Goal: Task Accomplishment & Management: Complete application form

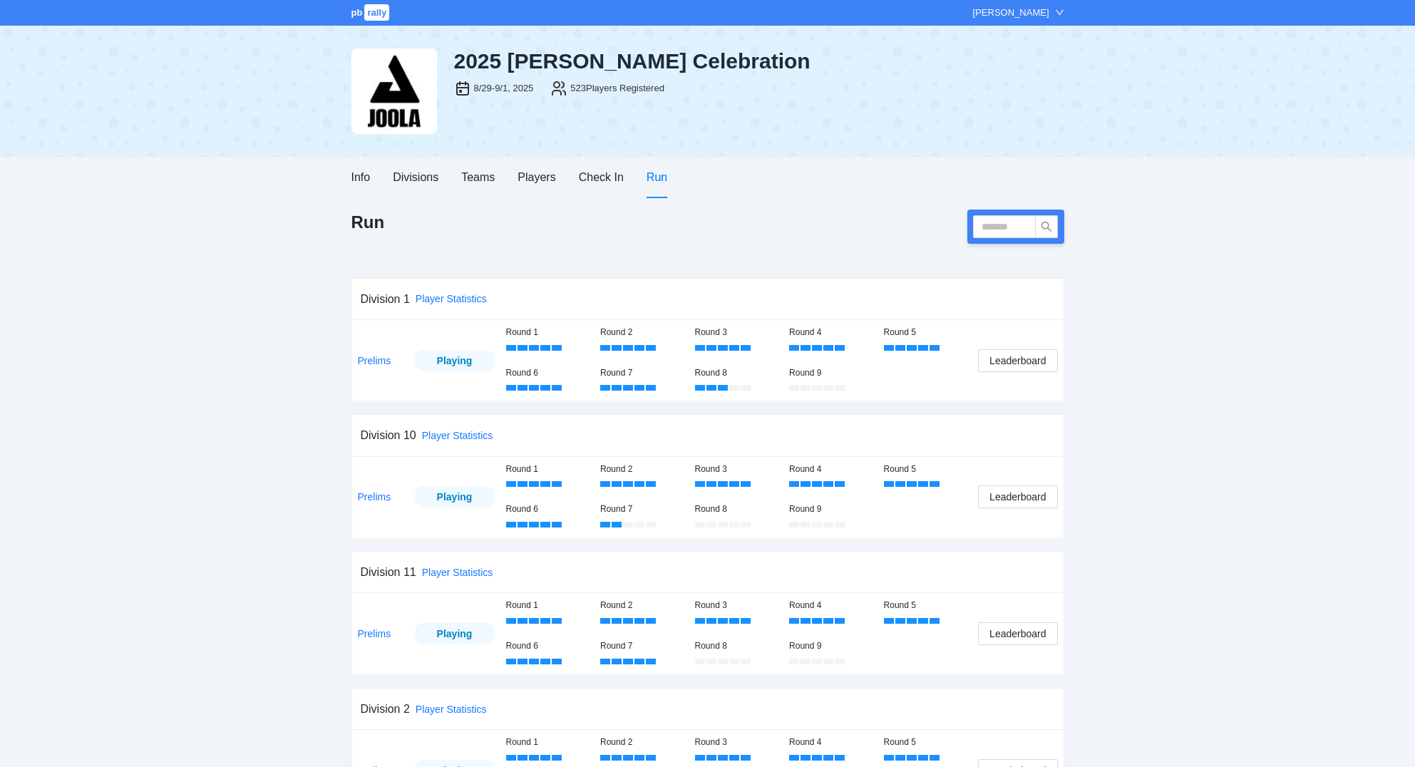
scroll to position [153, 0]
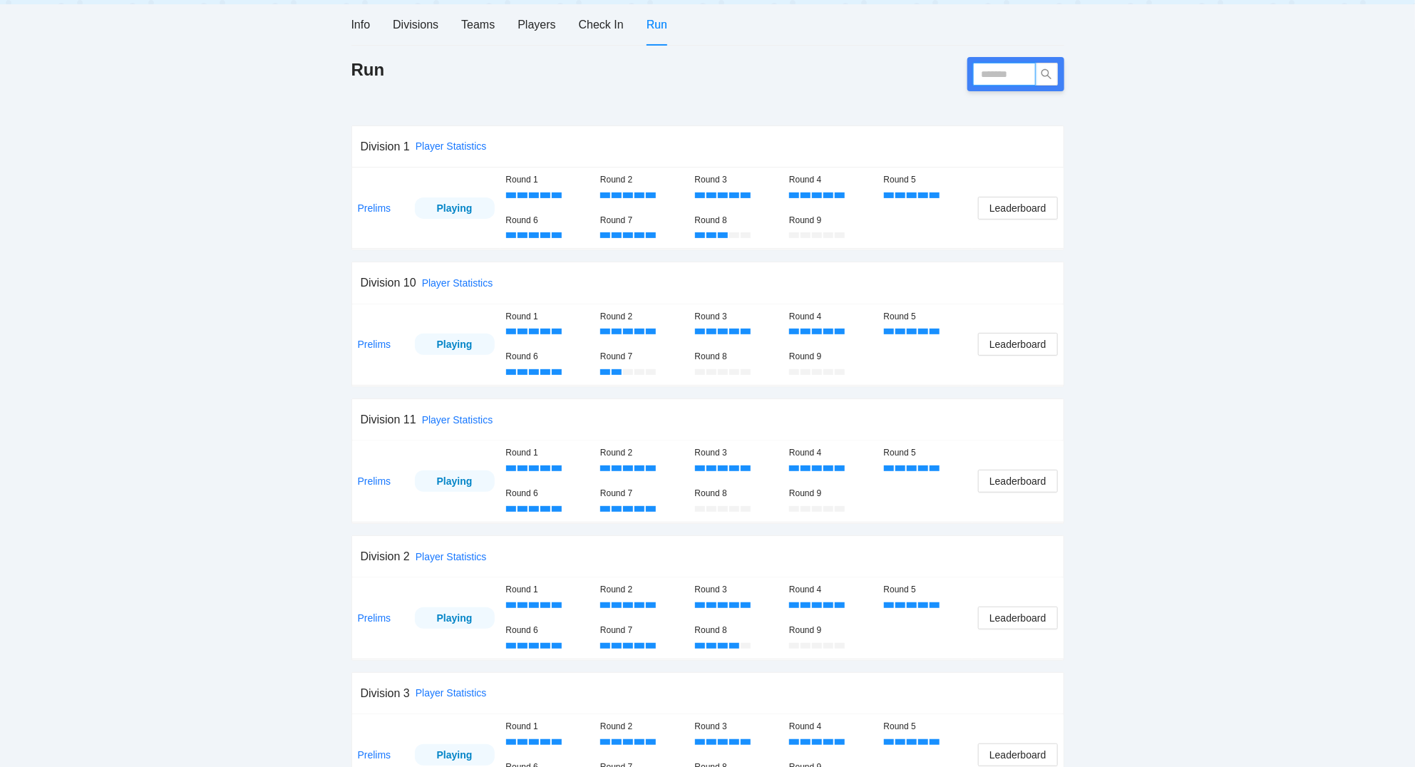
click at [1009, 70] on input "text" at bounding box center [1004, 74] width 63 height 23
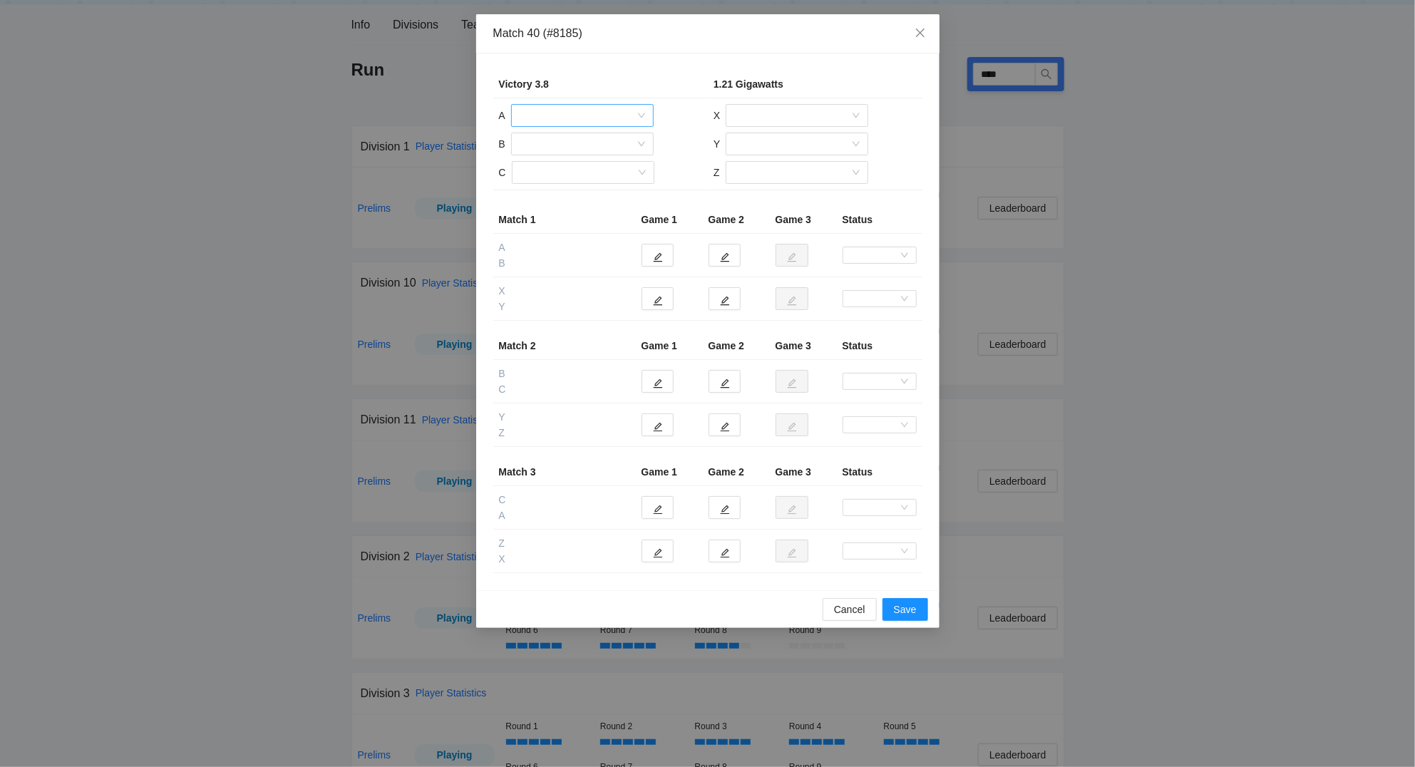
click at [554, 118] on input "search" at bounding box center [577, 115] width 115 height 21
click at [552, 190] on div "[PERSON_NAME]" at bounding box center [582, 190] width 125 height 16
click at [544, 144] on input "search" at bounding box center [577, 143] width 115 height 21
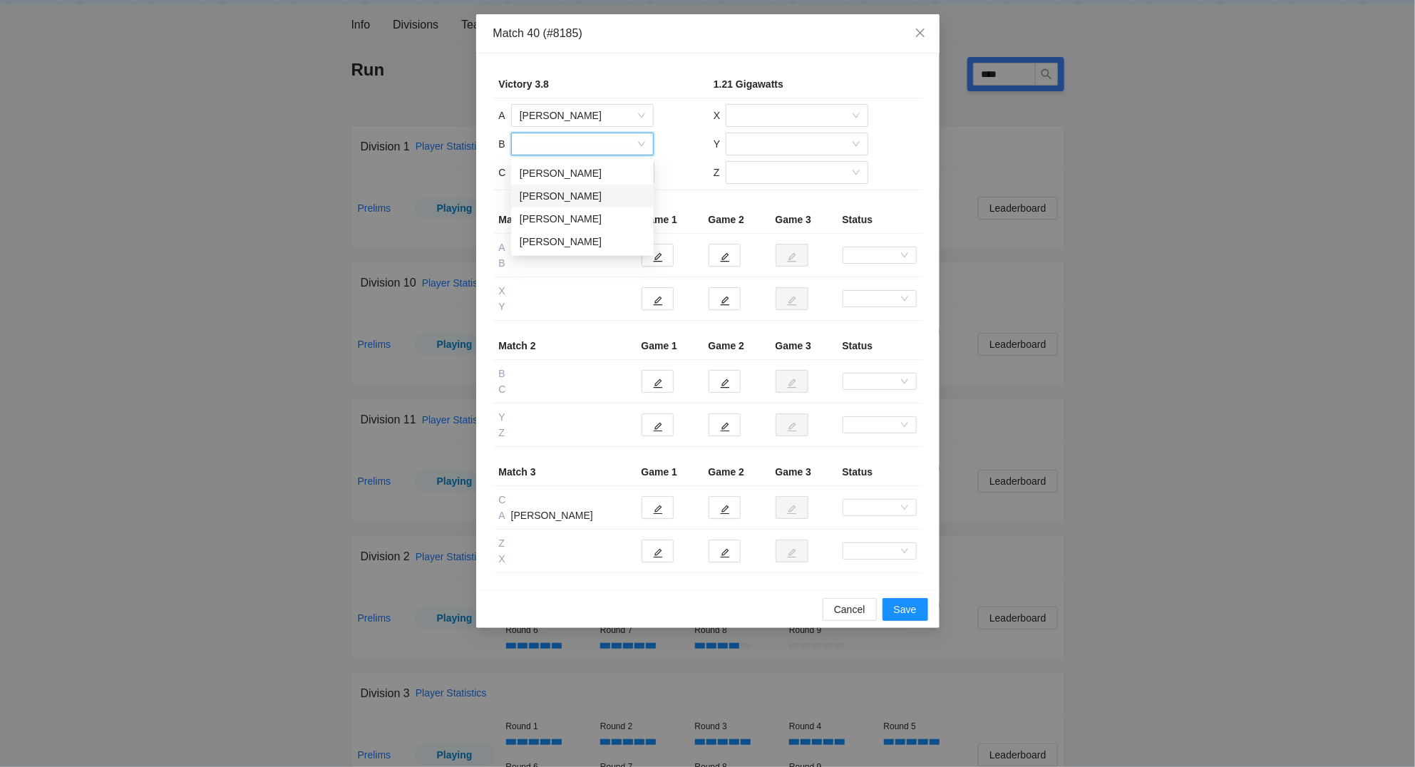
click at [551, 197] on div "[PERSON_NAME]" at bounding box center [582, 196] width 125 height 16
click at [547, 175] on input "search" at bounding box center [577, 172] width 115 height 21
click at [553, 220] on div "[PERSON_NAME]" at bounding box center [582, 225] width 125 height 16
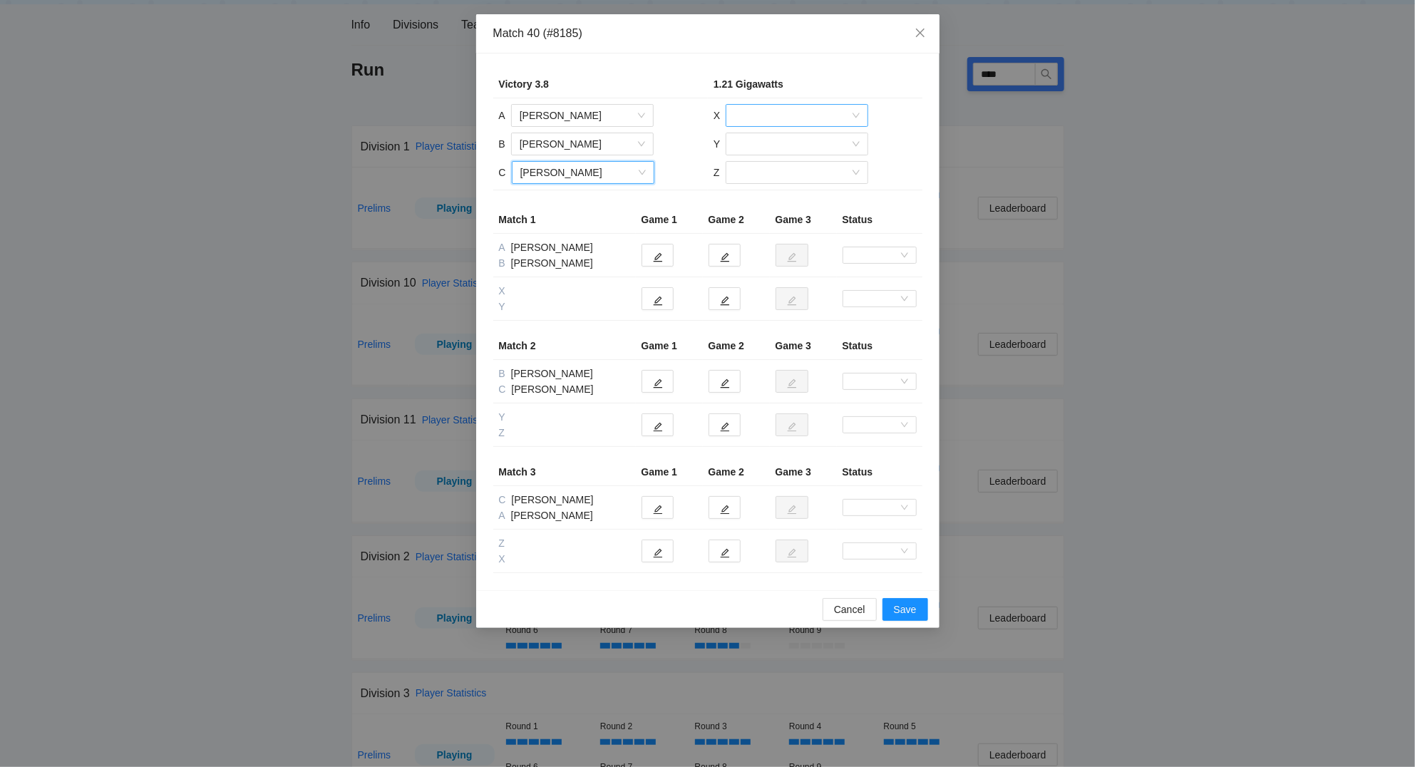
click at [797, 111] on input "search" at bounding box center [791, 115] width 115 height 21
click at [776, 189] on div "[PERSON_NAME]" at bounding box center [796, 190] width 125 height 16
click at [785, 150] on input "search" at bounding box center [791, 143] width 115 height 21
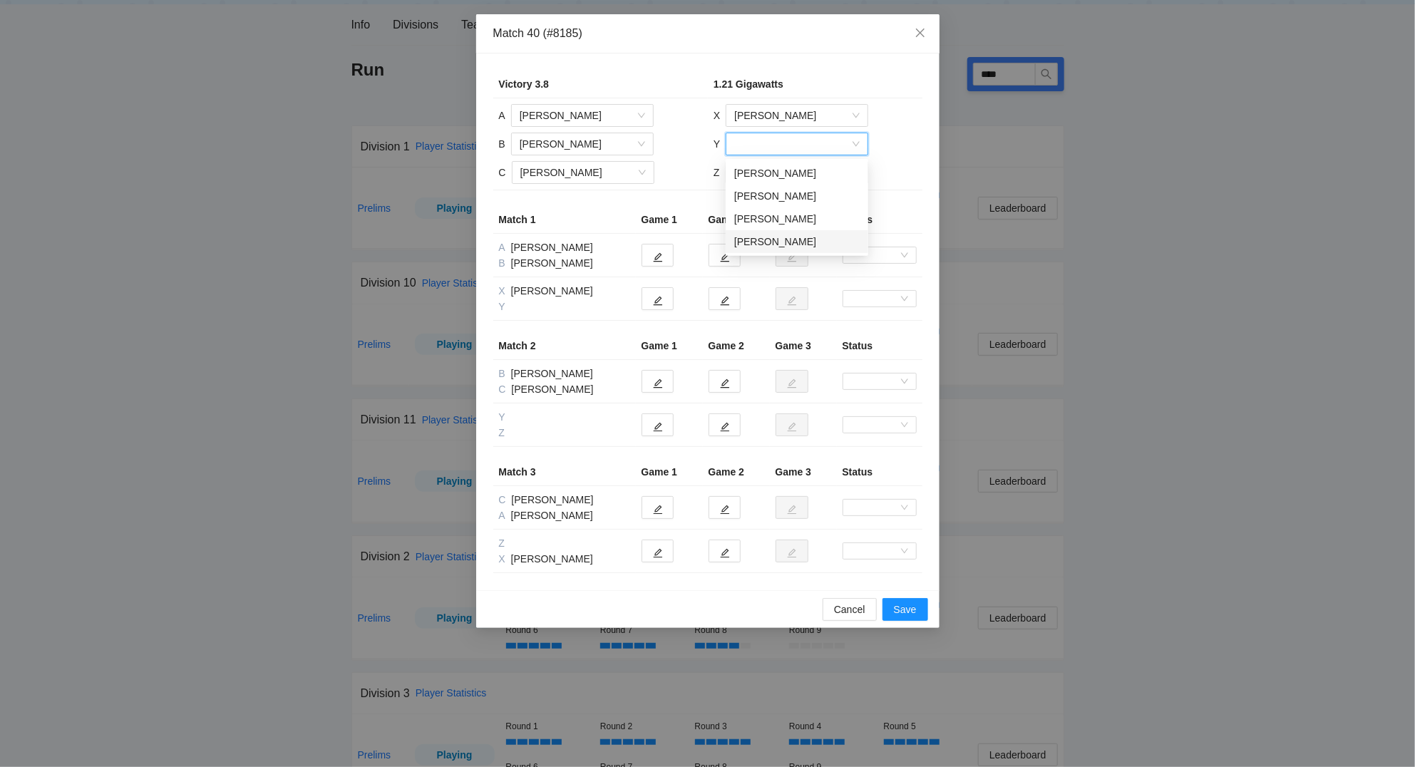
click at [772, 239] on div "[PERSON_NAME]" at bounding box center [796, 242] width 125 height 16
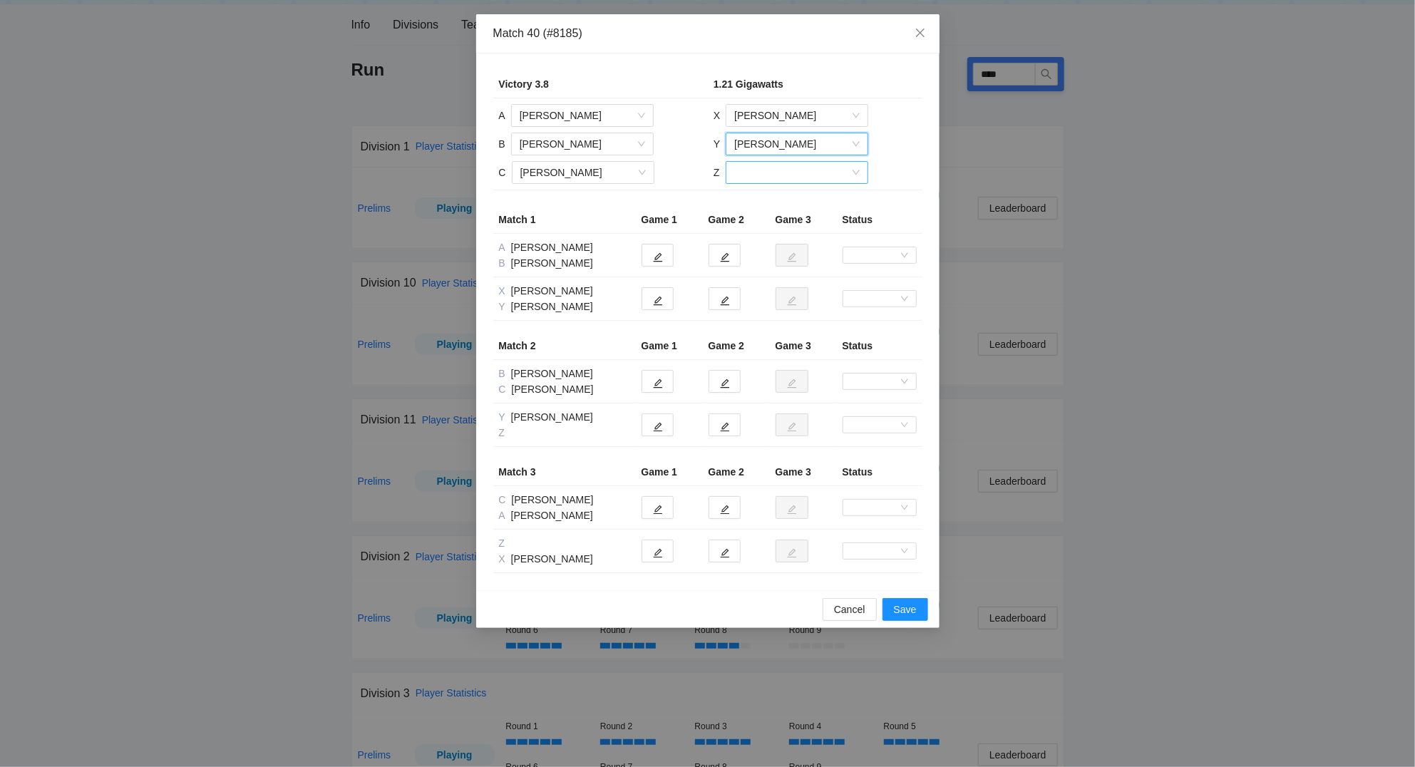
click at [775, 176] on input "search" at bounding box center [791, 172] width 115 height 21
click at [765, 242] on div "[PERSON_NAME]" at bounding box center [795, 247] width 125 height 16
click at [653, 257] on button "button" at bounding box center [657, 255] width 32 height 23
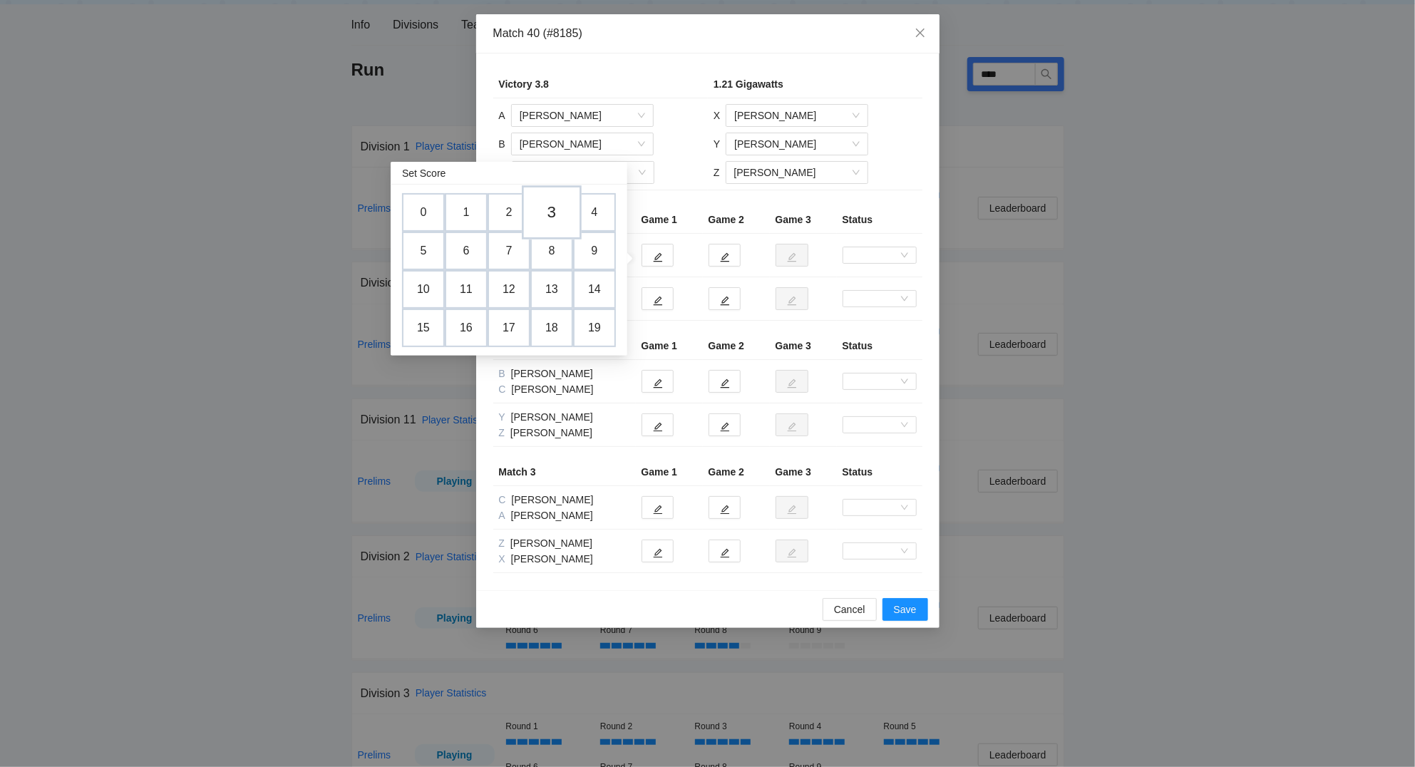
click at [557, 211] on td "3" at bounding box center [552, 212] width 60 height 54
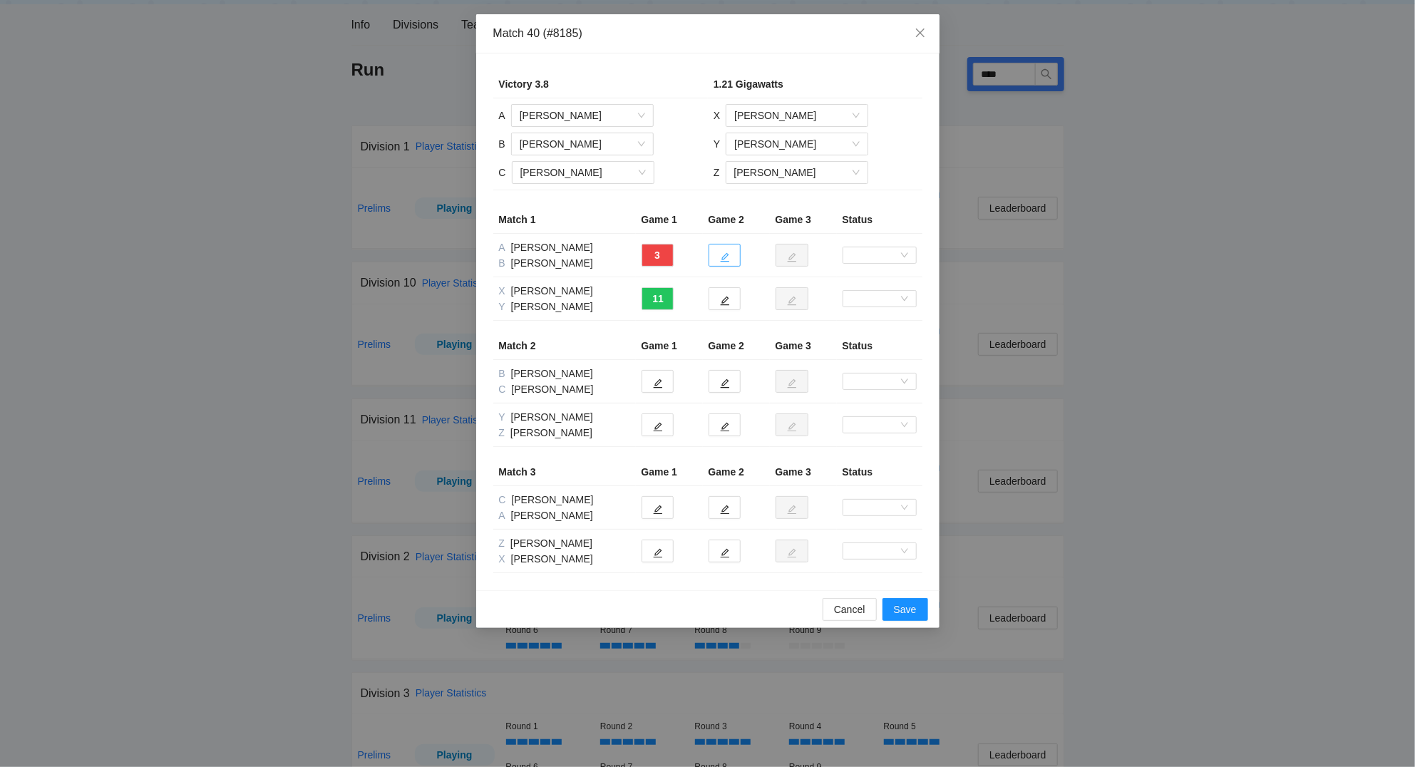
click at [730, 257] on button "button" at bounding box center [724, 255] width 32 height 23
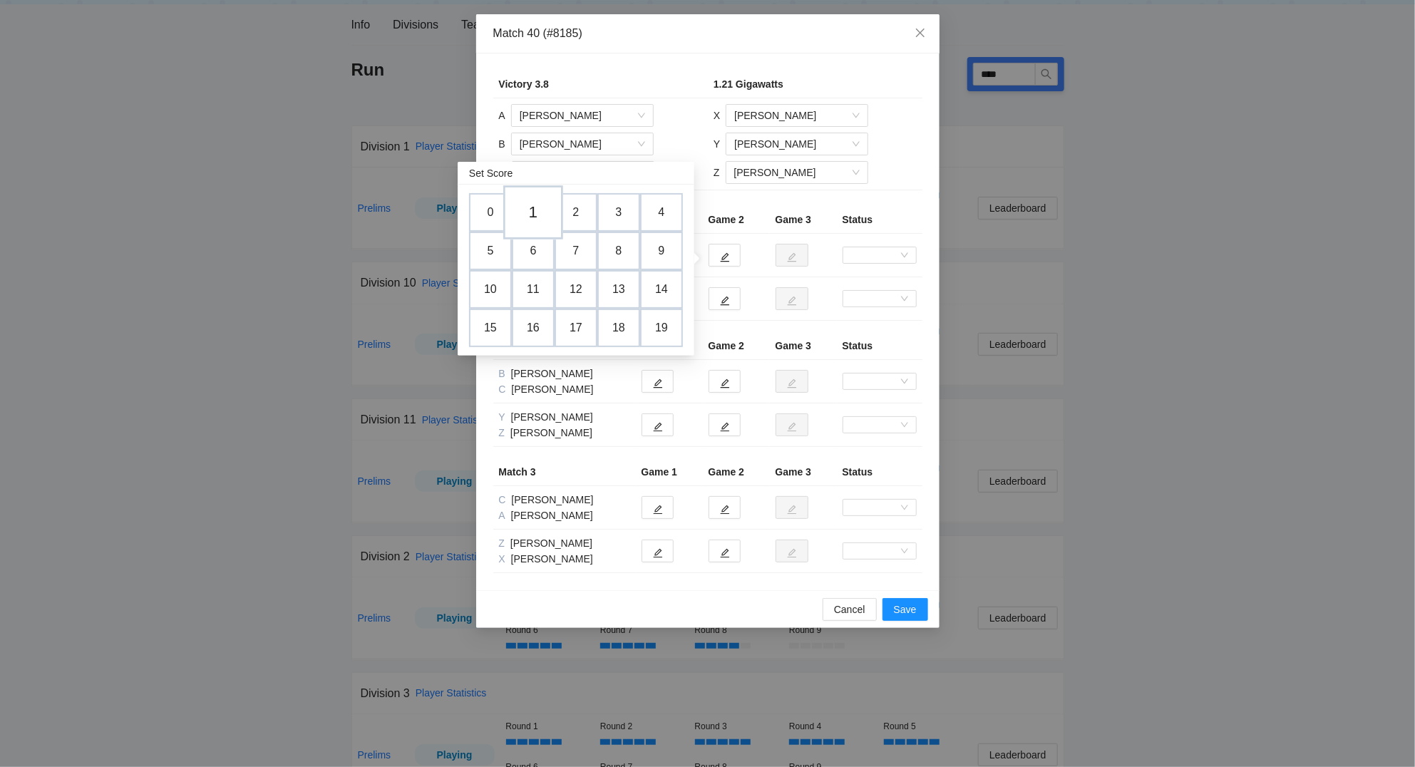
click at [541, 212] on td "1" at bounding box center [533, 212] width 60 height 54
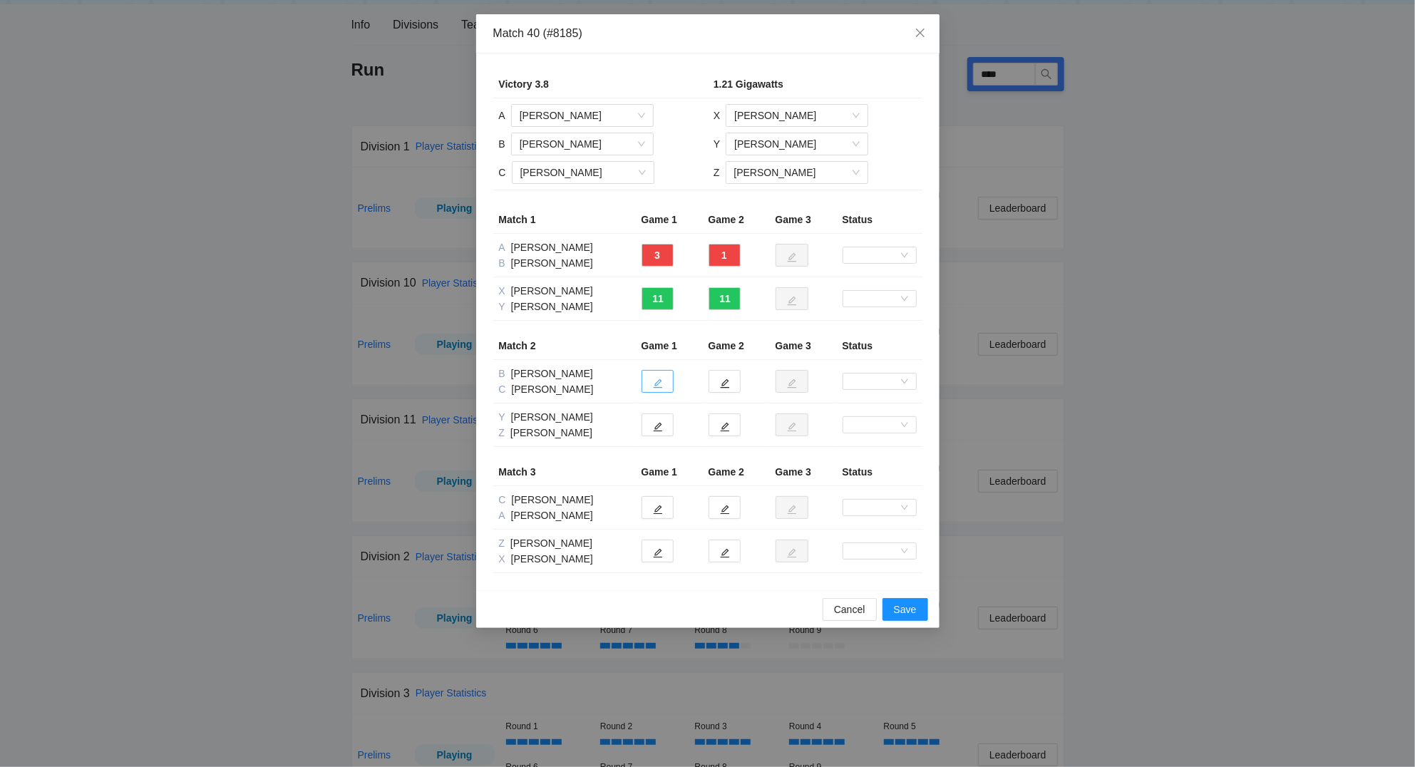
click at [660, 381] on icon "edit" at bounding box center [658, 383] width 10 height 10
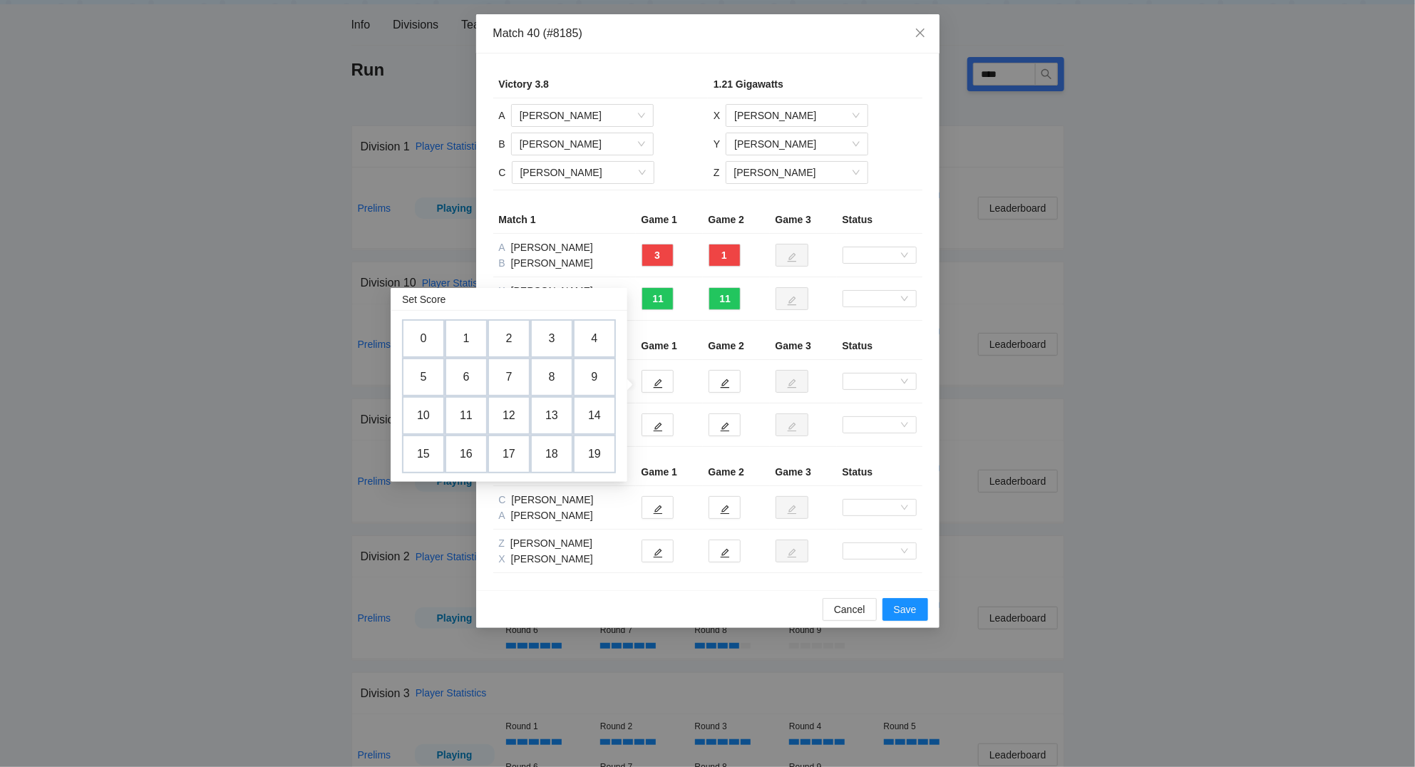
click at [551, 336] on td "3" at bounding box center [551, 338] width 43 height 38
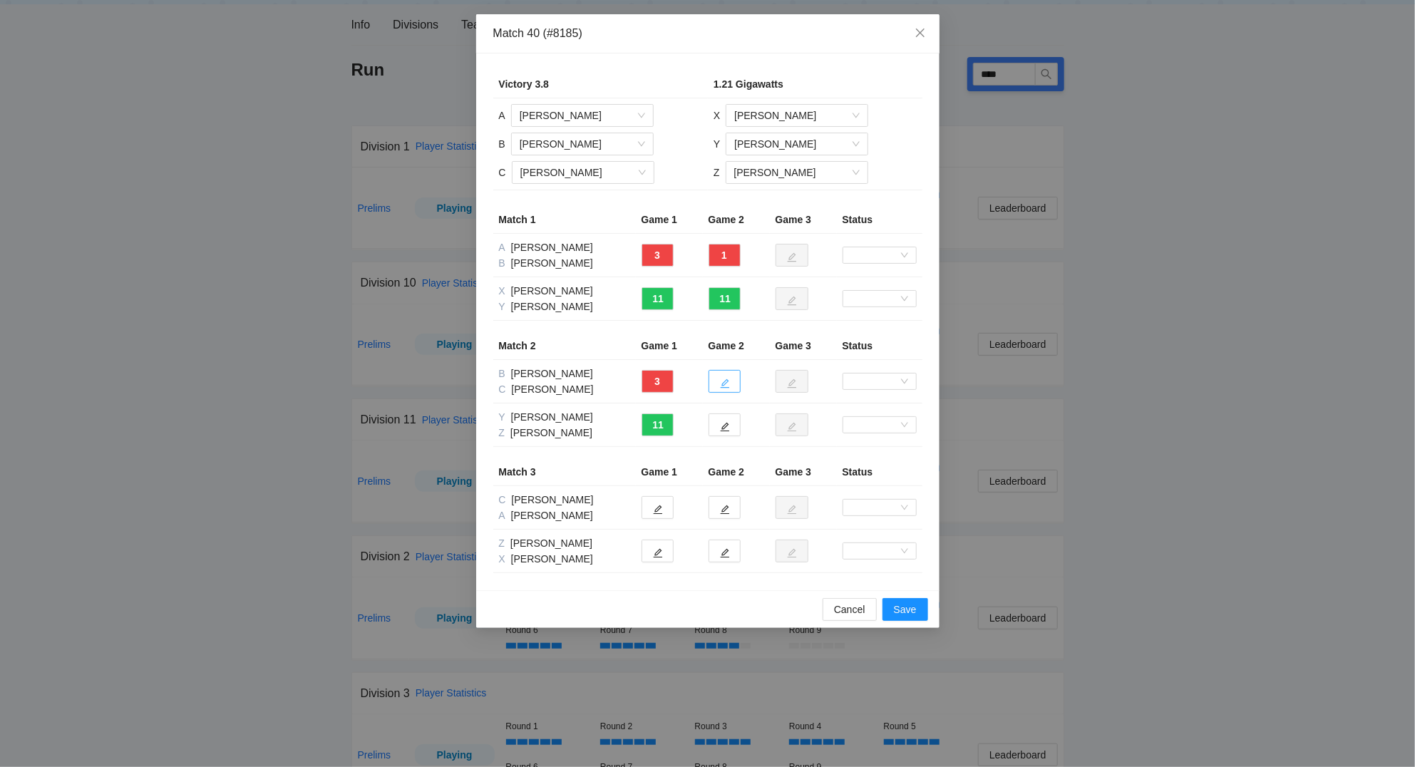
drag, startPoint x: 728, startPoint y: 387, endPoint x: 713, endPoint y: 388, distance: 15.0
click at [728, 387] on icon "edit" at bounding box center [725, 383] width 10 height 10
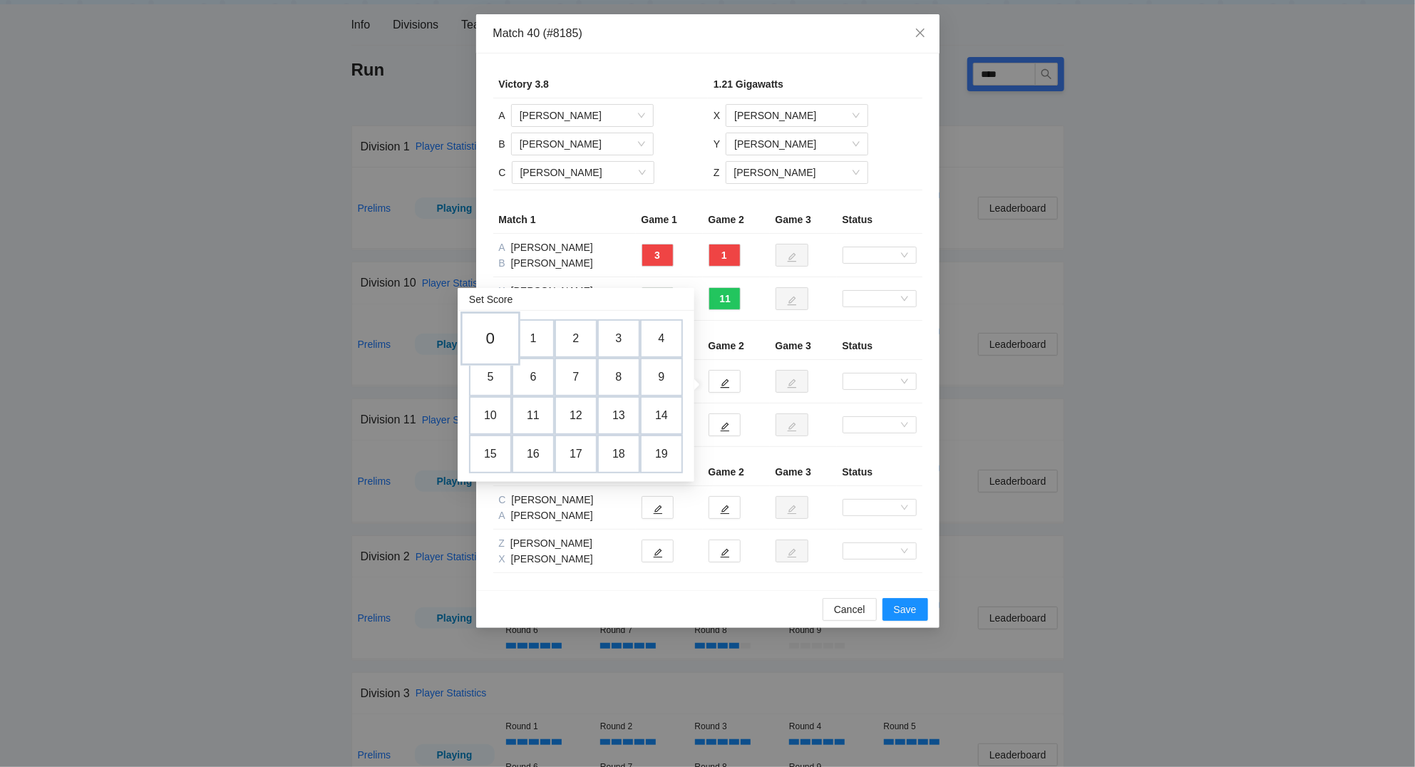
click at [494, 339] on td "0" at bounding box center [490, 338] width 60 height 54
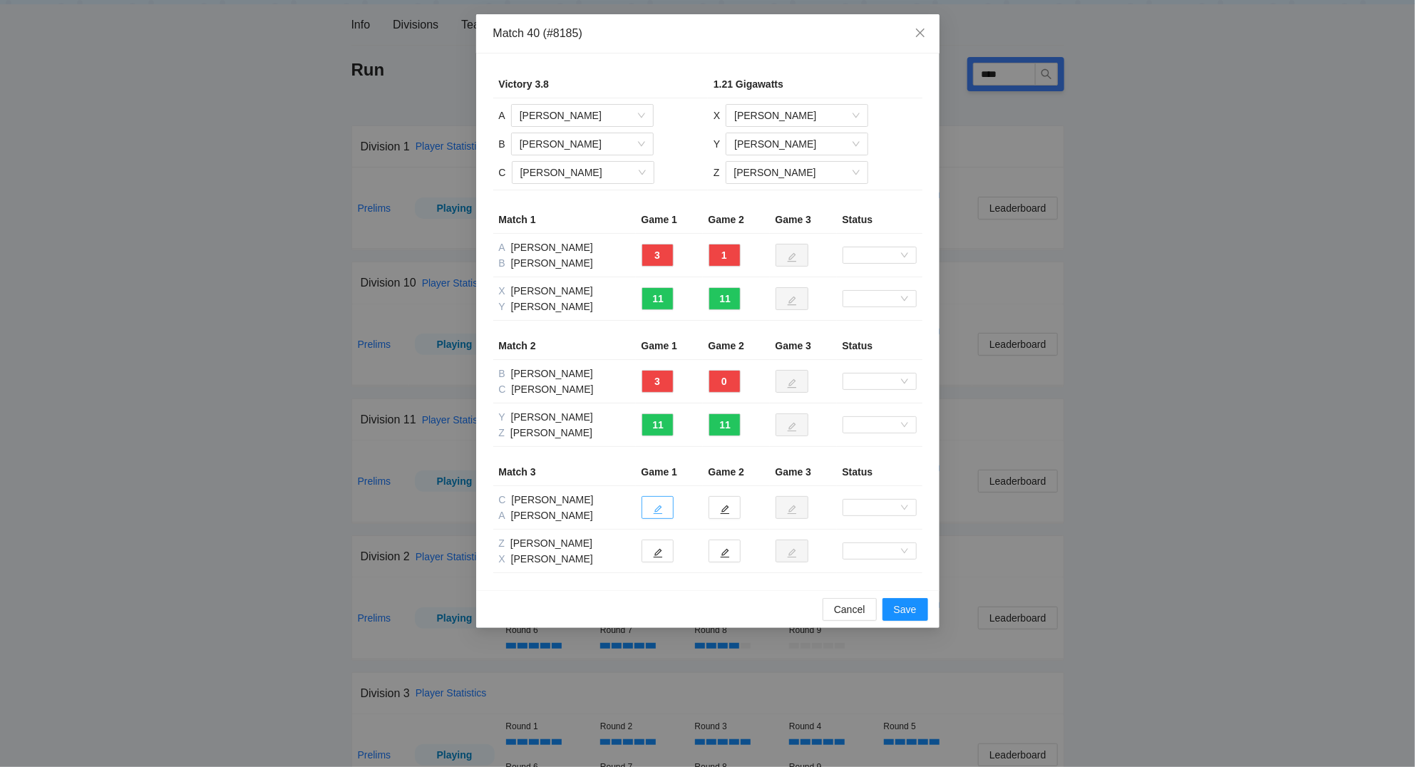
click at [662, 513] on icon "edit" at bounding box center [658, 510] width 10 height 10
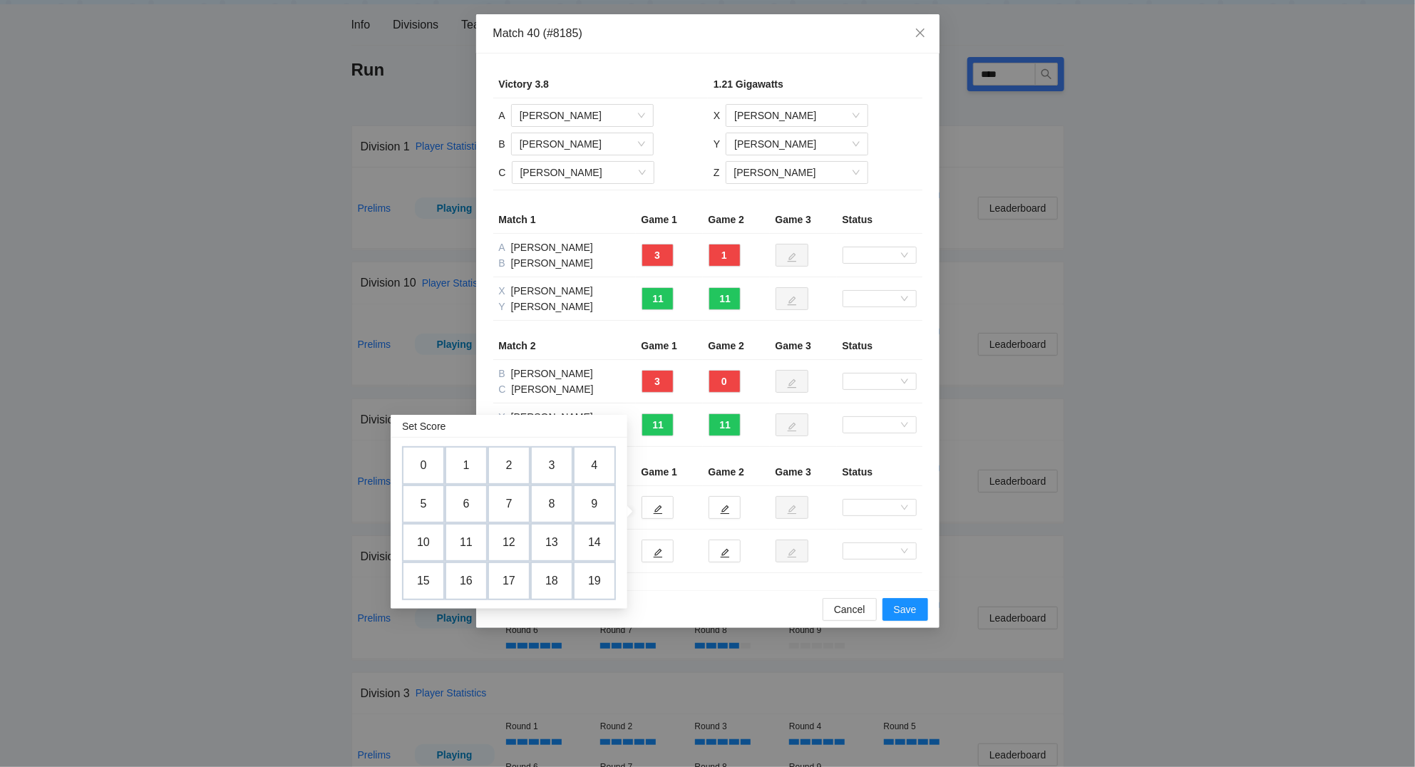
drag, startPoint x: 417, startPoint y: 542, endPoint x: 425, endPoint y: 537, distance: 8.9
click at [420, 541] on td "10" at bounding box center [423, 542] width 43 height 38
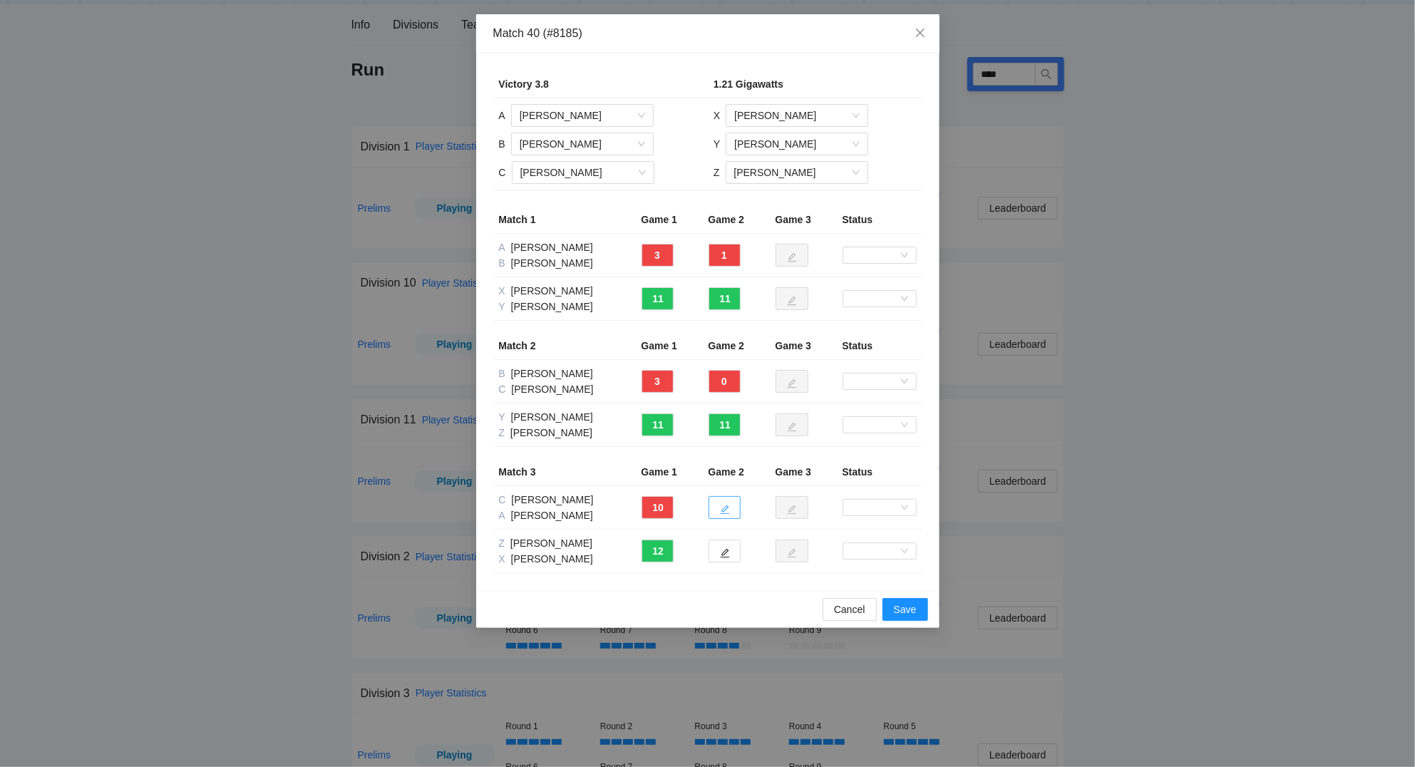
click at [728, 512] on icon "edit" at bounding box center [725, 510] width 10 height 10
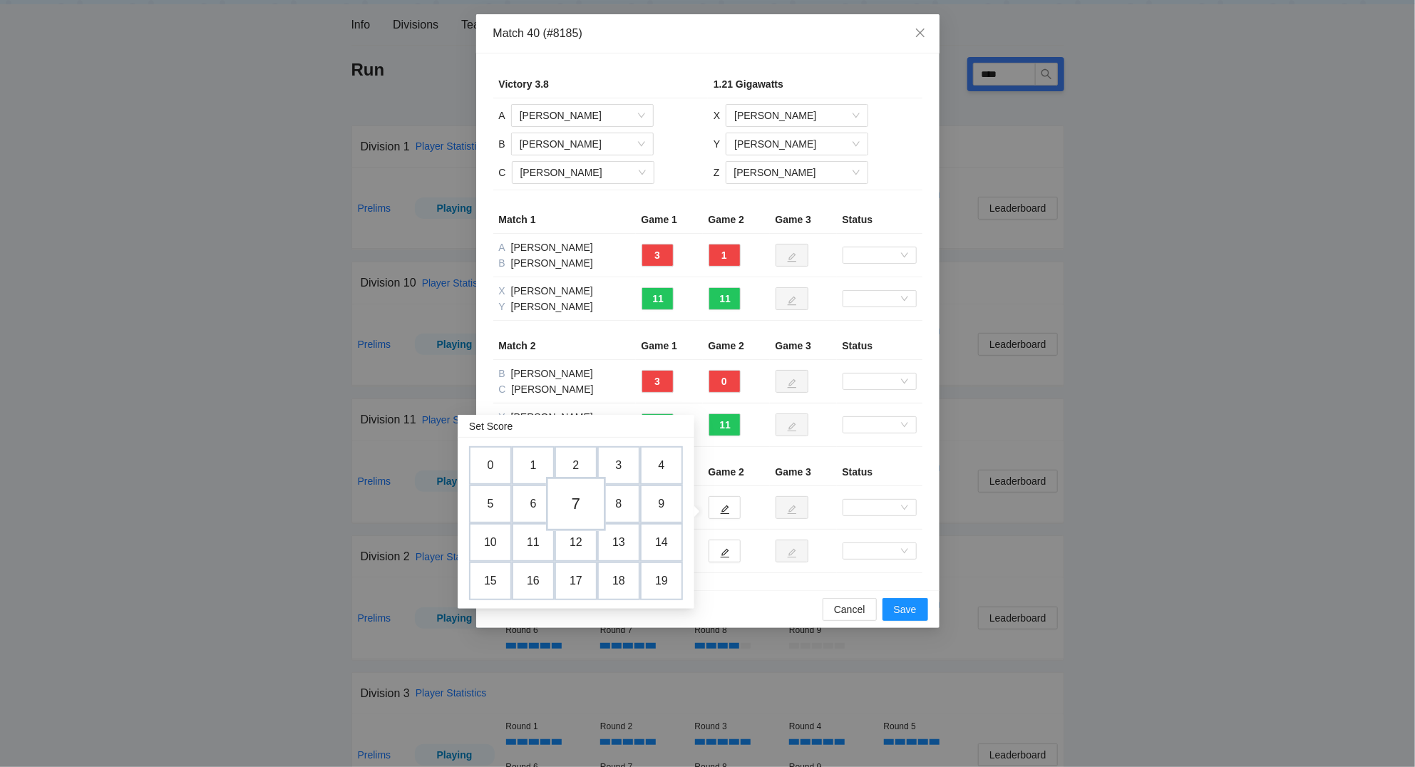
click at [574, 504] on td "7" at bounding box center [576, 504] width 60 height 54
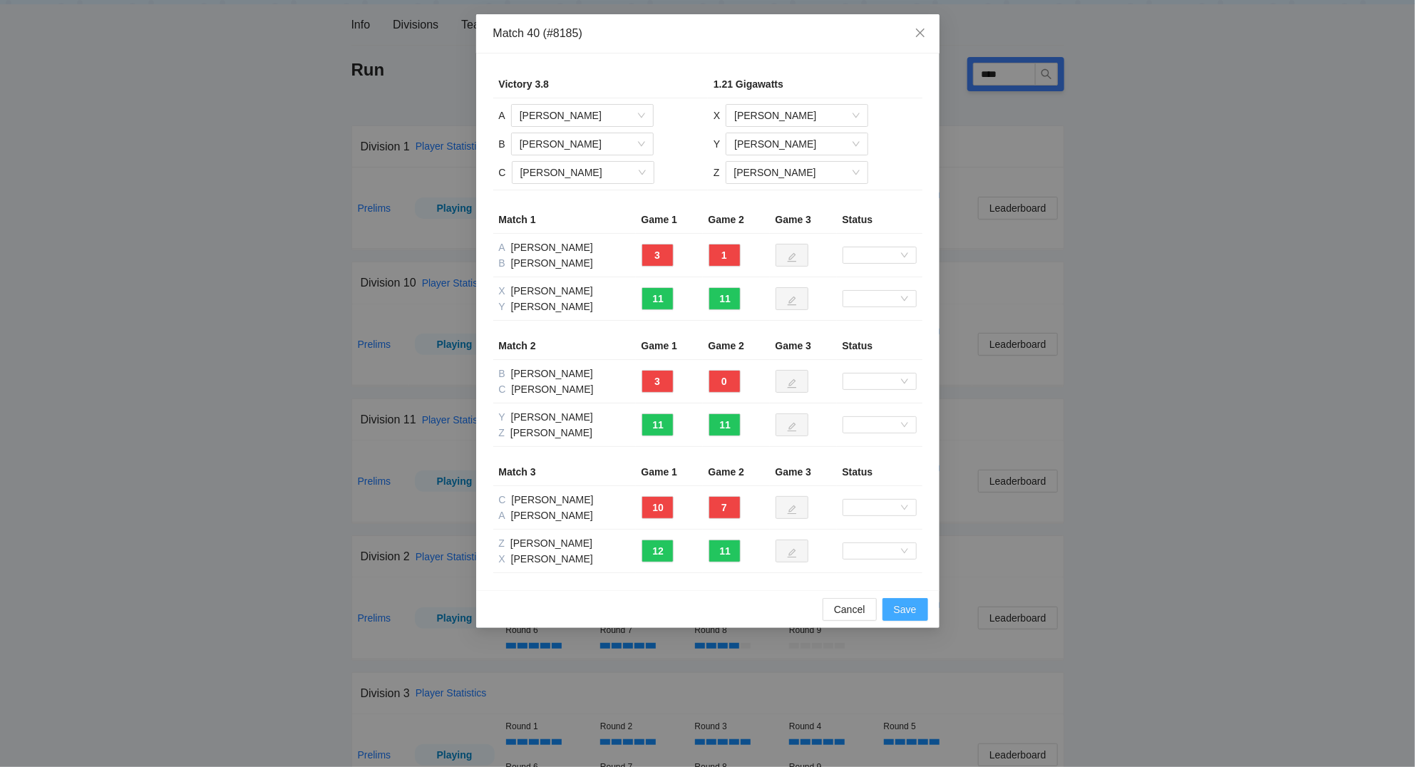
click at [915, 609] on span "Save" at bounding box center [905, 609] width 23 height 16
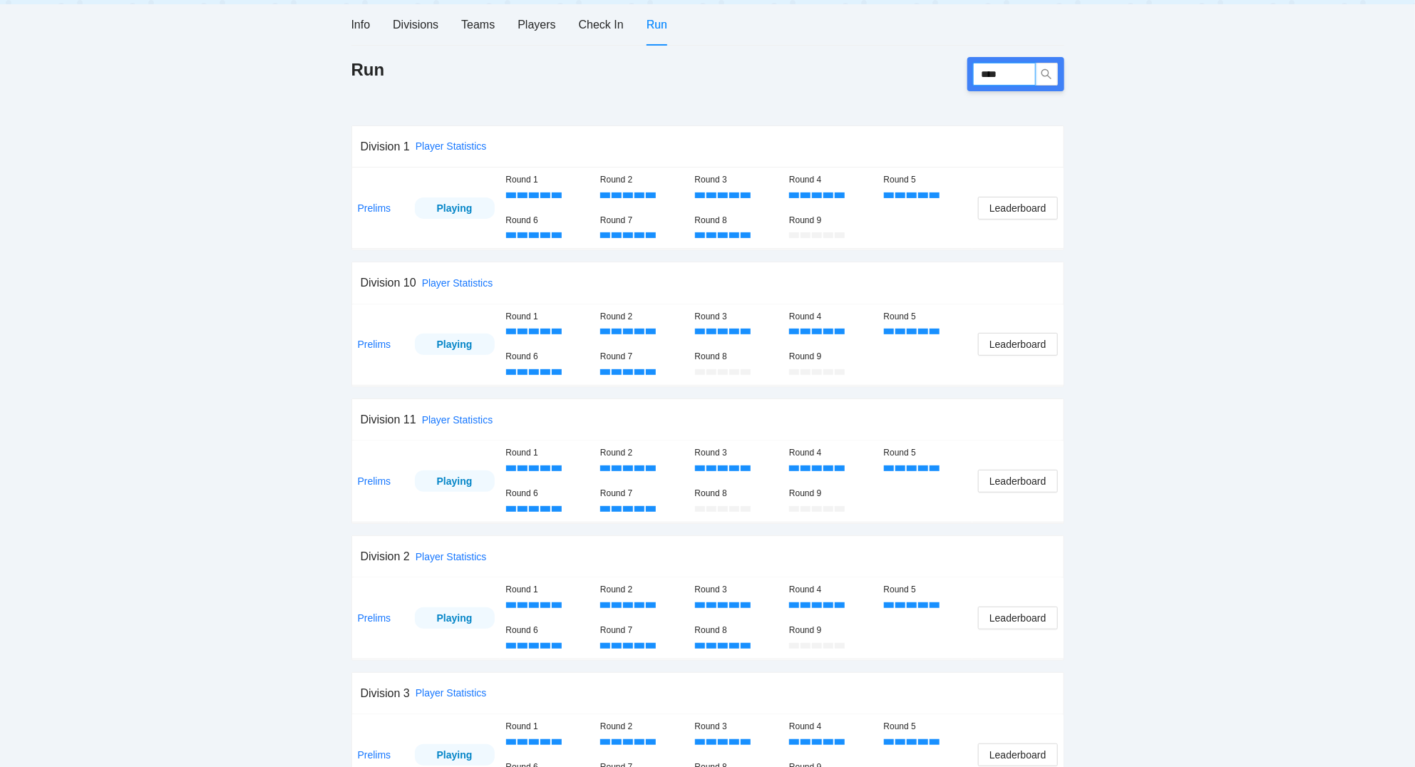
click at [1030, 69] on input "****" at bounding box center [1004, 74] width 63 height 23
type input "****"
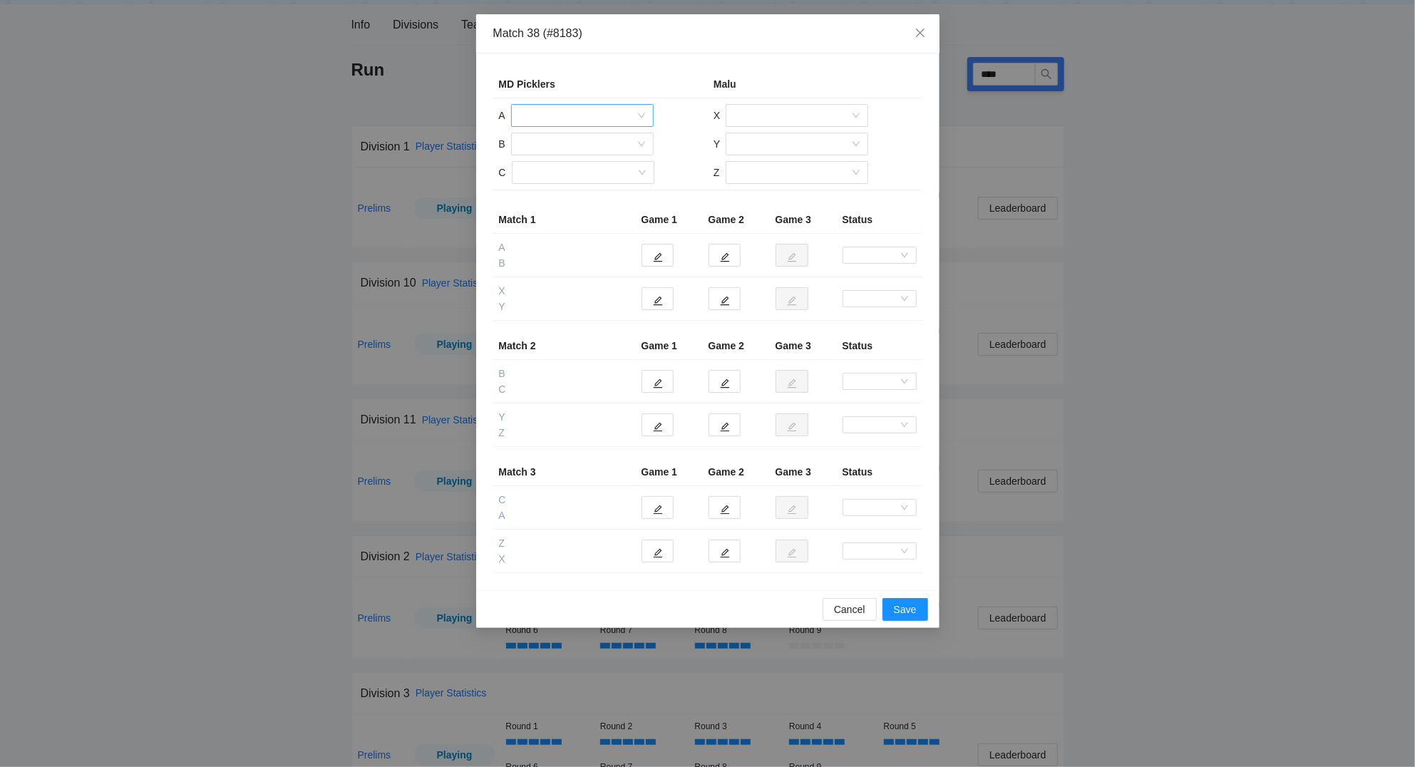
click at [561, 112] on input "search" at bounding box center [577, 115] width 115 height 21
click at [554, 163] on div "[PERSON_NAME]" at bounding box center [582, 168] width 125 height 16
click at [552, 143] on input "search" at bounding box center [577, 143] width 115 height 21
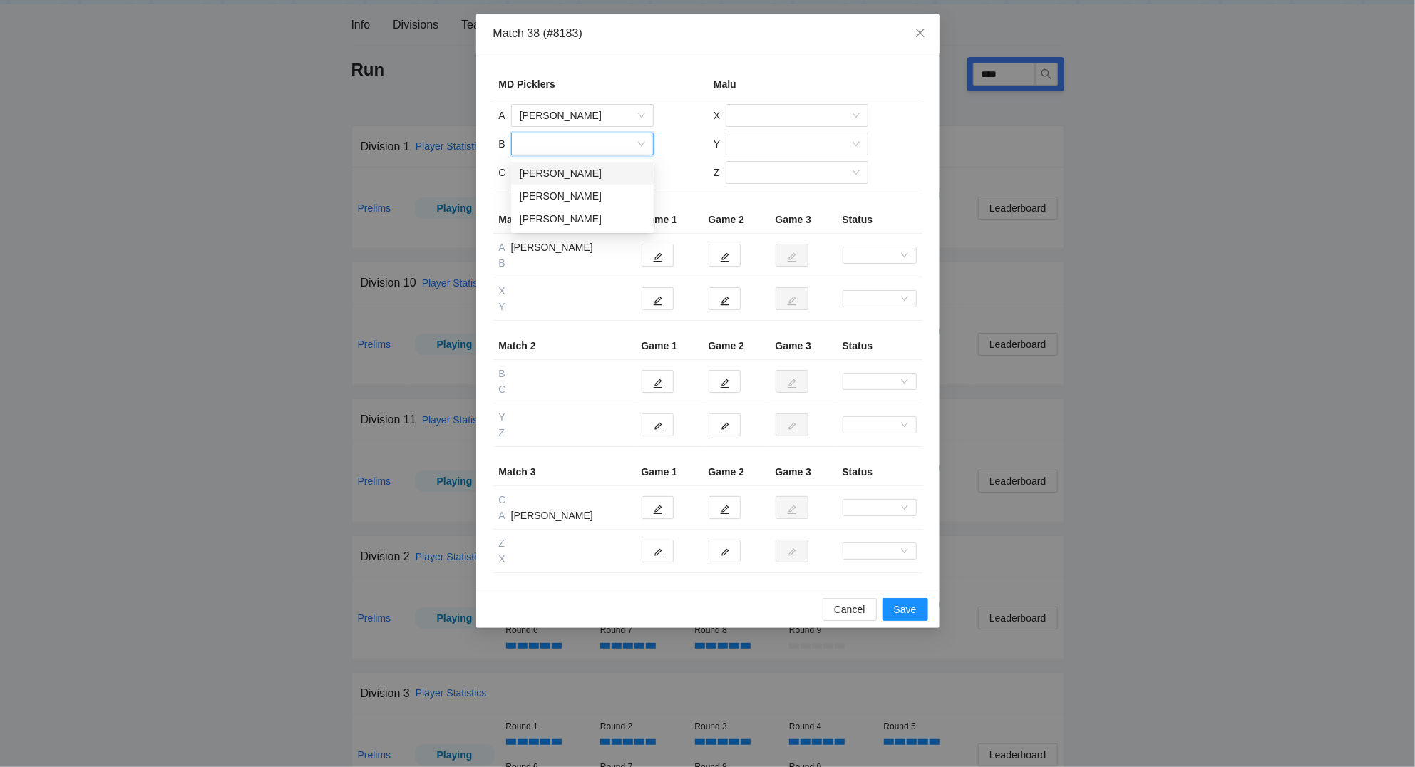
click at [559, 176] on div "[PERSON_NAME]" at bounding box center [582, 173] width 125 height 16
click at [557, 178] on input "search" at bounding box center [577, 172] width 115 height 21
click at [577, 226] on div "[PERSON_NAME]" at bounding box center [582, 225] width 125 height 16
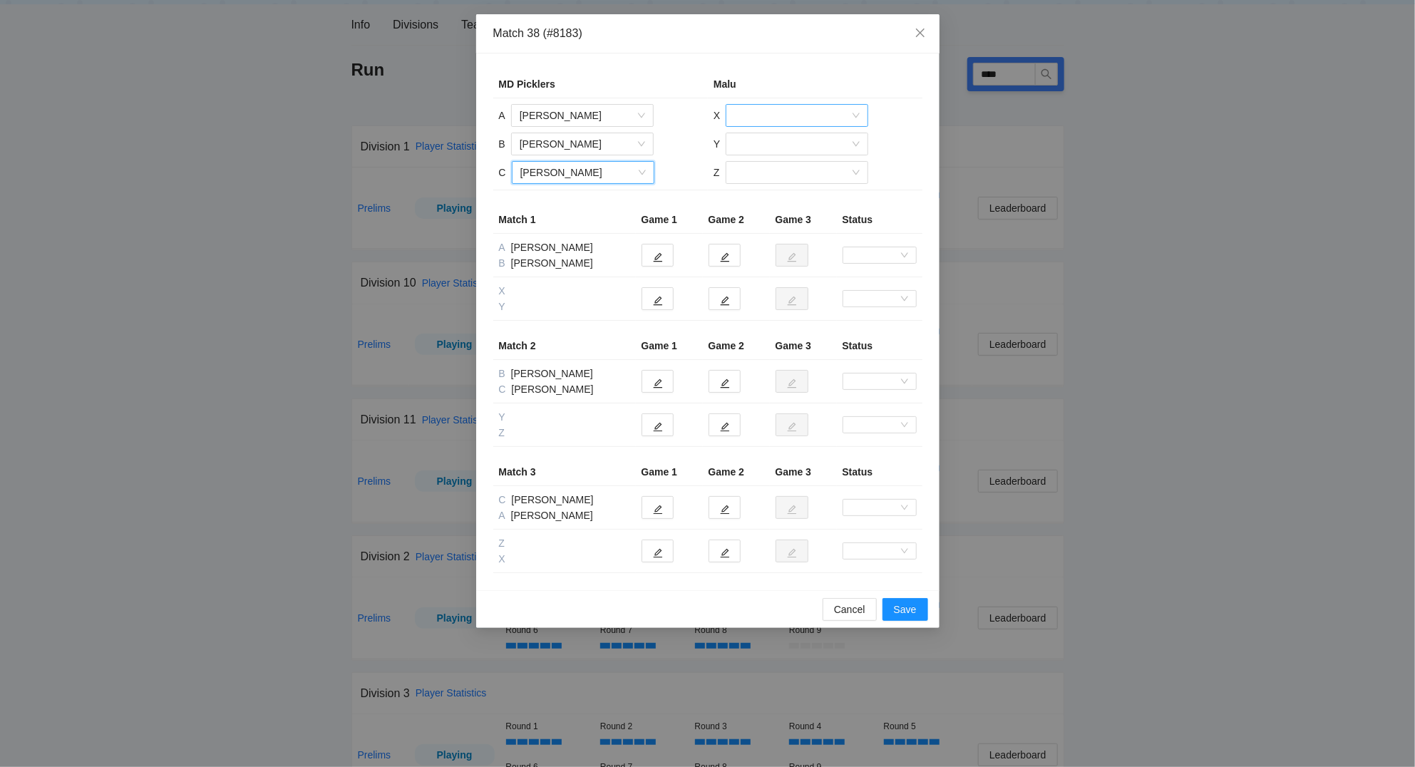
click at [792, 110] on input "search" at bounding box center [791, 115] width 115 height 21
click at [795, 188] on div "[PERSON_NAME]" at bounding box center [796, 190] width 125 height 16
click at [756, 143] on input "search" at bounding box center [791, 143] width 115 height 21
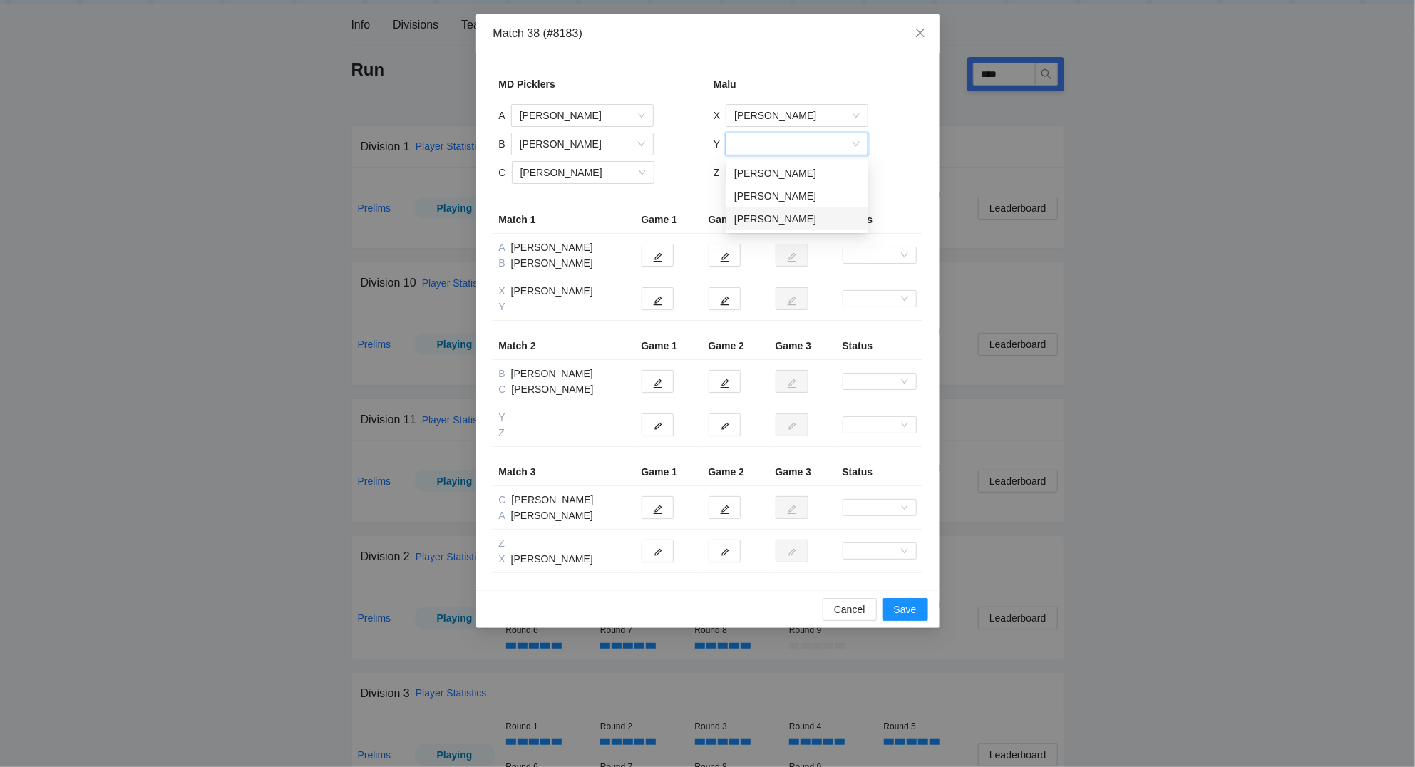
click at [773, 219] on div "[PERSON_NAME]" at bounding box center [796, 219] width 125 height 16
click at [757, 173] on input "search" at bounding box center [791, 172] width 115 height 21
click at [771, 224] on div "[PERSON_NAME]" at bounding box center [795, 225] width 125 height 16
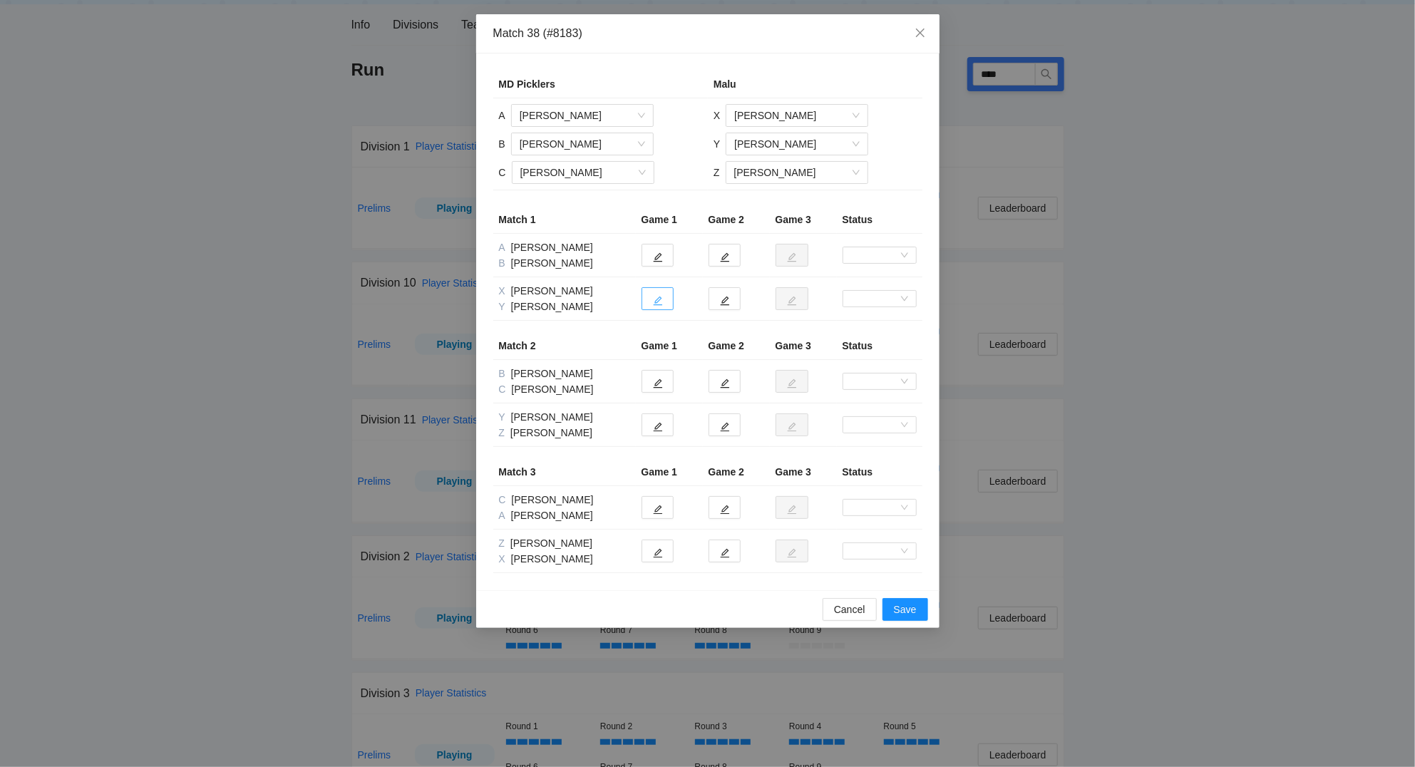
click at [662, 297] on icon "edit" at bounding box center [658, 301] width 10 height 10
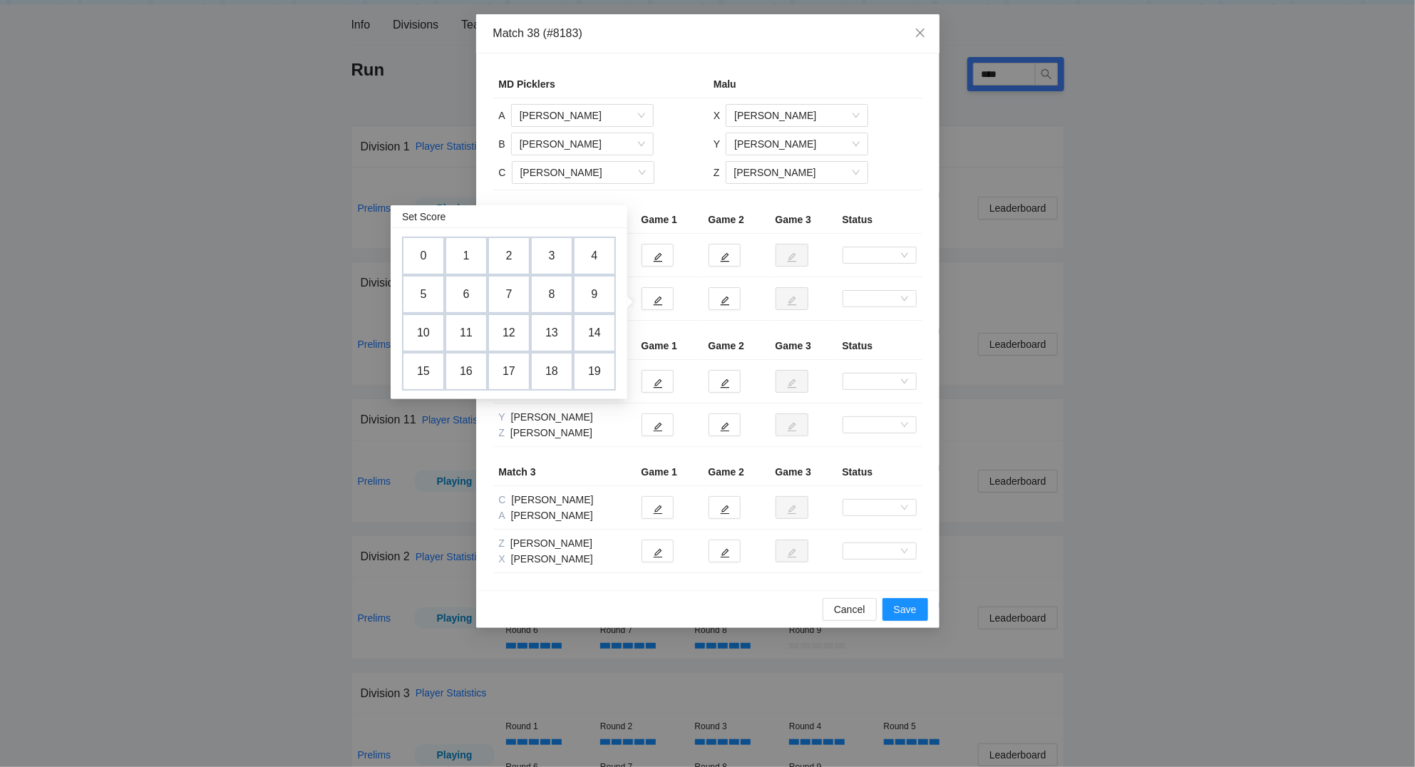
click at [547, 247] on td "3" at bounding box center [551, 256] width 43 height 38
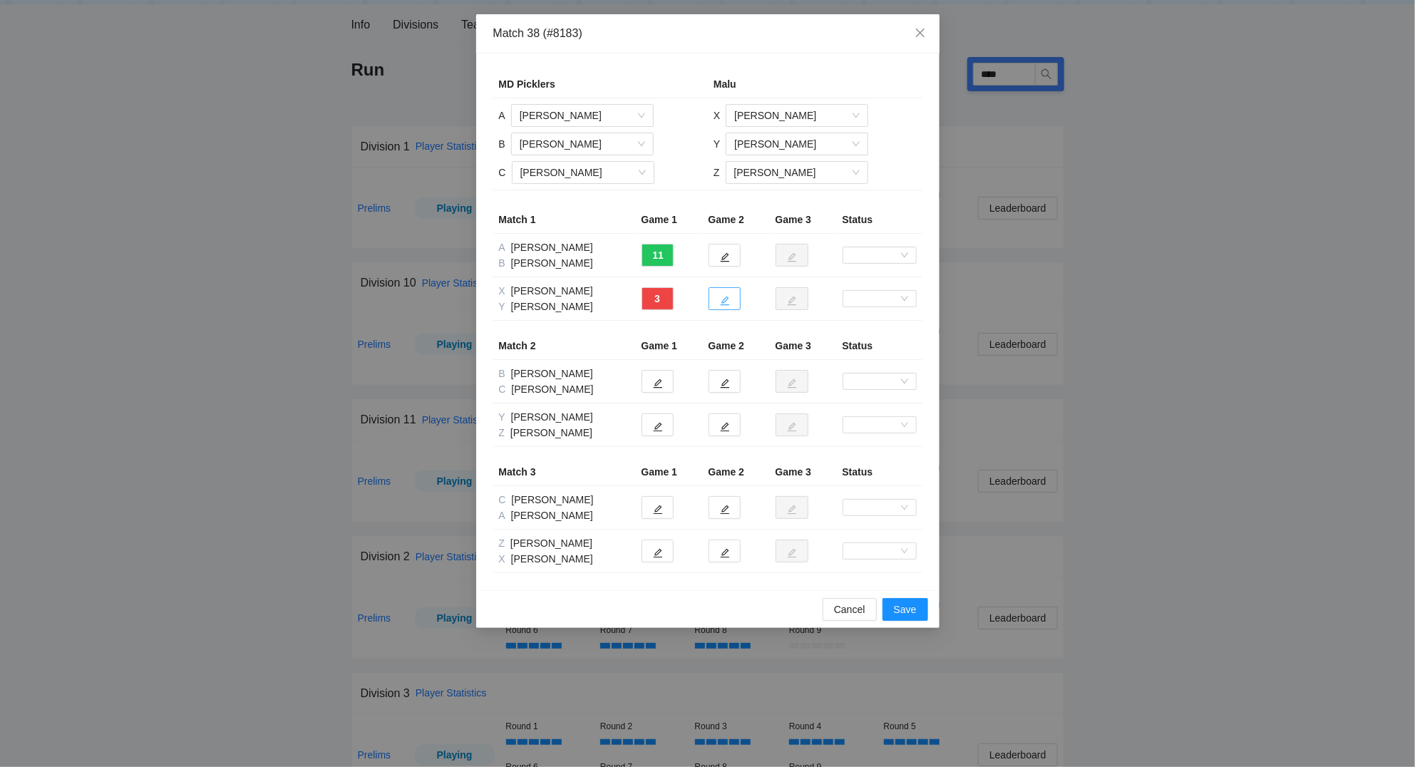
click at [723, 299] on icon "edit" at bounding box center [725, 301] width 10 height 10
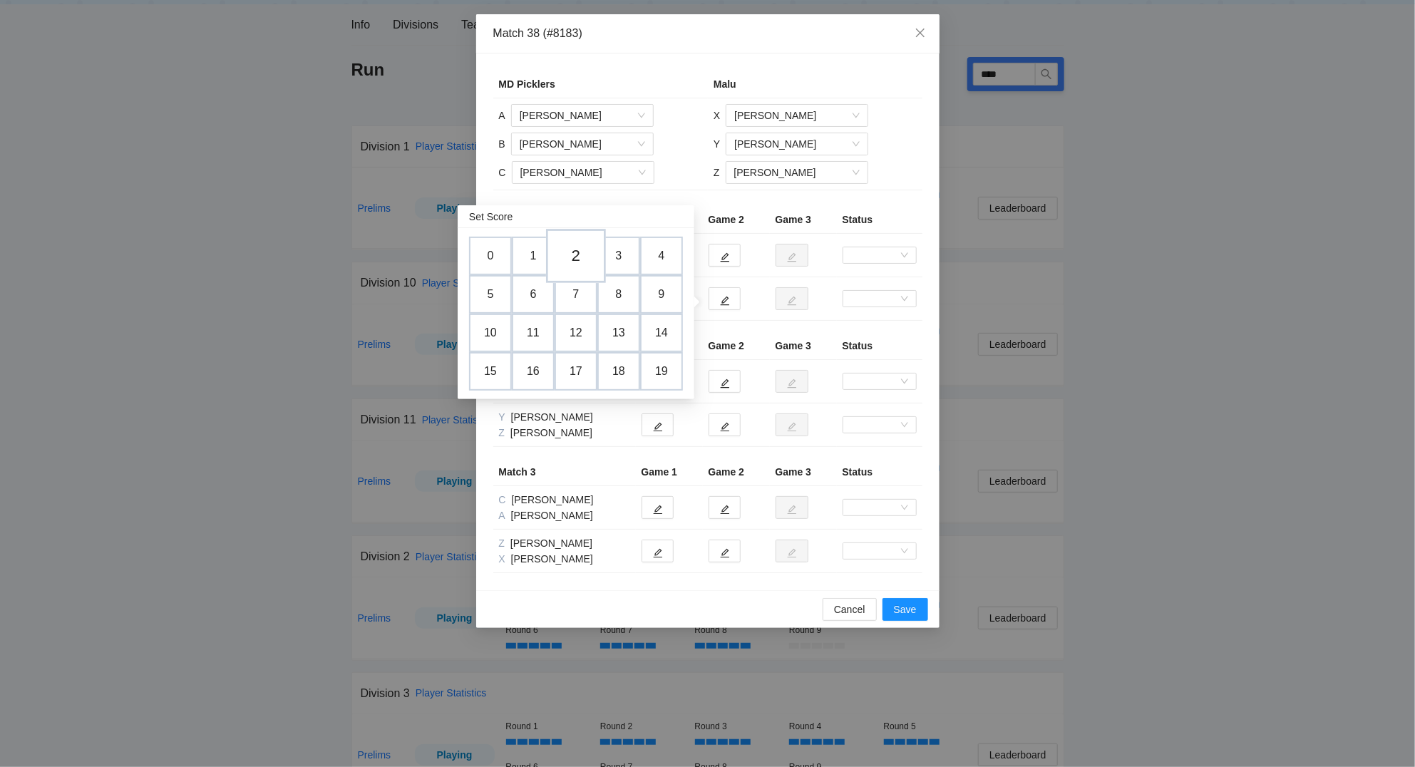
click at [571, 254] on td "2" at bounding box center [576, 256] width 60 height 54
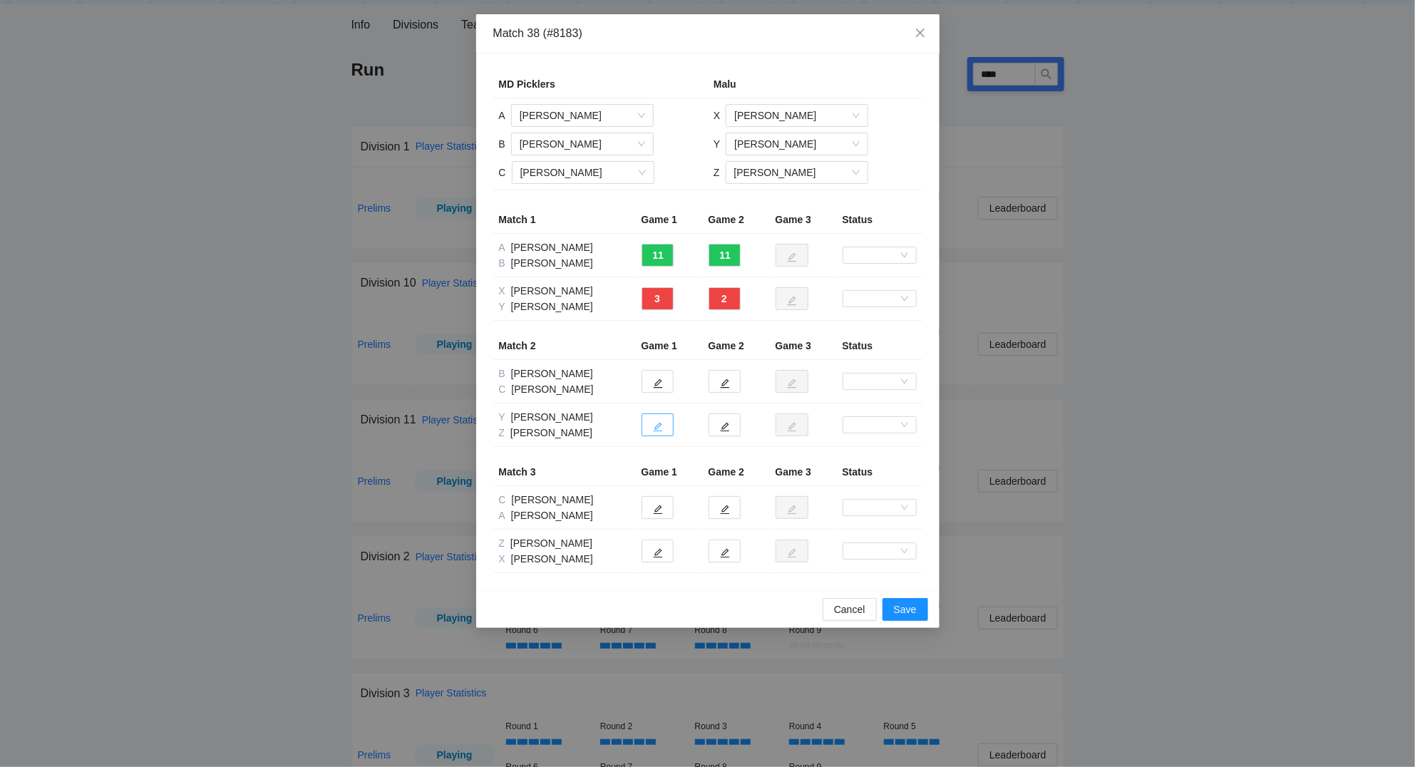
click at [663, 430] on button "button" at bounding box center [657, 424] width 32 height 23
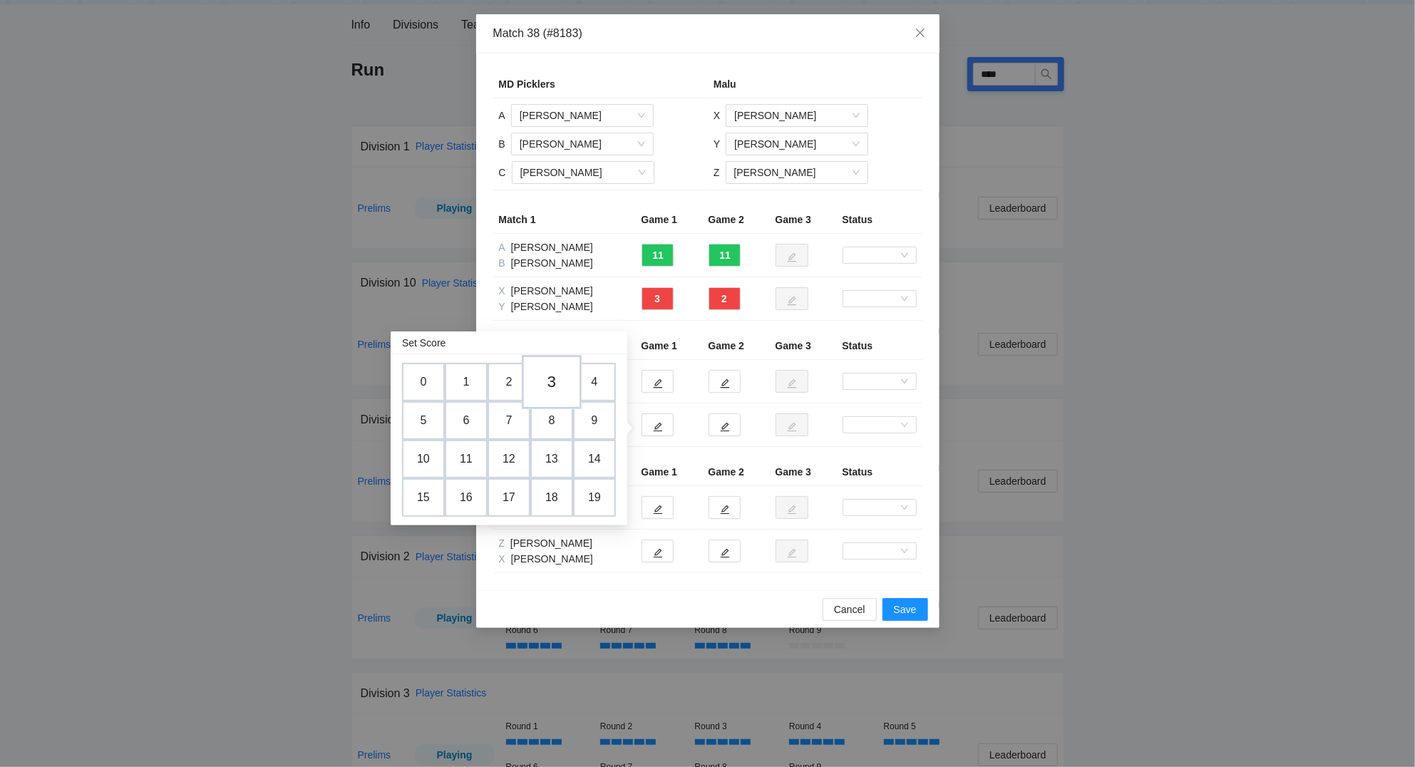
click at [551, 381] on td "3" at bounding box center [552, 382] width 60 height 54
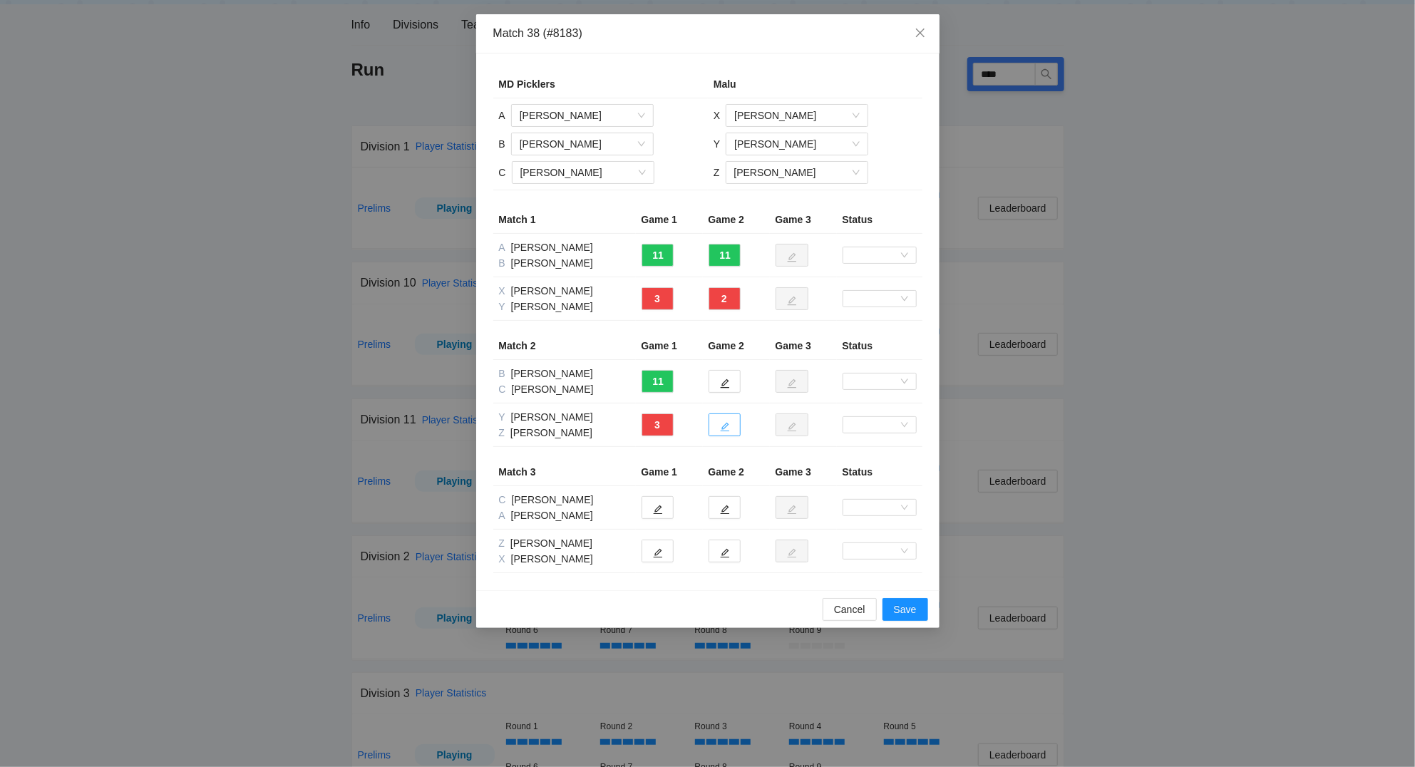
click at [724, 428] on icon "edit" at bounding box center [724, 427] width 9 height 9
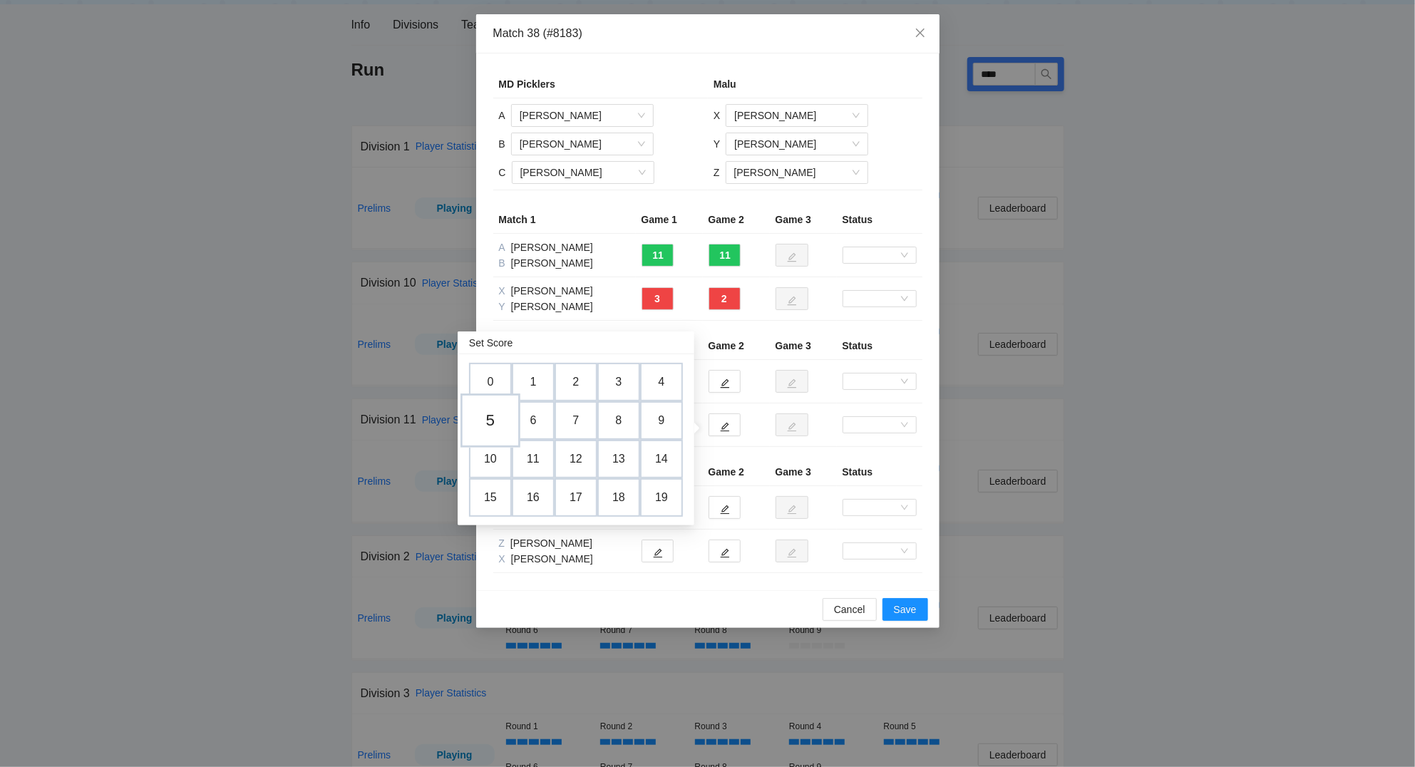
click at [485, 416] on td "5" at bounding box center [490, 420] width 60 height 54
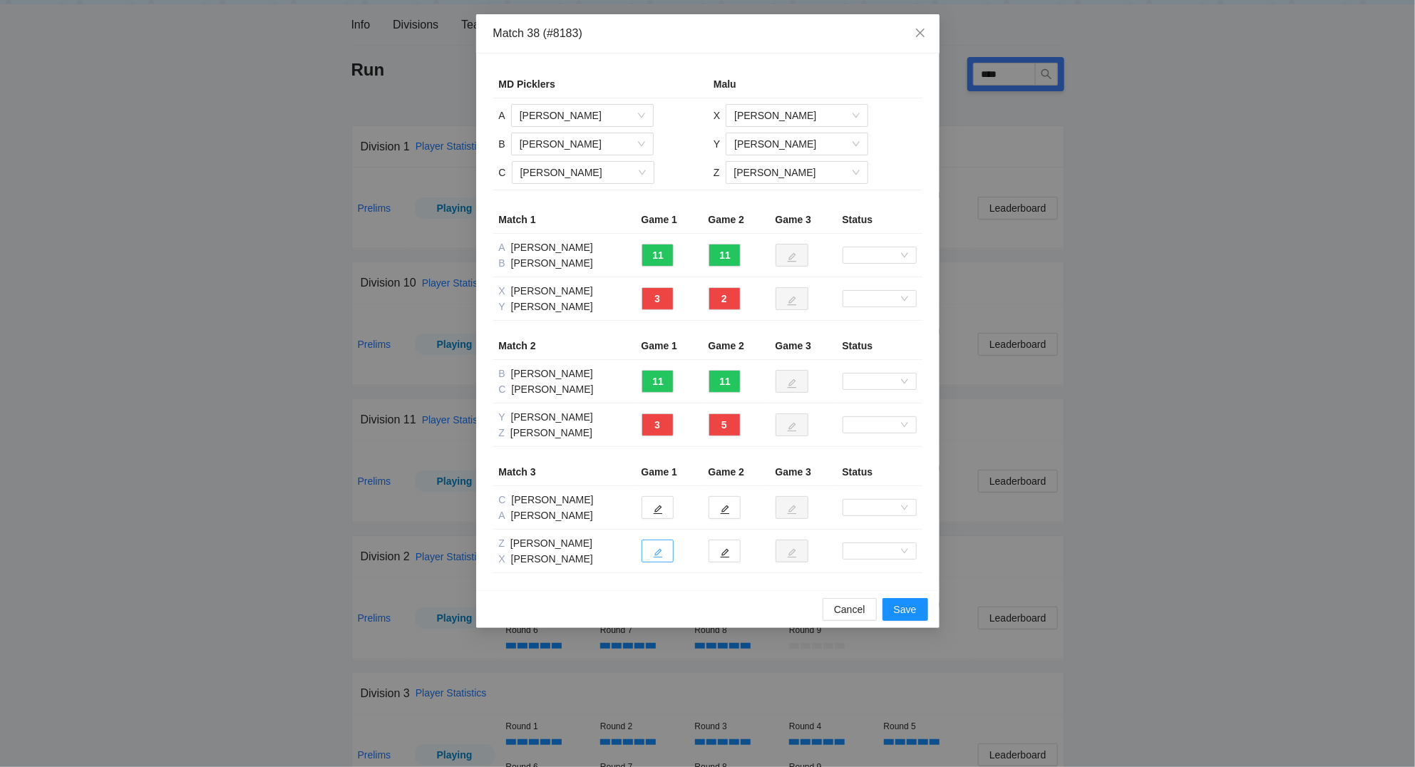
click at [666, 557] on button "button" at bounding box center [657, 550] width 32 height 23
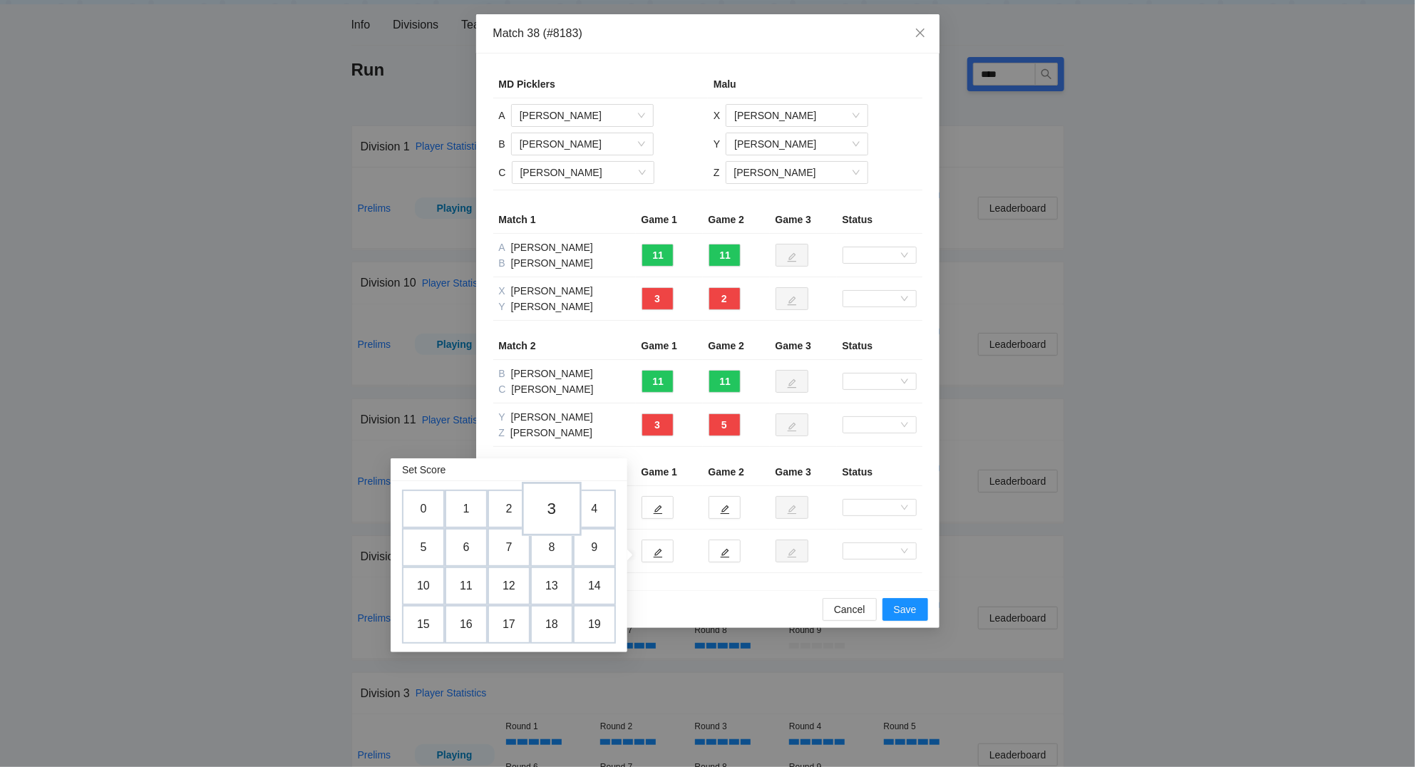
click at [553, 504] on td "3" at bounding box center [552, 509] width 60 height 54
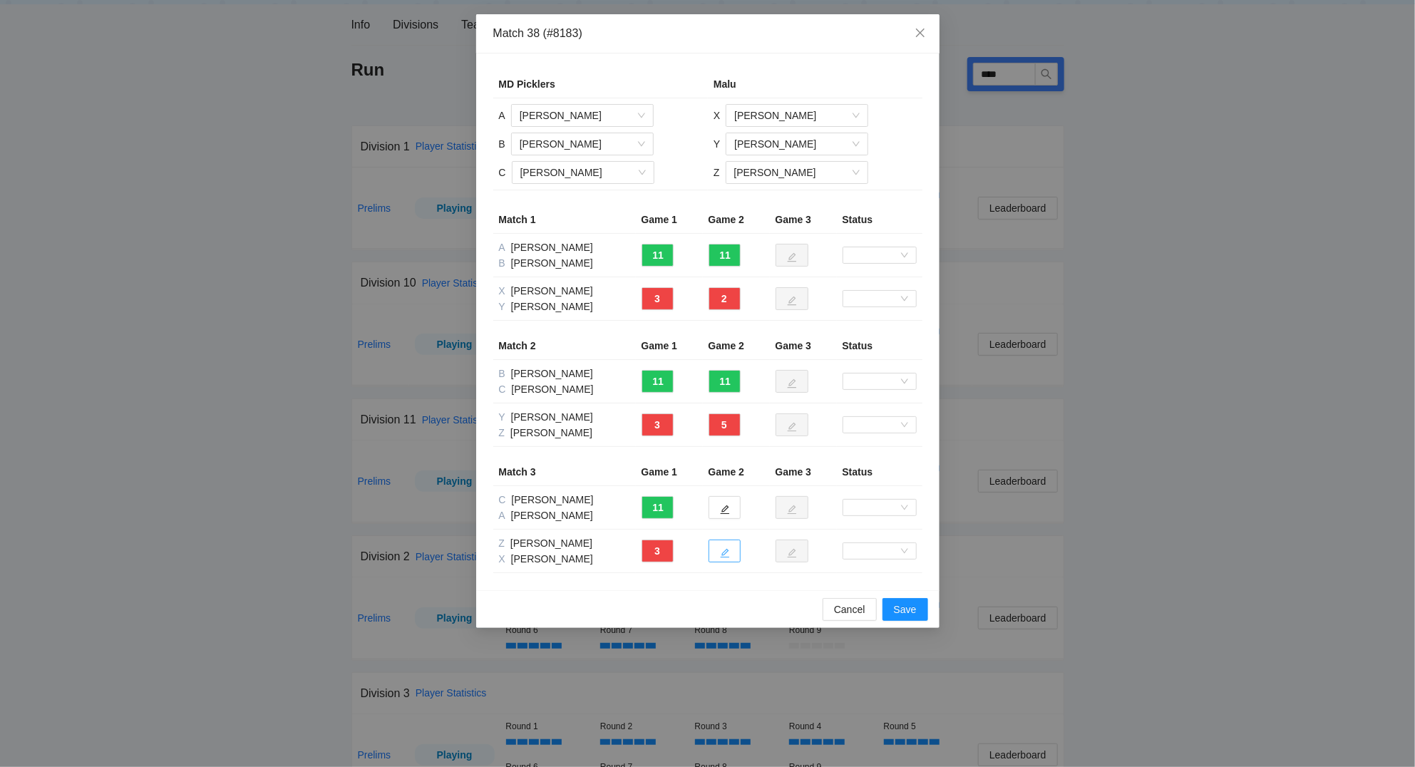
click at [728, 553] on icon "edit" at bounding box center [725, 553] width 10 height 10
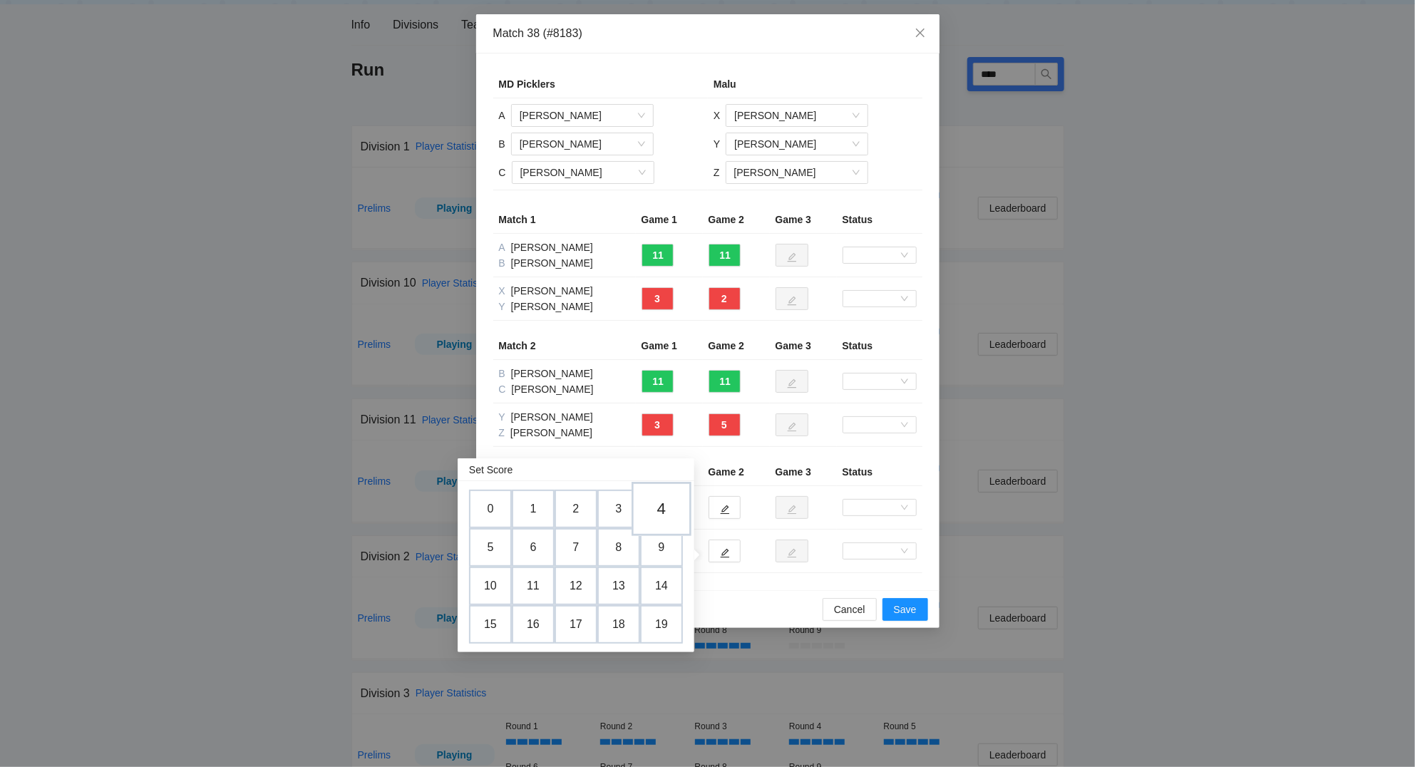
click at [669, 510] on td "4" at bounding box center [661, 509] width 60 height 54
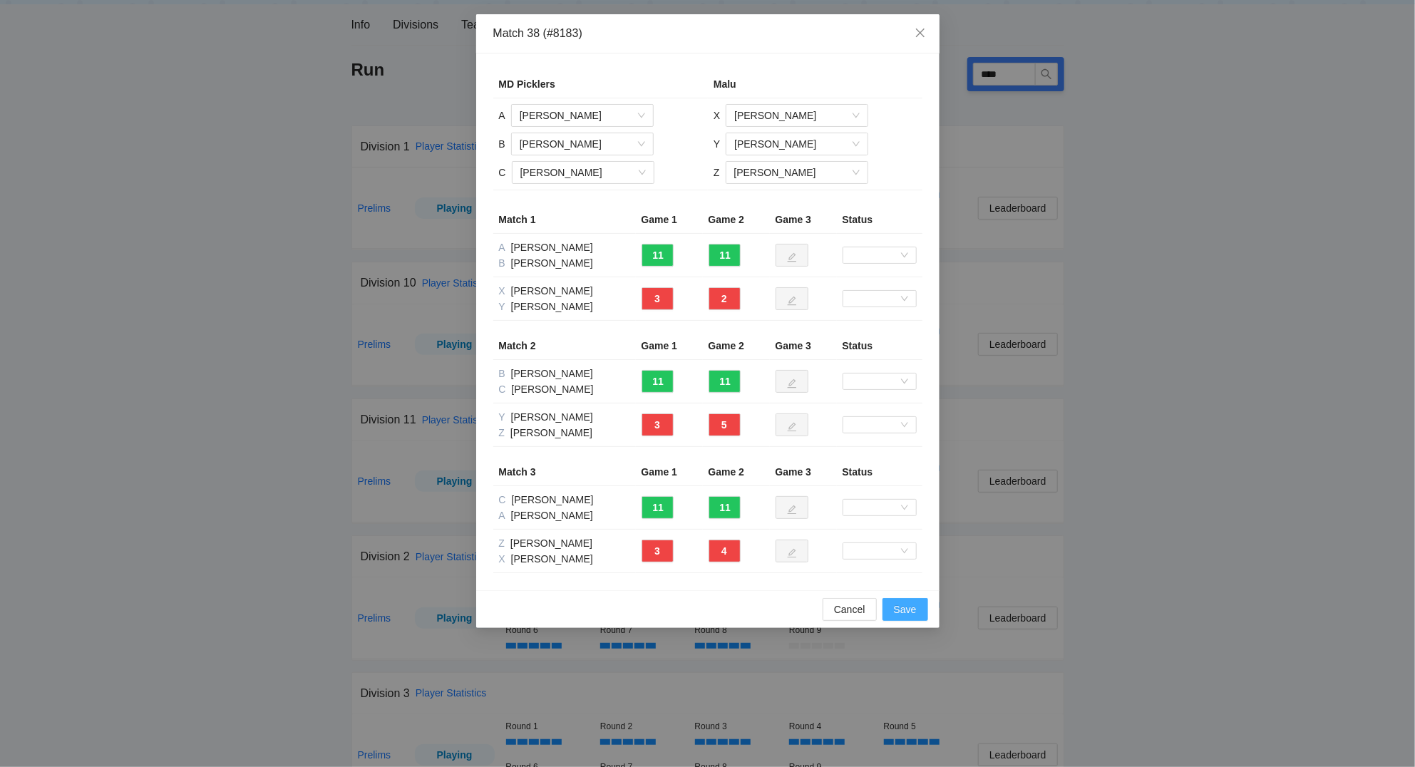
click at [907, 606] on span "Save" at bounding box center [905, 609] width 23 height 16
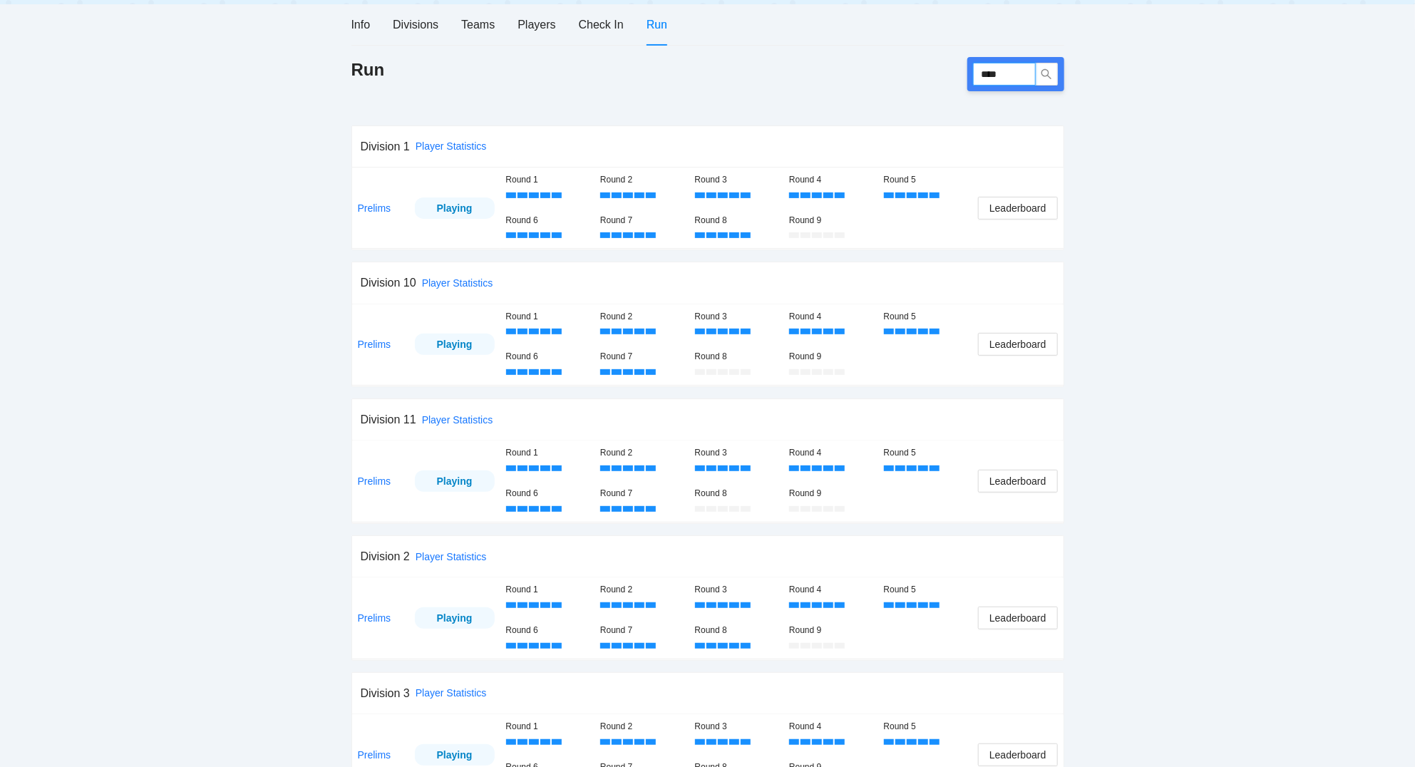
click at [1012, 73] on input "****" at bounding box center [1004, 74] width 63 height 23
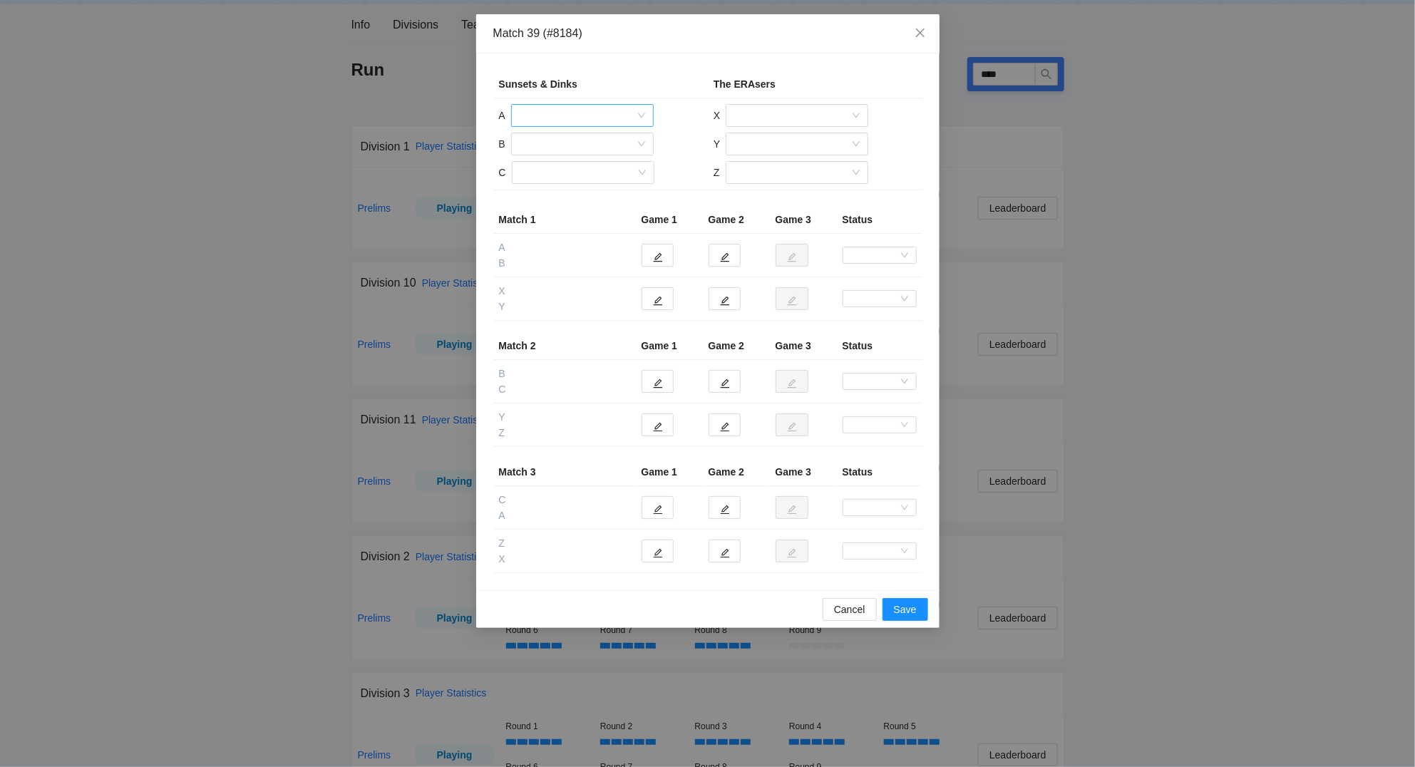
click at [542, 115] on input "search" at bounding box center [577, 115] width 115 height 21
click at [551, 165] on div "[PERSON_NAME]" at bounding box center [582, 168] width 125 height 16
click at [550, 143] on input "search" at bounding box center [577, 143] width 115 height 21
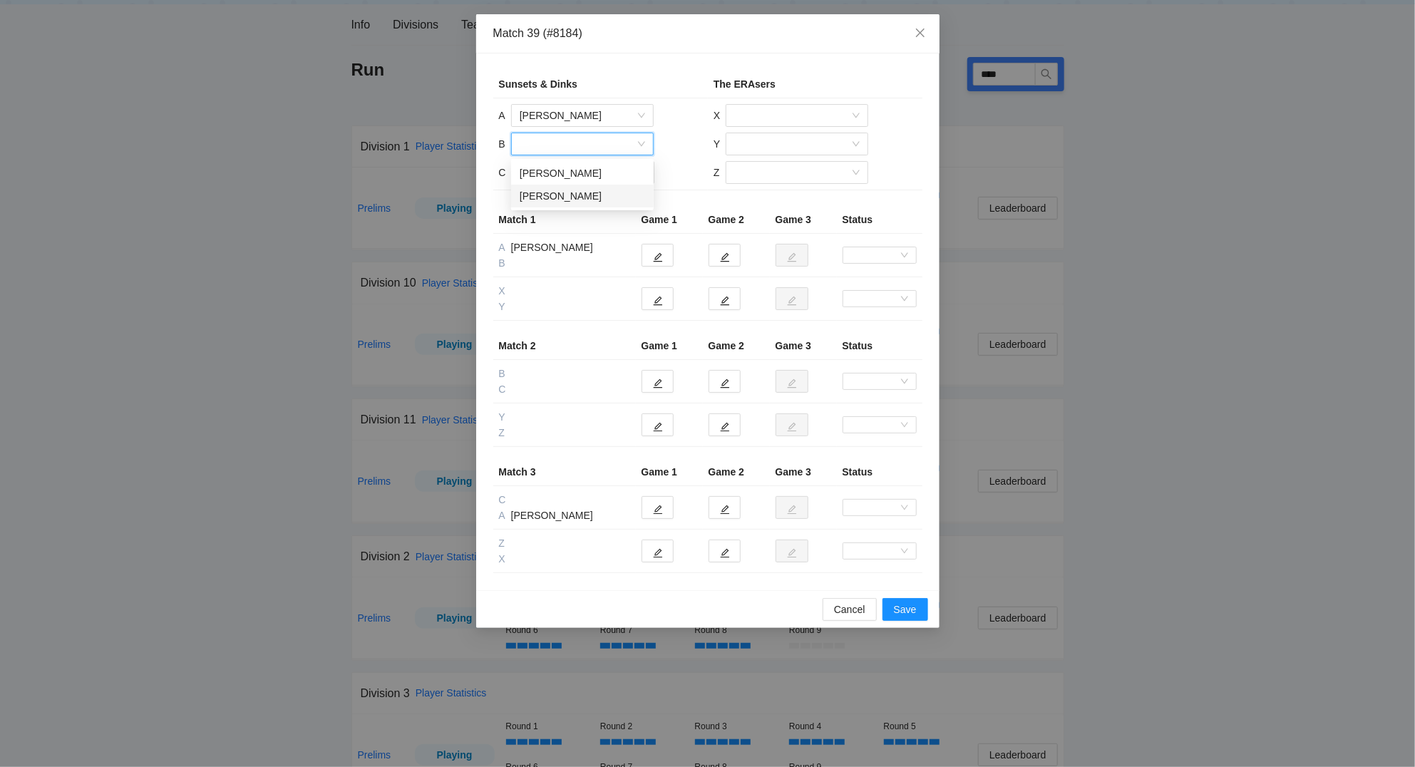
click at [549, 198] on div "[PERSON_NAME]" at bounding box center [582, 196] width 125 height 16
click at [555, 172] on input "search" at bounding box center [577, 172] width 115 height 21
click at [559, 204] on div "[PERSON_NAME]" at bounding box center [582, 202] width 125 height 16
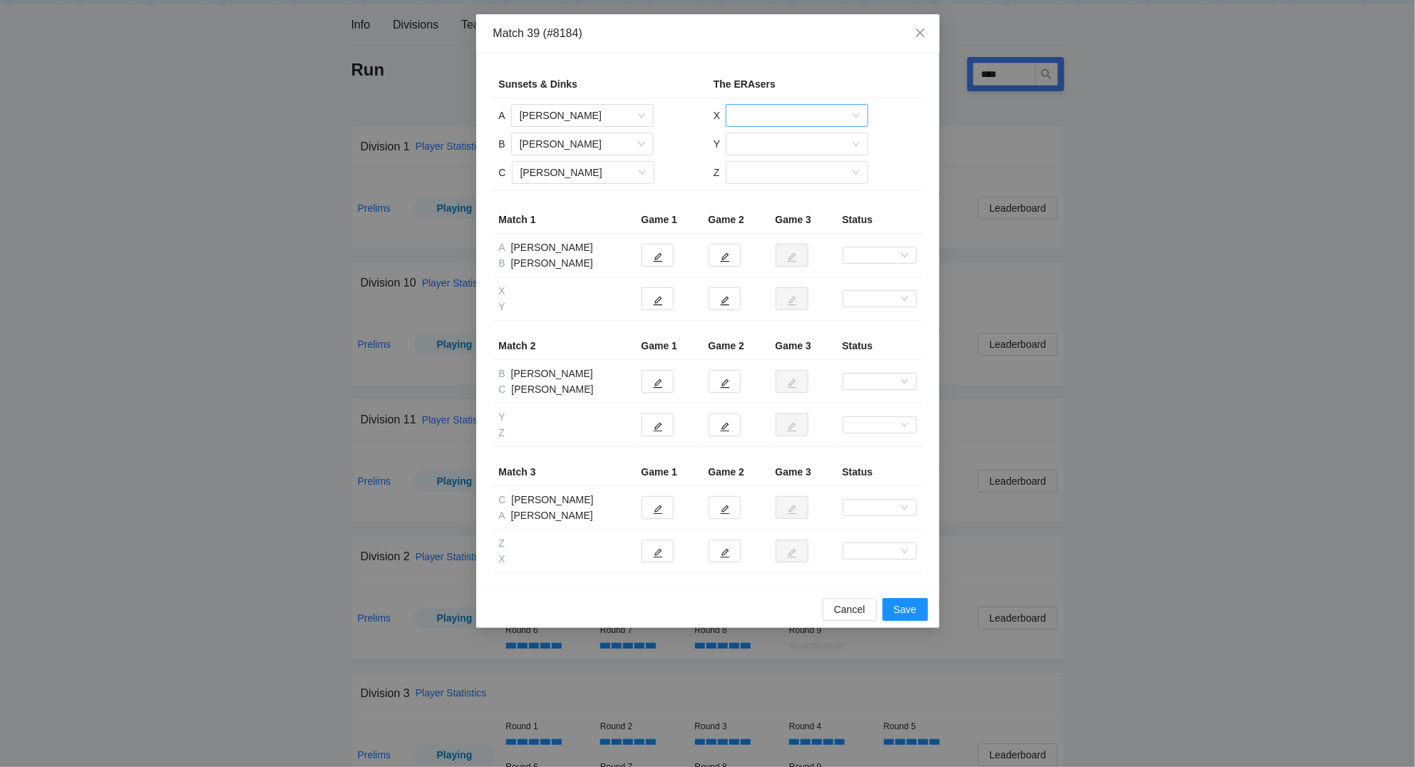
click at [780, 121] on input "search" at bounding box center [791, 115] width 115 height 21
click at [782, 168] on div "[PERSON_NAME]" at bounding box center [796, 168] width 125 height 16
click at [782, 141] on input "search" at bounding box center [791, 143] width 115 height 21
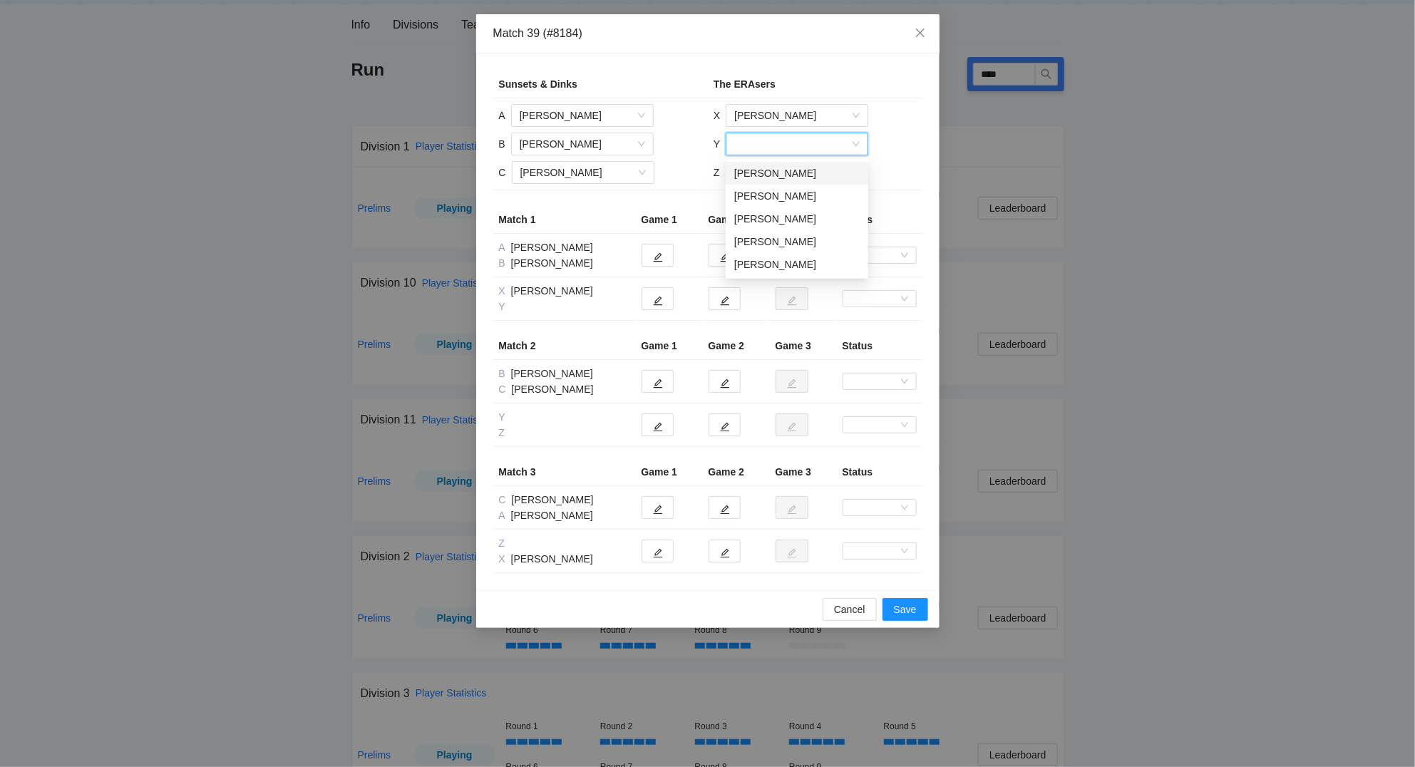
click at [777, 170] on div "[PERSON_NAME]" at bounding box center [796, 173] width 125 height 16
click at [770, 169] on input "search" at bounding box center [791, 172] width 115 height 21
click at [780, 240] on div "[PERSON_NAME]" at bounding box center [795, 247] width 125 height 16
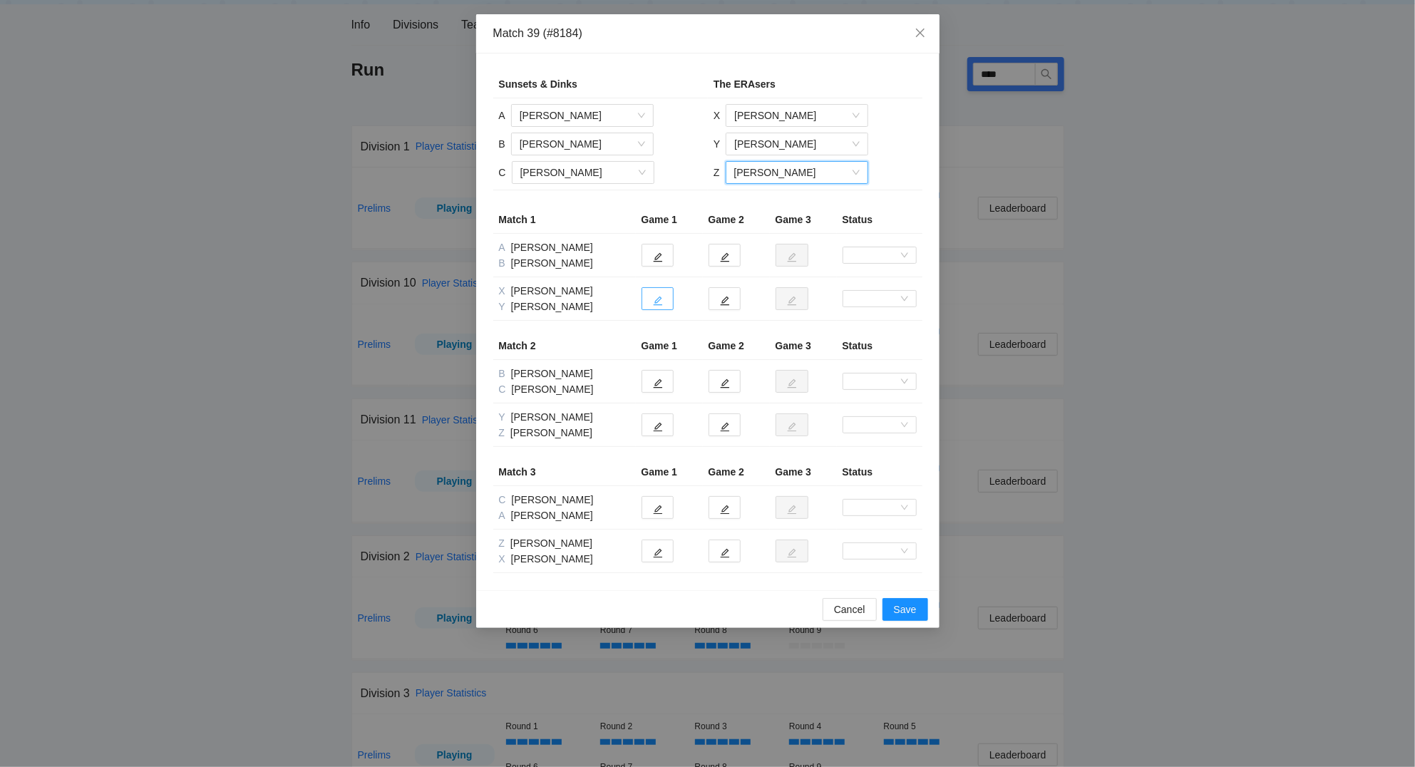
click at [661, 307] on button "button" at bounding box center [657, 298] width 32 height 23
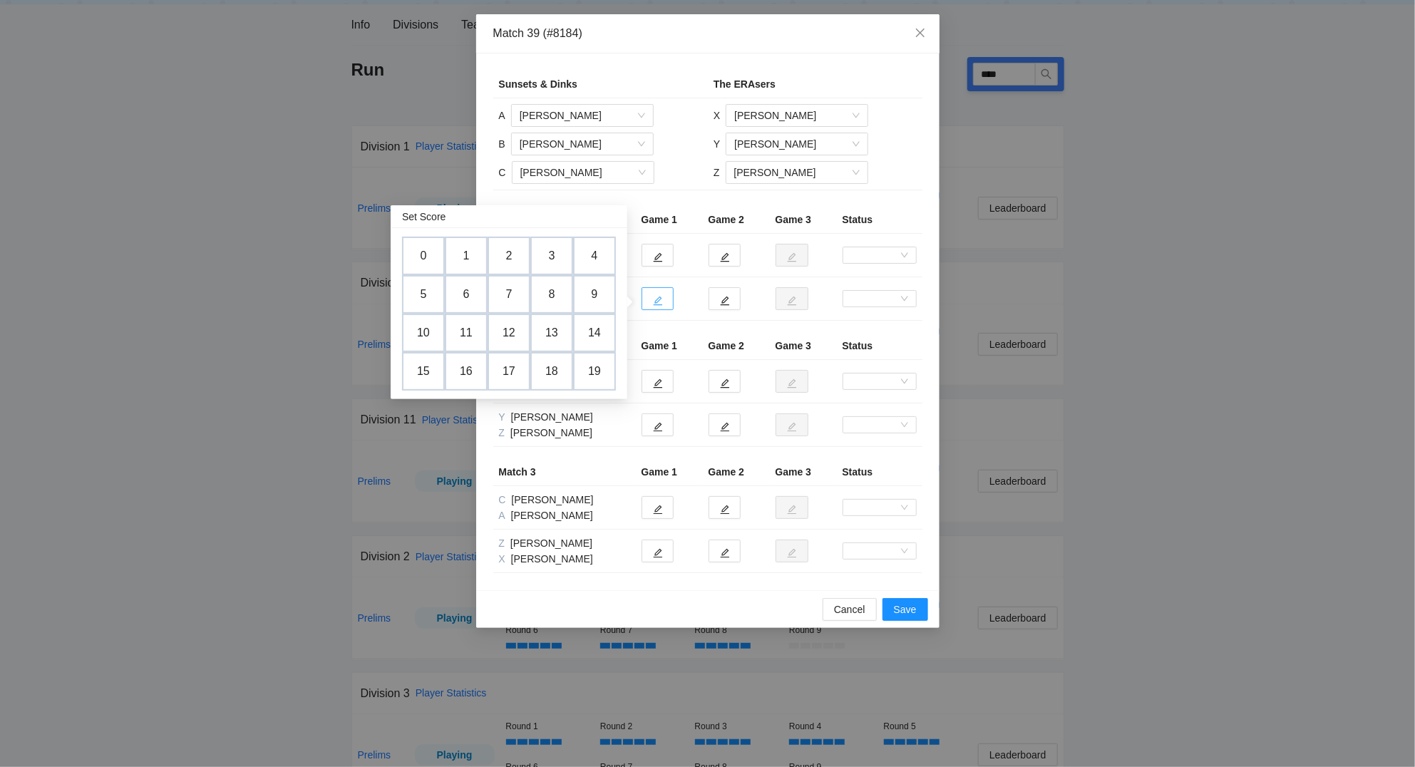
drag, startPoint x: 423, startPoint y: 288, endPoint x: 641, endPoint y: 301, distance: 218.4
click at [424, 288] on td "5" at bounding box center [423, 294] width 43 height 38
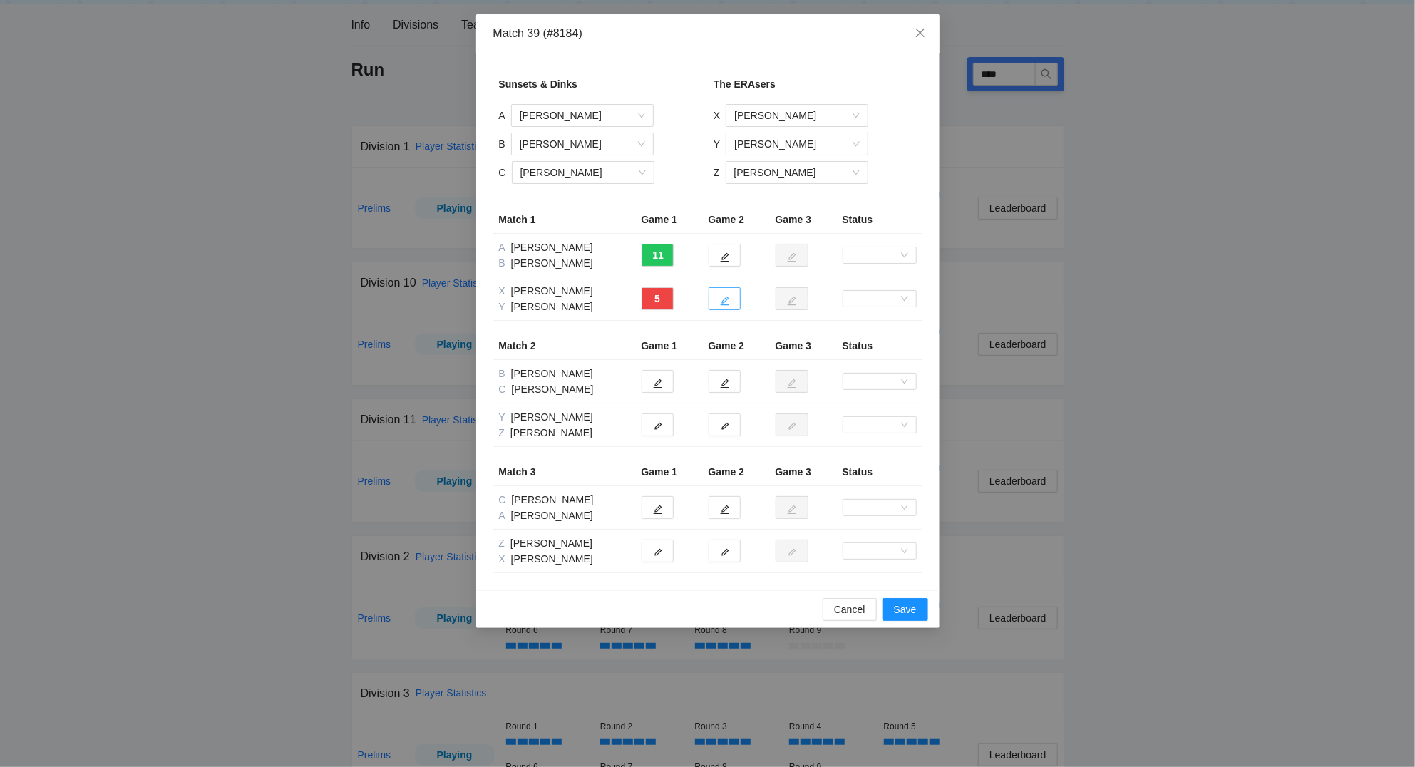
click at [719, 297] on button "button" at bounding box center [724, 298] width 32 height 23
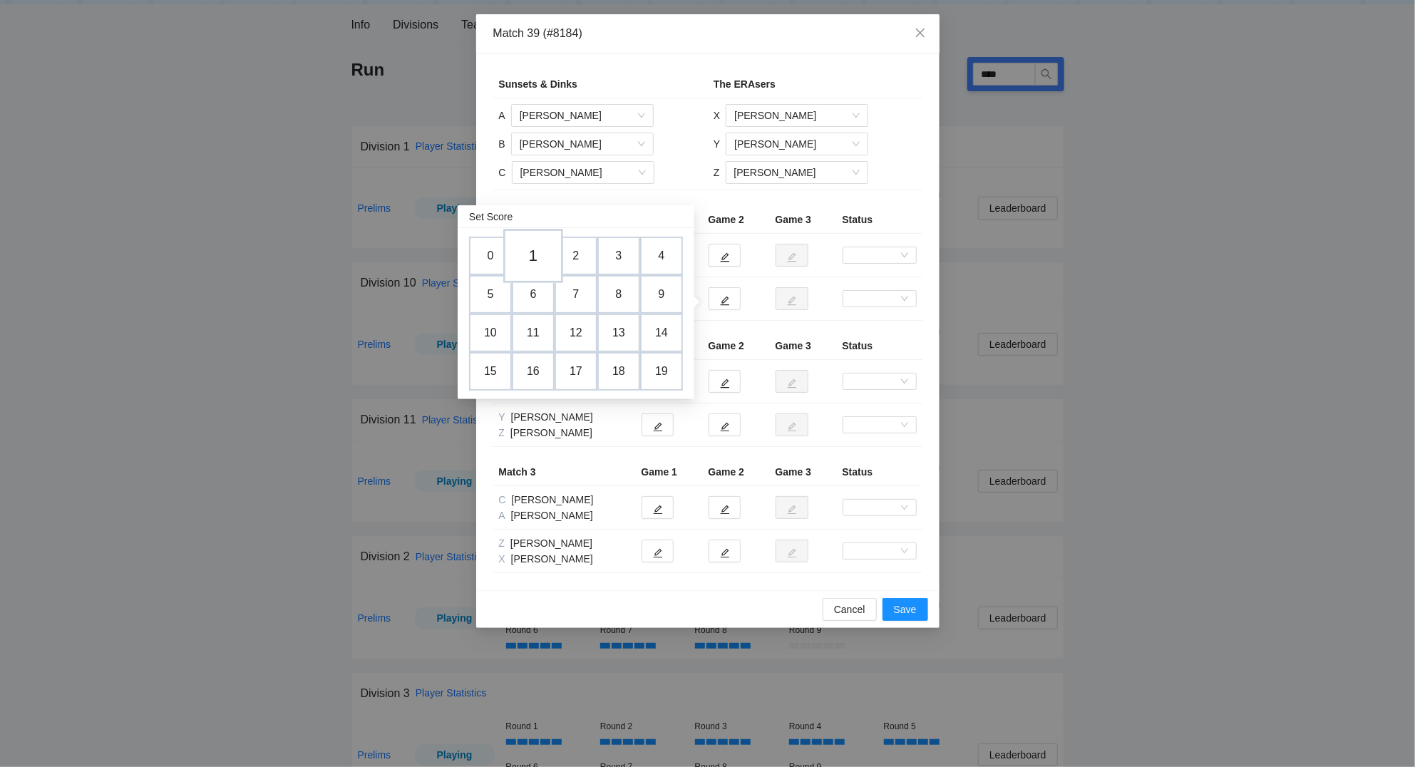
click at [546, 255] on td "1" at bounding box center [533, 256] width 60 height 54
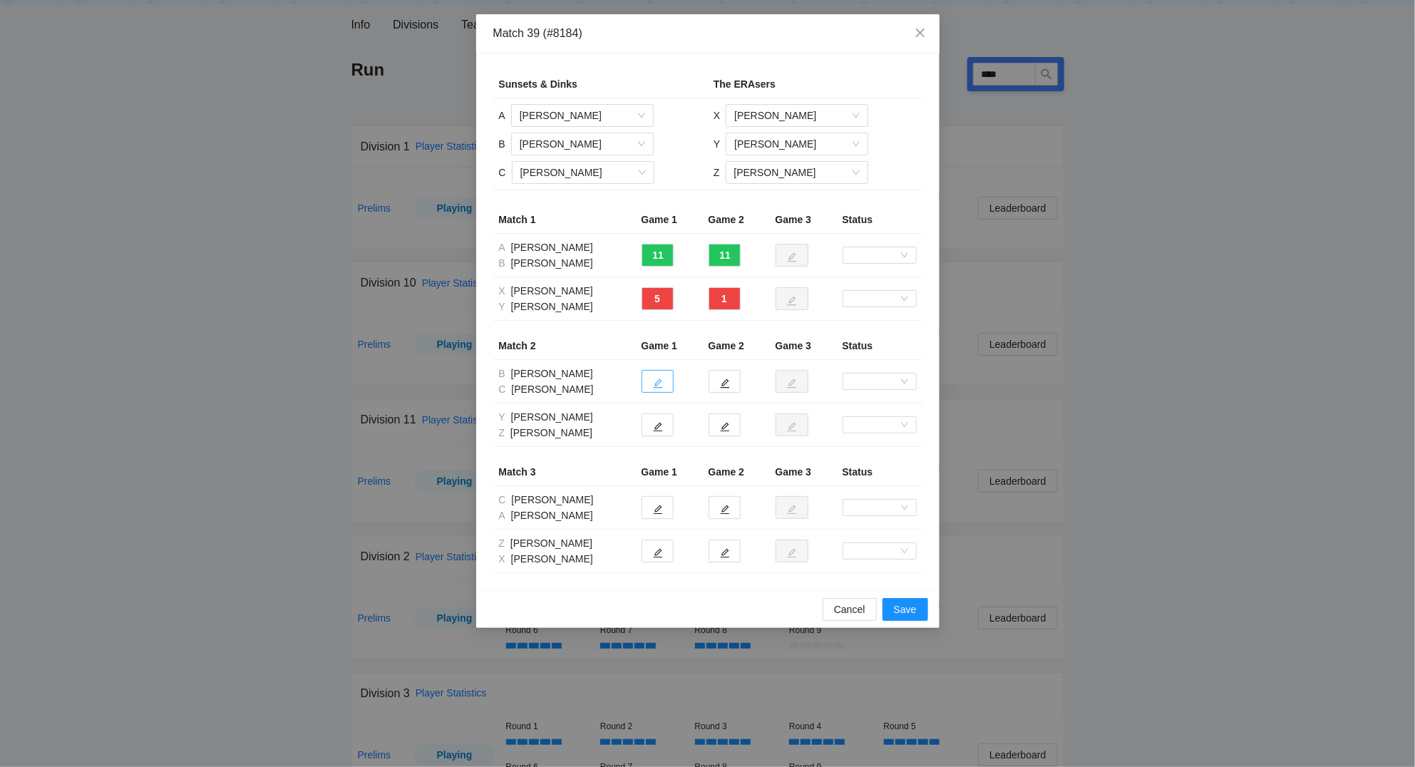
click at [658, 381] on icon "edit" at bounding box center [657, 383] width 9 height 9
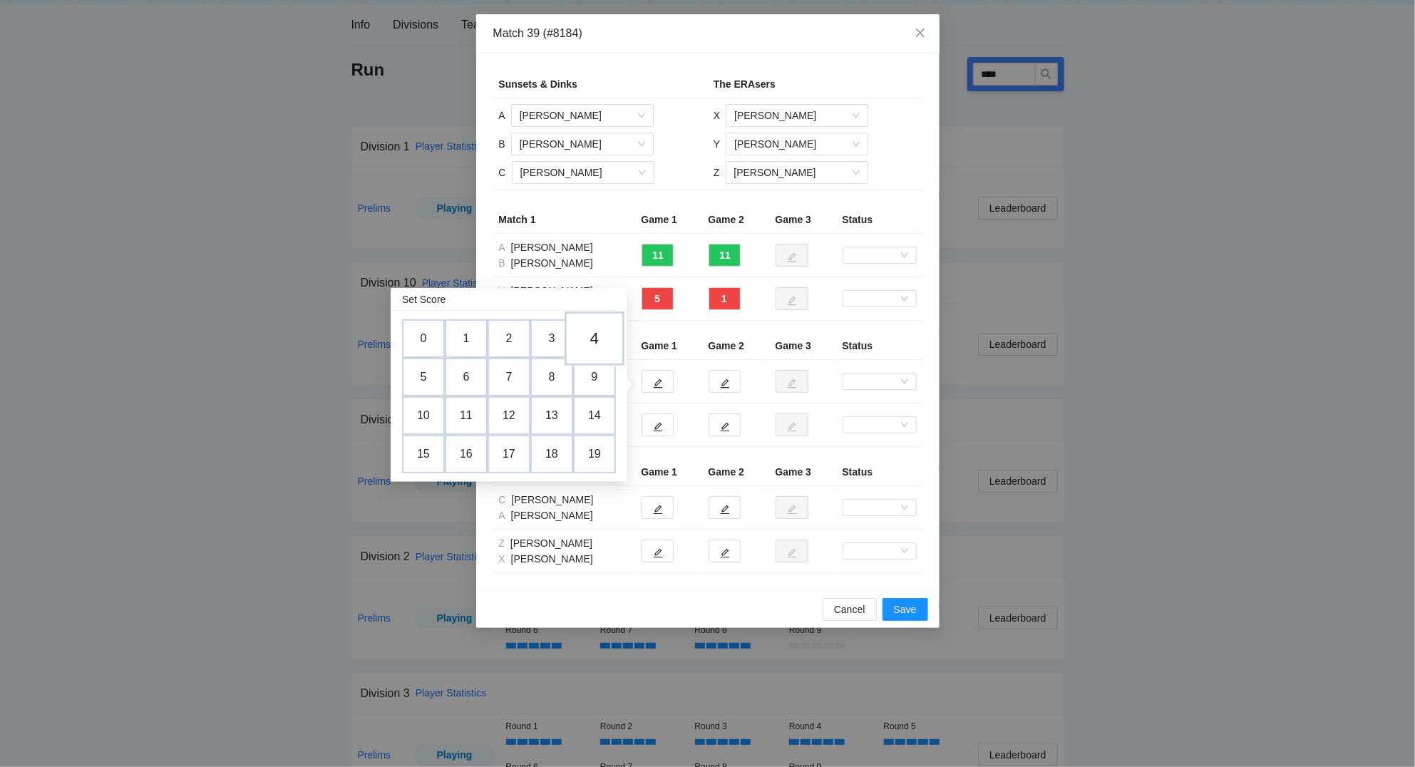
click at [593, 337] on td "4" at bounding box center [594, 338] width 60 height 54
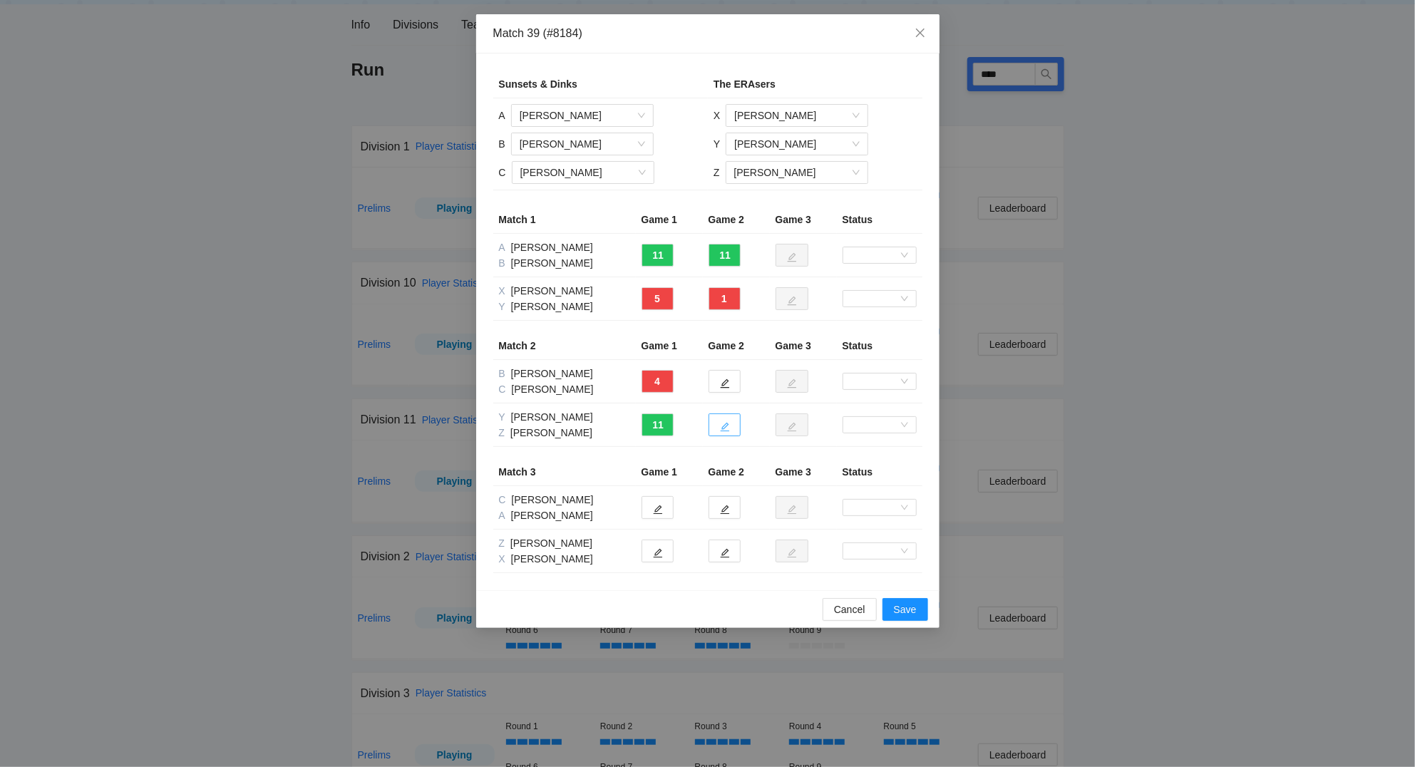
click at [725, 428] on icon "edit" at bounding box center [724, 427] width 9 height 9
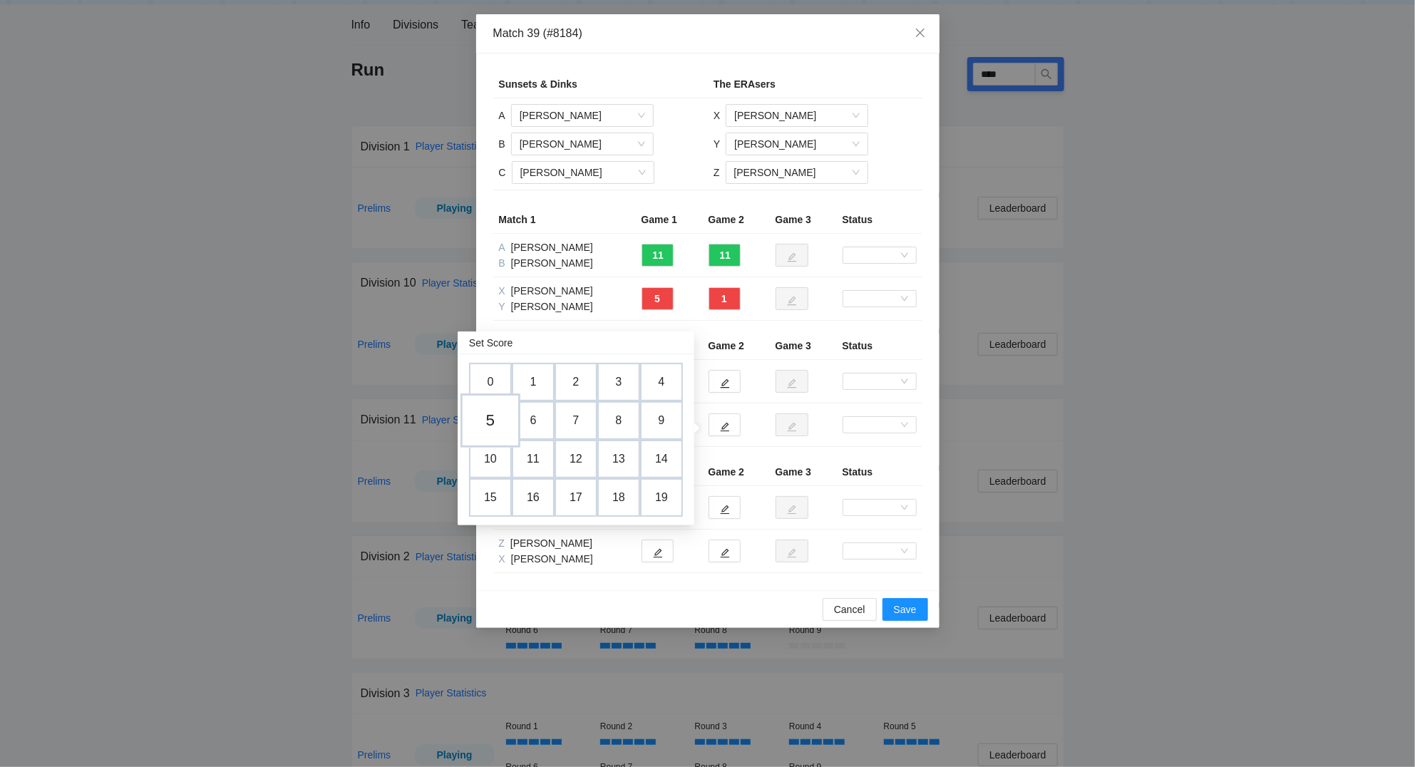
click at [500, 418] on td "5" at bounding box center [490, 420] width 60 height 54
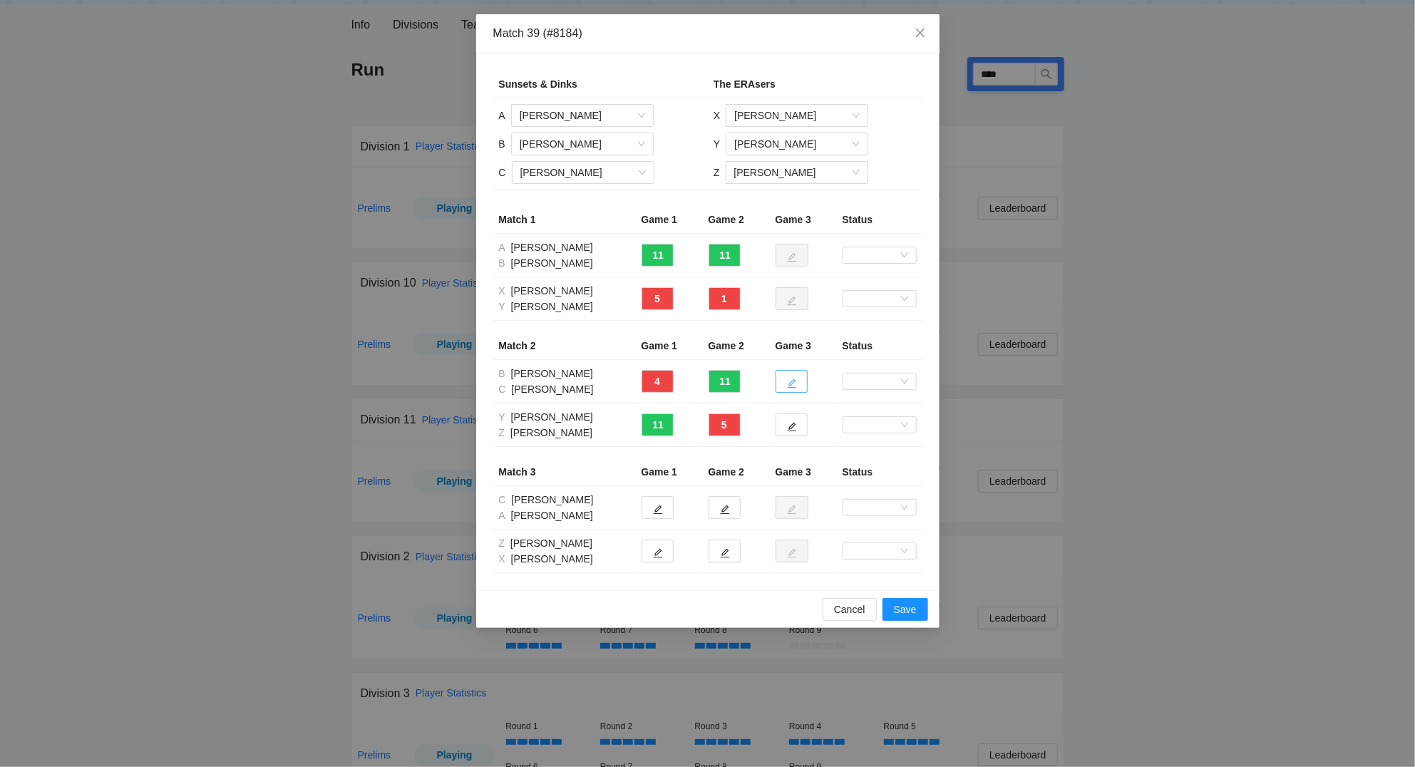
click at [793, 381] on icon "edit" at bounding box center [791, 383] width 9 height 9
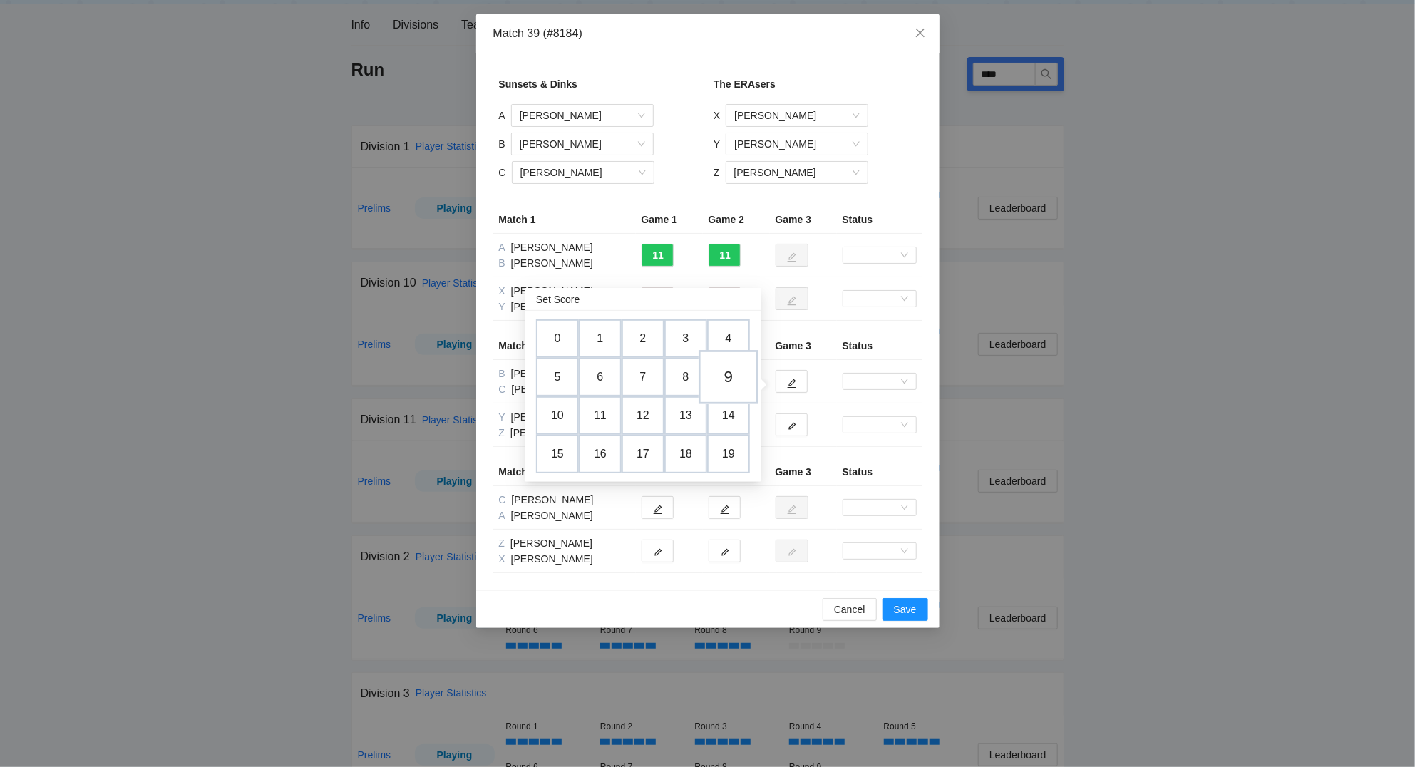
click at [733, 371] on td "9" at bounding box center [728, 377] width 60 height 54
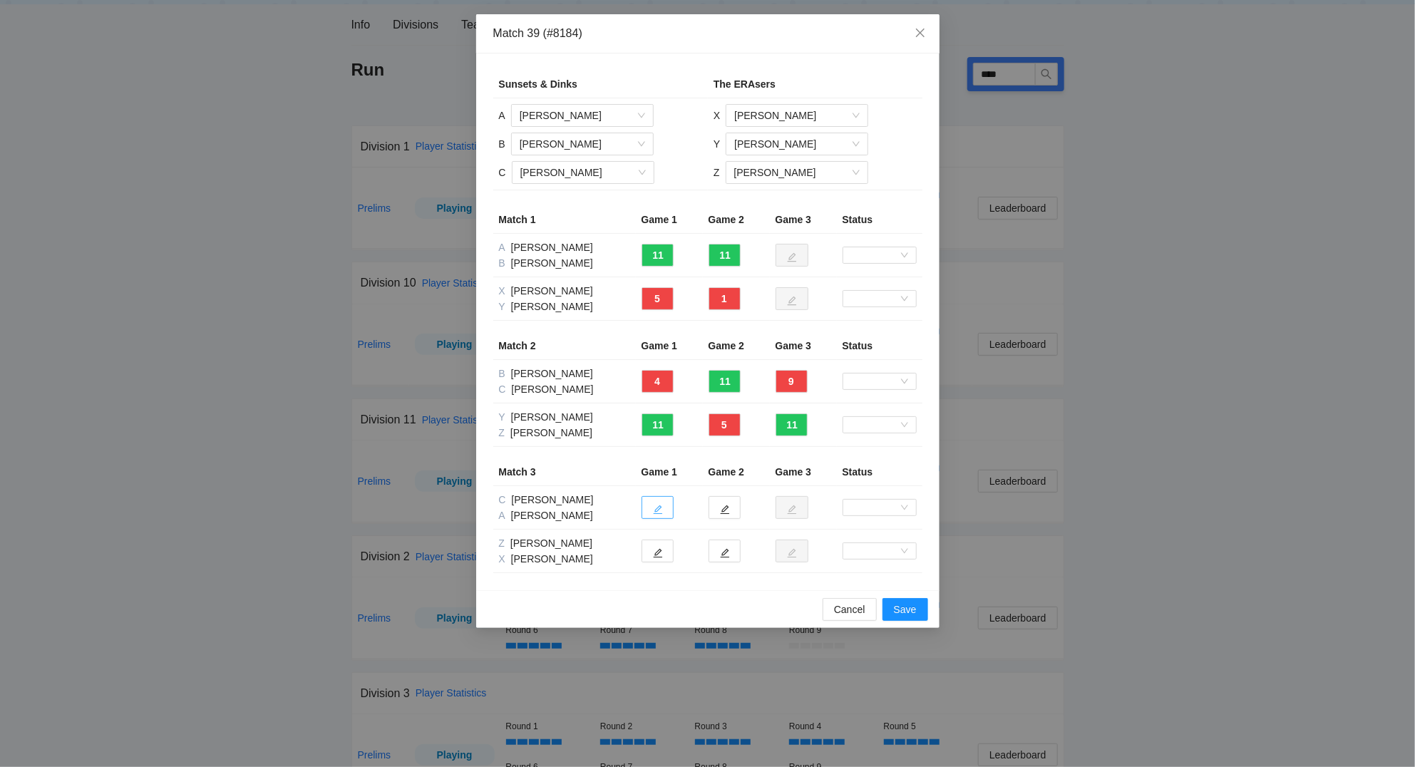
click at [656, 509] on icon "edit" at bounding box center [658, 510] width 10 height 10
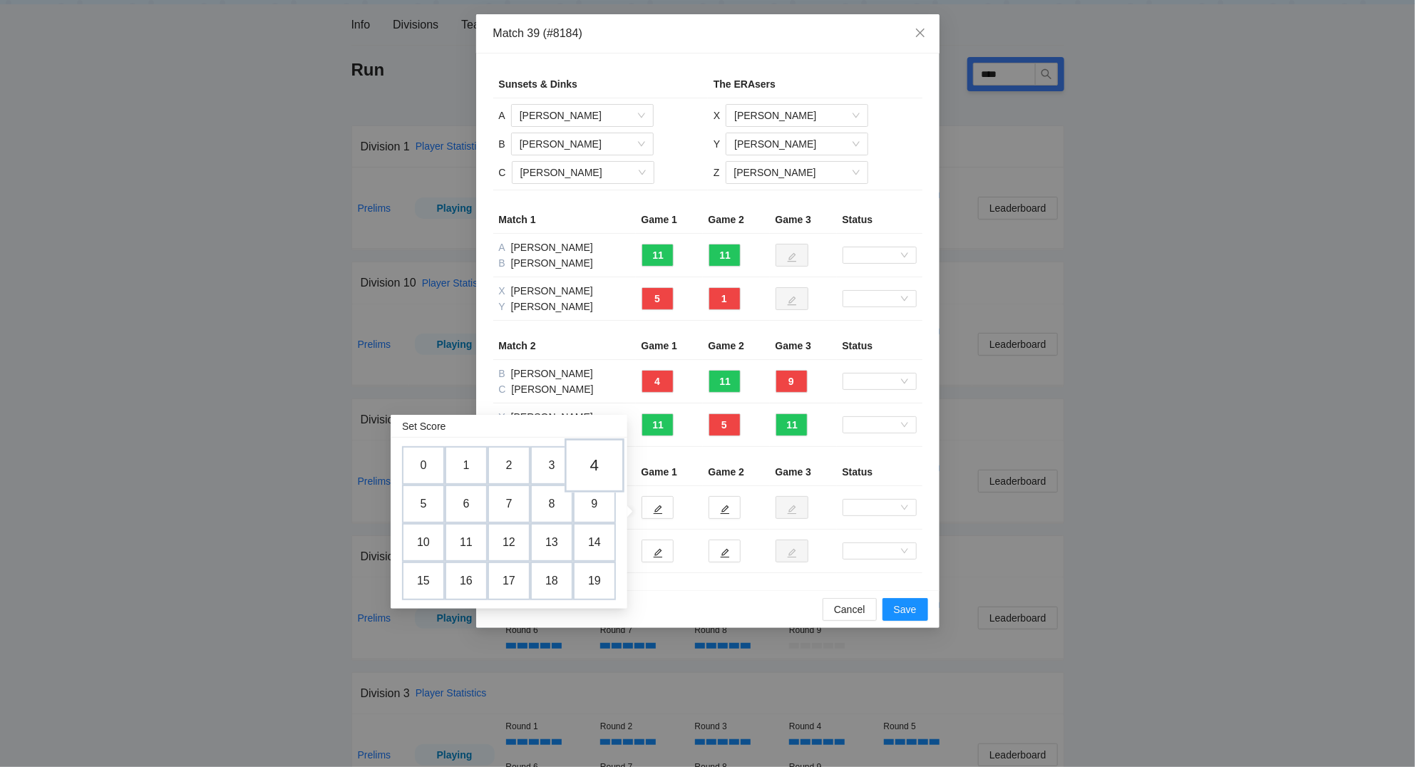
click at [601, 468] on td "4" at bounding box center [594, 465] width 60 height 54
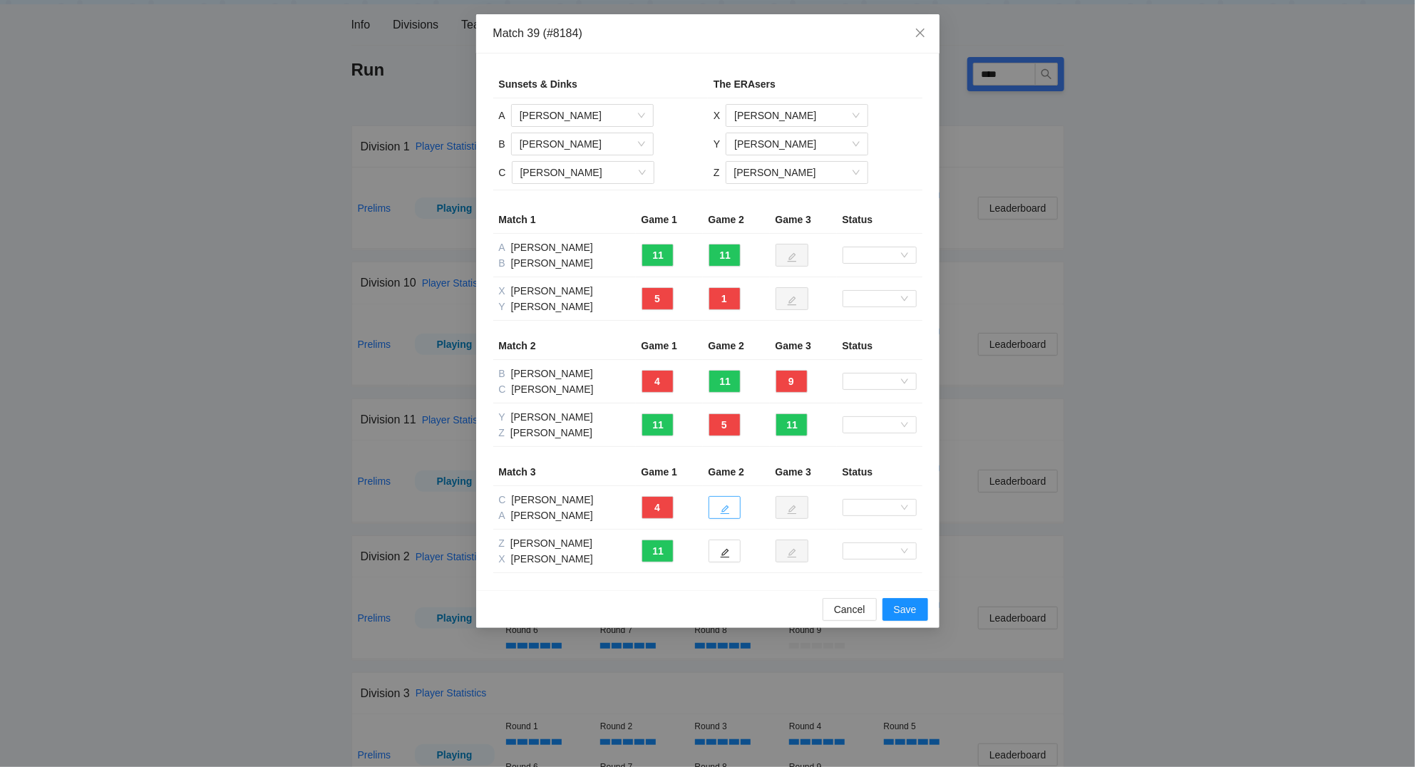
click at [718, 510] on button "button" at bounding box center [724, 507] width 32 height 23
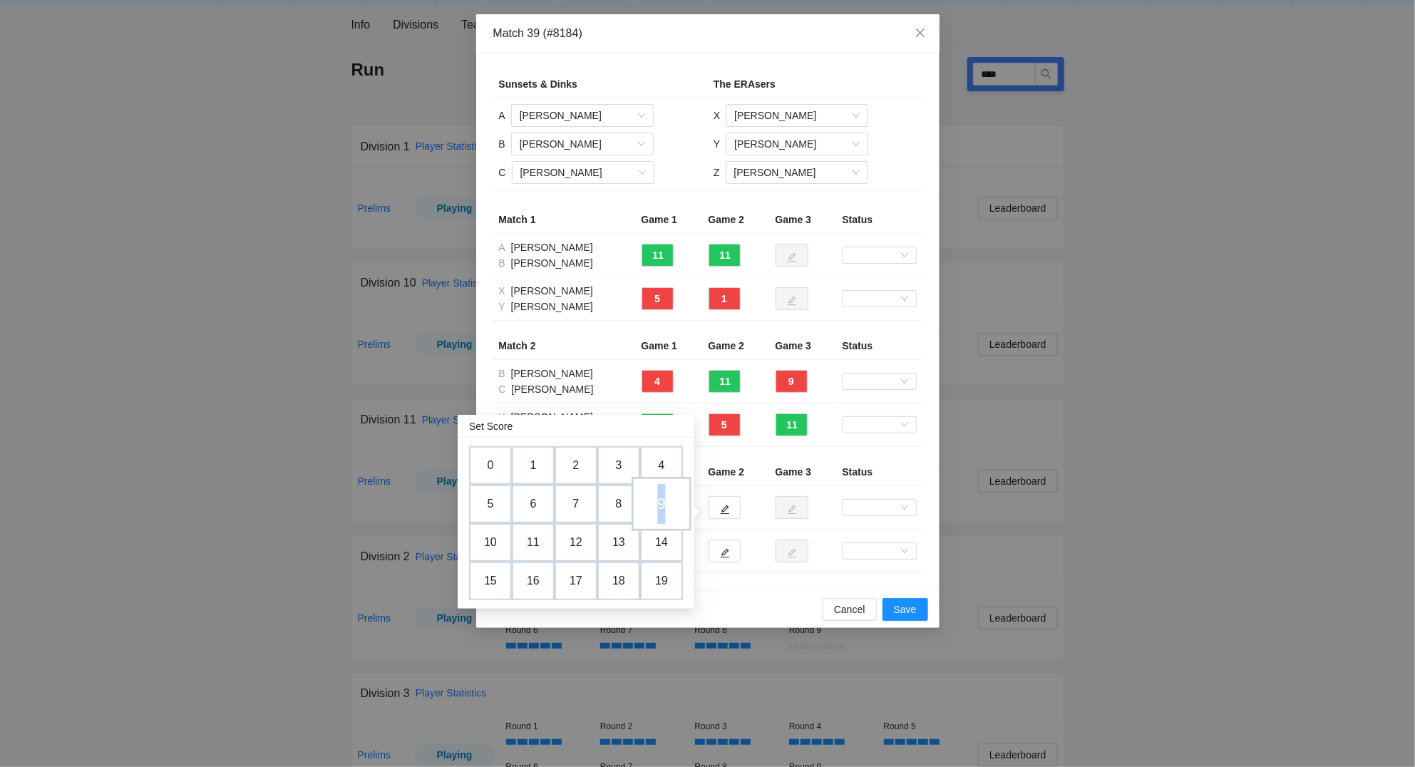
click at [663, 503] on td "9" at bounding box center [661, 504] width 60 height 54
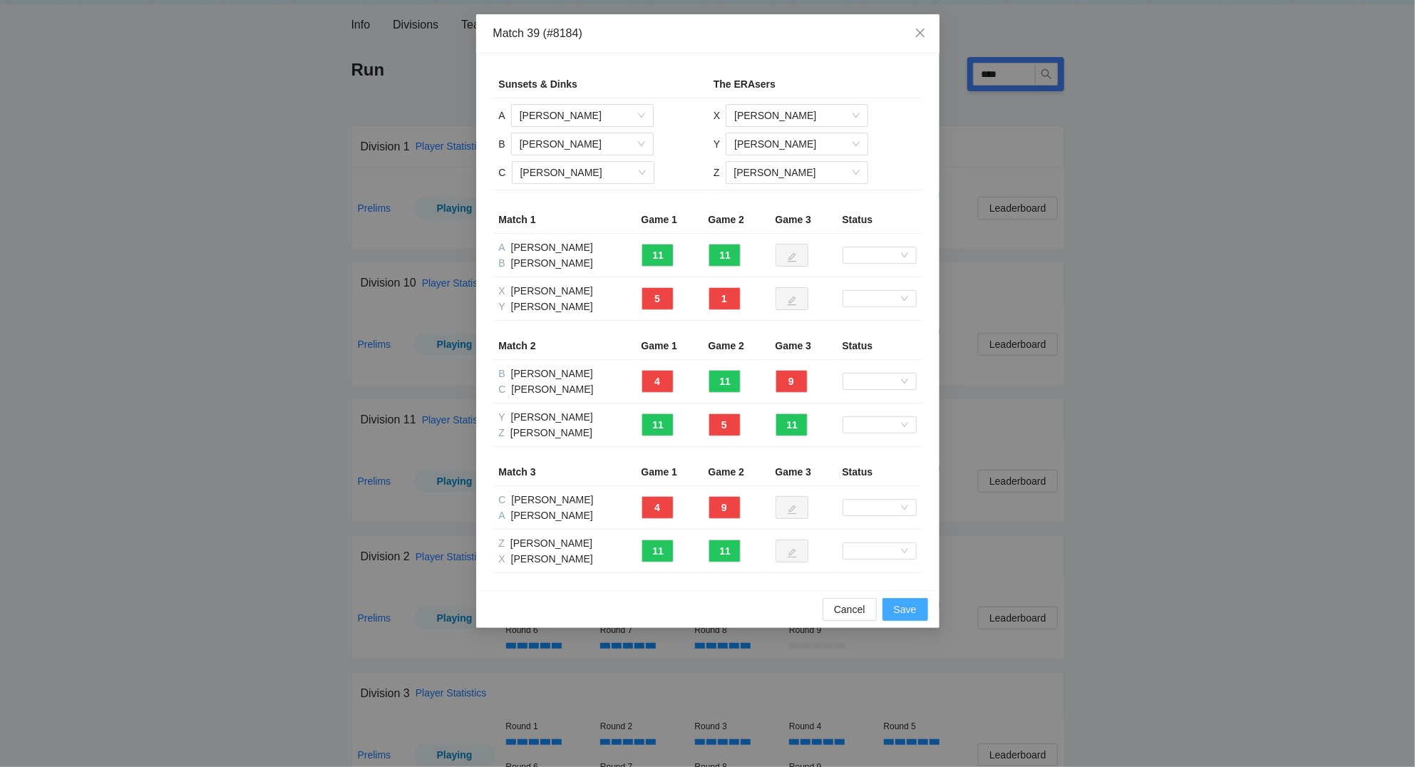
click at [910, 609] on span "Save" at bounding box center [905, 609] width 23 height 16
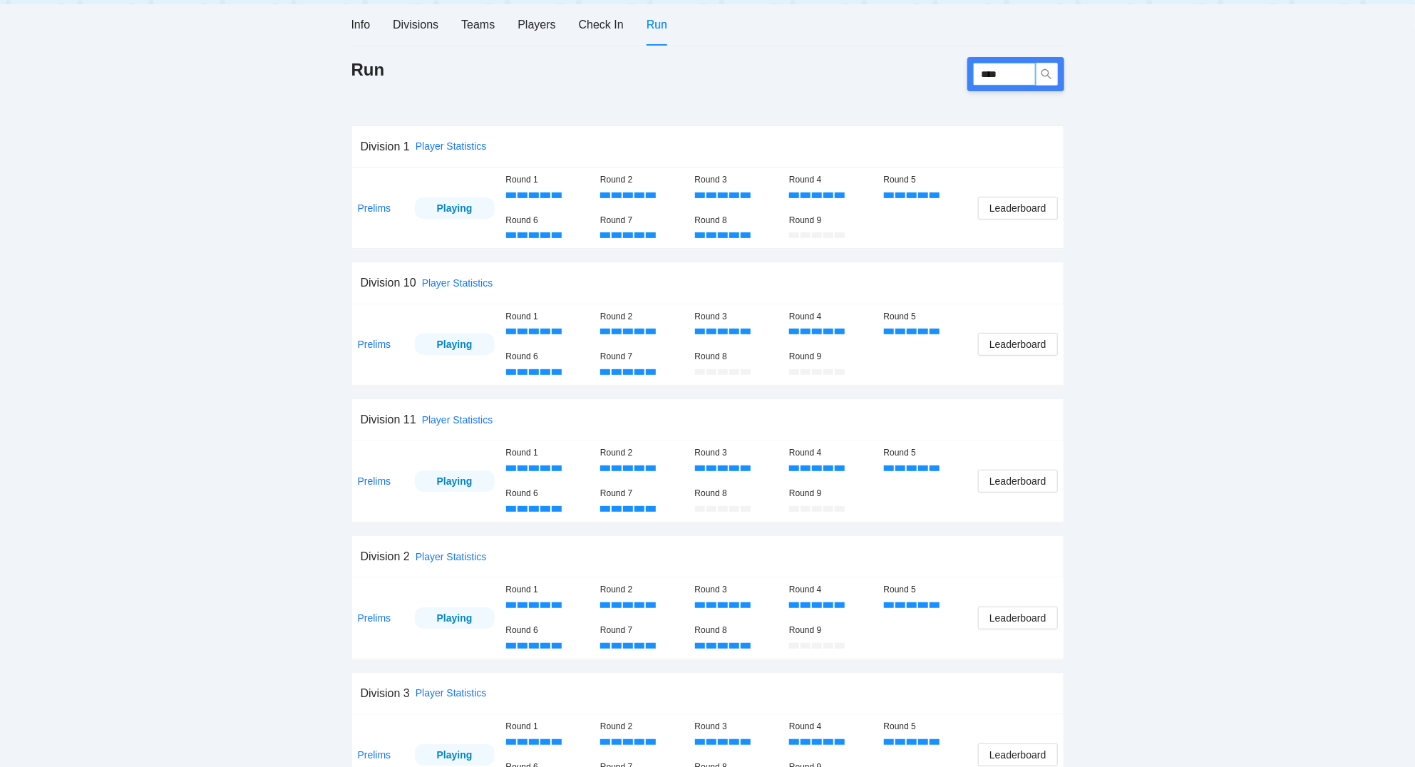
click at [1018, 72] on input "****" at bounding box center [1004, 74] width 63 height 23
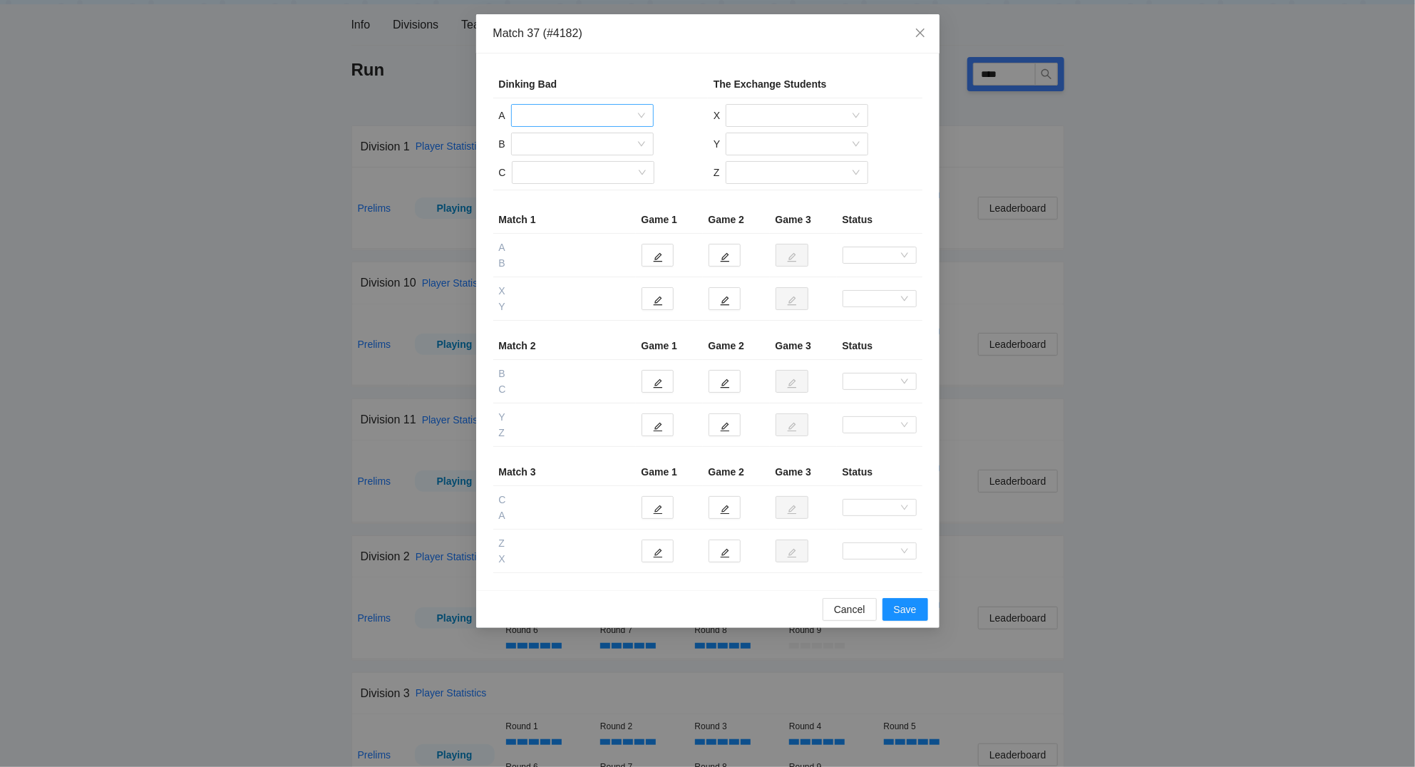
click at [598, 123] on input "search" at bounding box center [577, 115] width 115 height 21
click at [584, 145] on div "[PERSON_NAME]" at bounding box center [582, 145] width 125 height 16
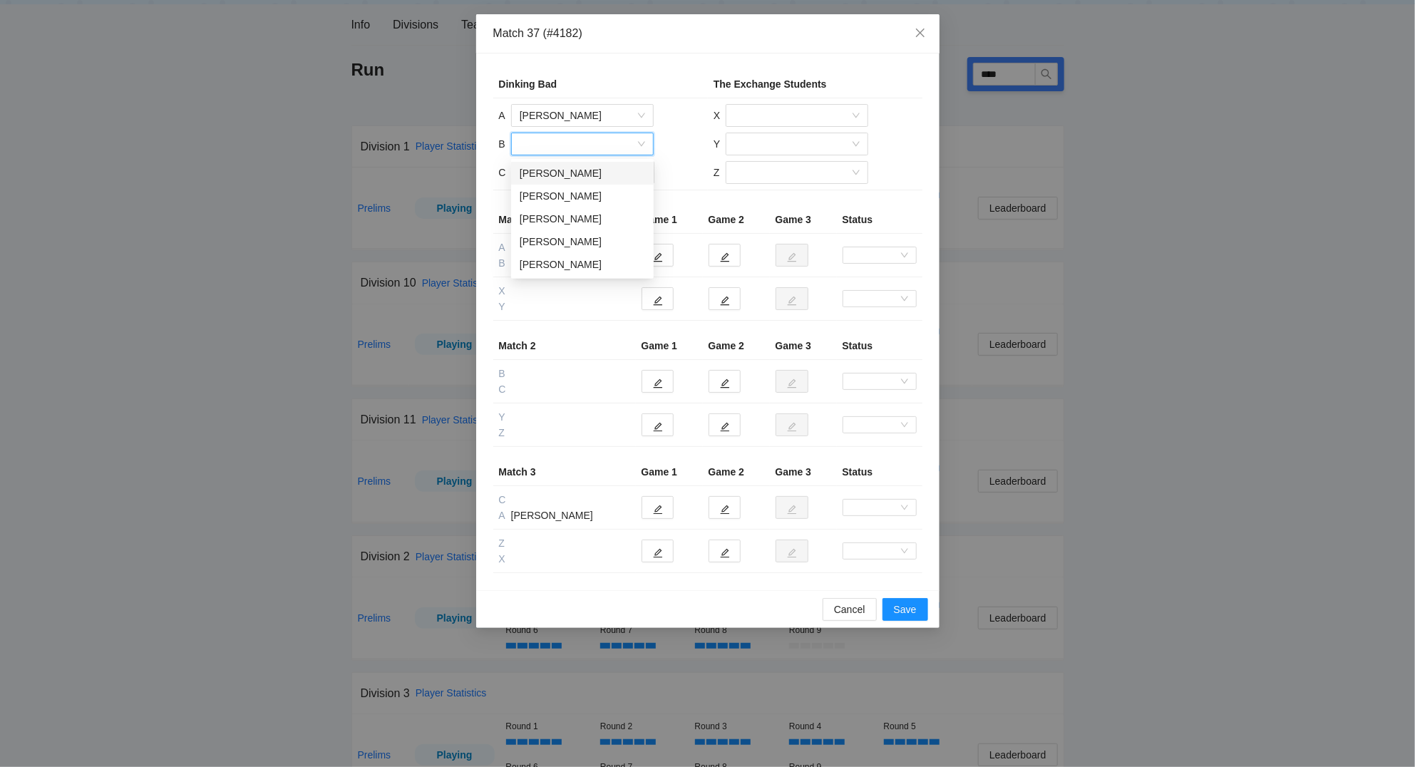
click at [572, 145] on input "search" at bounding box center [577, 143] width 115 height 21
click at [574, 263] on div "[PERSON_NAME]" at bounding box center [582, 265] width 125 height 16
click at [564, 166] on input "search" at bounding box center [577, 172] width 115 height 21
click at [572, 224] on div "[PERSON_NAME]" at bounding box center [582, 225] width 125 height 16
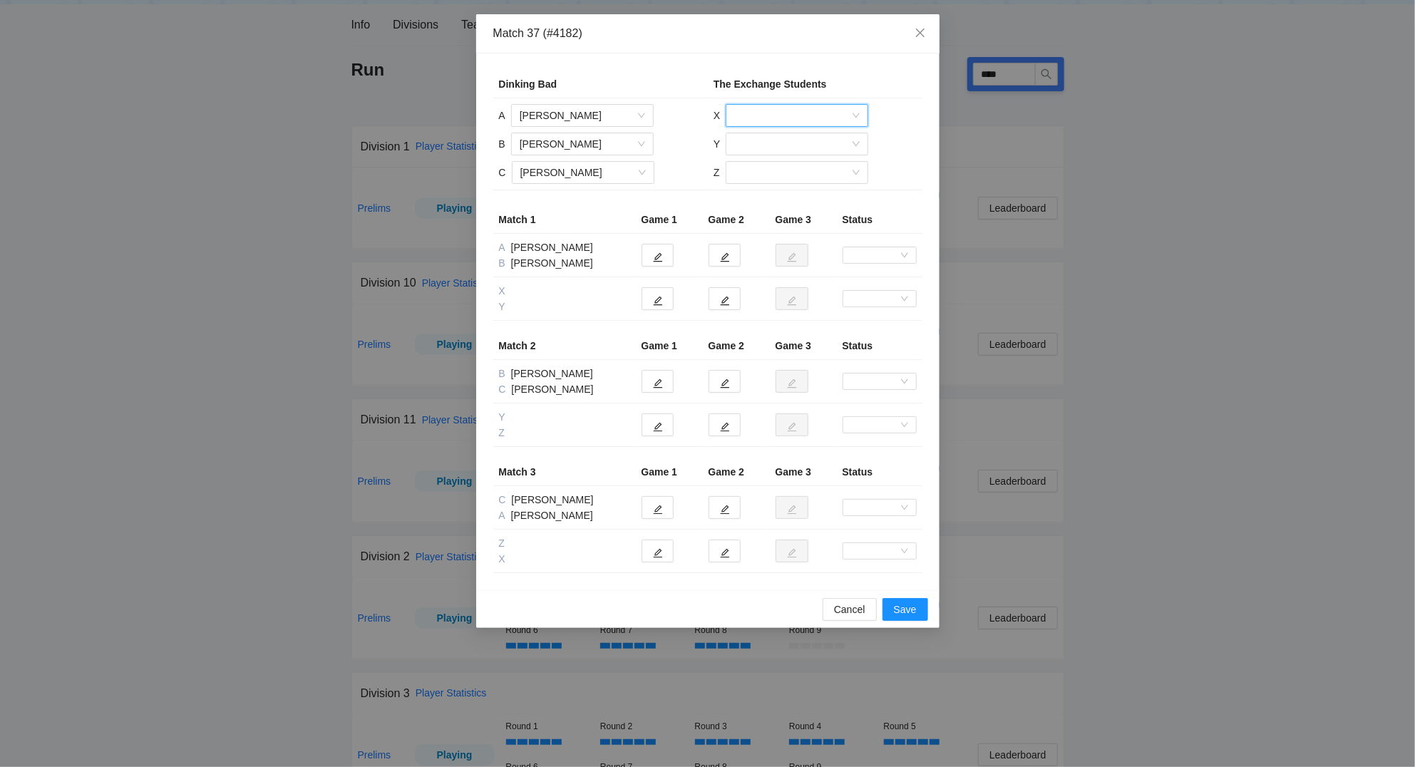
click at [786, 110] on input "search" at bounding box center [791, 115] width 115 height 21
click at [789, 145] on div "[DEMOGRAPHIC_DATA][PERSON_NAME]" at bounding box center [796, 145] width 125 height 16
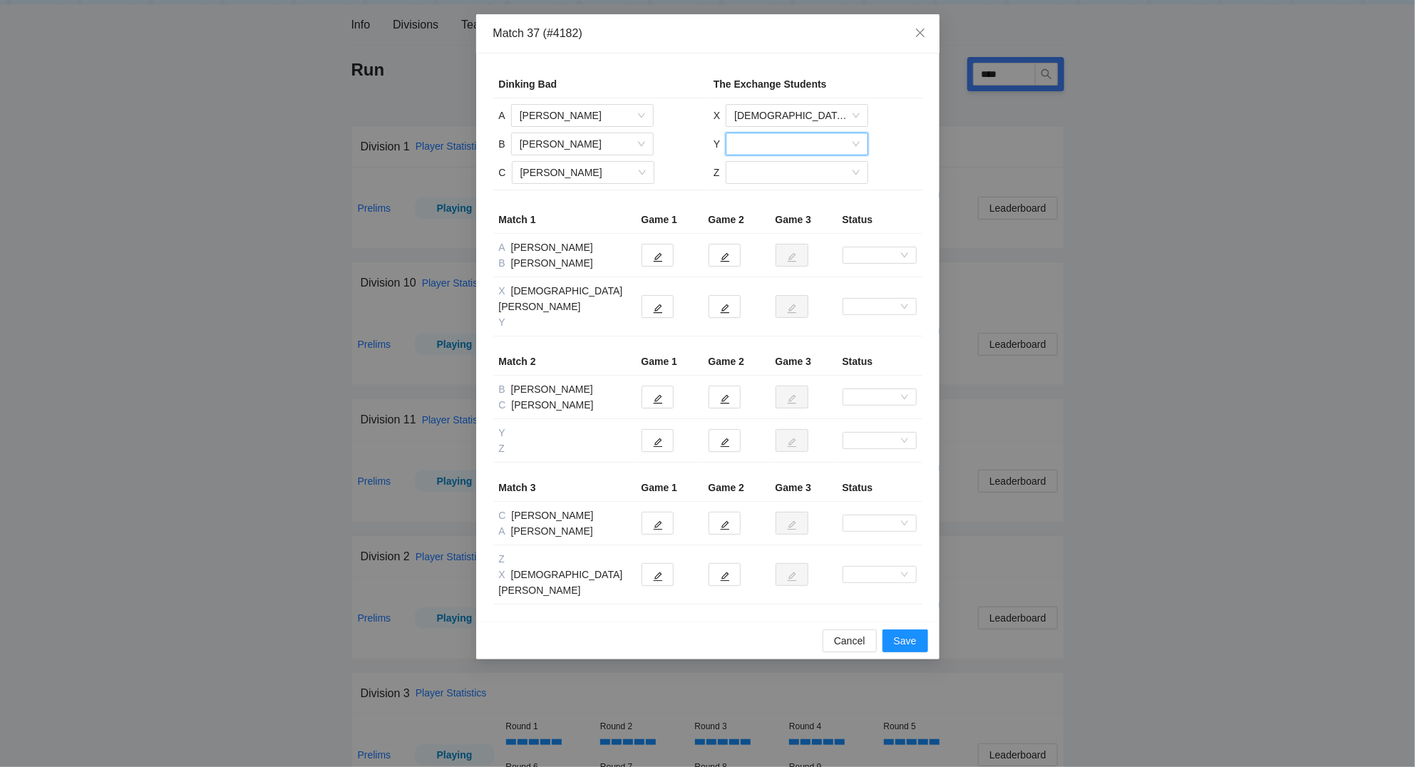
click at [789, 145] on input "search" at bounding box center [791, 143] width 115 height 21
click at [790, 215] on div "[PERSON_NAME]" at bounding box center [796, 219] width 125 height 16
click at [762, 170] on input "search" at bounding box center [791, 172] width 115 height 21
click at [770, 202] on div "[PERSON_NAME]" at bounding box center [795, 202] width 125 height 16
click at [663, 257] on button "button" at bounding box center [657, 255] width 32 height 23
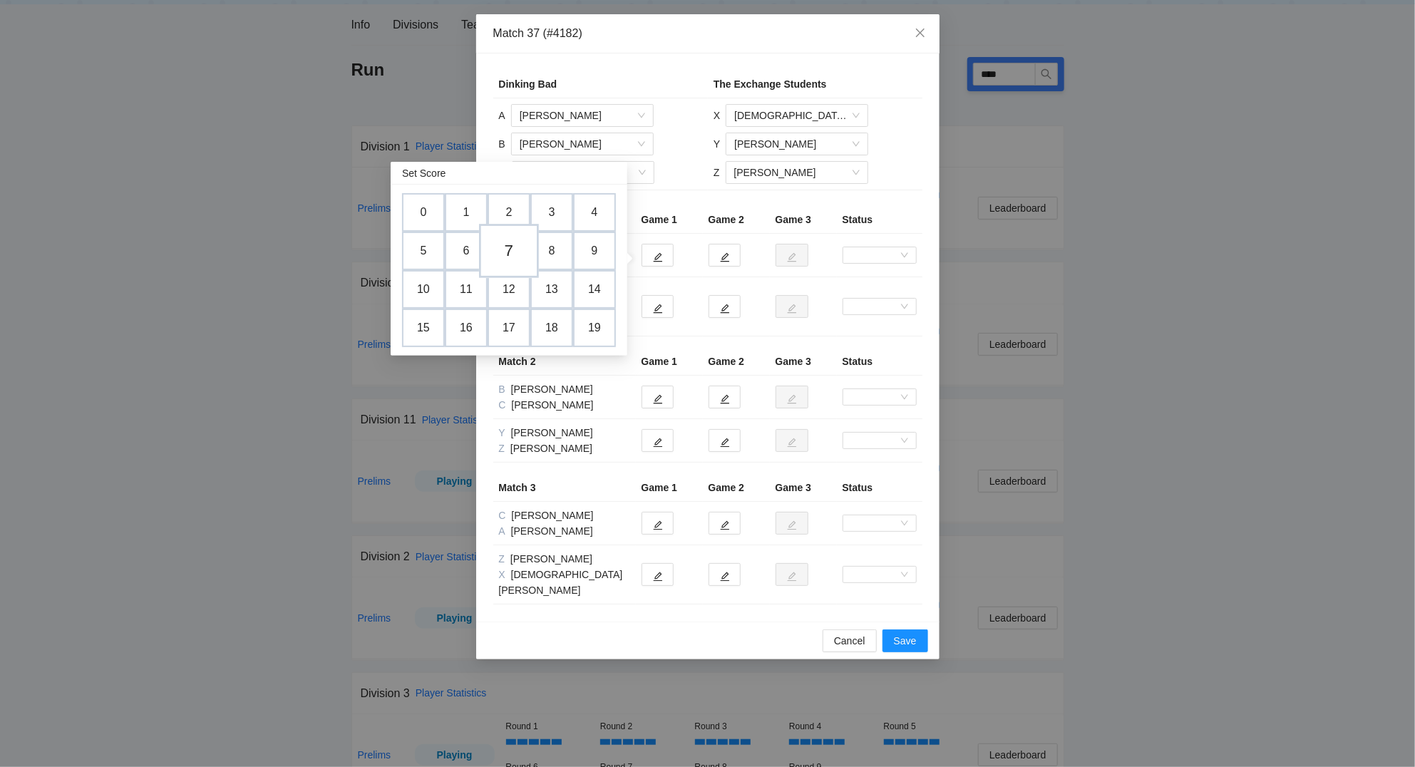
click at [510, 244] on td "7" at bounding box center [509, 251] width 60 height 54
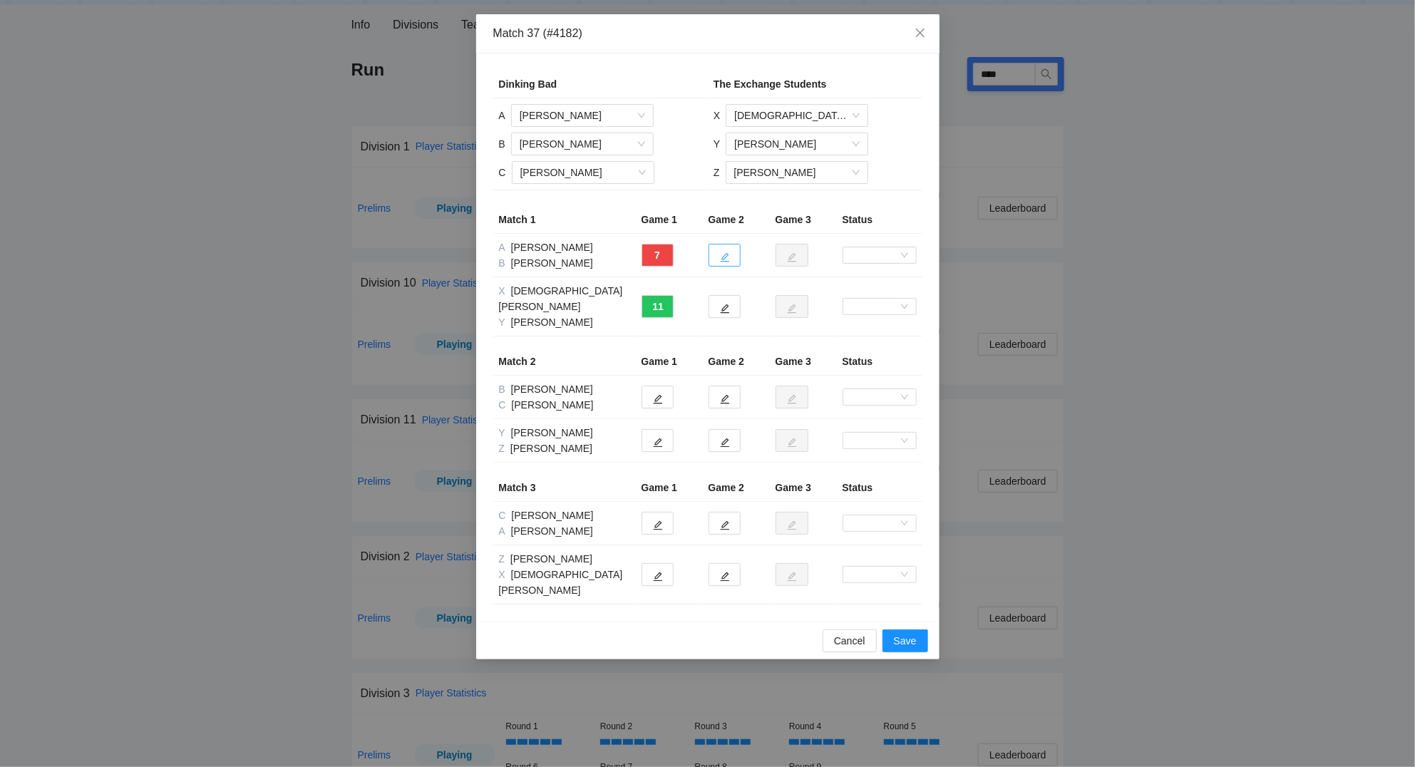
click at [728, 257] on icon "edit" at bounding box center [725, 257] width 10 height 10
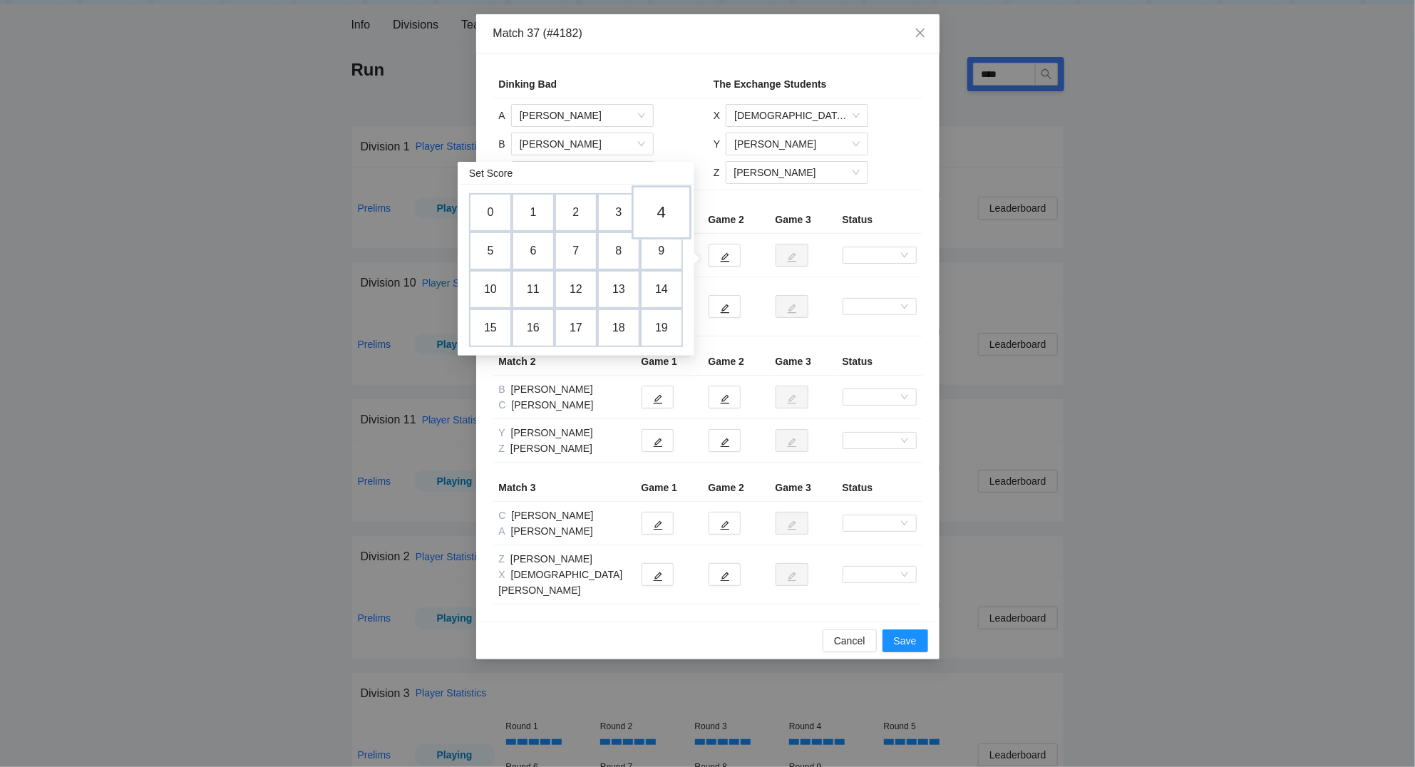
click at [668, 216] on td "4" at bounding box center [661, 212] width 60 height 54
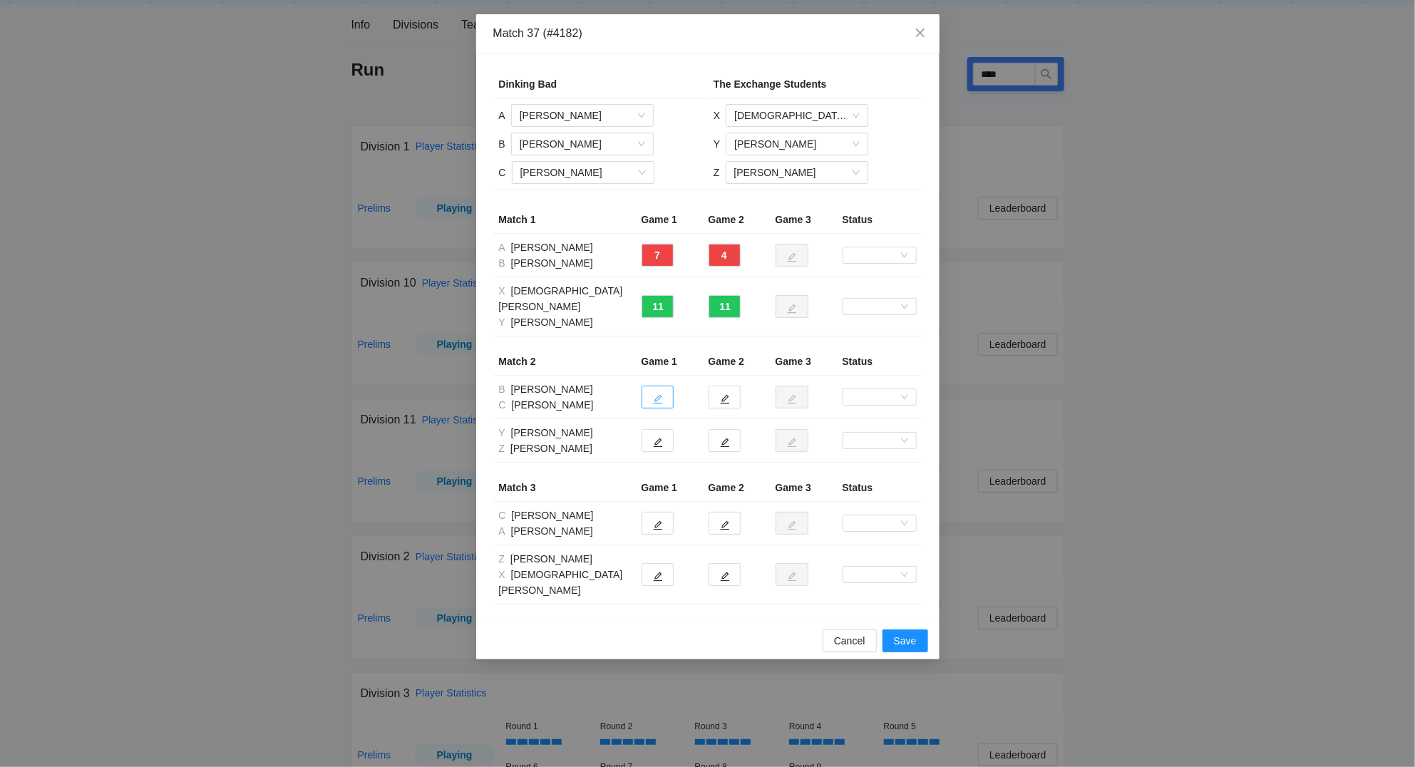
click at [661, 394] on icon "edit" at bounding box center [658, 399] width 10 height 10
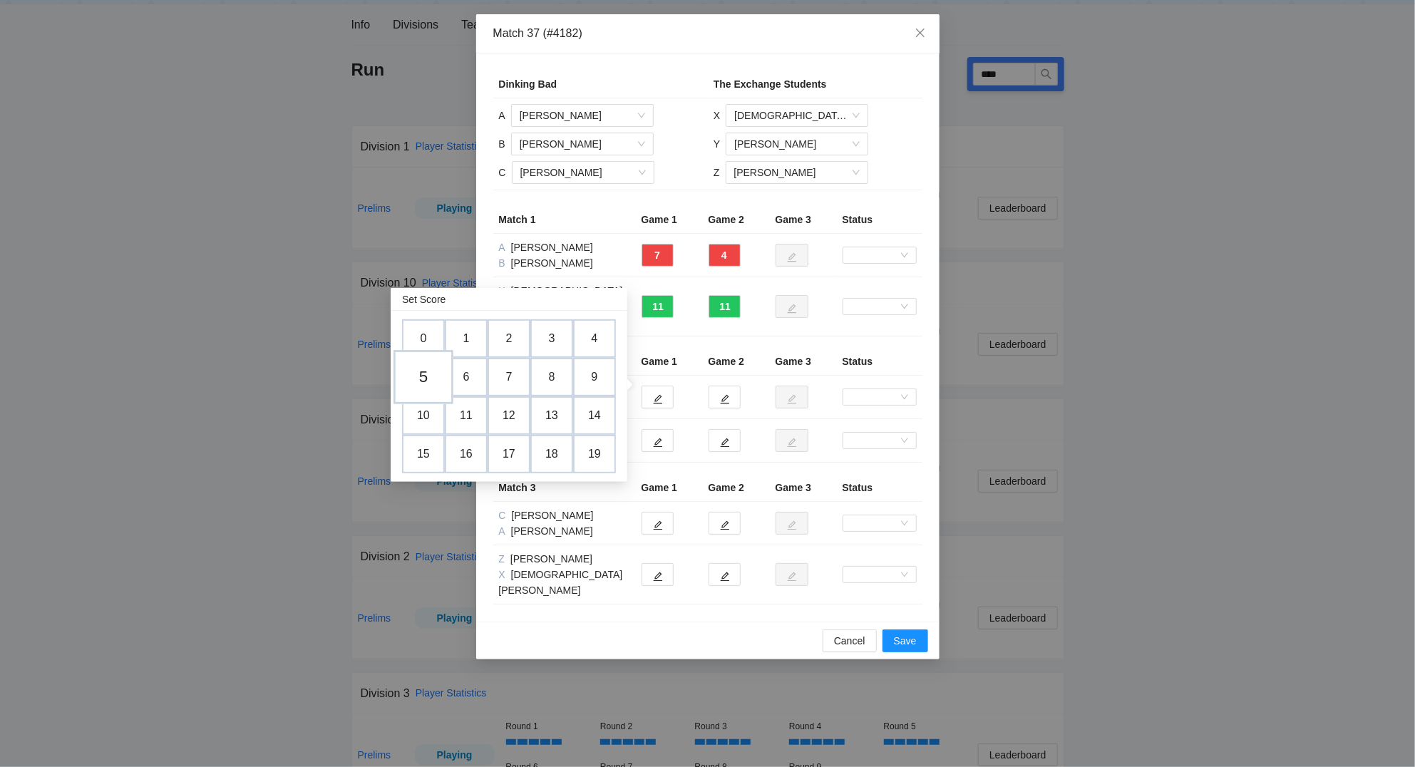
click at [432, 375] on td "5" at bounding box center [423, 377] width 60 height 54
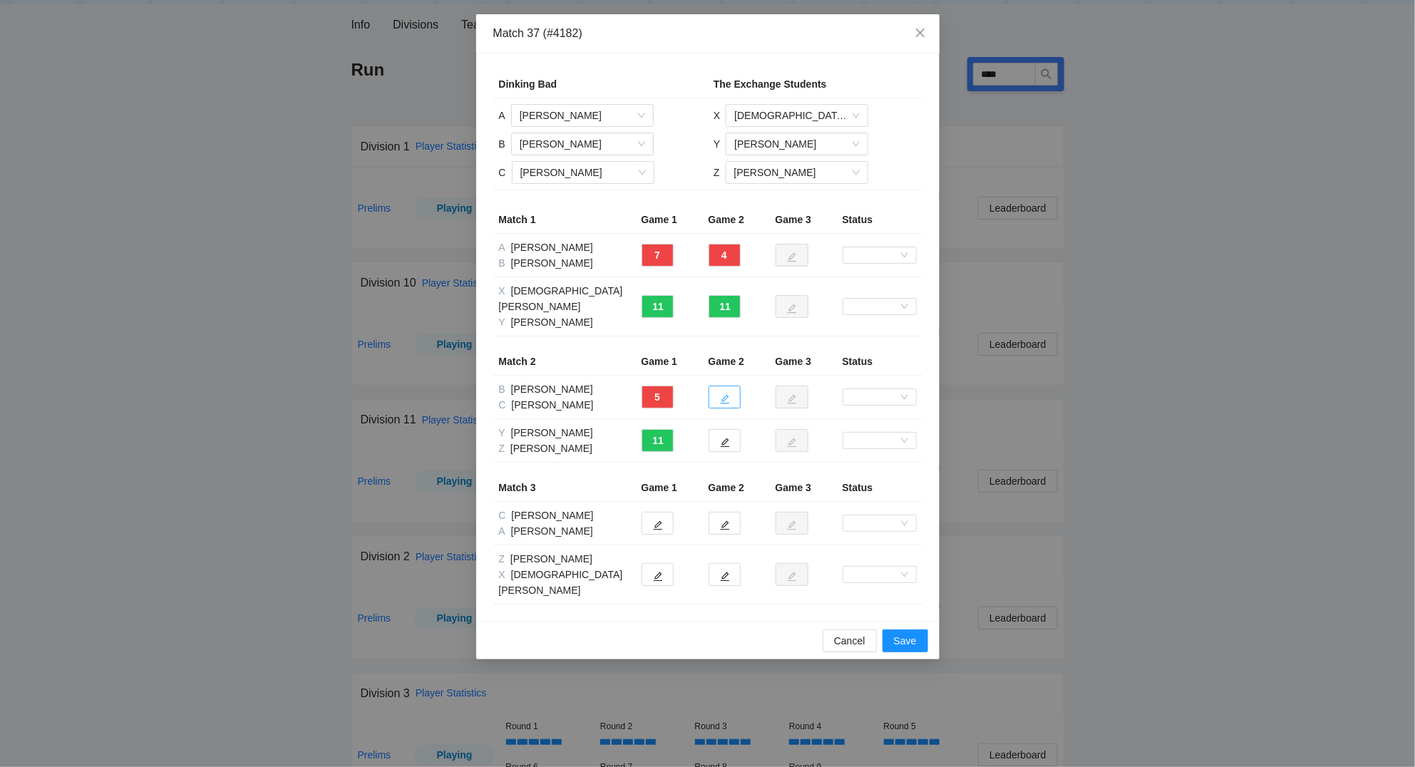
click at [725, 394] on icon "edit" at bounding box center [725, 399] width 10 height 10
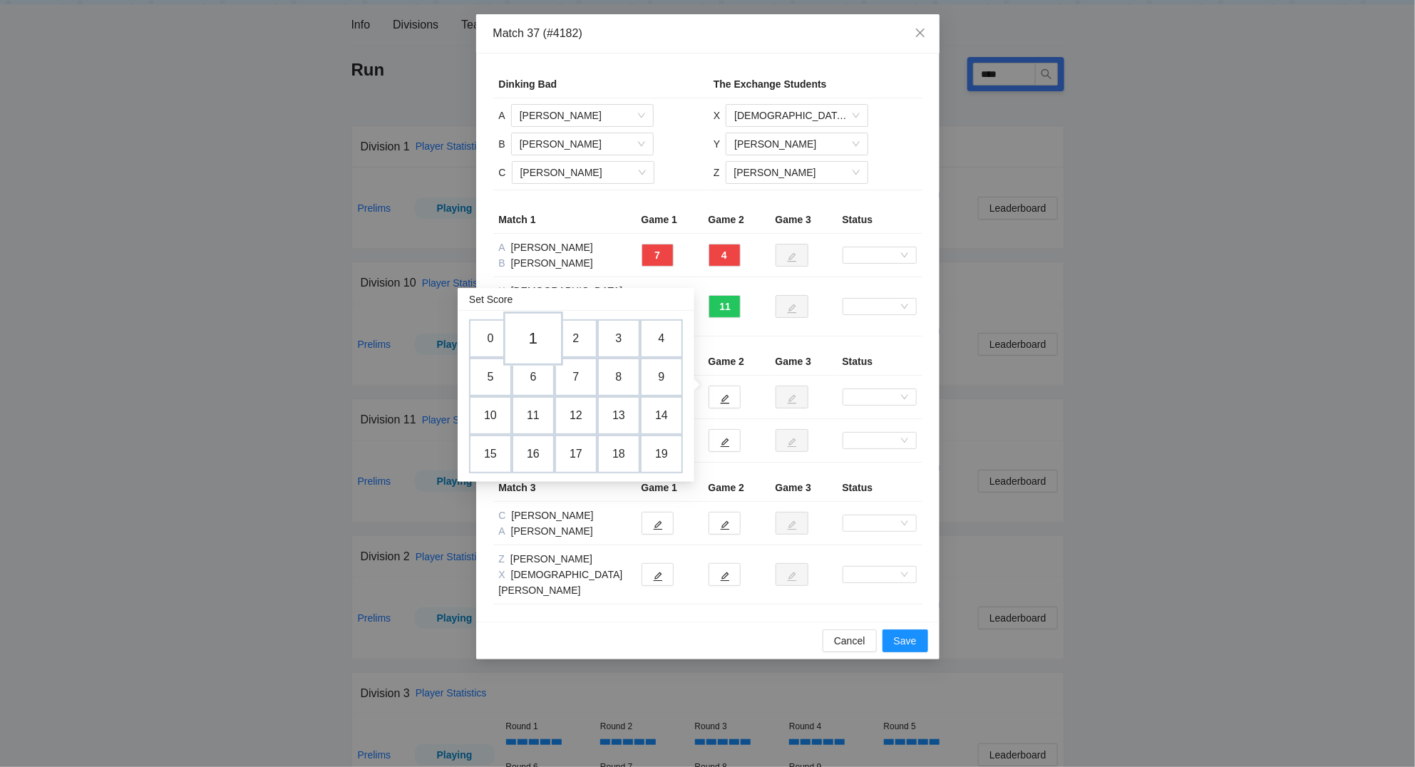
click at [529, 332] on td "1" at bounding box center [533, 338] width 60 height 54
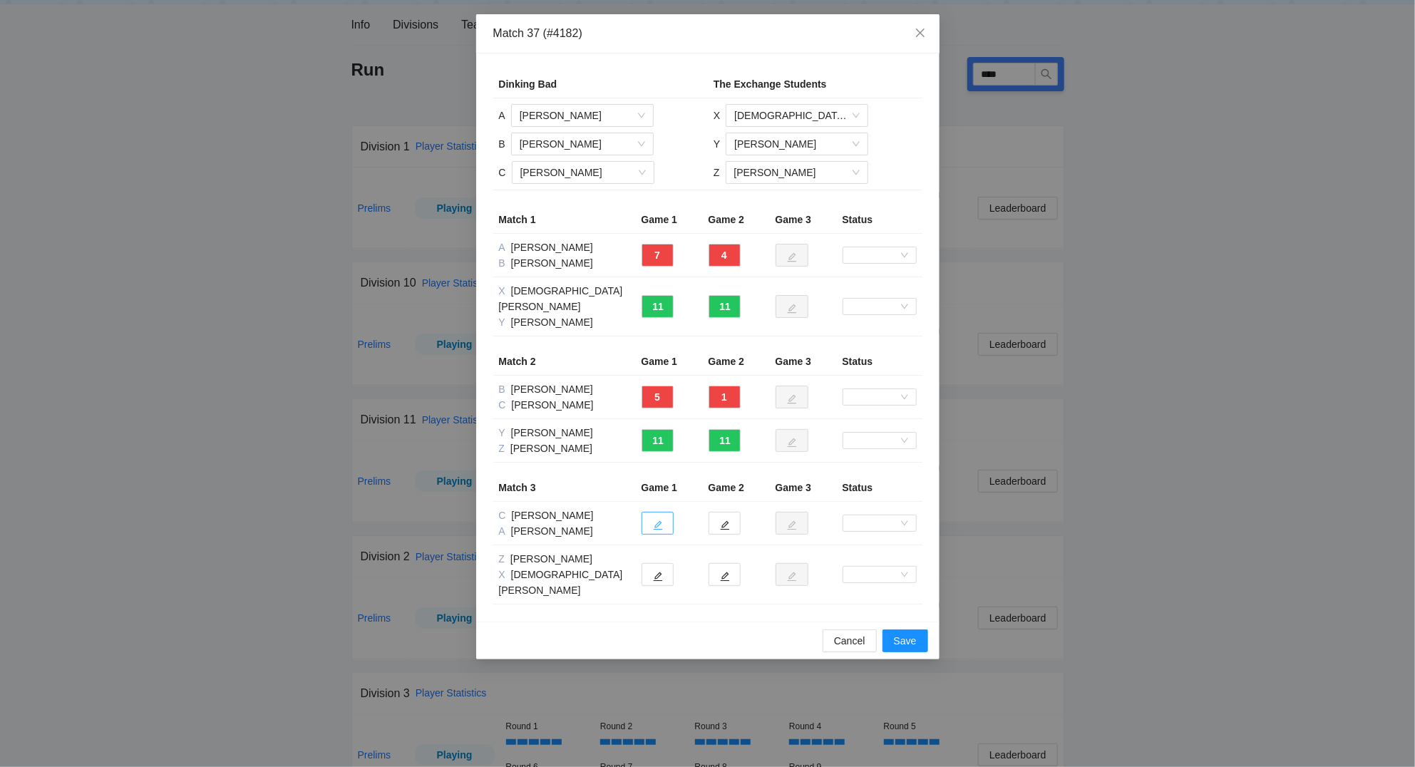
click at [656, 520] on icon "edit" at bounding box center [658, 525] width 10 height 10
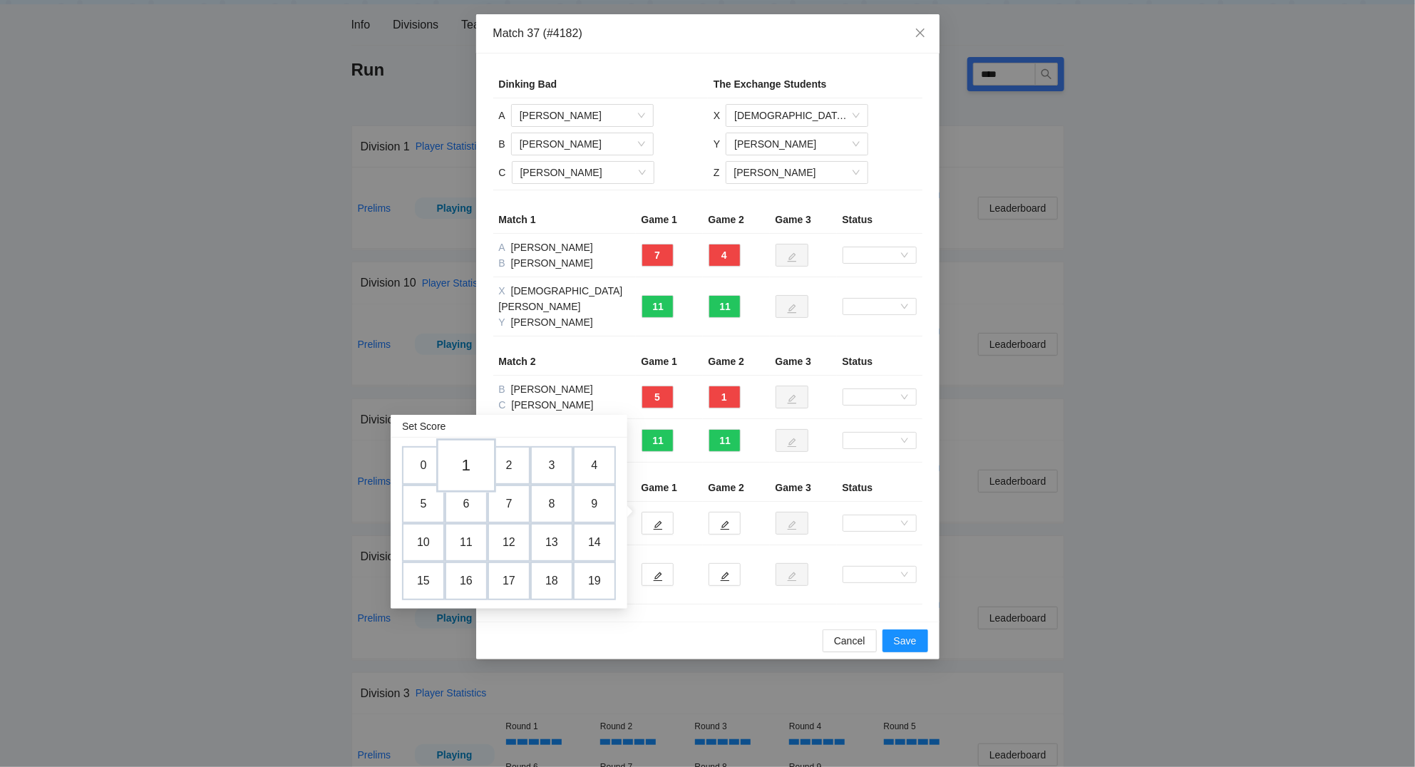
click at [477, 468] on td "1" at bounding box center [466, 465] width 60 height 54
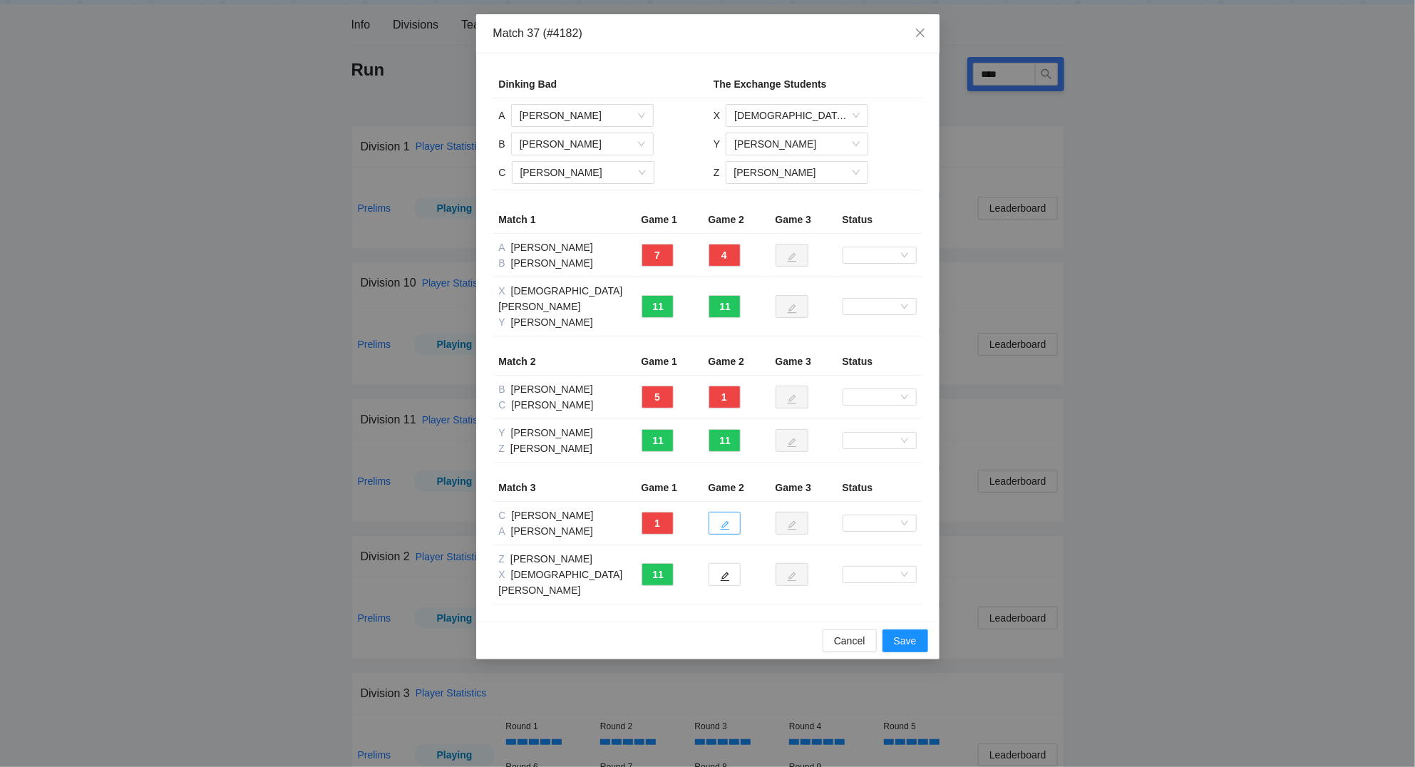
click at [723, 521] on icon "edit" at bounding box center [724, 525] width 9 height 9
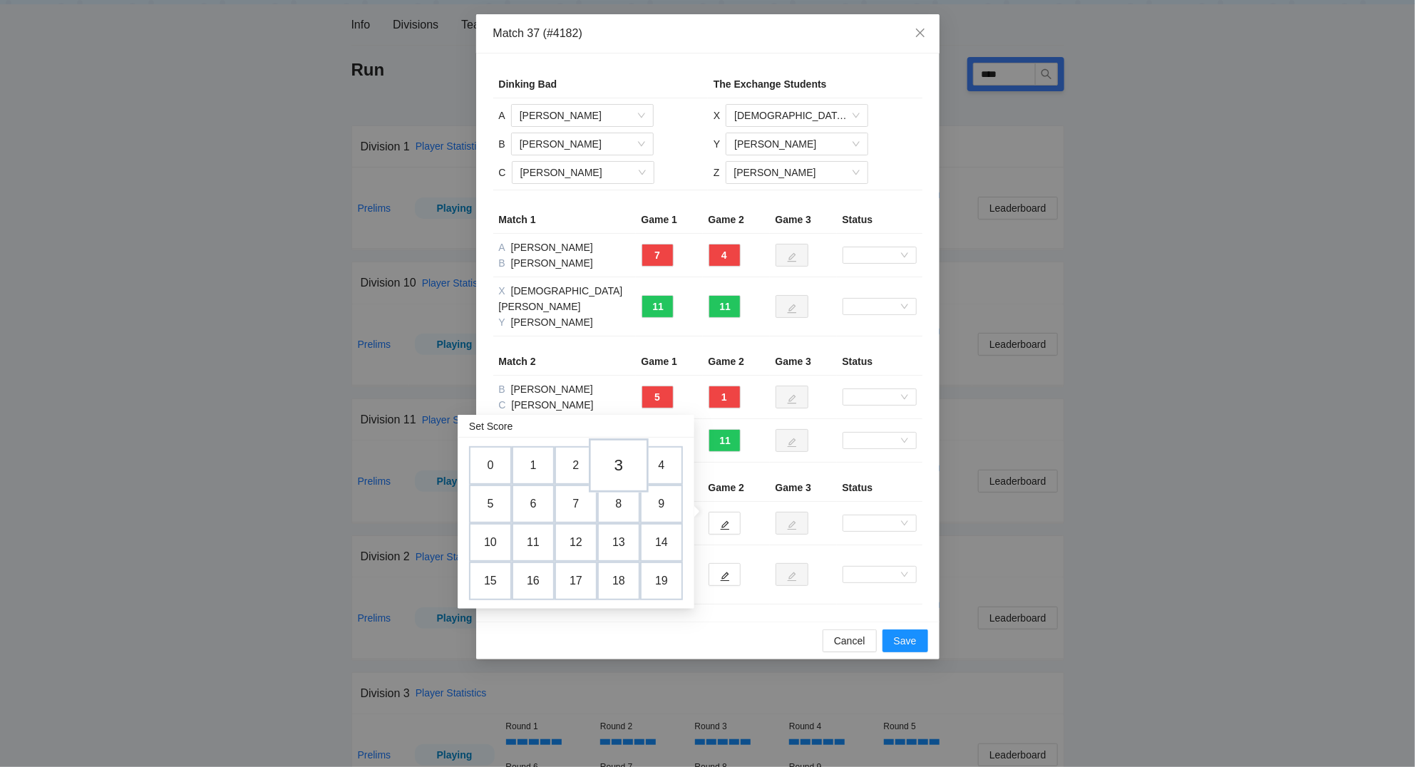
click at [618, 460] on td "3" at bounding box center [619, 465] width 60 height 54
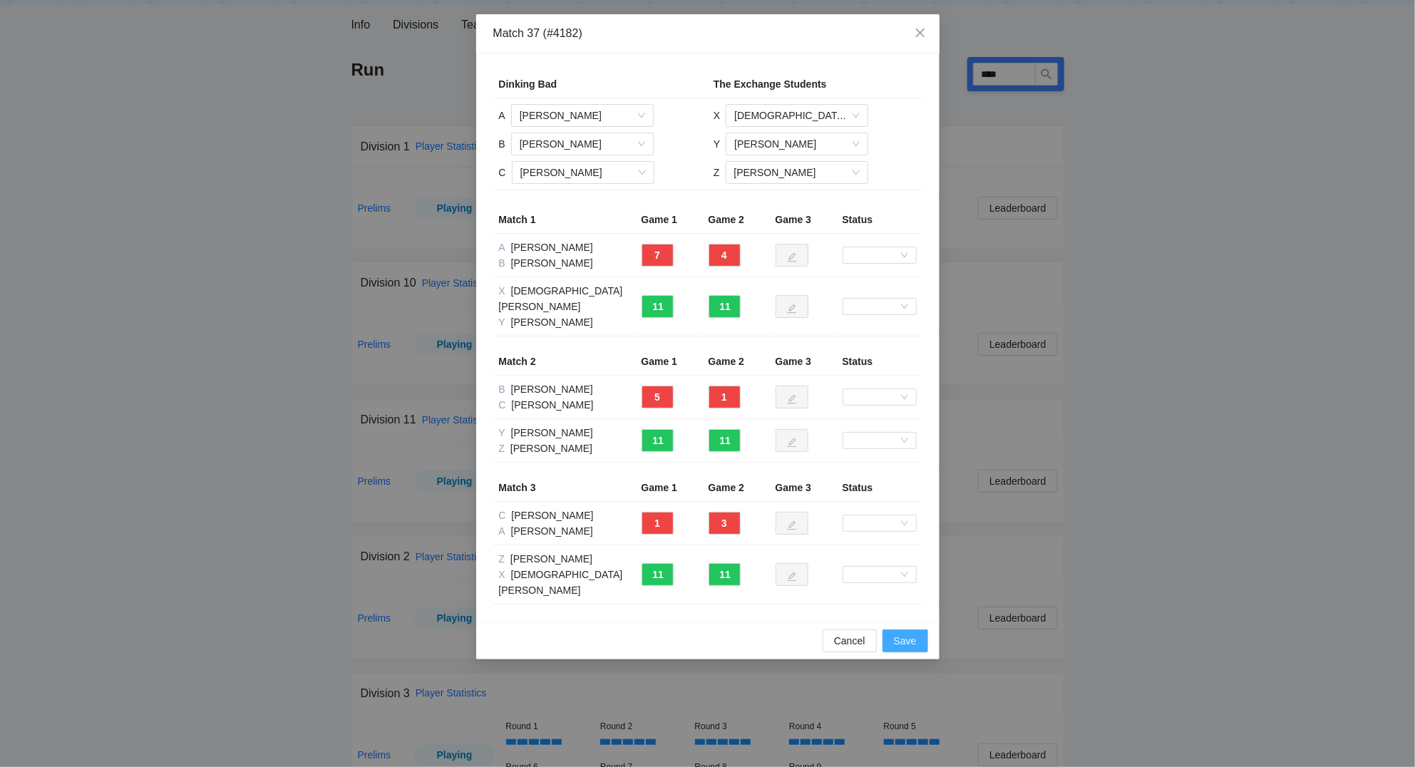
click at [896, 633] on span "Save" at bounding box center [905, 641] width 23 height 16
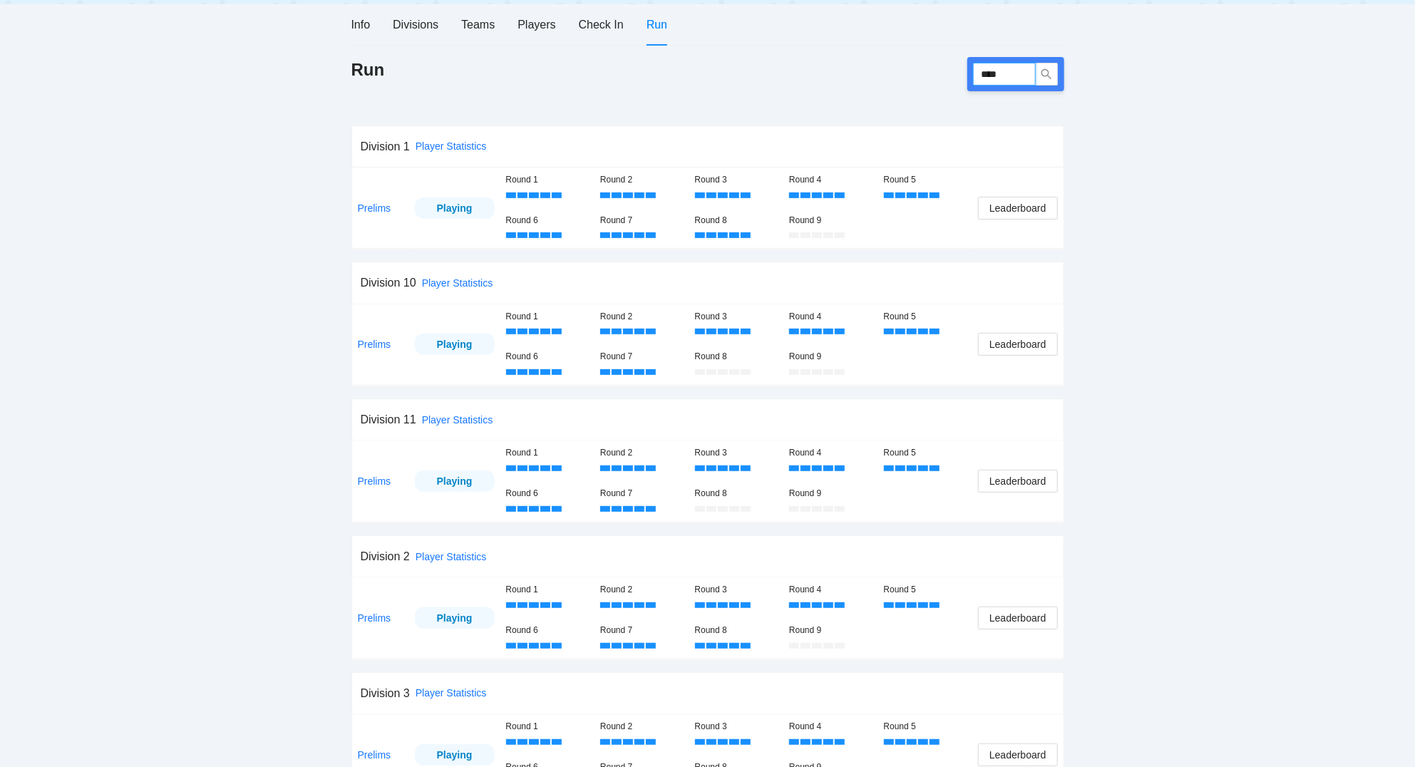
click at [1025, 73] on input "****" at bounding box center [1004, 74] width 63 height 23
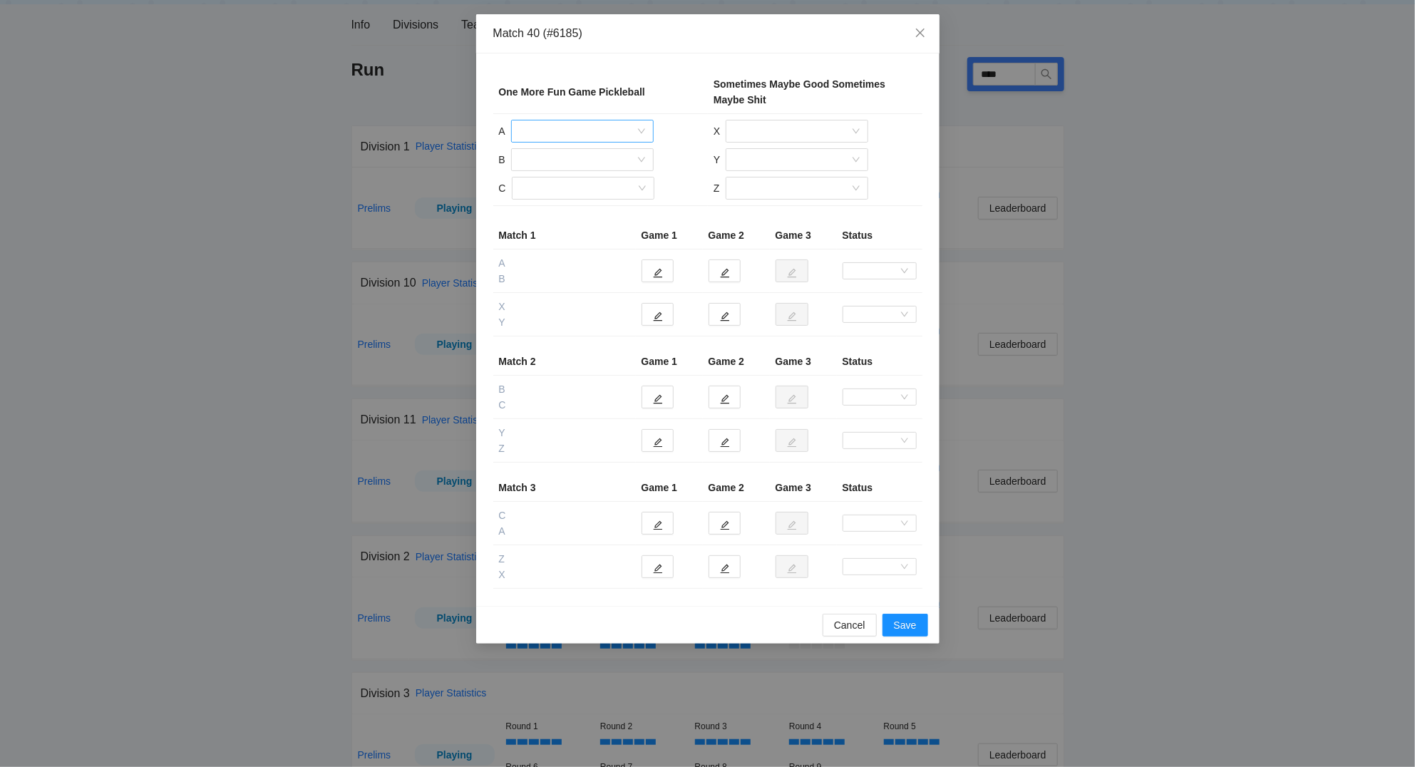
click at [575, 128] on input "search" at bounding box center [577, 130] width 115 height 21
click at [564, 207] on div "[PERSON_NAME]" at bounding box center [582, 206] width 125 height 16
click at [548, 158] on input "search" at bounding box center [577, 159] width 115 height 21
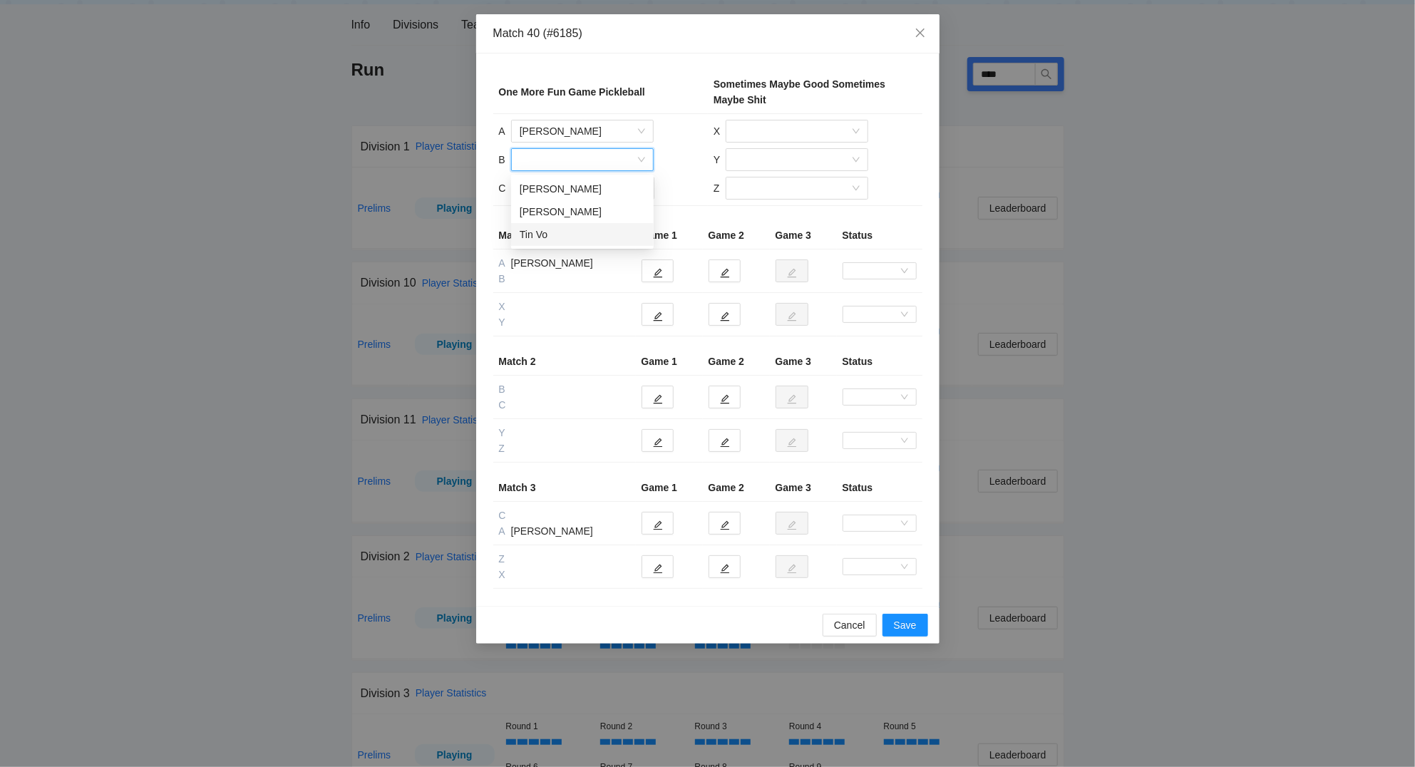
drag, startPoint x: 561, startPoint y: 231, endPoint x: 571, endPoint y: 229, distance: 10.1
click at [562, 231] on div "Tin Vo" at bounding box center [582, 235] width 125 height 16
click at [566, 195] on input "search" at bounding box center [577, 187] width 115 height 21
drag, startPoint x: 570, startPoint y: 216, endPoint x: 602, endPoint y: 200, distance: 35.7
click at [572, 213] on div "[PERSON_NAME]" at bounding box center [582, 218] width 125 height 16
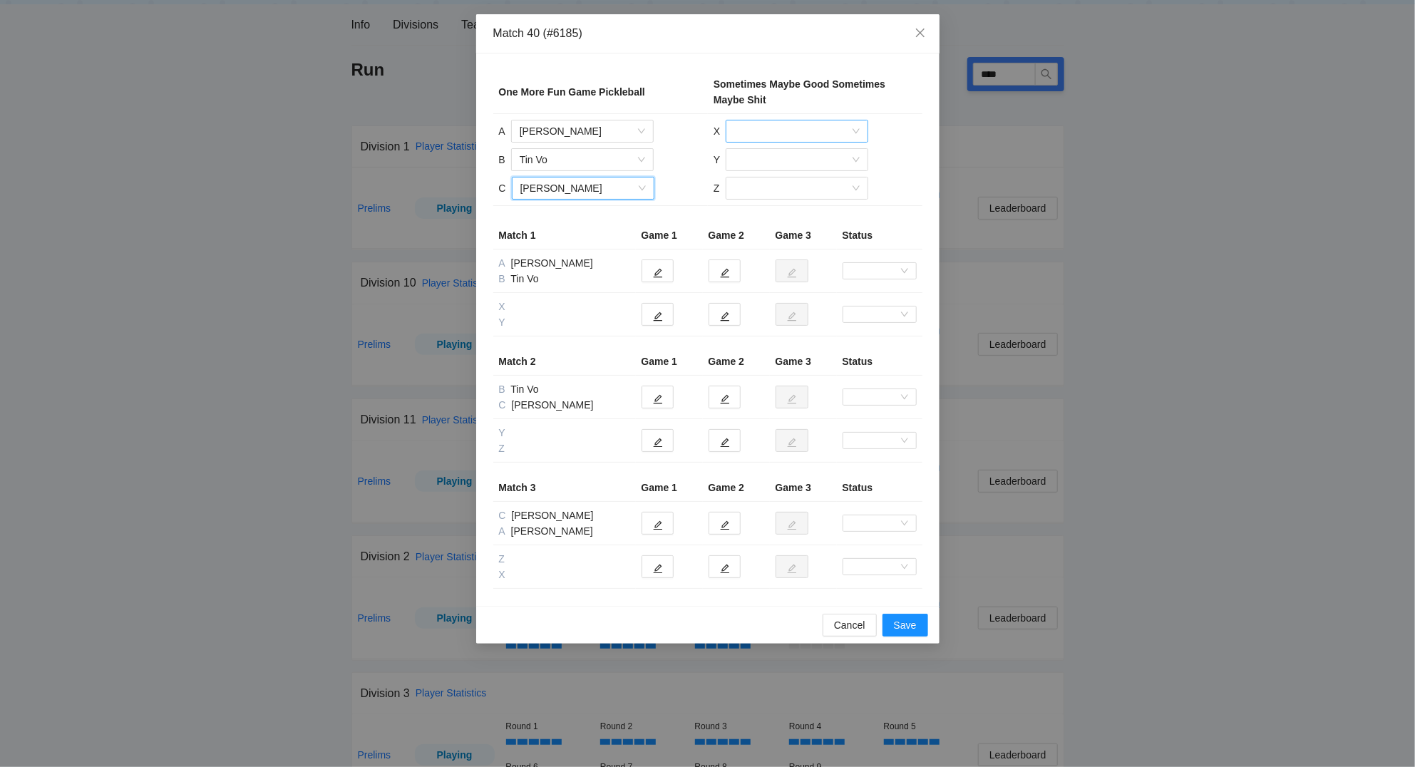
click at [772, 128] on input "search" at bounding box center [791, 130] width 115 height 21
click at [773, 203] on div "[PERSON_NAME]" at bounding box center [796, 206] width 125 height 16
click at [750, 160] on input "search" at bounding box center [791, 159] width 115 height 21
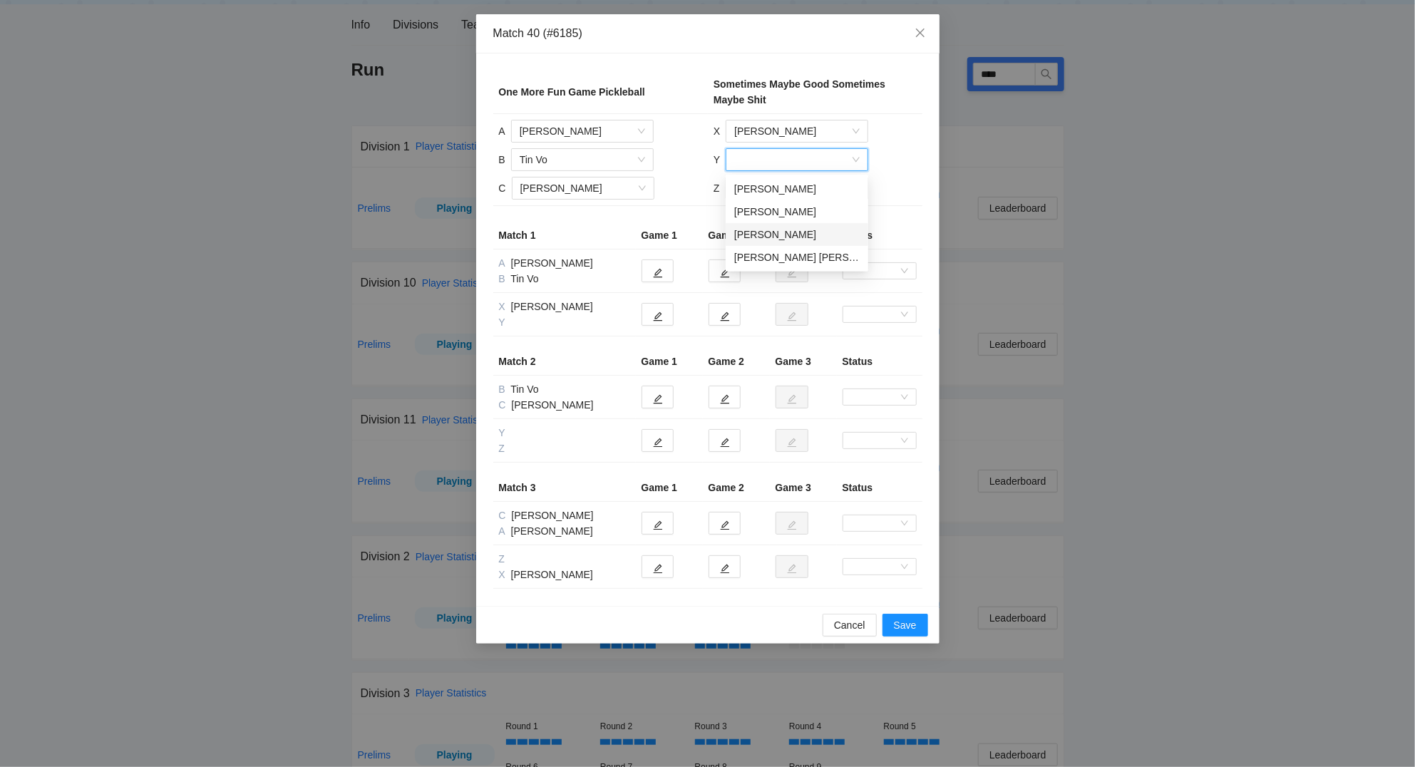
click at [768, 233] on div "[PERSON_NAME]" at bounding box center [796, 235] width 125 height 16
click at [750, 185] on input "search" at bounding box center [791, 187] width 115 height 21
click at [763, 219] on div "[PERSON_NAME]" at bounding box center [795, 218] width 125 height 16
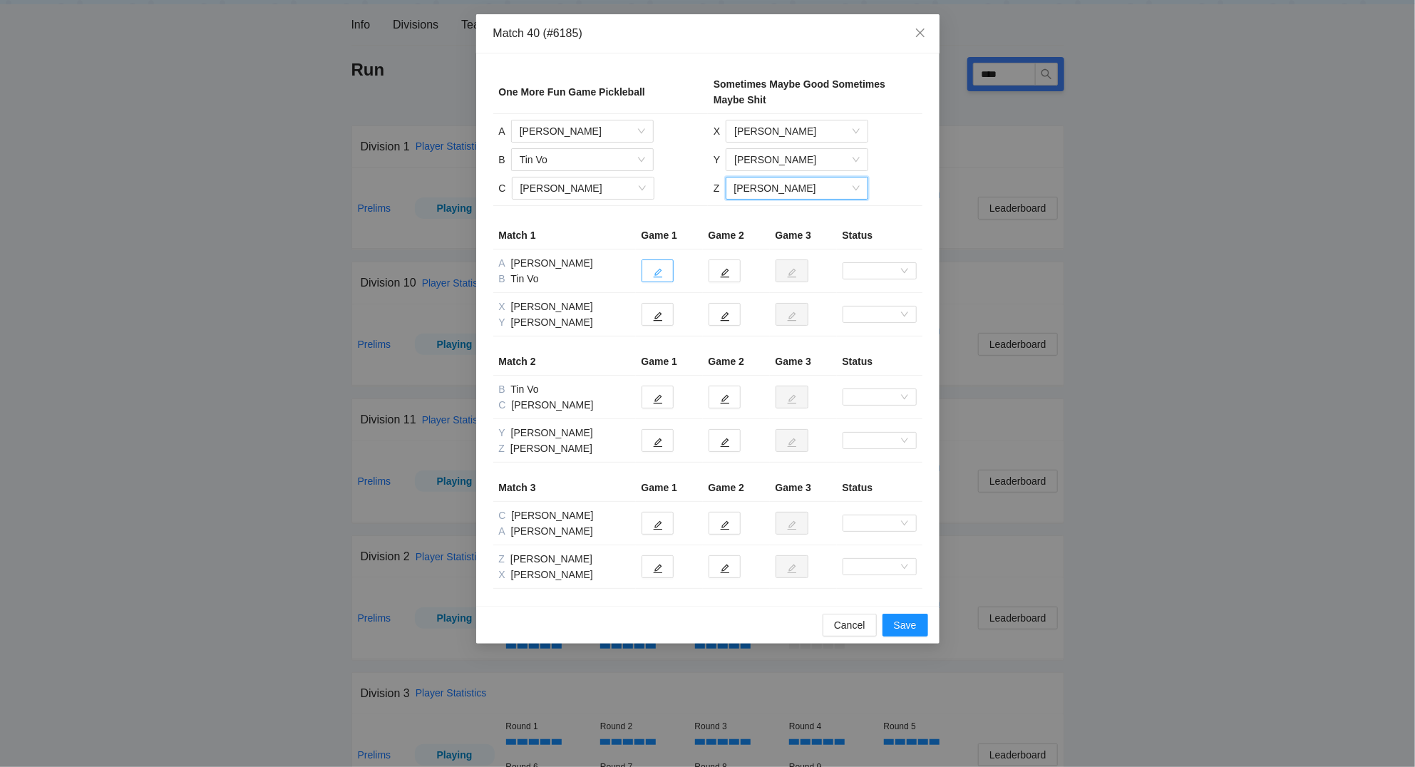
click at [655, 272] on icon "edit" at bounding box center [658, 273] width 10 height 10
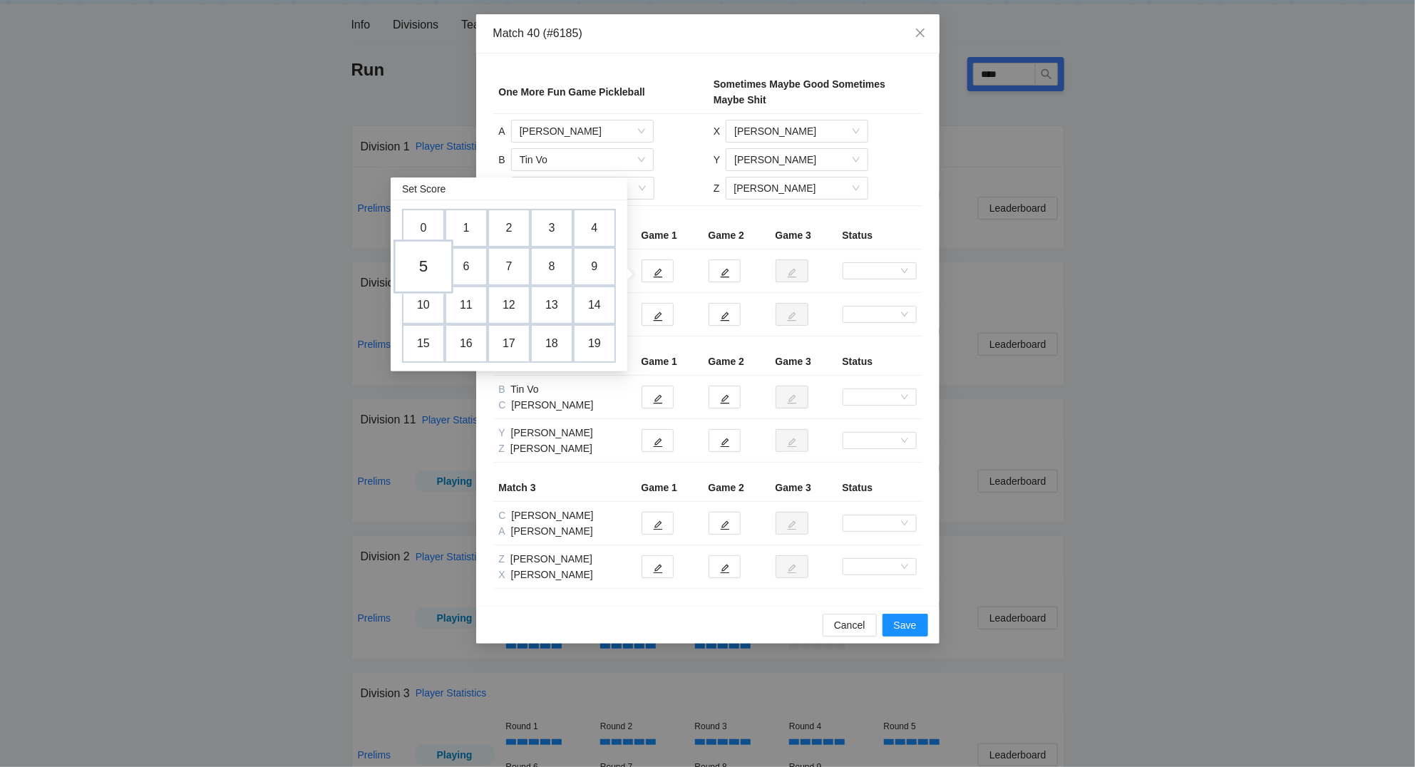
click at [429, 268] on td "5" at bounding box center [423, 266] width 60 height 54
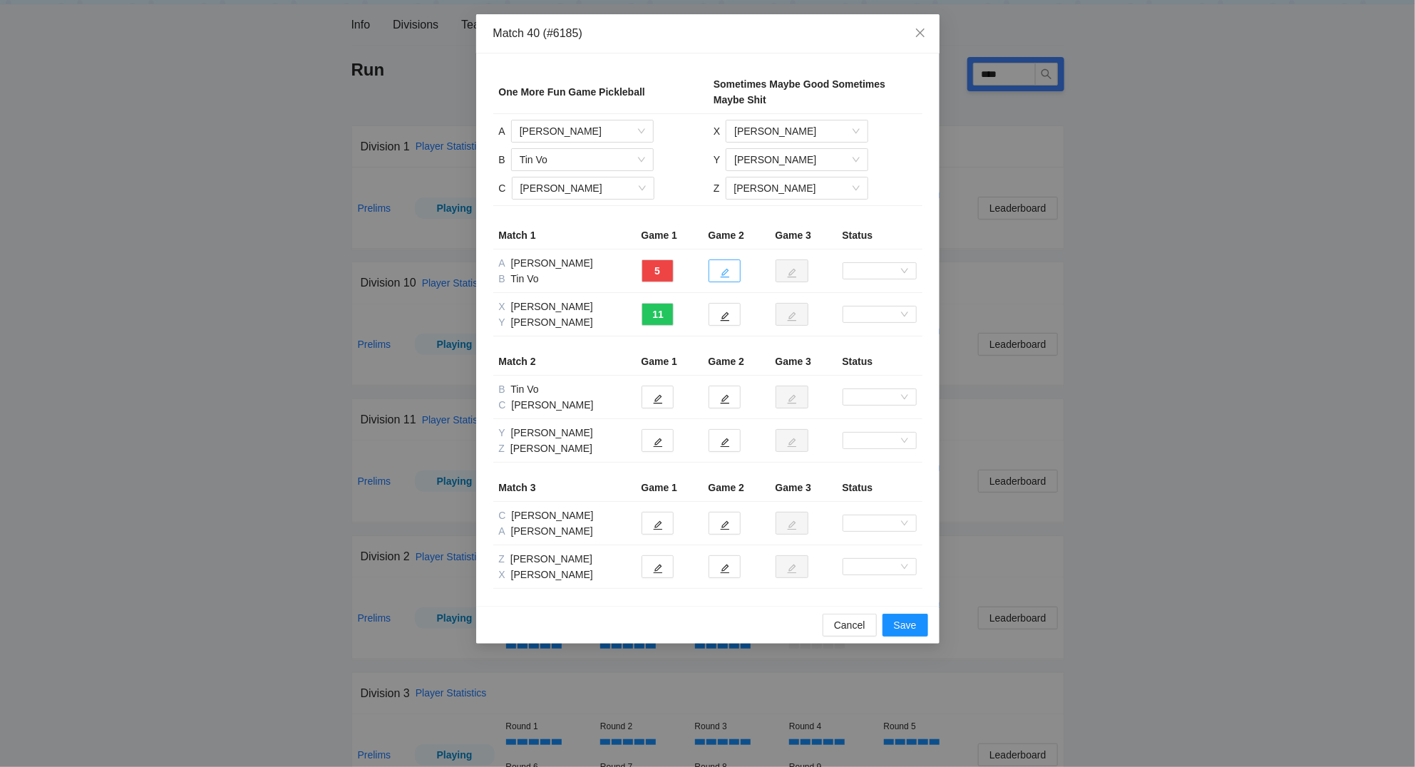
click at [730, 274] on button "button" at bounding box center [724, 270] width 32 height 23
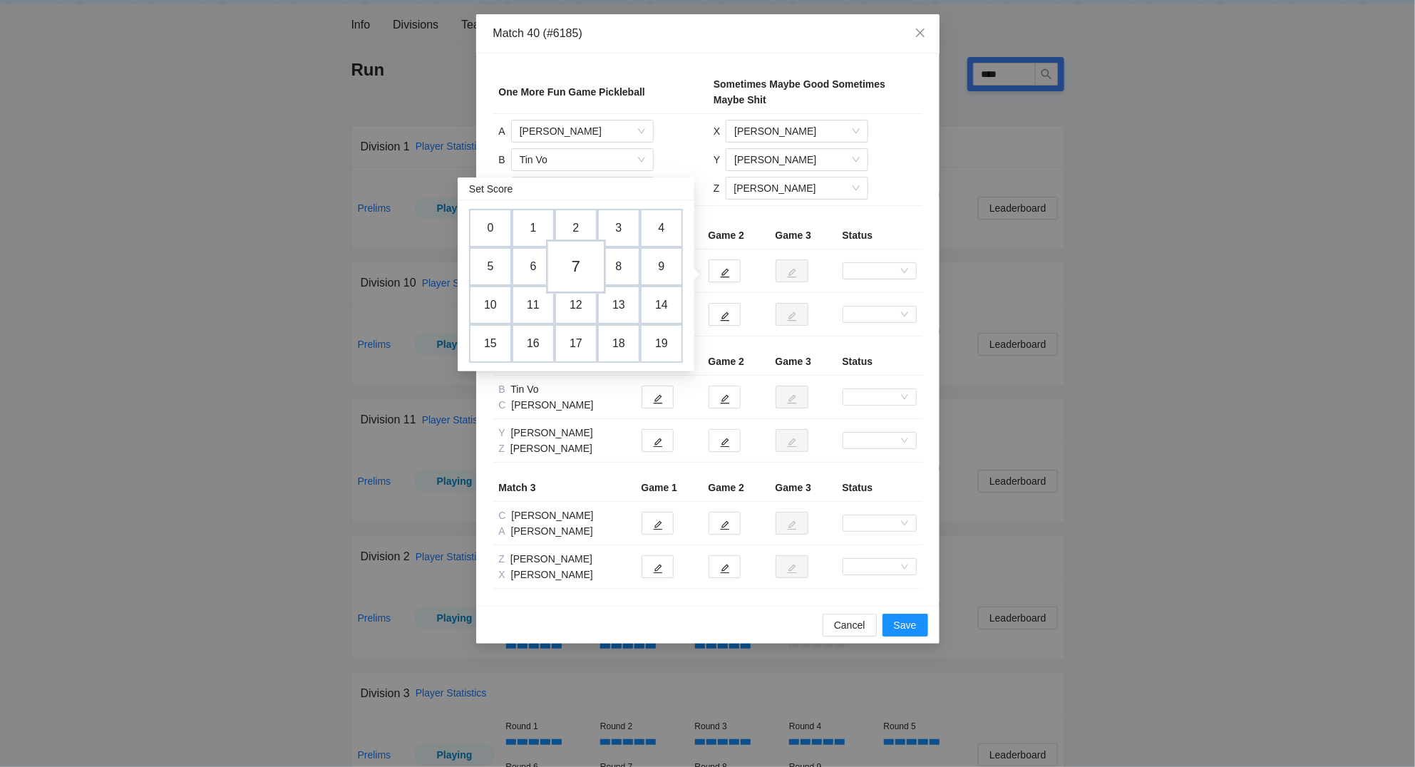
click at [579, 264] on td "7" at bounding box center [576, 266] width 60 height 54
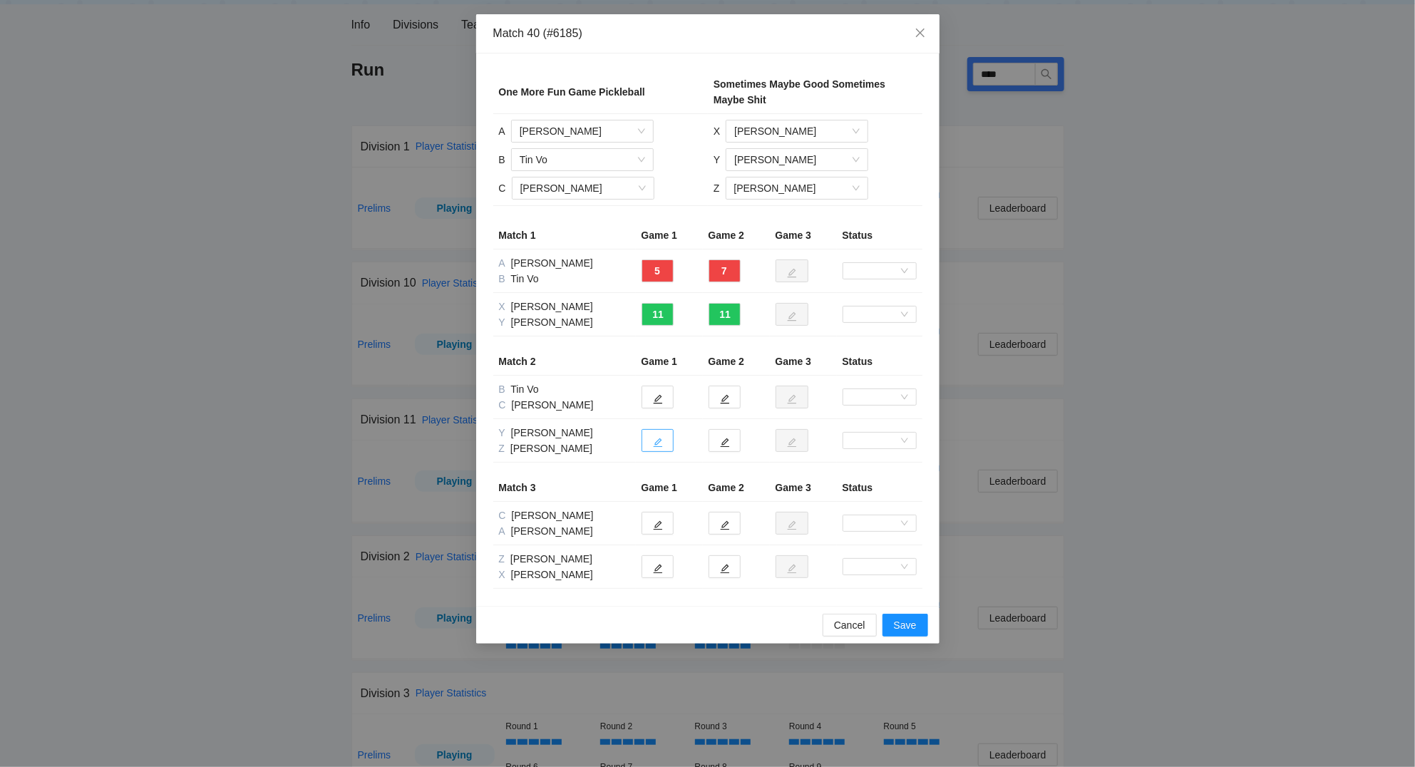
click at [656, 445] on icon "edit" at bounding box center [658, 443] width 10 height 10
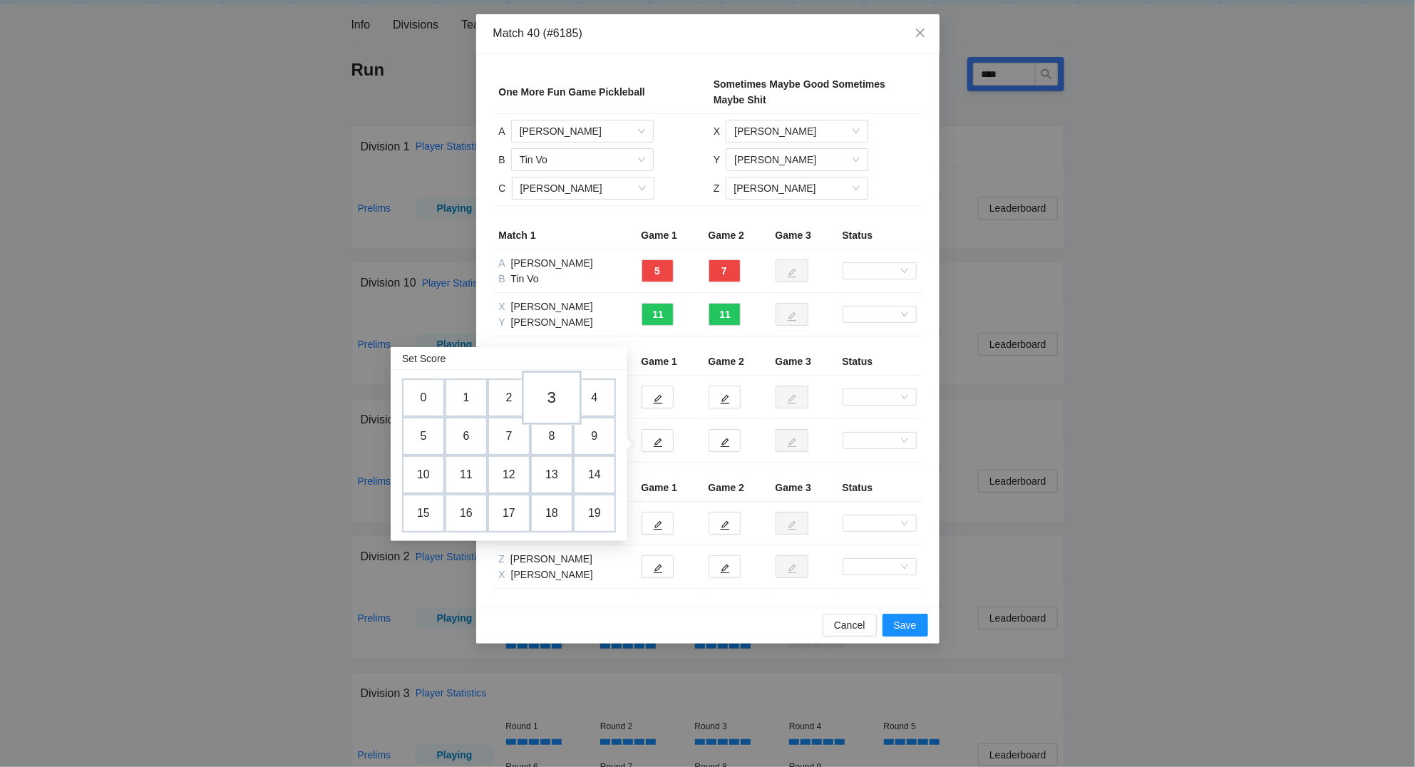
click at [557, 402] on td "3" at bounding box center [552, 398] width 60 height 54
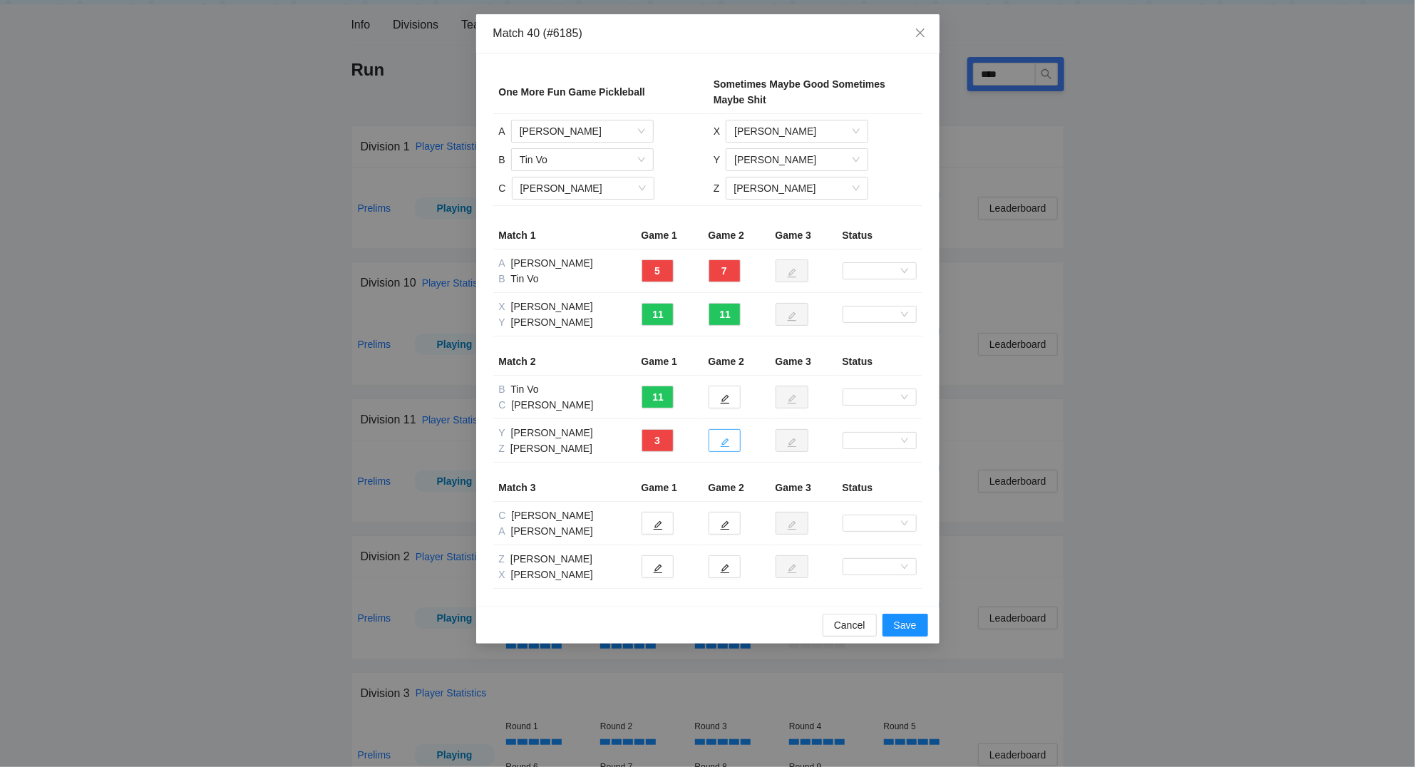
click at [725, 446] on icon "edit" at bounding box center [724, 442] width 9 height 9
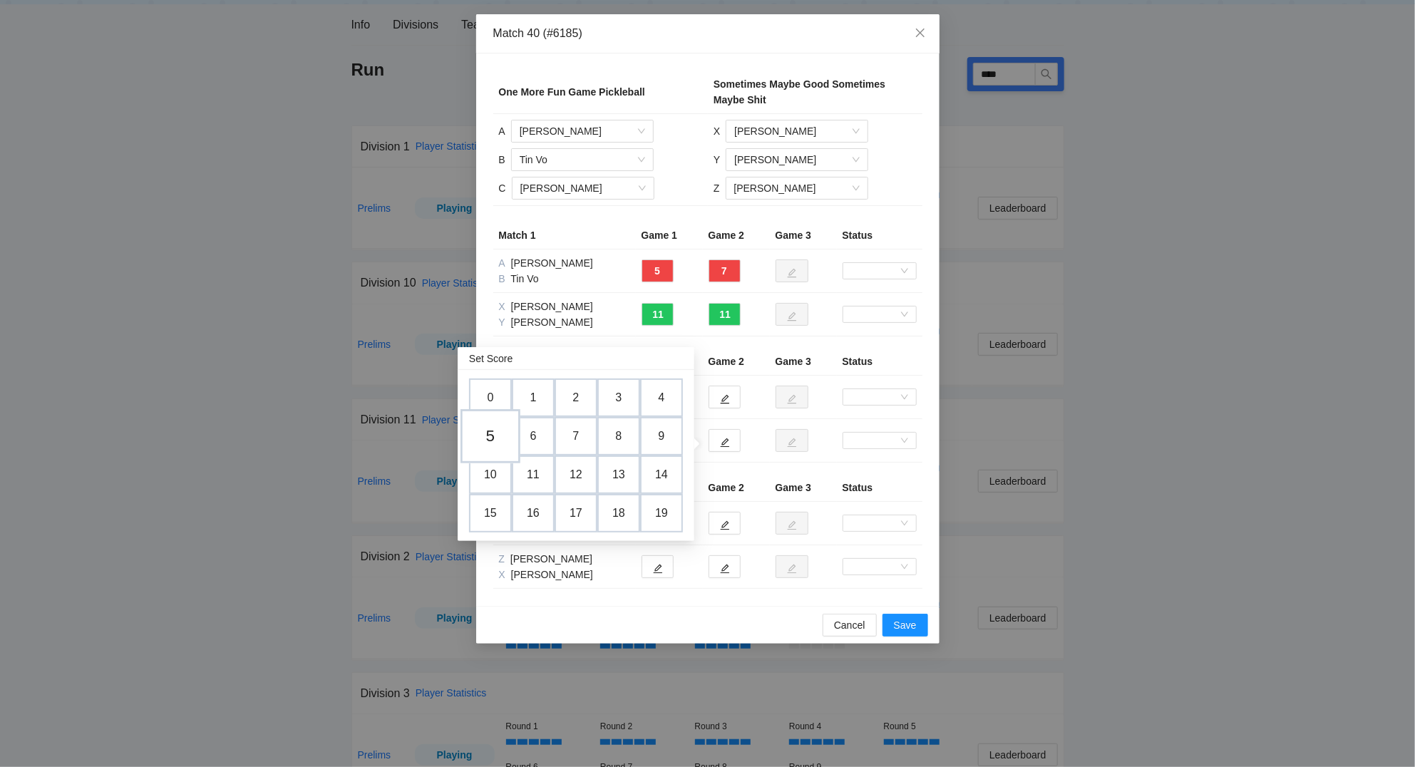
click at [494, 435] on td "5" at bounding box center [490, 436] width 60 height 54
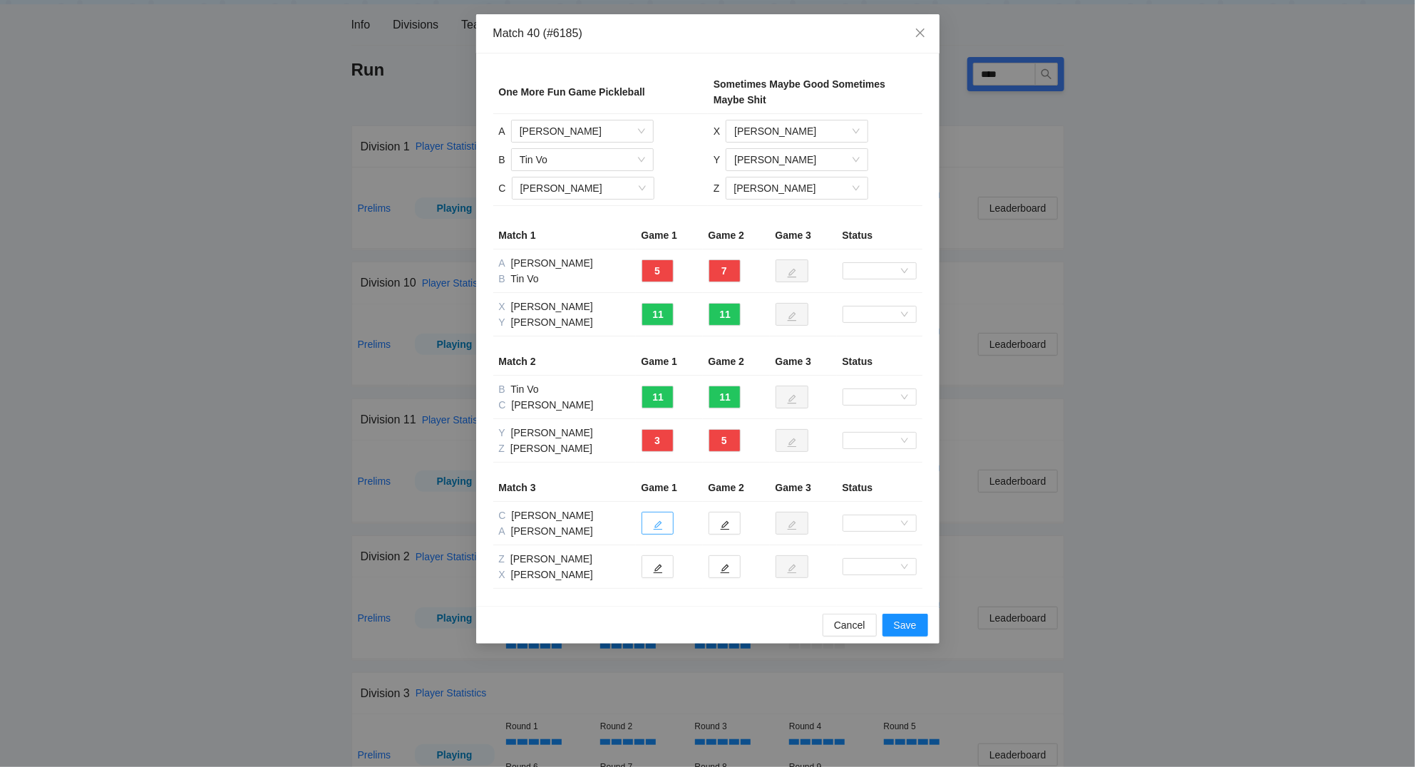
click at [659, 525] on icon "edit" at bounding box center [657, 525] width 9 height 9
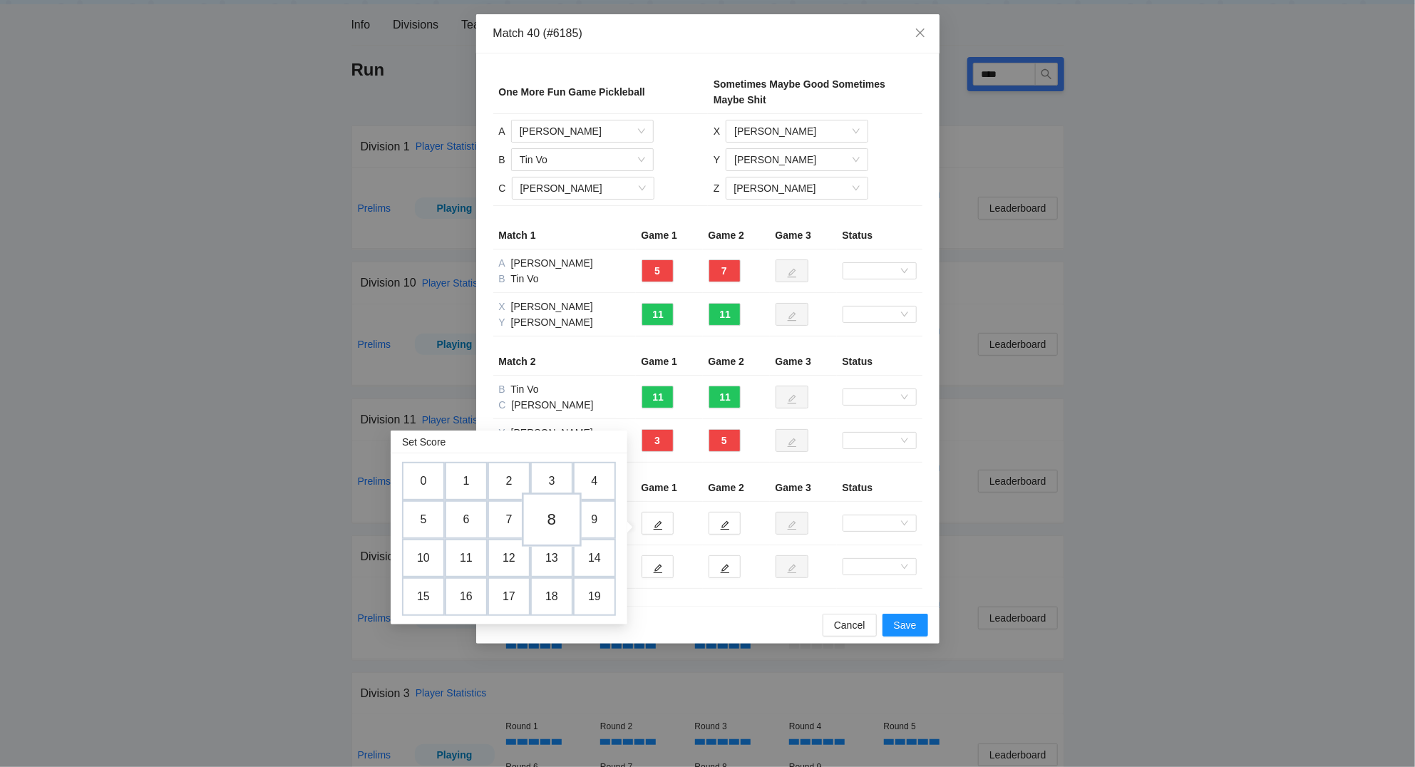
click at [558, 518] on td "8" at bounding box center [552, 519] width 60 height 54
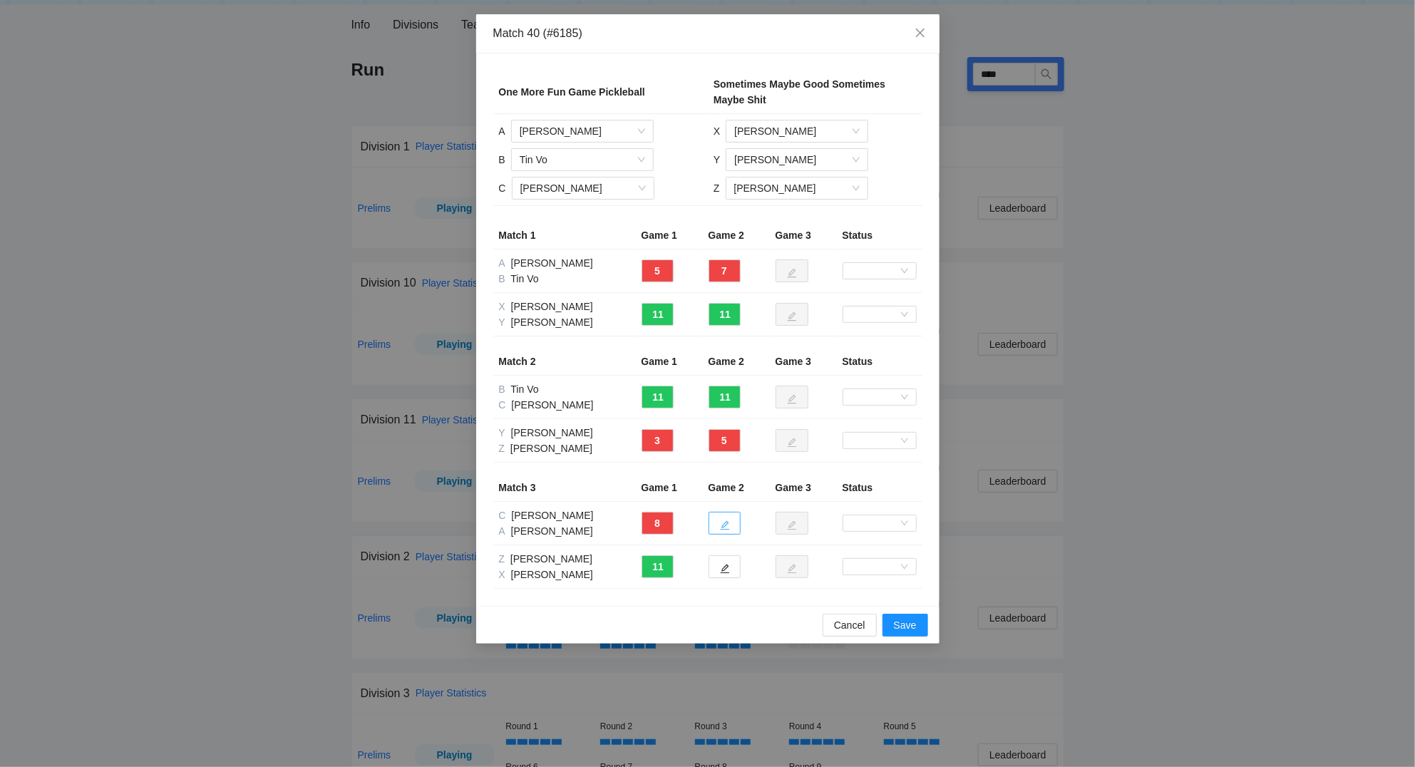
click at [728, 522] on icon "edit" at bounding box center [725, 525] width 10 height 10
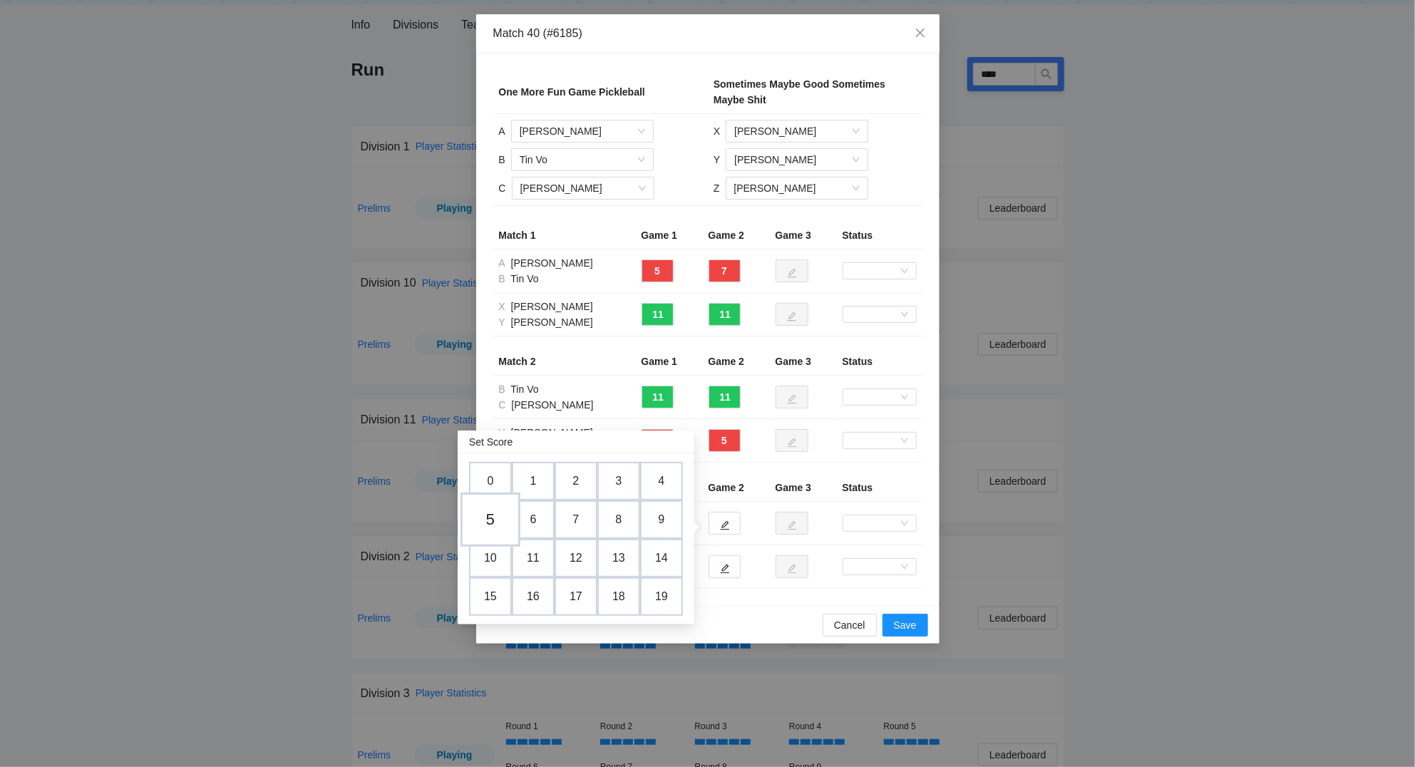
click at [494, 516] on td "5" at bounding box center [490, 519] width 60 height 54
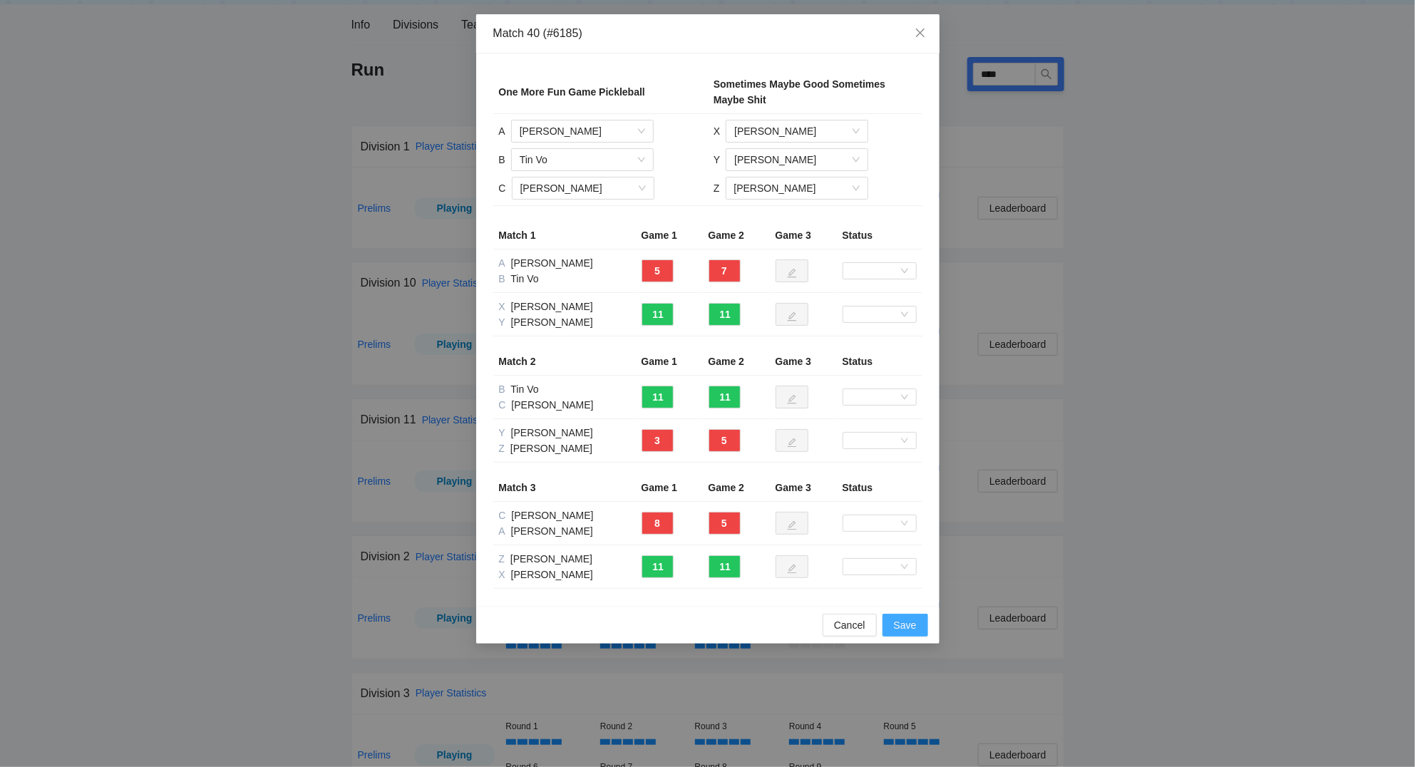
click at [912, 626] on span "Save" at bounding box center [905, 625] width 23 height 16
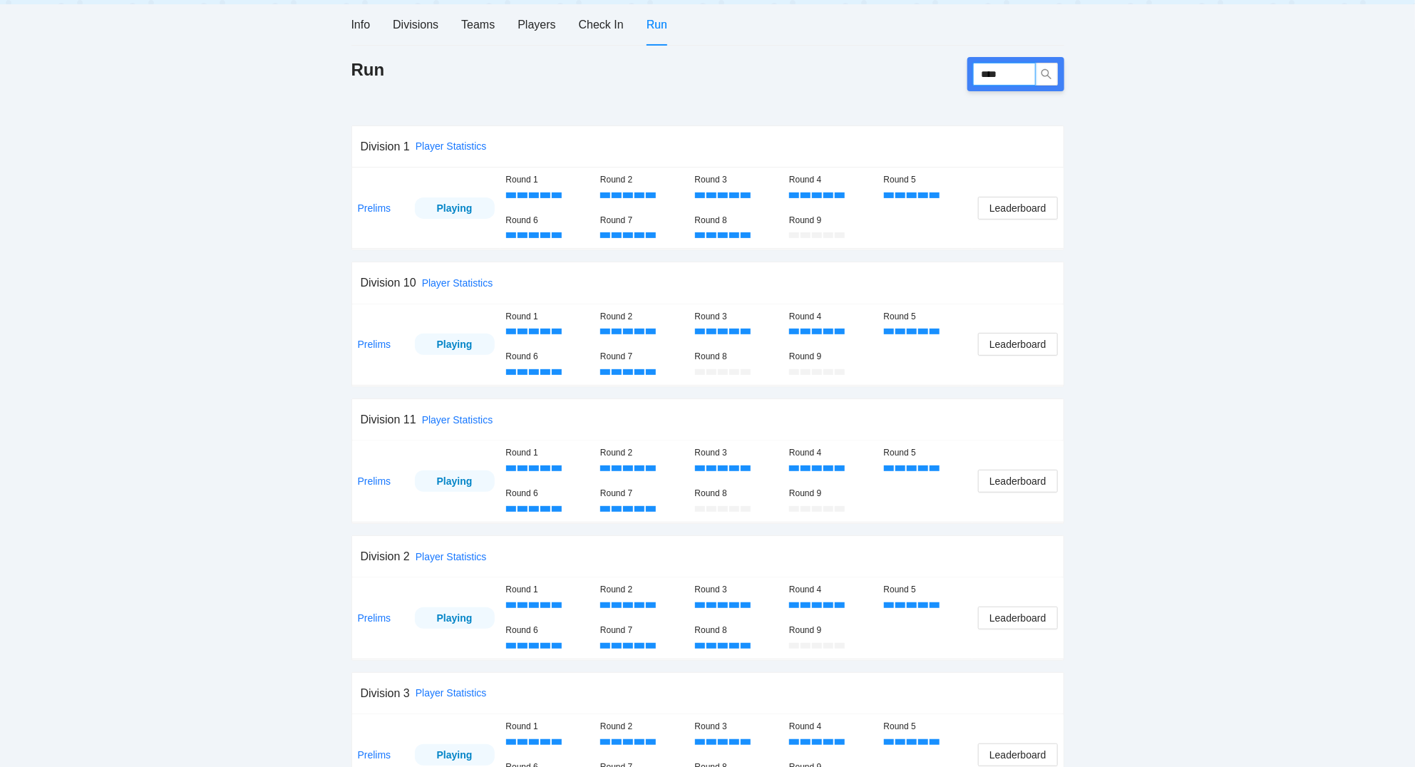
click at [1021, 73] on input "****" at bounding box center [1004, 74] width 63 height 23
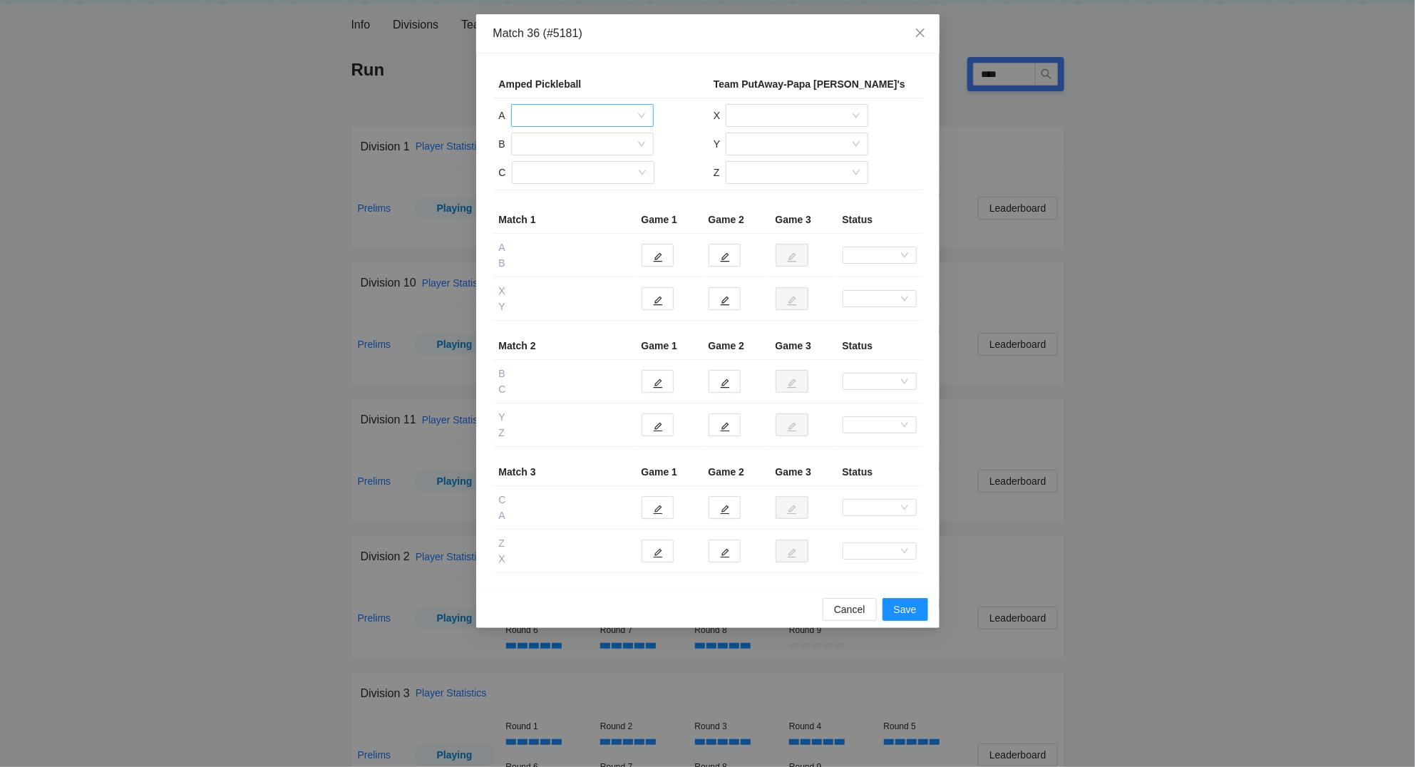
click at [558, 116] on input "search" at bounding box center [577, 115] width 115 height 21
click at [565, 143] on div "[PERSON_NAME]" at bounding box center [582, 145] width 125 height 16
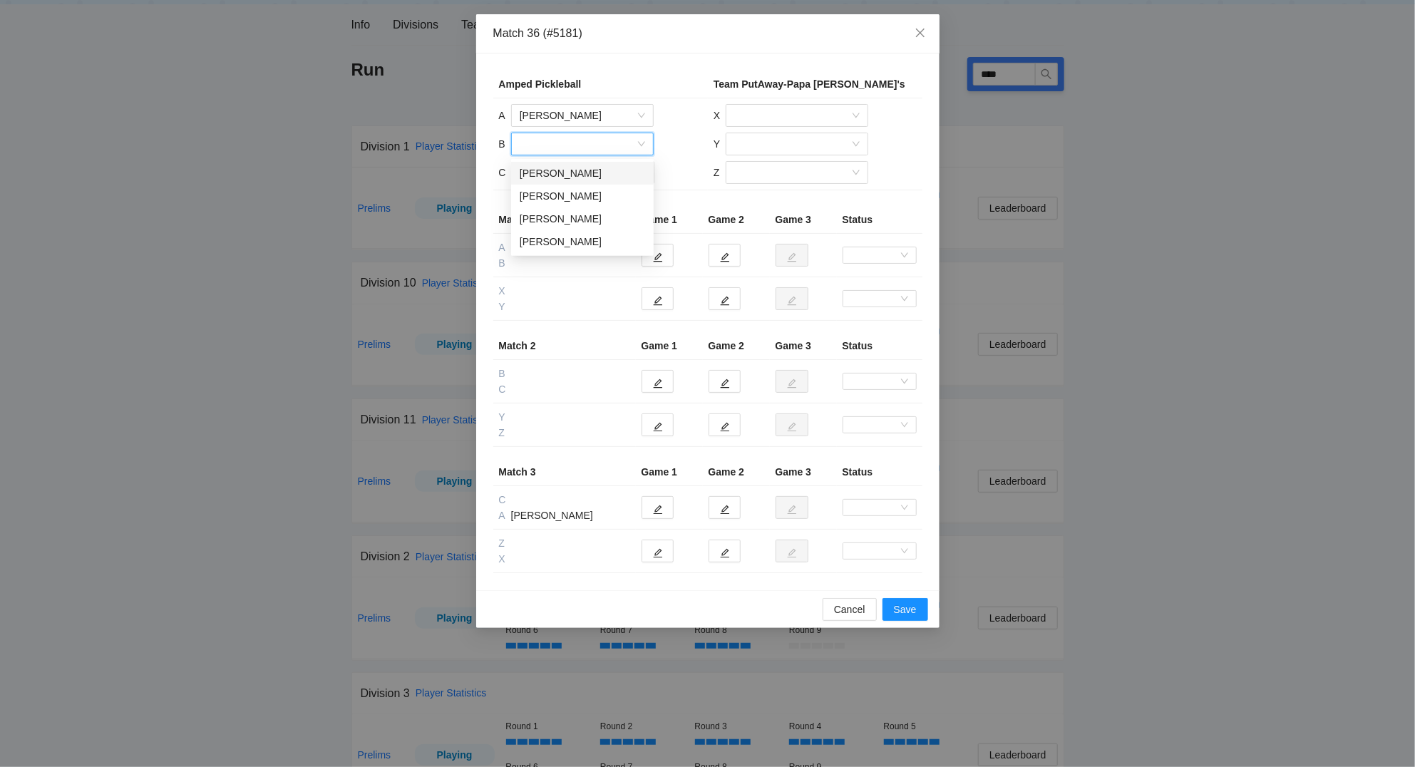
click at [558, 150] on input "search" at bounding box center [577, 143] width 115 height 21
click at [567, 242] on div "[PERSON_NAME]" at bounding box center [582, 242] width 125 height 16
click at [551, 179] on input "search" at bounding box center [577, 172] width 115 height 21
click at [552, 175] on input "search" at bounding box center [577, 172] width 115 height 21
click at [545, 175] on input "search" at bounding box center [577, 172] width 115 height 21
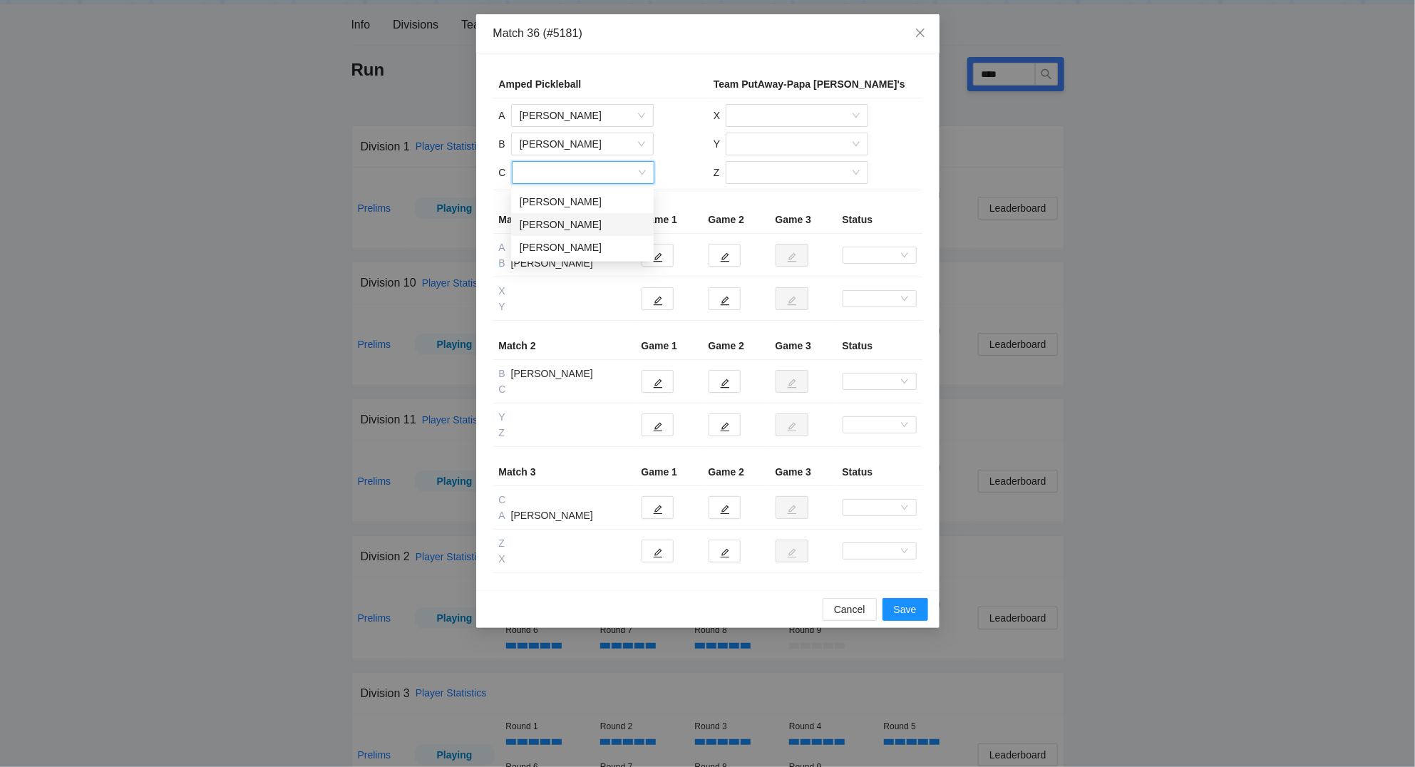
click at [564, 222] on div "[PERSON_NAME]" at bounding box center [582, 225] width 125 height 16
click at [758, 113] on input "search" at bounding box center [791, 115] width 115 height 21
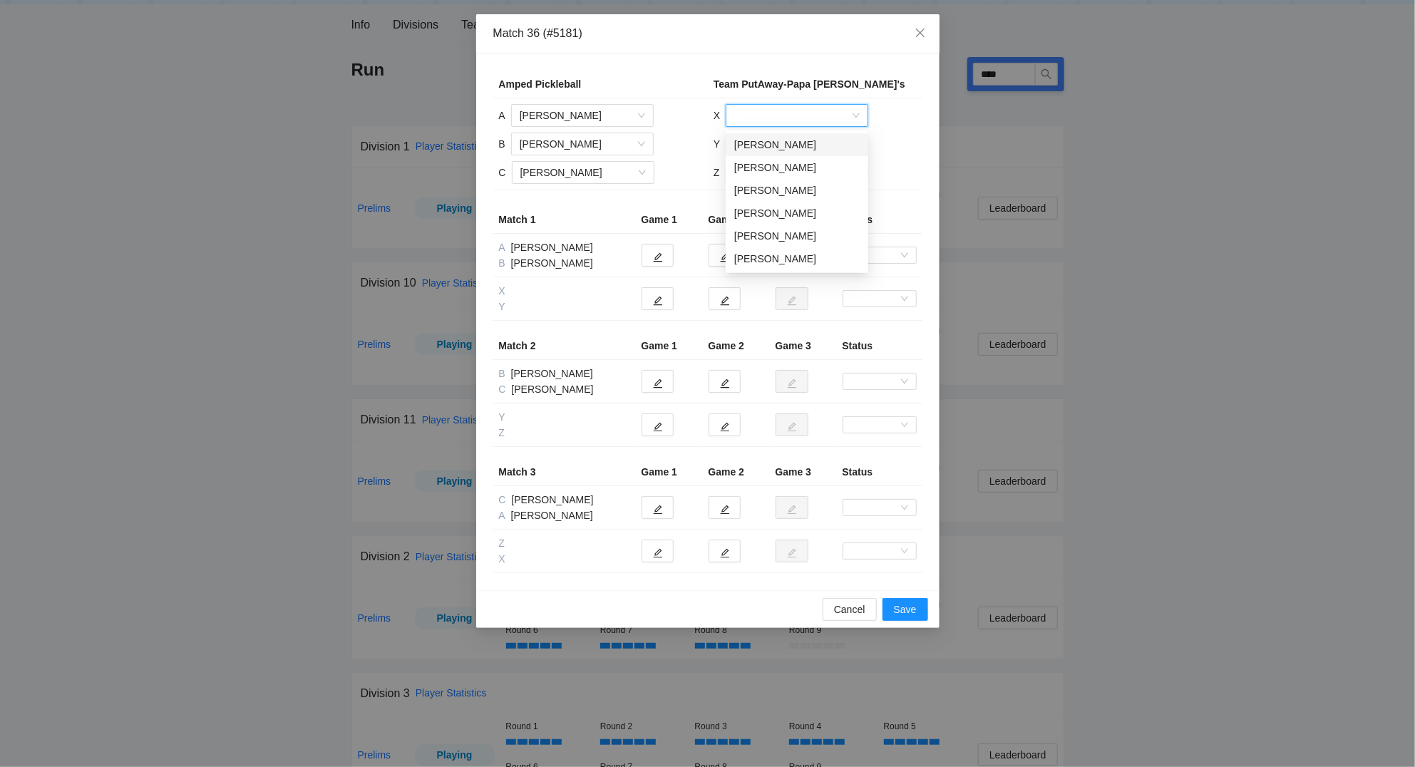
click at [766, 144] on div "[PERSON_NAME]" at bounding box center [796, 145] width 125 height 16
click at [766, 143] on input "search" at bounding box center [791, 143] width 115 height 21
click at [778, 198] on div "[PERSON_NAME]" at bounding box center [796, 196] width 125 height 16
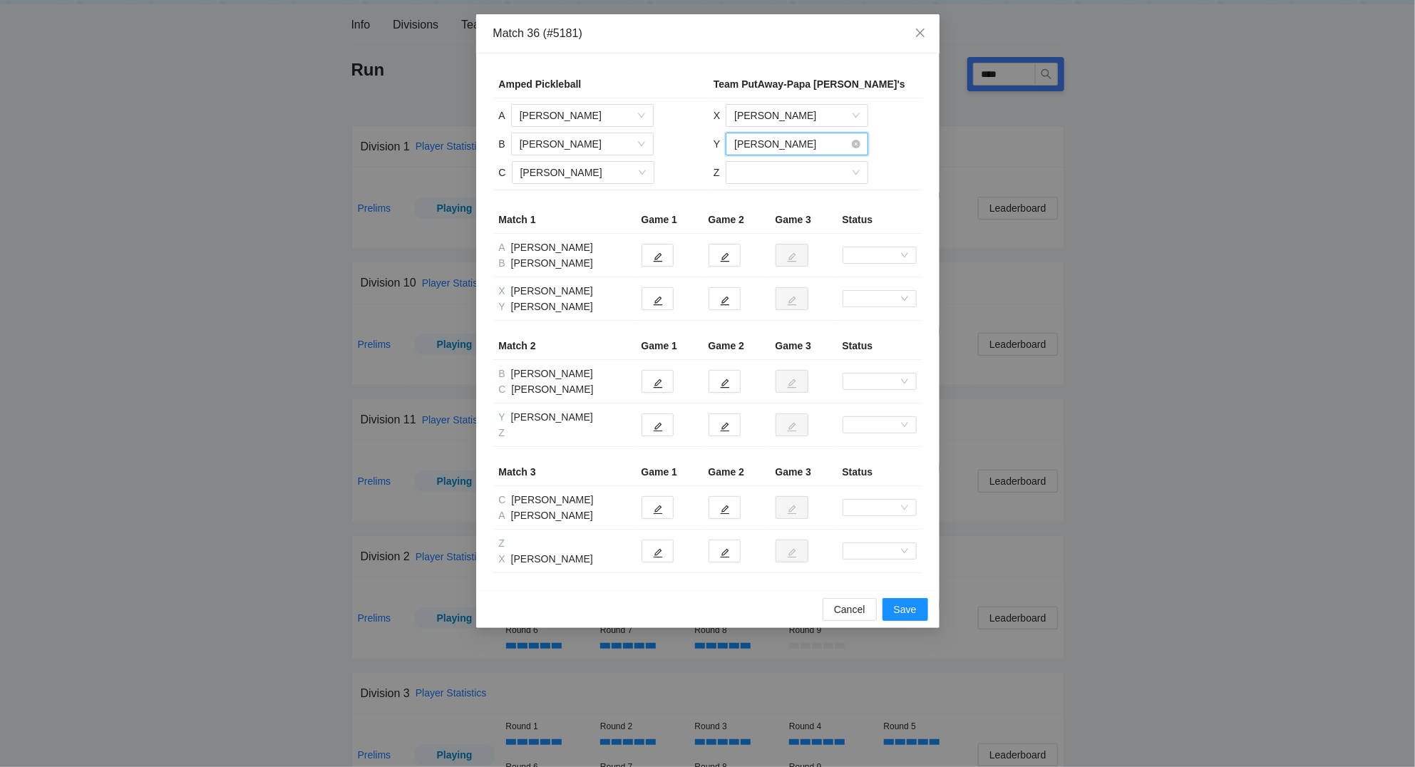
click at [790, 143] on span "[PERSON_NAME]" at bounding box center [796, 143] width 125 height 21
click at [791, 217] on div "[PERSON_NAME]" at bounding box center [796, 219] width 125 height 16
click at [771, 176] on input "search" at bounding box center [791, 172] width 115 height 21
click at [784, 244] on div "[PERSON_NAME]" at bounding box center [795, 247] width 125 height 16
click at [664, 306] on button "button" at bounding box center [657, 298] width 32 height 23
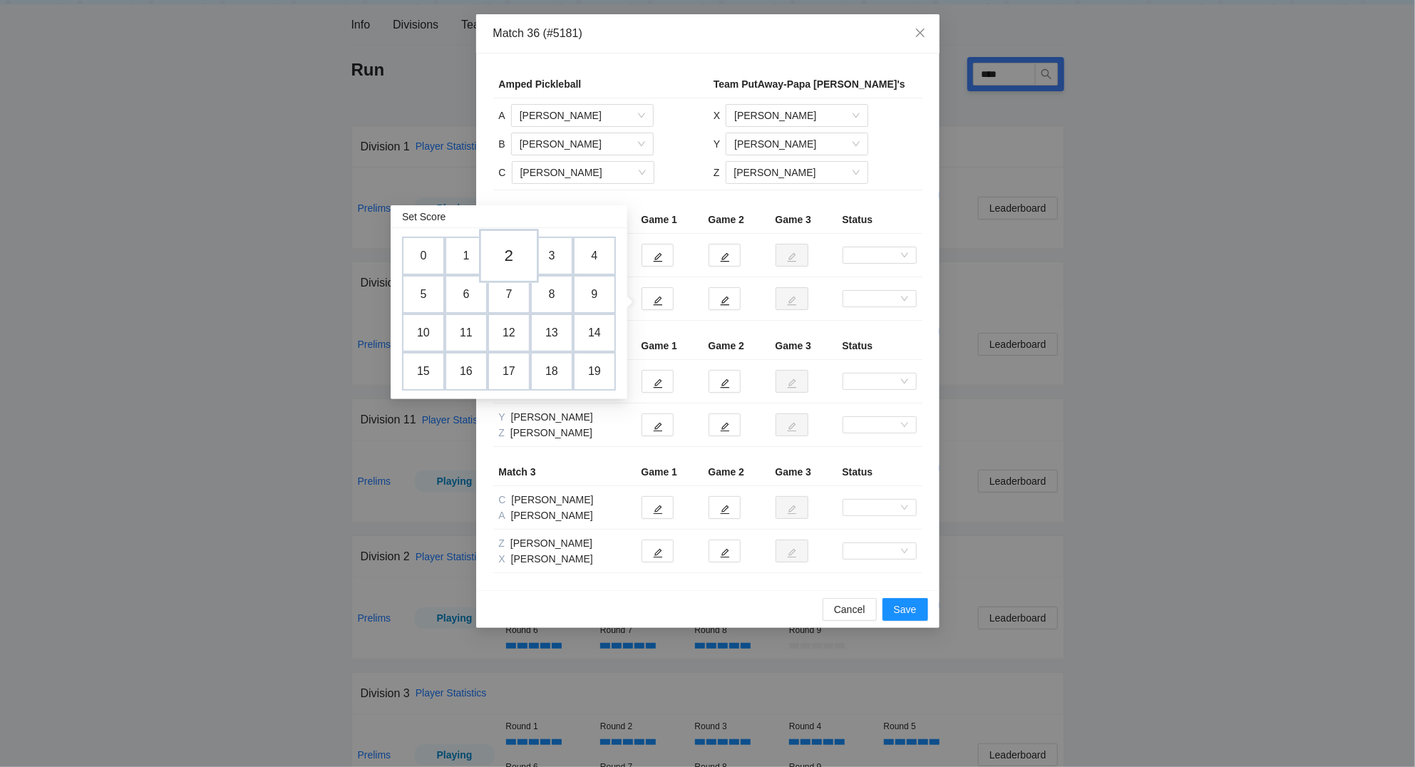
click at [506, 254] on td "2" at bounding box center [509, 256] width 60 height 54
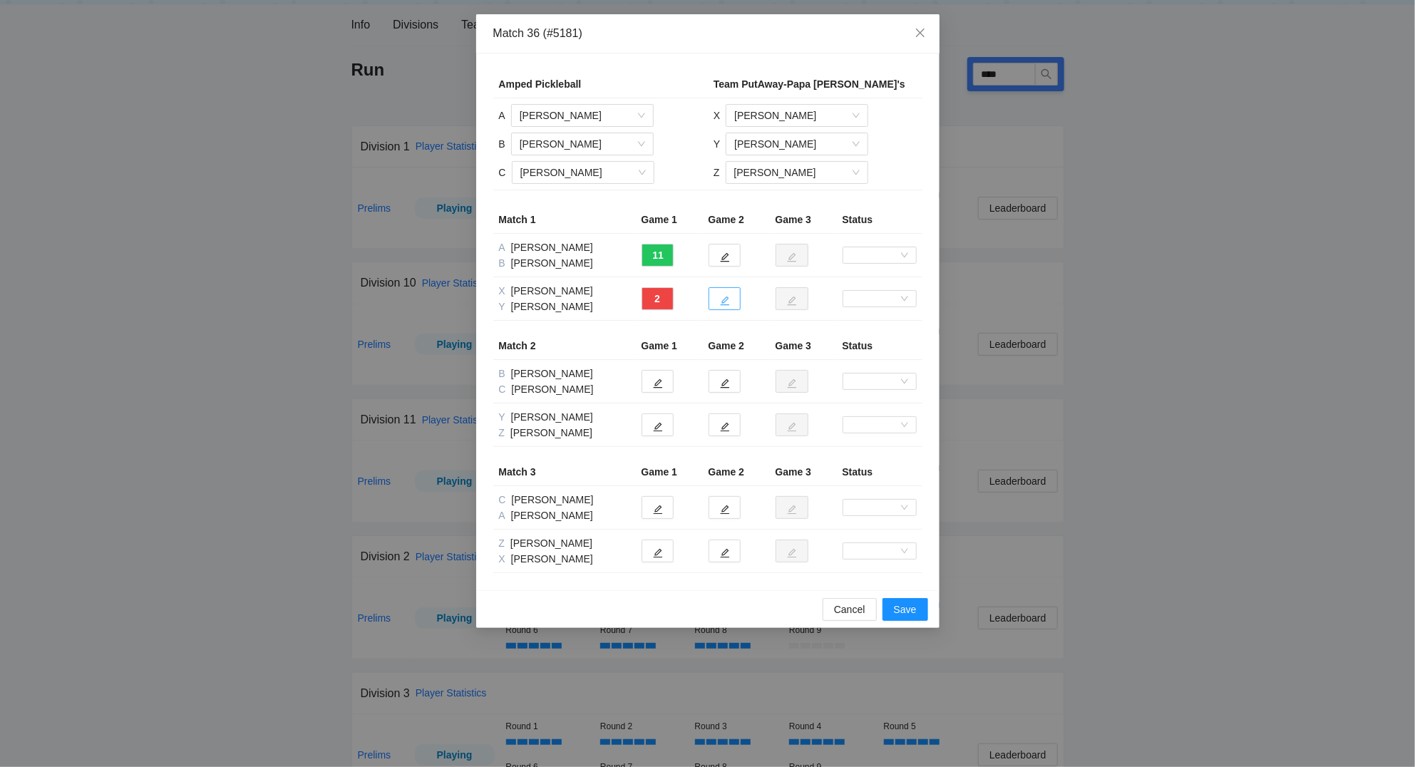
click at [718, 295] on button "button" at bounding box center [724, 298] width 32 height 23
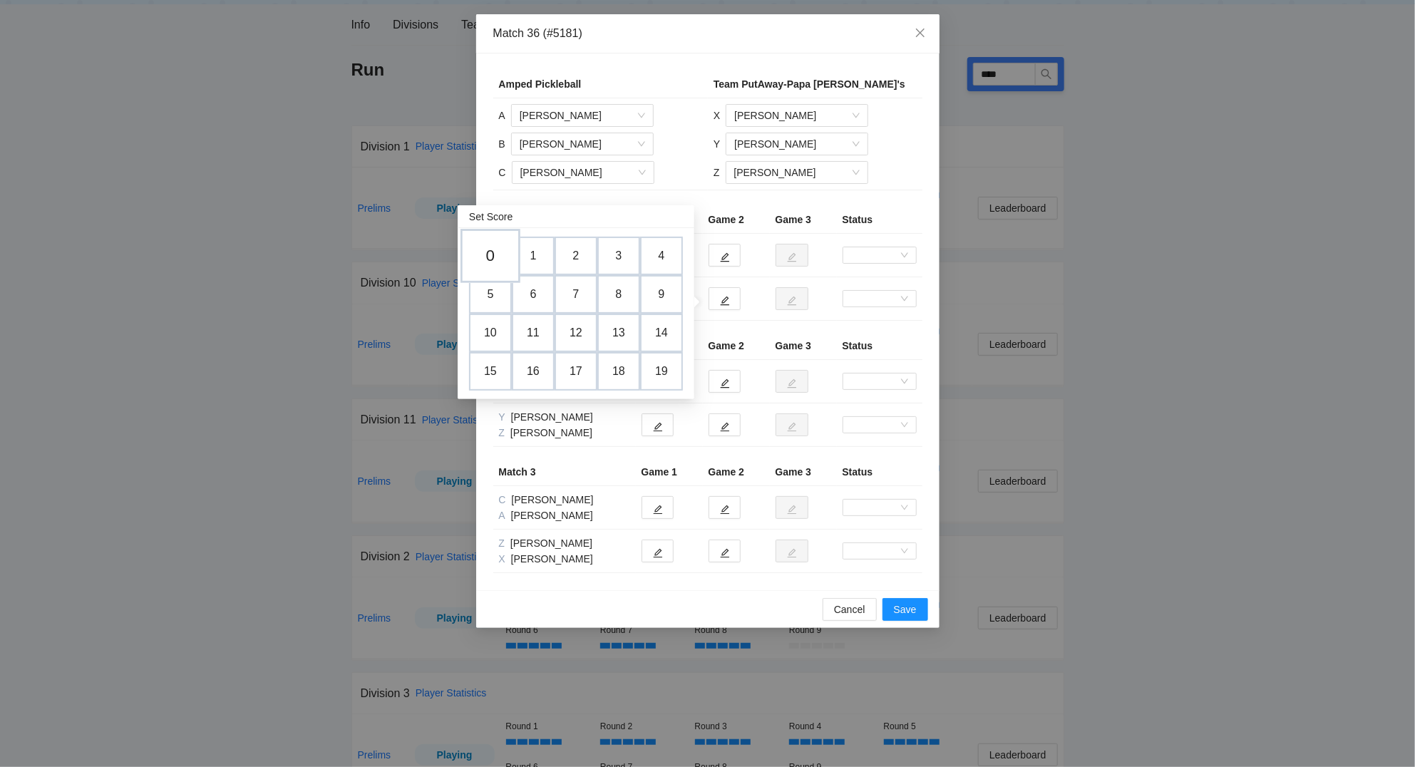
click at [482, 246] on td "0" at bounding box center [490, 256] width 60 height 54
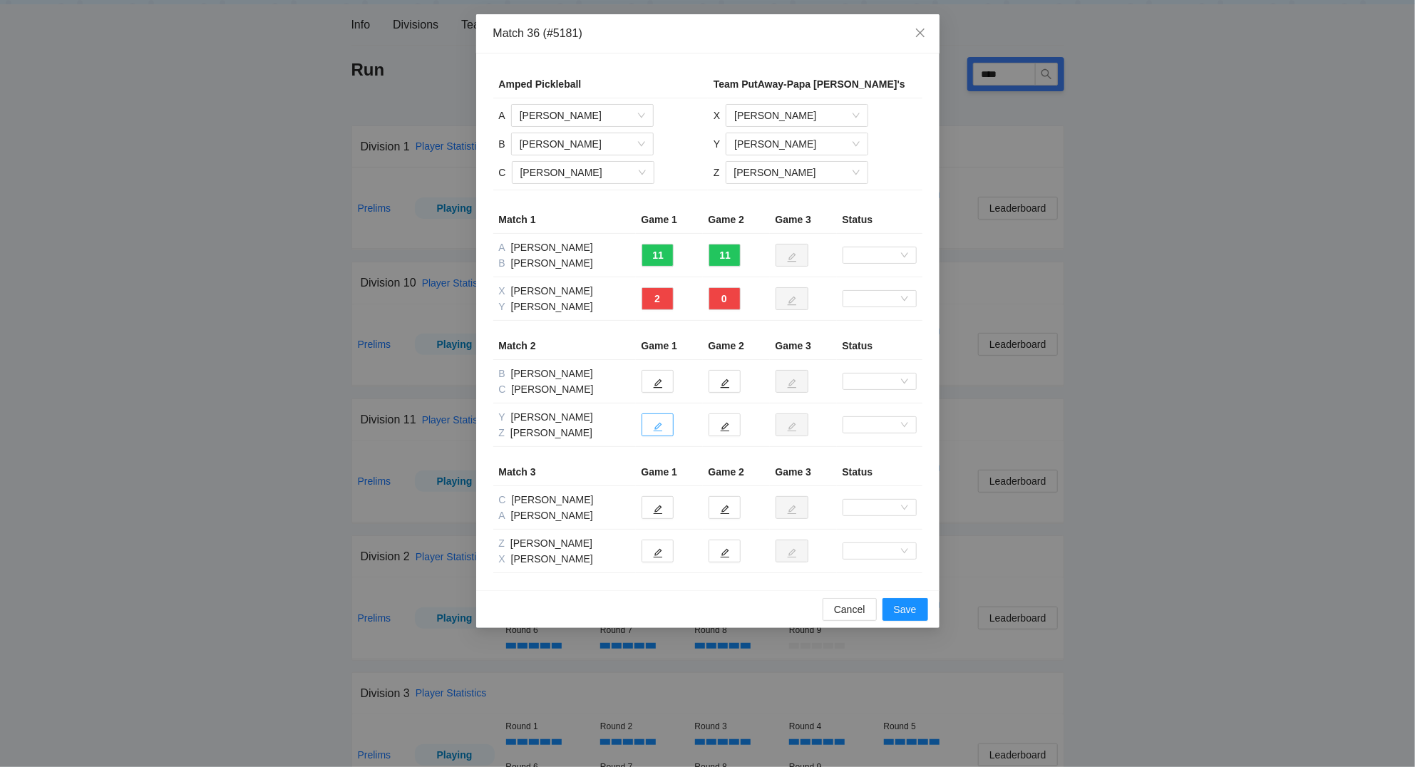
click at [662, 427] on icon "edit" at bounding box center [658, 427] width 10 height 10
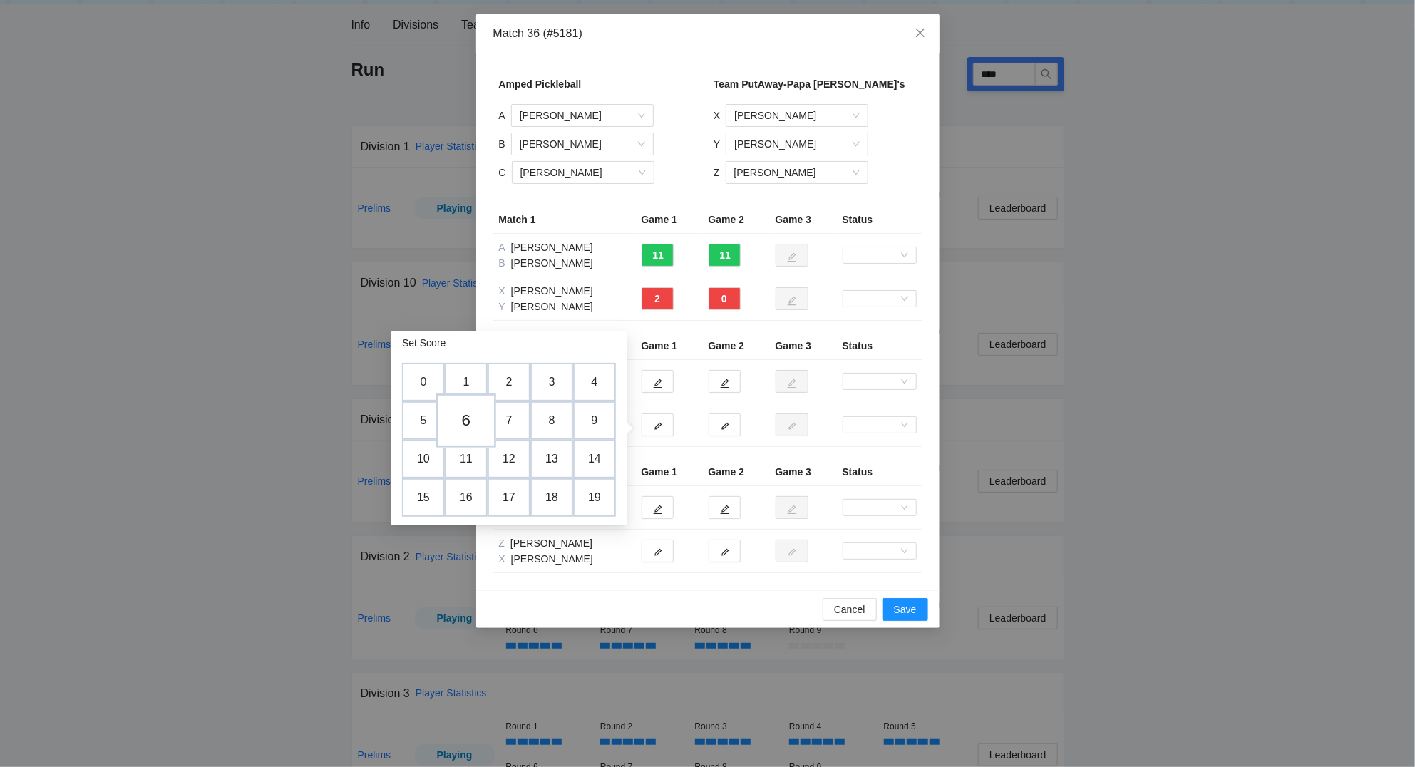
drag, startPoint x: 470, startPoint y: 417, endPoint x: 478, endPoint y: 415, distance: 8.1
click at [476, 415] on td "6" at bounding box center [466, 420] width 60 height 54
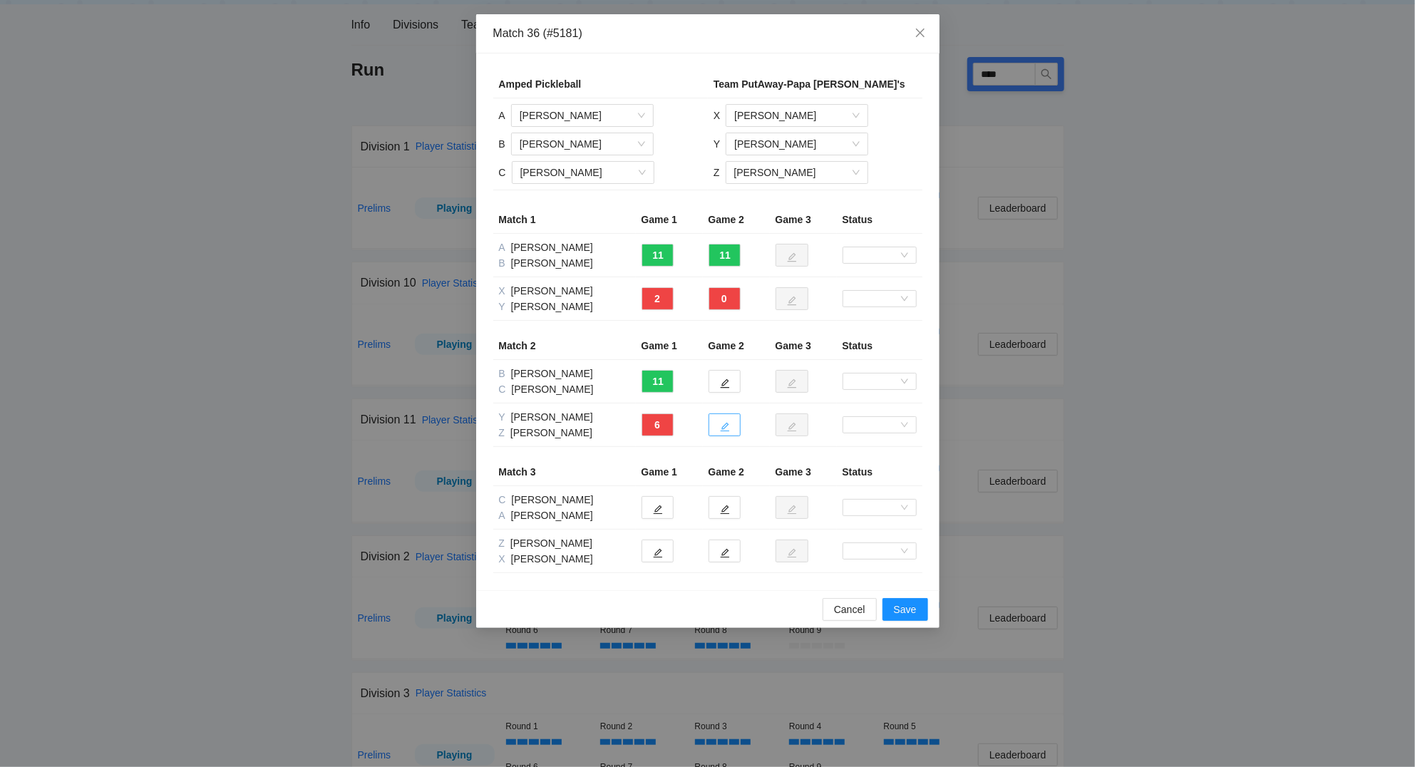
click at [723, 423] on icon "edit" at bounding box center [725, 427] width 10 height 10
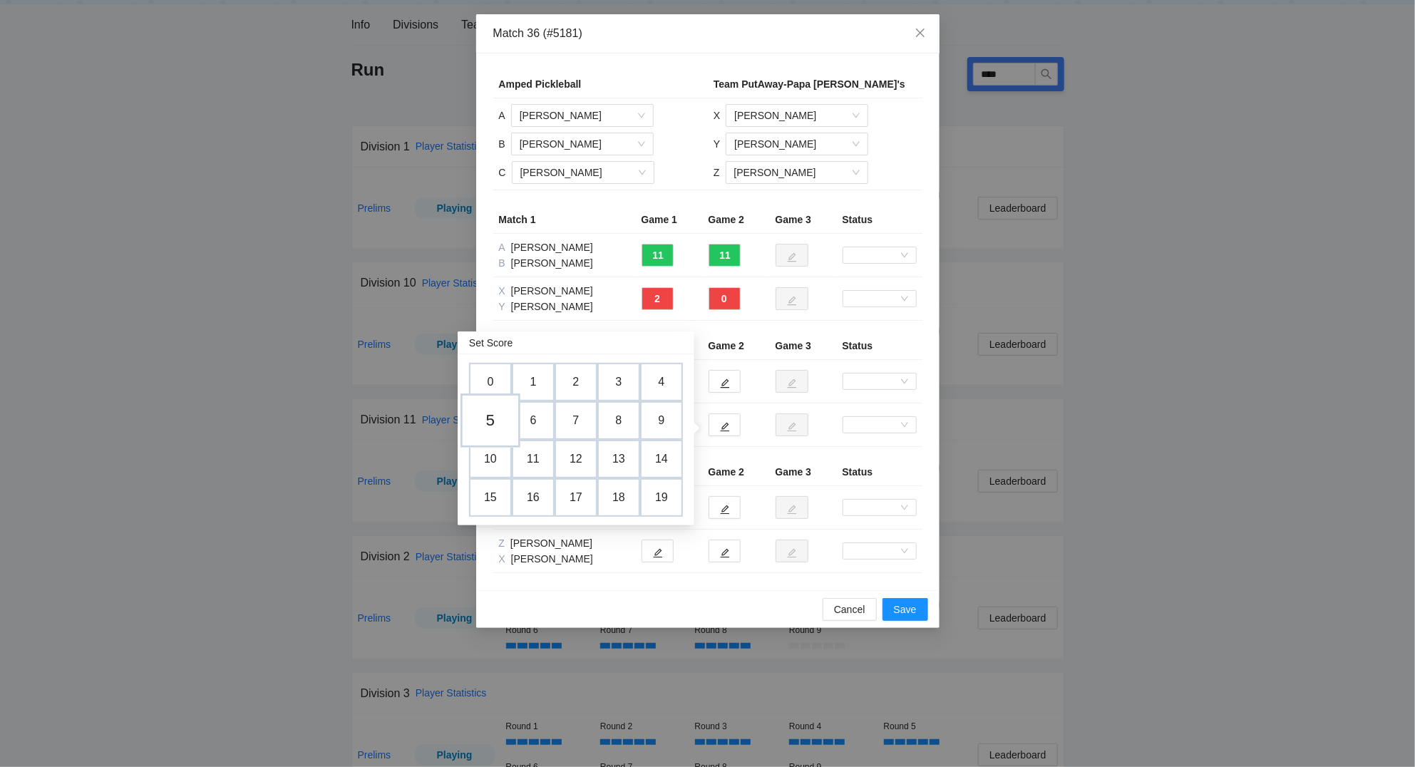
click at [495, 415] on td "5" at bounding box center [490, 420] width 60 height 54
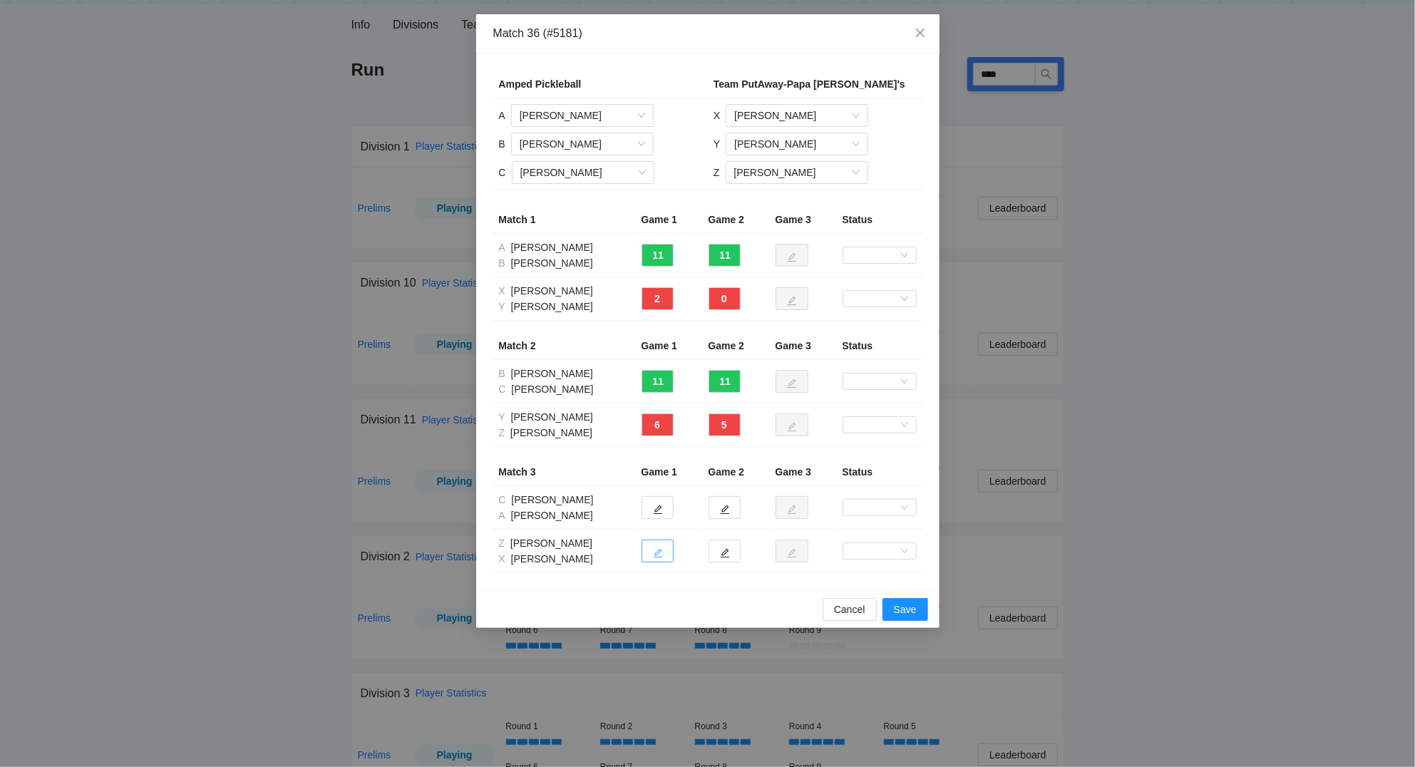
click at [653, 553] on icon "edit" at bounding box center [658, 553] width 10 height 10
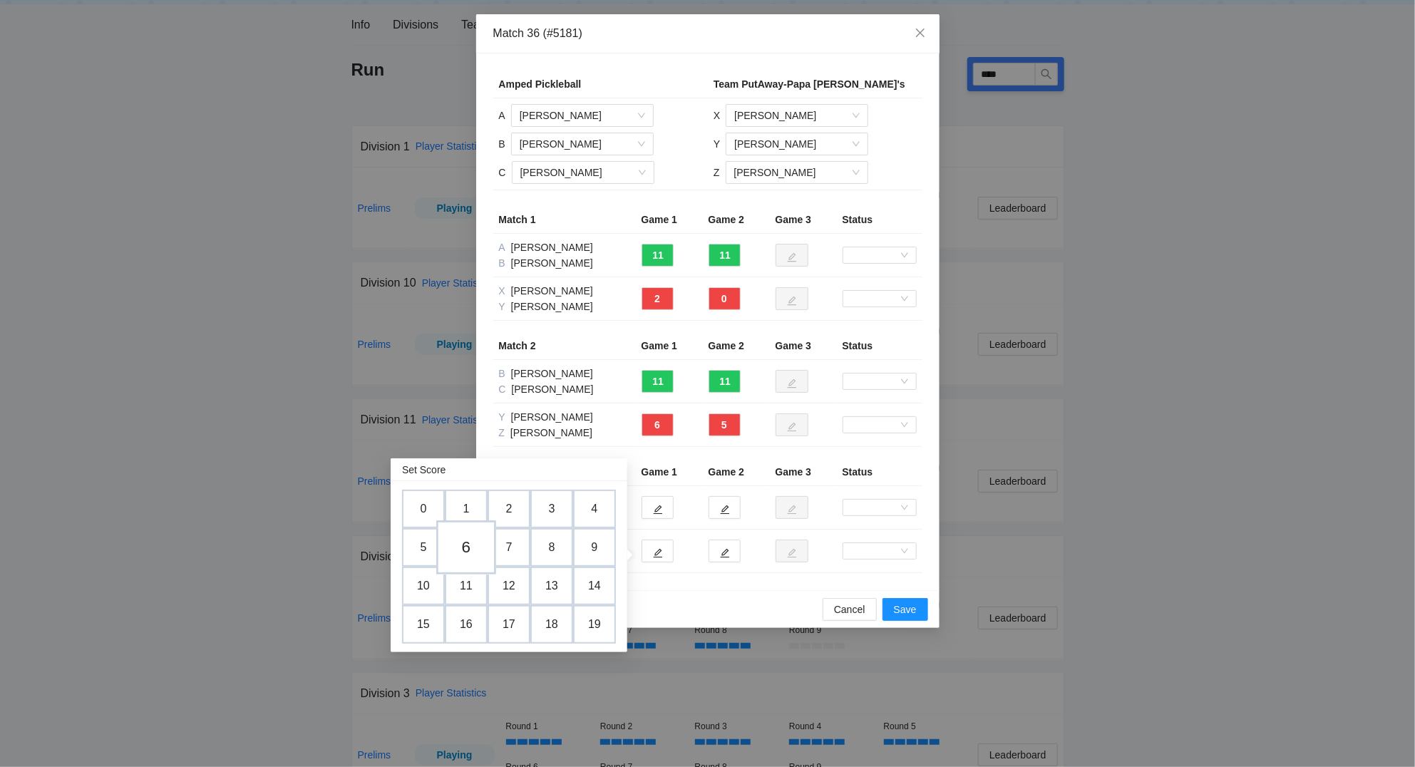
click at [468, 546] on td "6" at bounding box center [466, 547] width 60 height 54
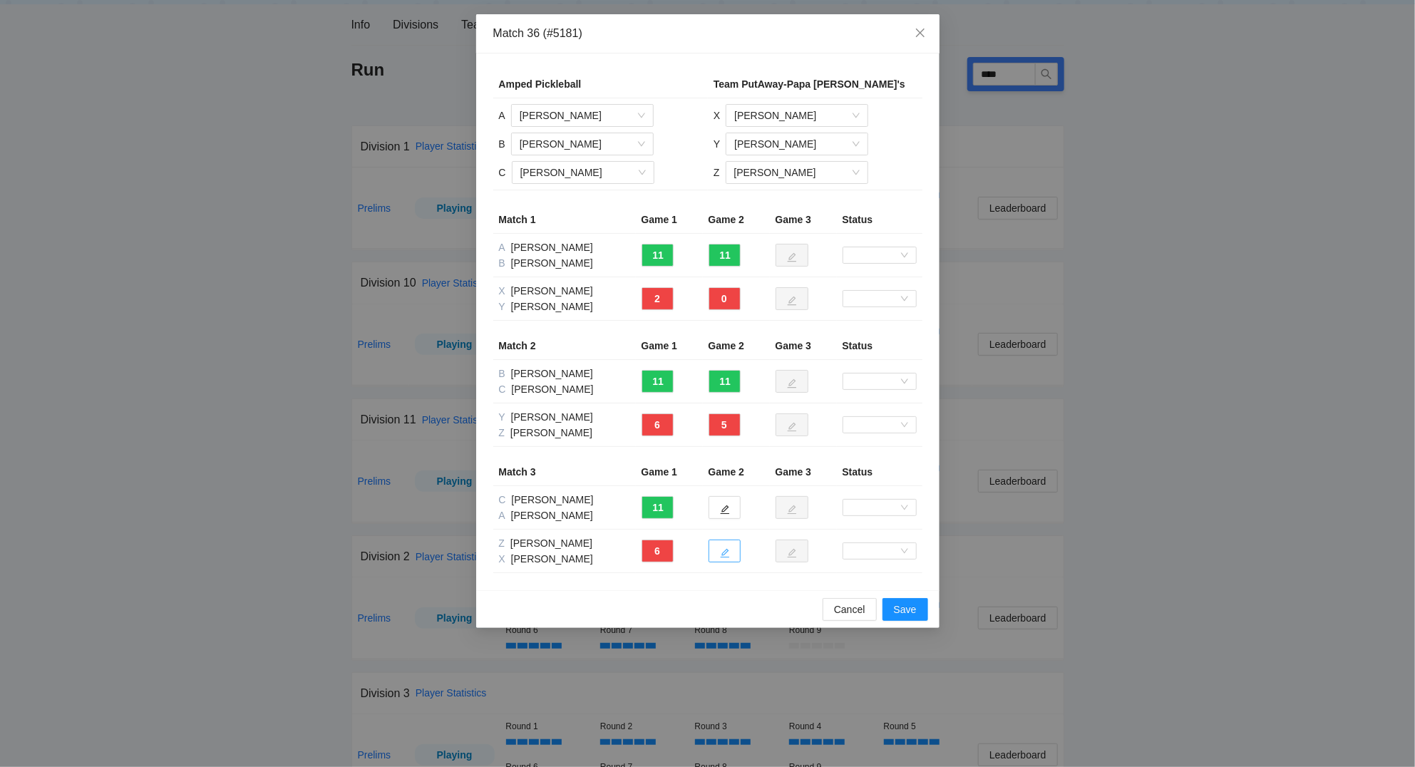
click at [730, 551] on button "button" at bounding box center [724, 550] width 32 height 23
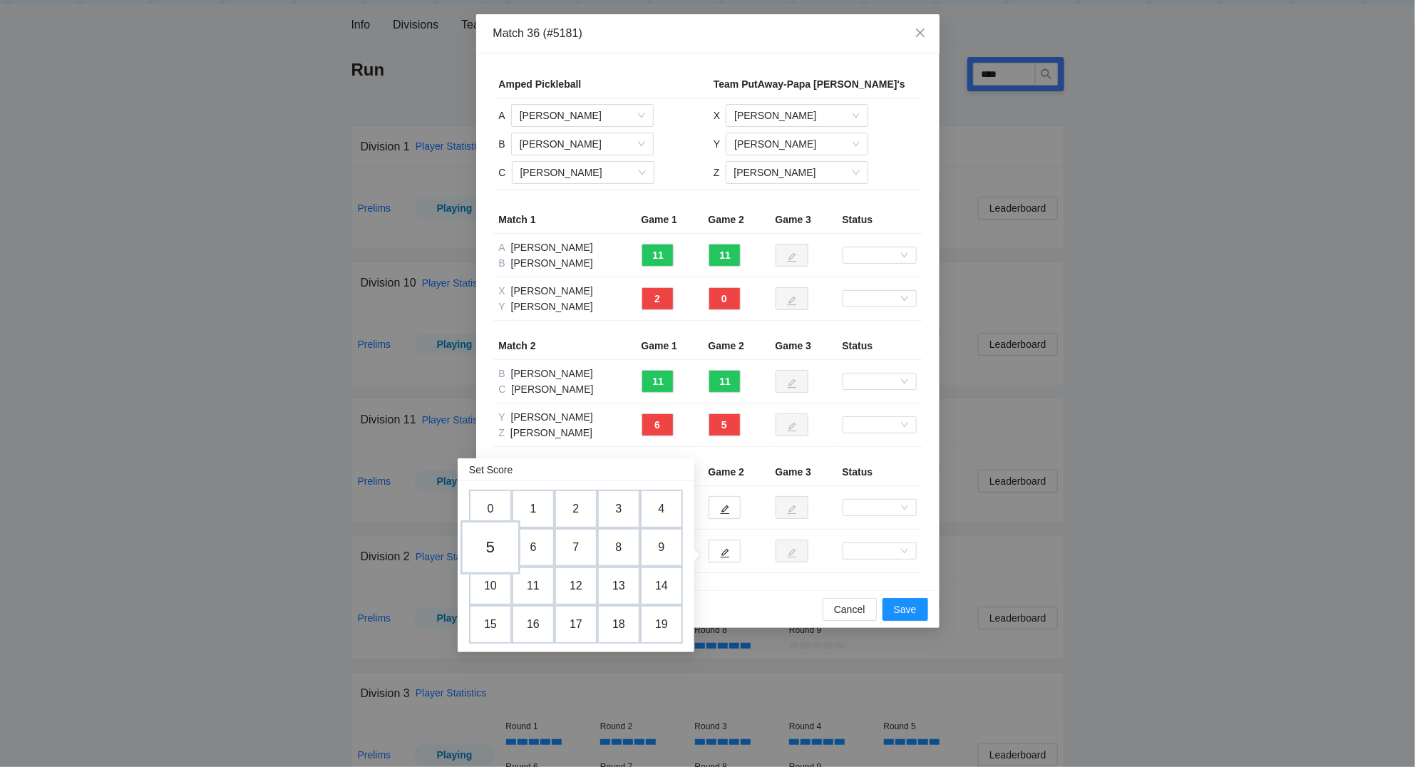
click at [505, 548] on td "5" at bounding box center [490, 547] width 60 height 54
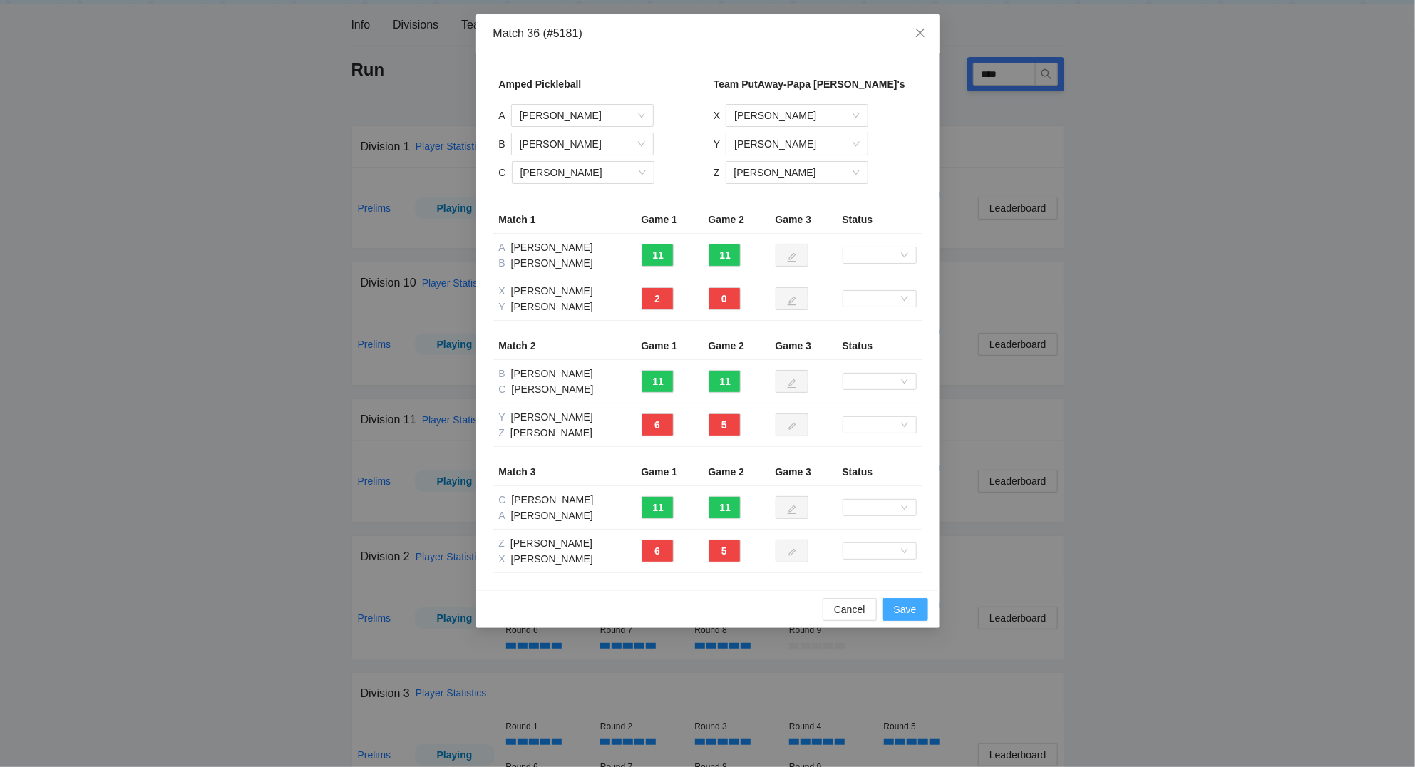
click at [910, 614] on span "Save" at bounding box center [905, 609] width 23 height 16
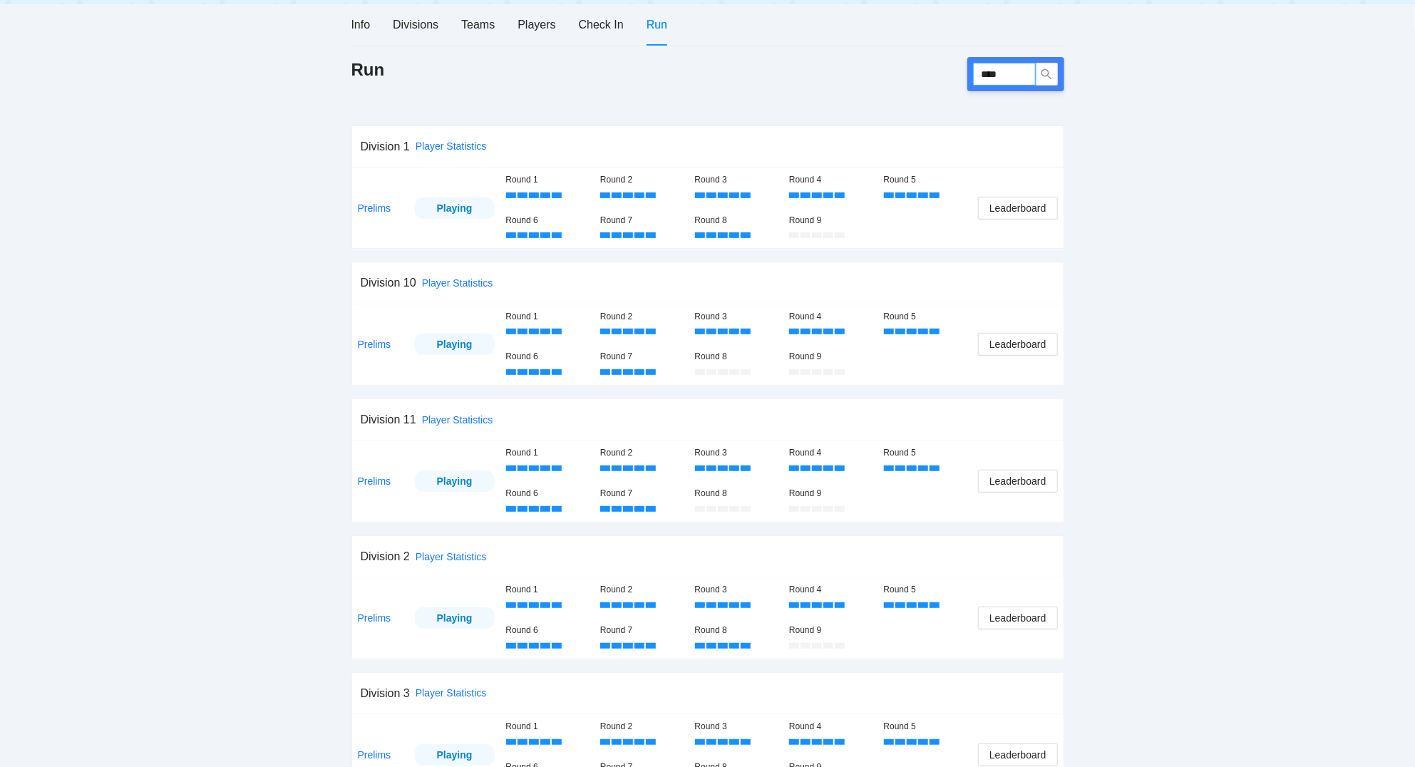
click at [1015, 64] on input "****" at bounding box center [1004, 74] width 63 height 23
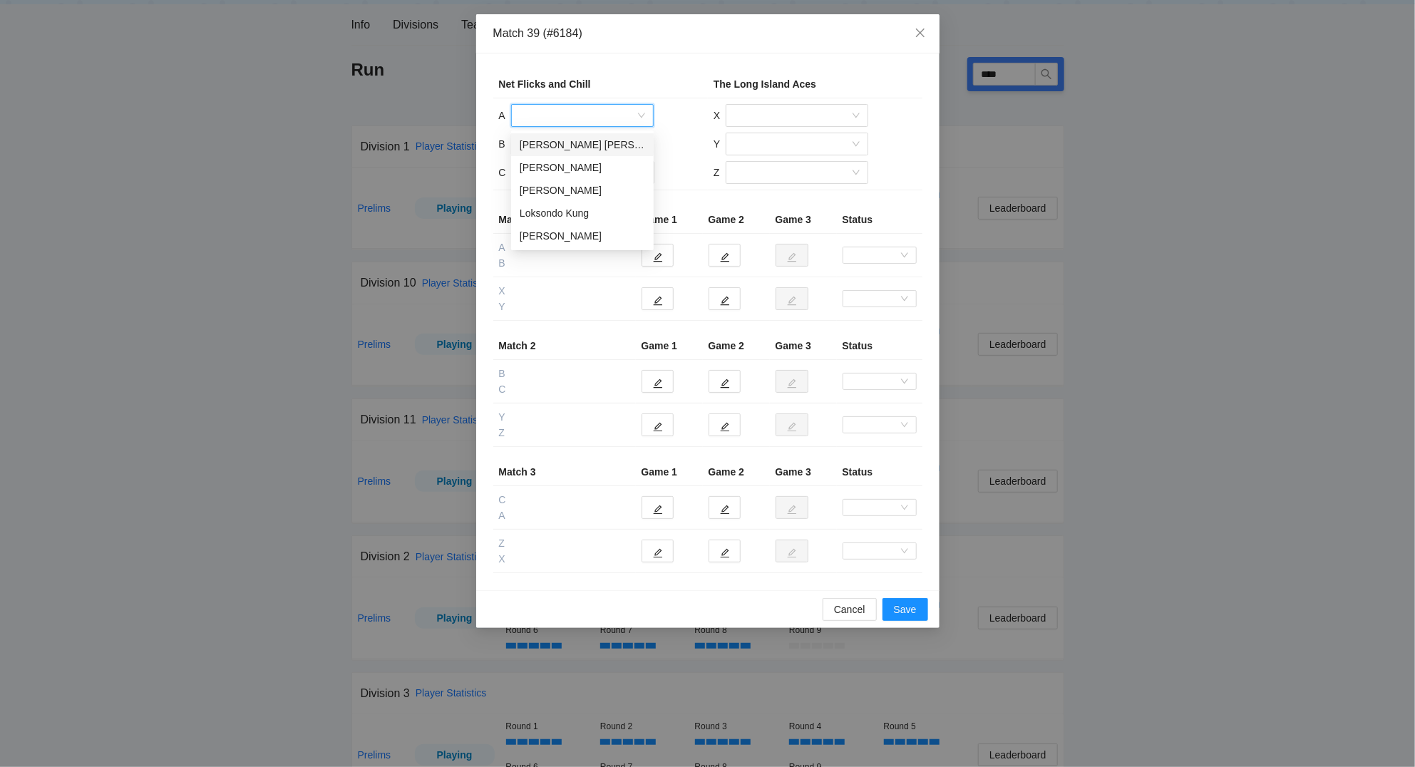
click at [591, 115] on input "search" at bounding box center [577, 115] width 115 height 21
click at [589, 232] on div "[PERSON_NAME]" at bounding box center [582, 236] width 125 height 16
click at [550, 144] on input "search" at bounding box center [577, 143] width 115 height 21
click at [565, 219] on div "[PERSON_NAME]" at bounding box center [582, 219] width 125 height 16
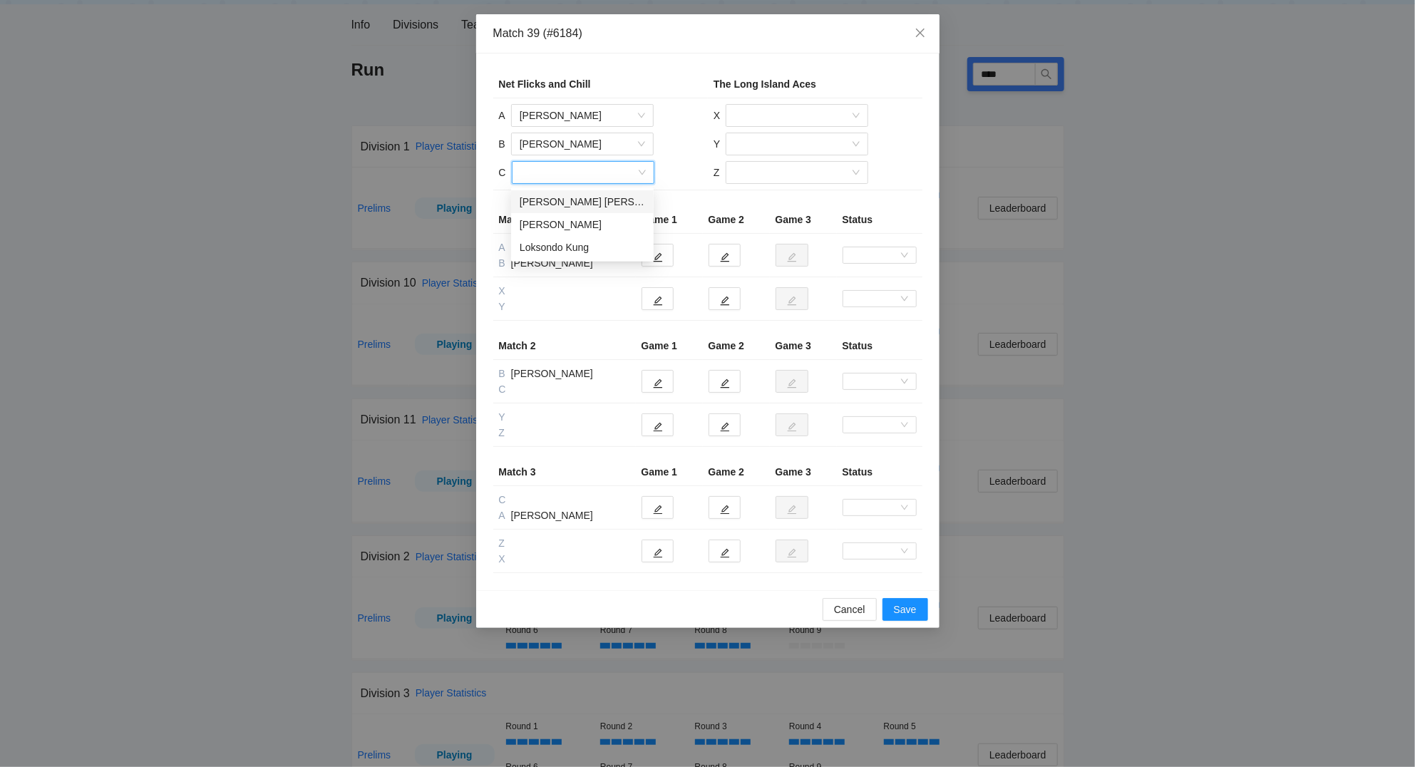
click at [544, 170] on input "search" at bounding box center [577, 172] width 115 height 21
click at [559, 221] on div "[PERSON_NAME]" at bounding box center [582, 225] width 125 height 16
click at [777, 118] on input "search" at bounding box center [791, 115] width 115 height 21
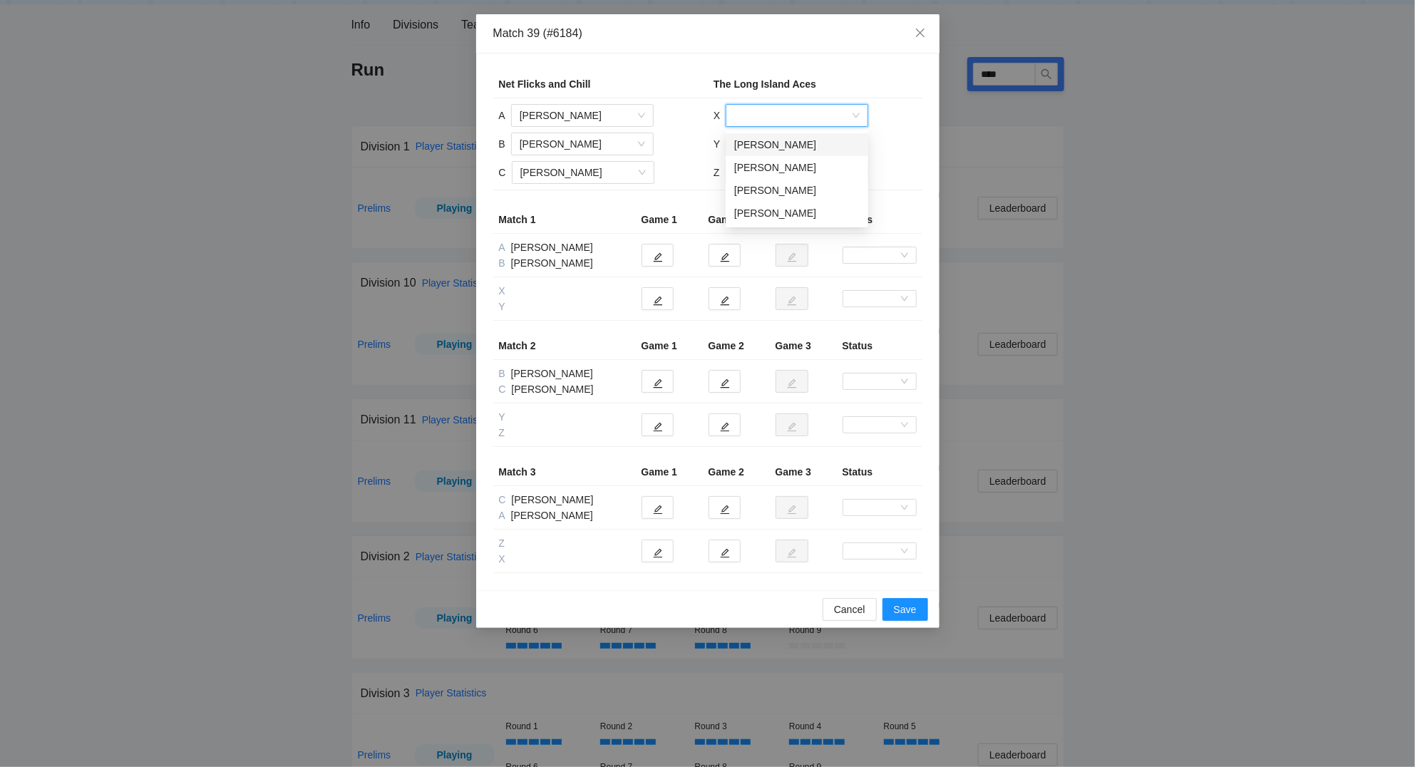
click at [776, 143] on div "[PERSON_NAME]" at bounding box center [796, 145] width 125 height 16
click at [775, 143] on input "search" at bounding box center [791, 143] width 115 height 21
click at [775, 191] on div "[PERSON_NAME]" at bounding box center [796, 196] width 125 height 16
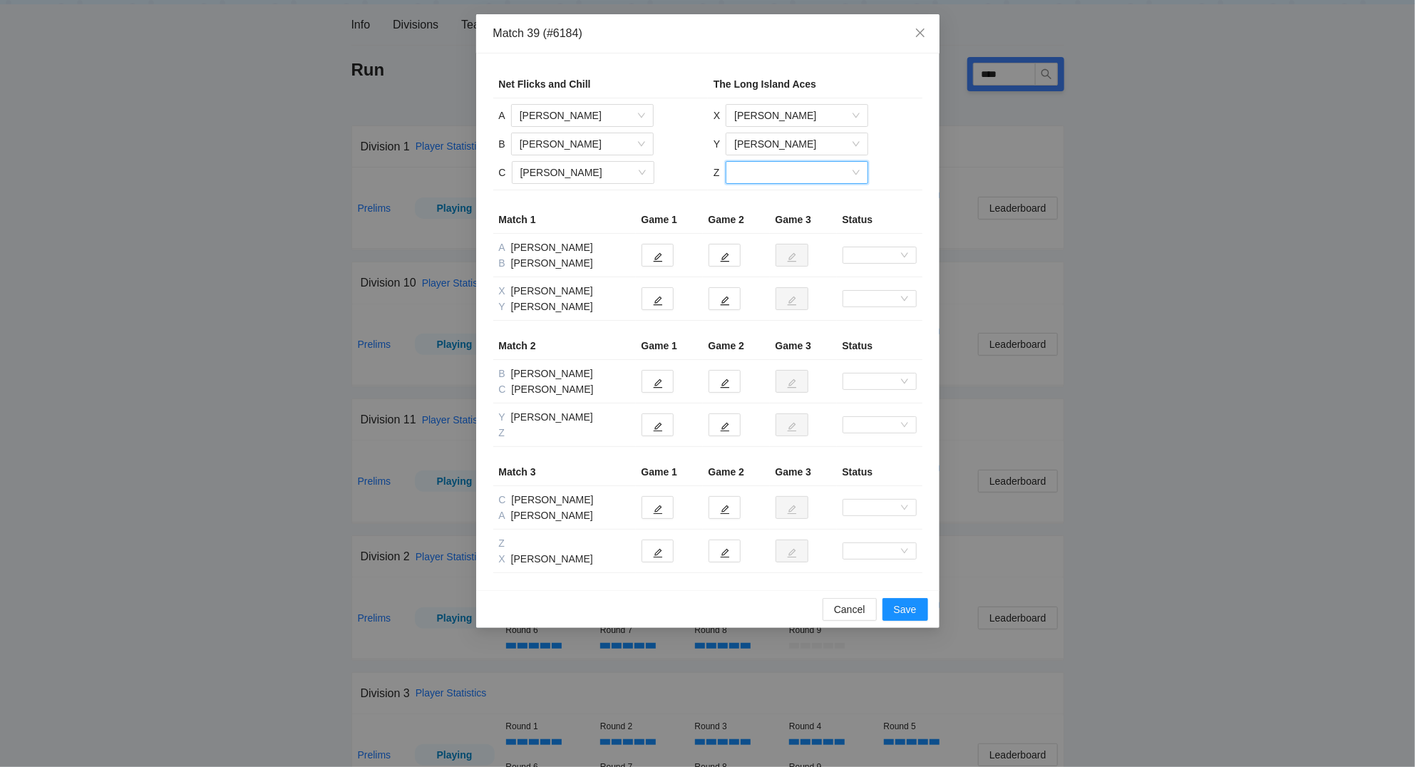
click at [765, 173] on input "search" at bounding box center [791, 172] width 115 height 21
click at [777, 225] on div "[PERSON_NAME]" at bounding box center [795, 225] width 125 height 16
click at [663, 257] on button "button" at bounding box center [657, 255] width 32 height 23
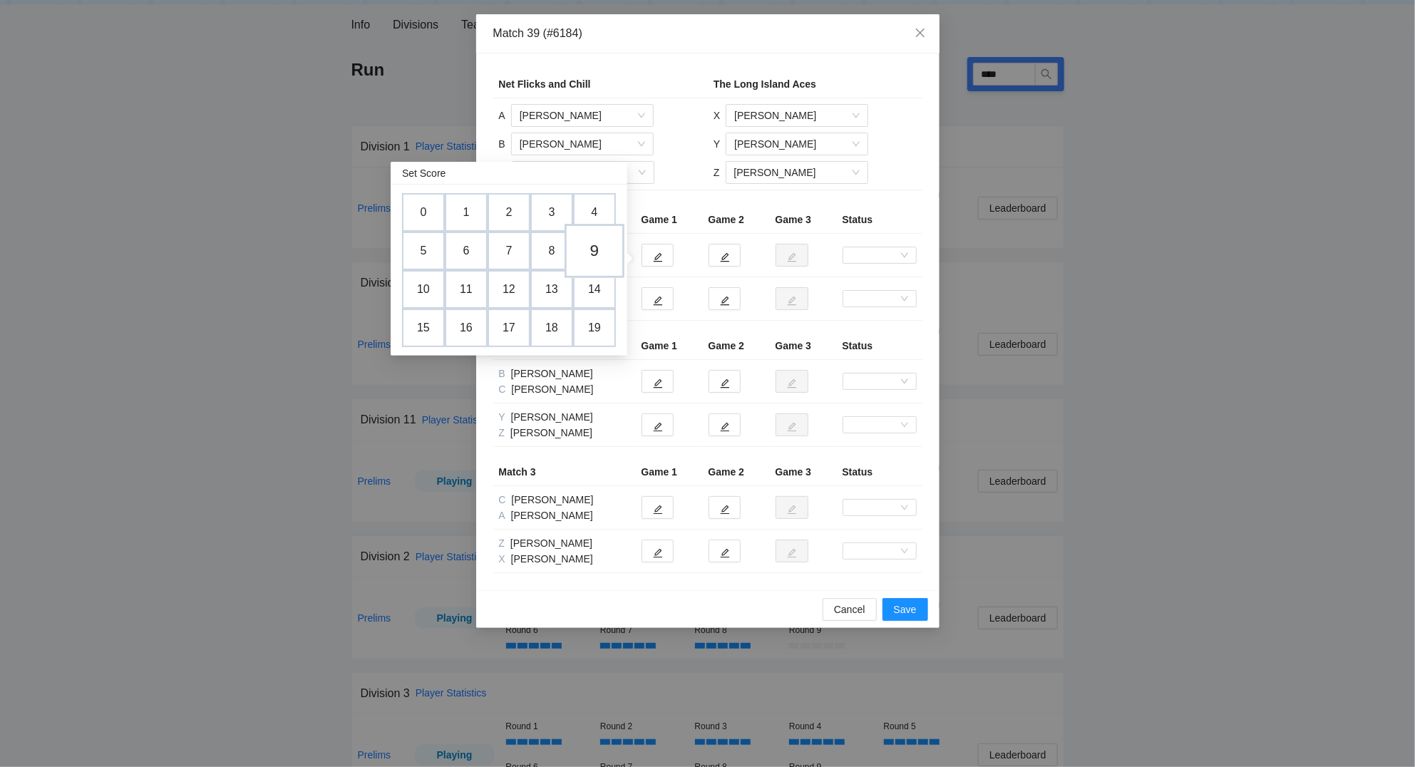
click at [605, 247] on td "9" at bounding box center [594, 251] width 60 height 54
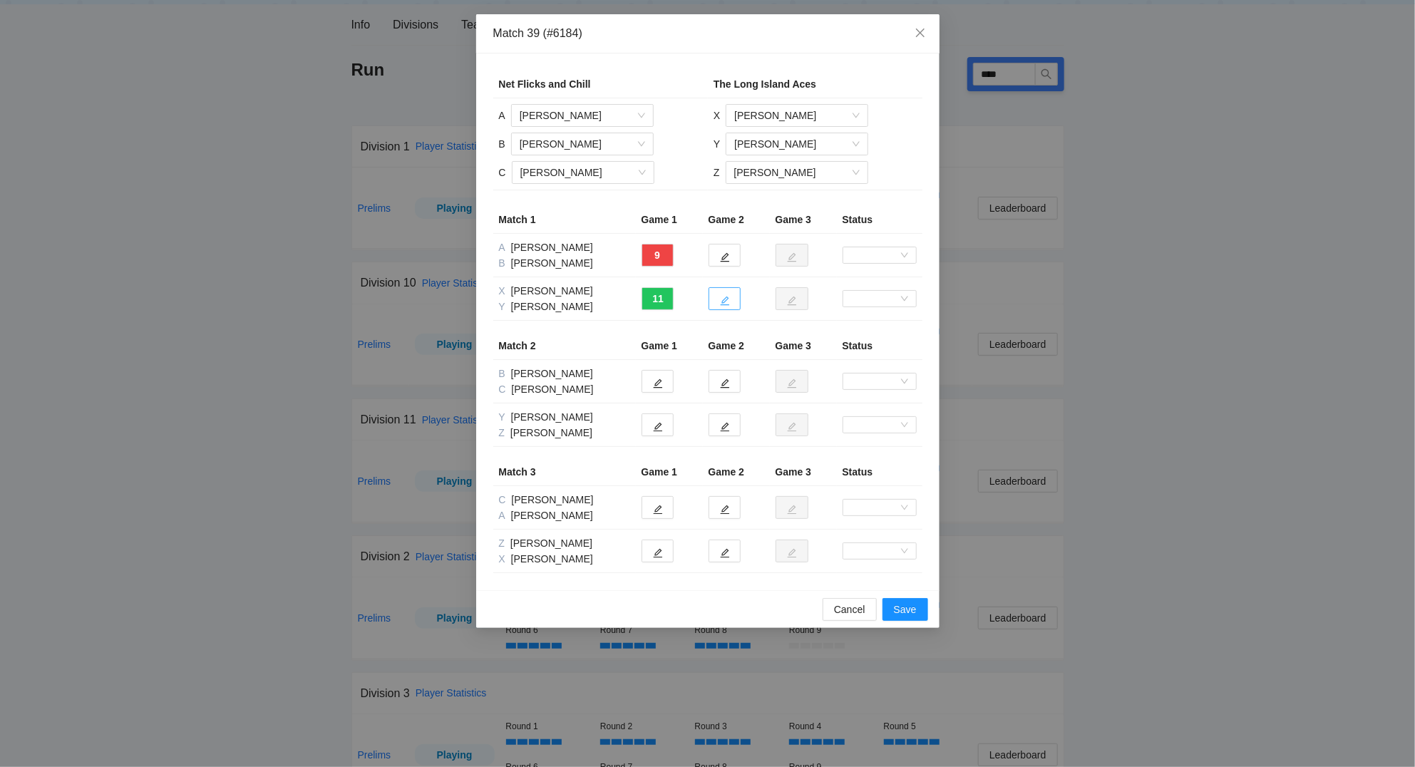
click at [725, 301] on icon "edit" at bounding box center [724, 300] width 9 height 9
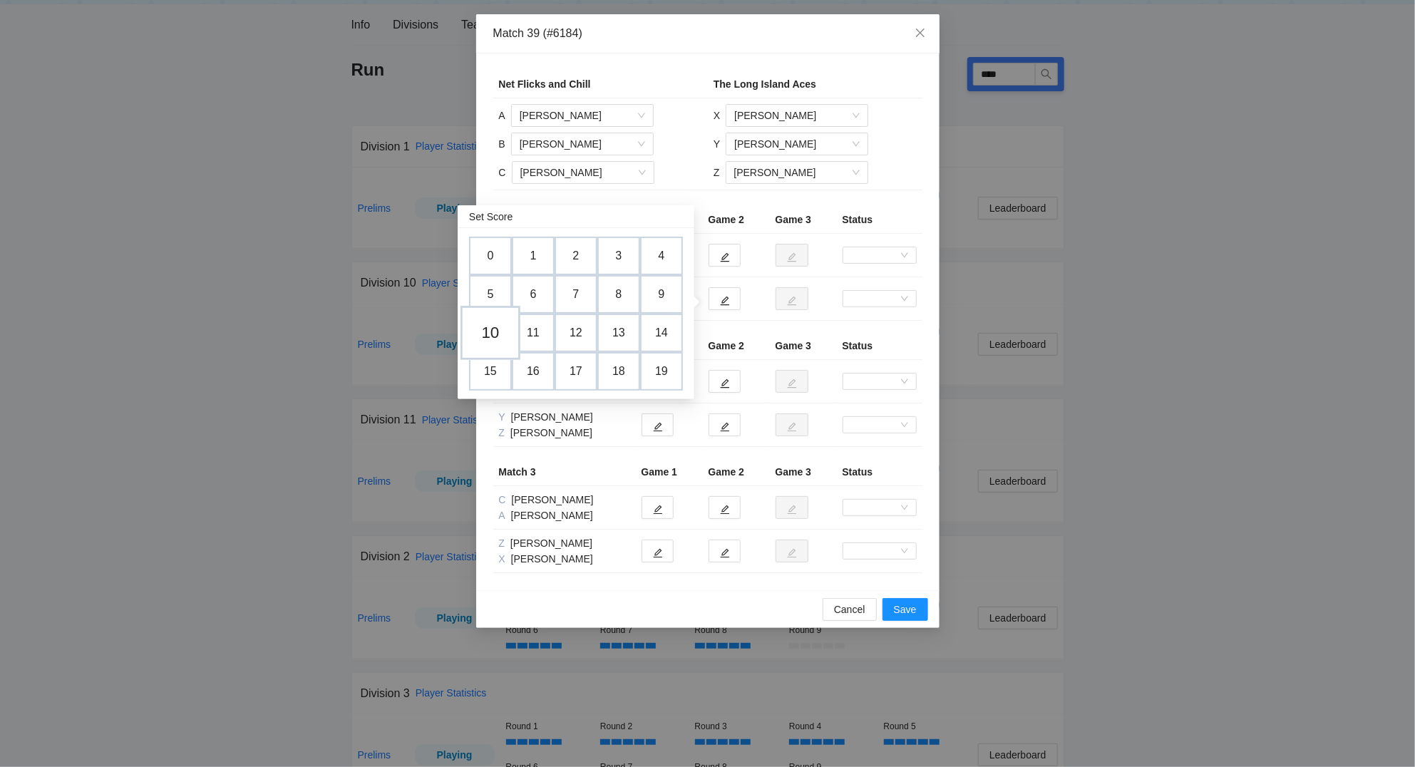
click at [507, 334] on td "10" at bounding box center [490, 333] width 60 height 54
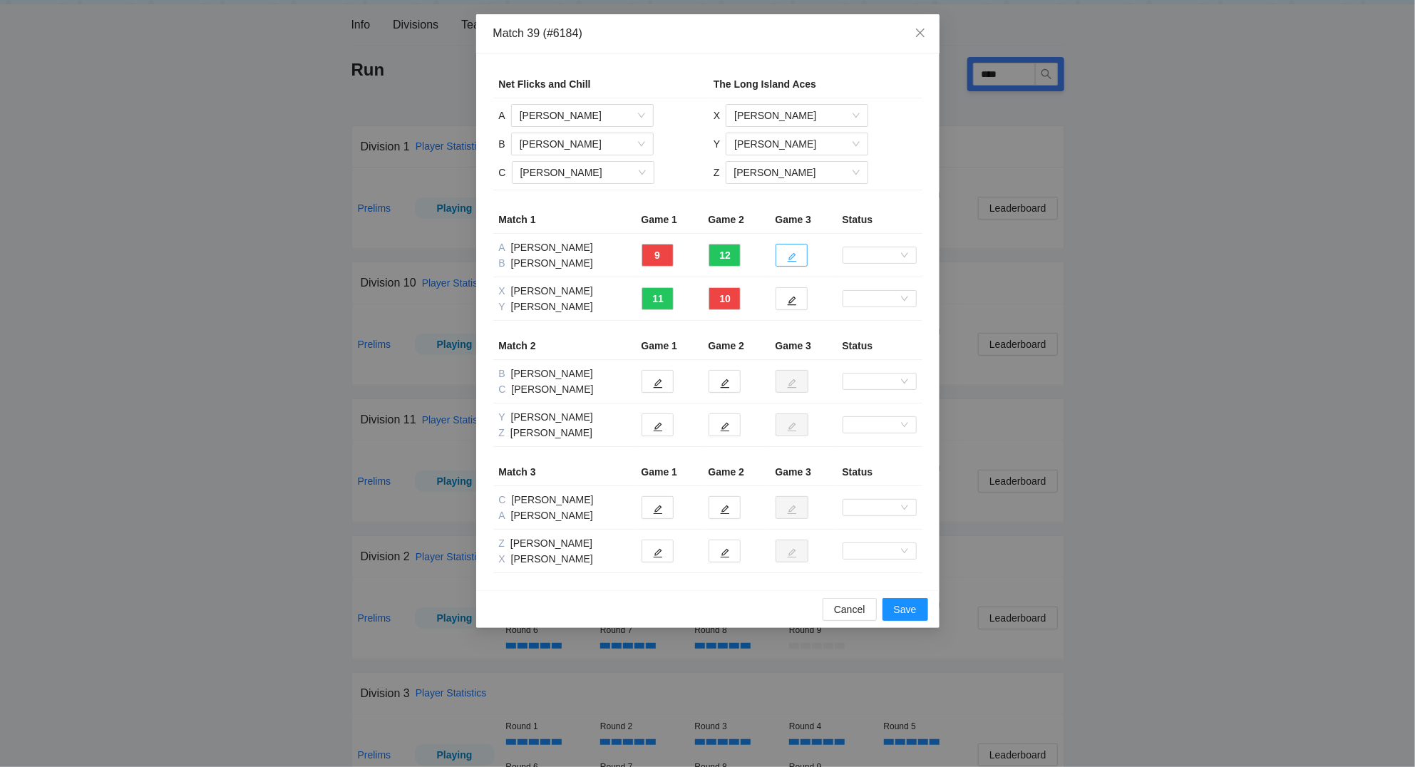
click at [788, 259] on icon "edit" at bounding box center [792, 257] width 10 height 10
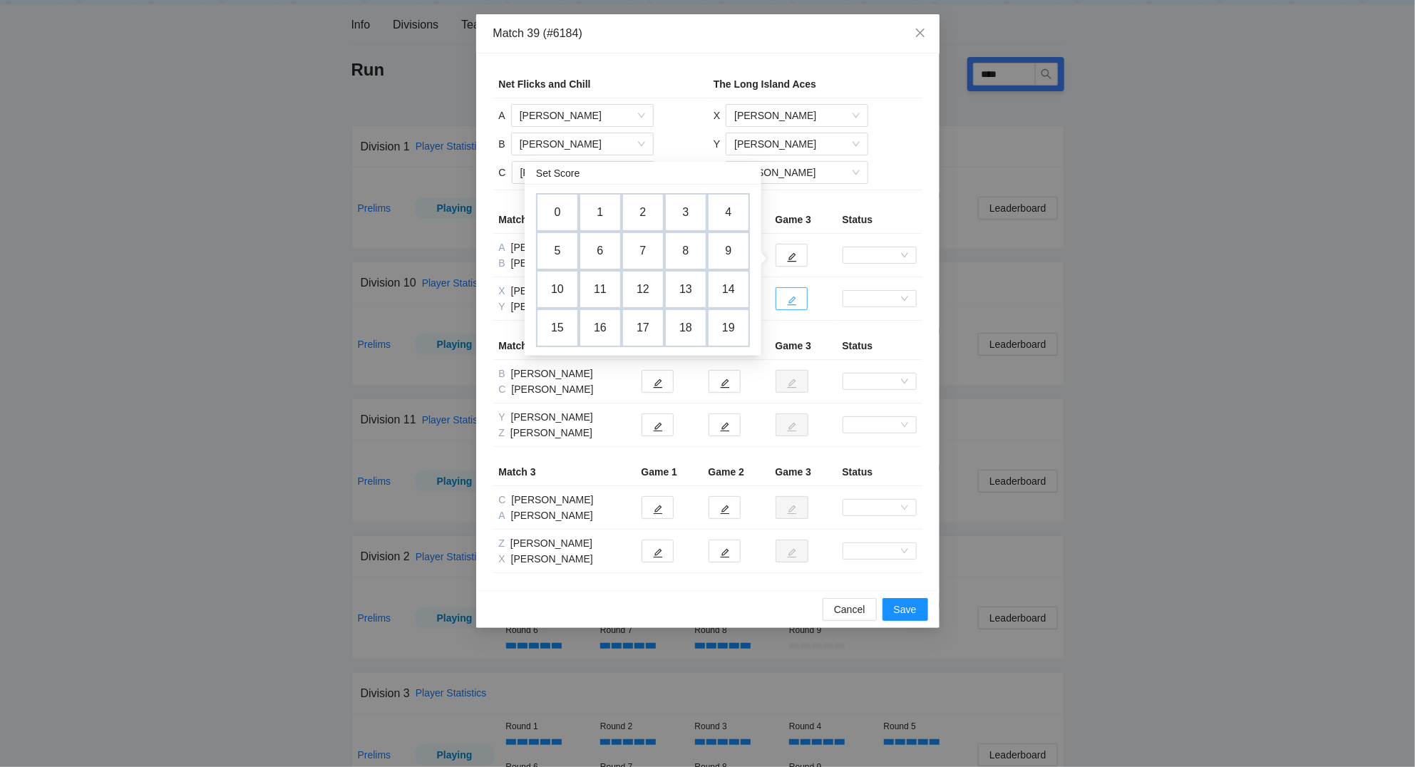
click at [790, 300] on icon "edit" at bounding box center [792, 301] width 10 height 10
click at [606, 297] on td "6" at bounding box center [600, 294] width 60 height 54
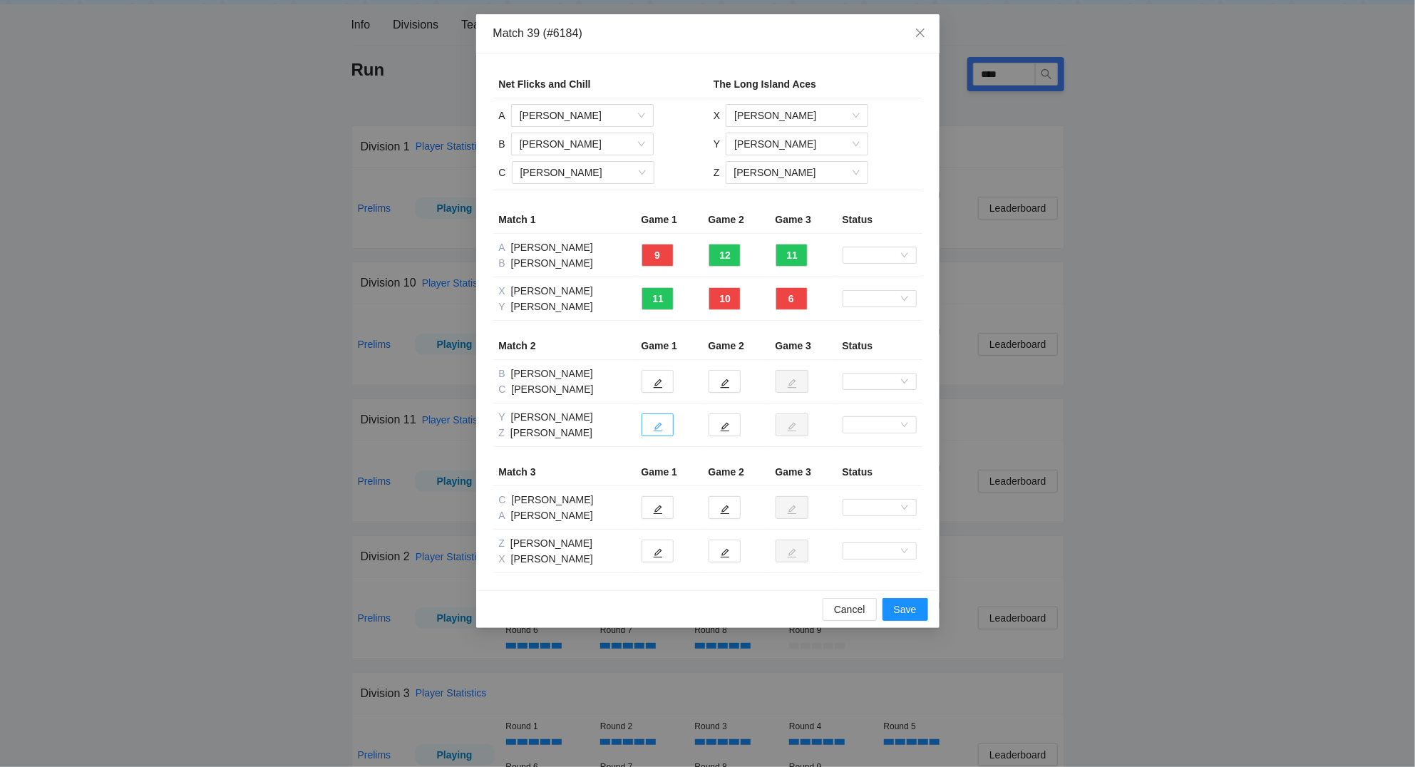
click at [669, 423] on button "button" at bounding box center [657, 424] width 32 height 23
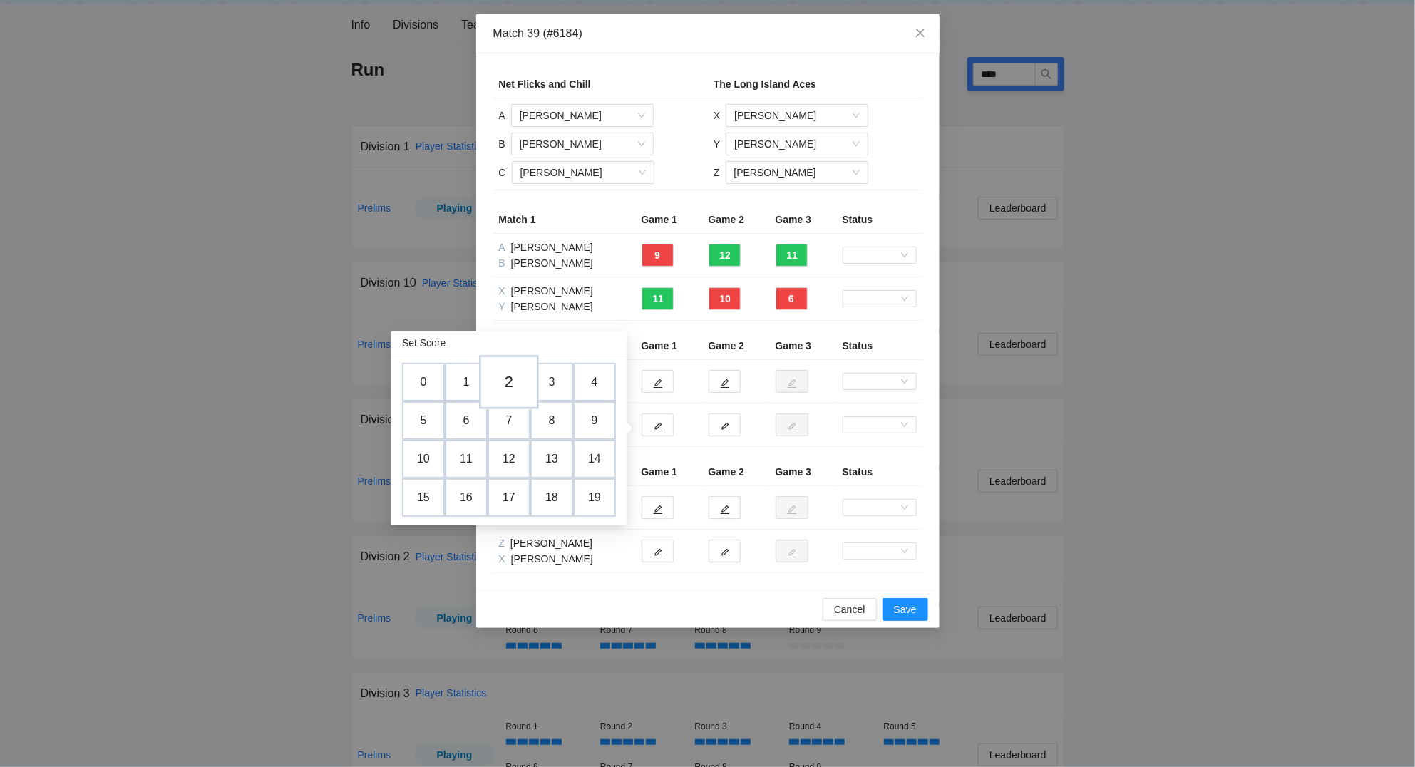
drag, startPoint x: 514, startPoint y: 387, endPoint x: 544, endPoint y: 391, distance: 30.8
click at [516, 387] on td "2" at bounding box center [508, 382] width 43 height 38
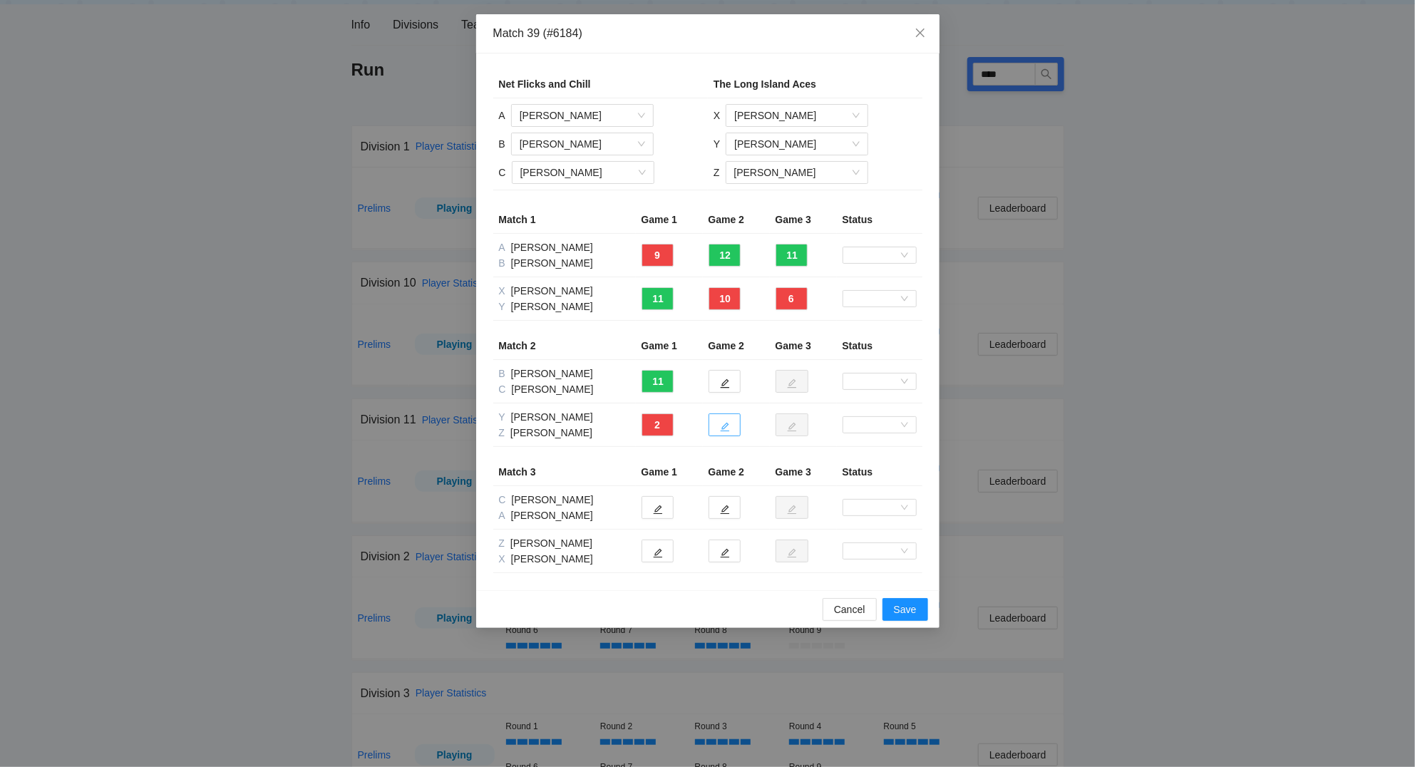
click at [729, 430] on icon "edit" at bounding box center [725, 427] width 10 height 10
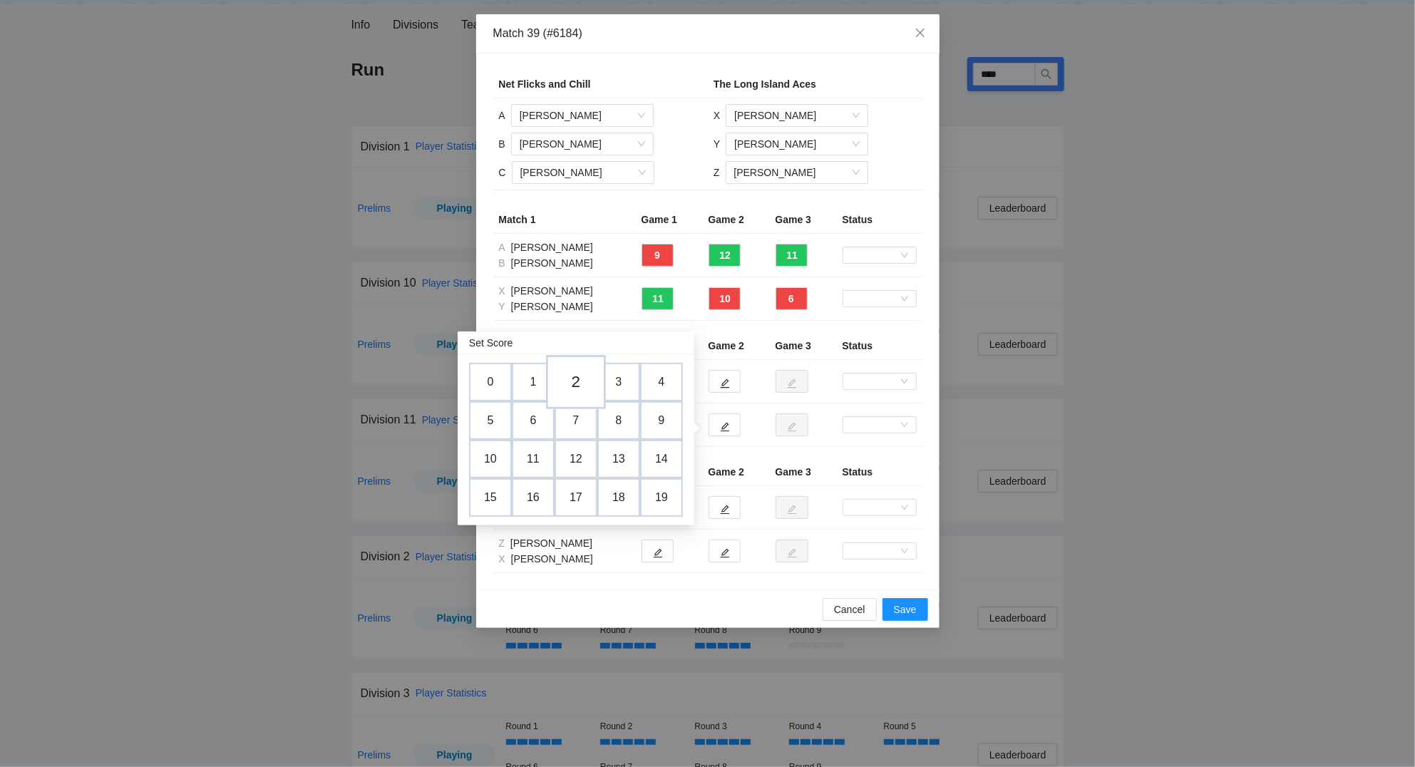
click at [584, 380] on td "2" at bounding box center [576, 382] width 60 height 54
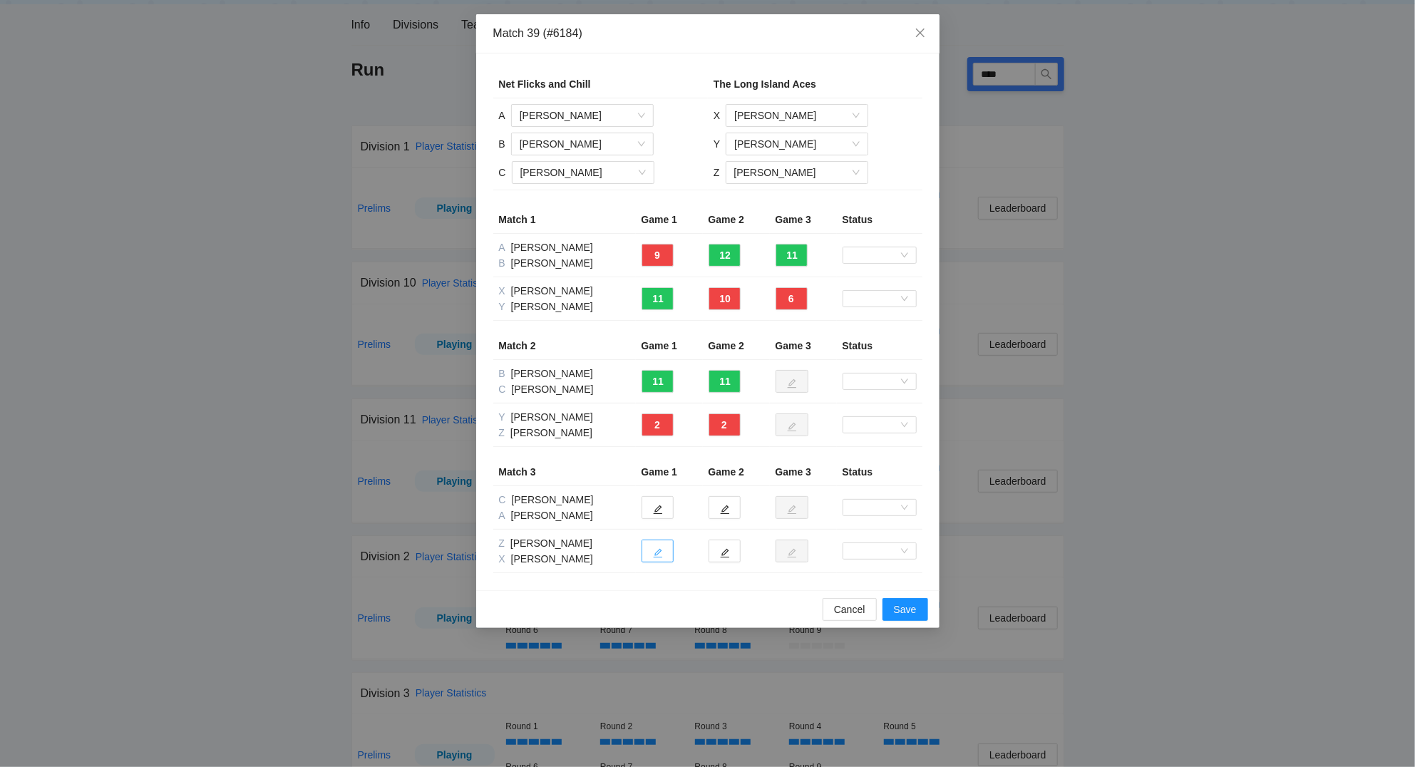
click at [660, 552] on icon "edit" at bounding box center [658, 553] width 10 height 10
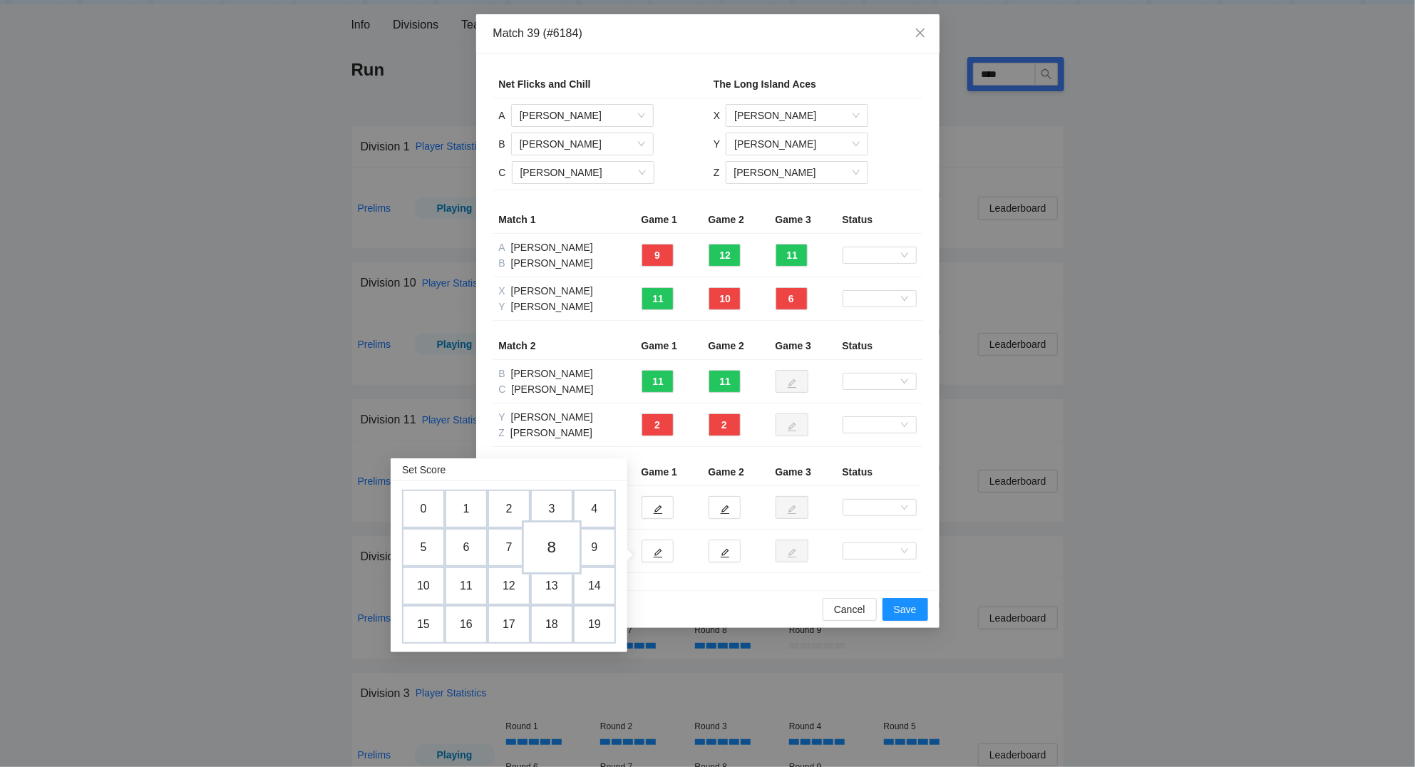
click at [522, 549] on td "8" at bounding box center [552, 547] width 60 height 54
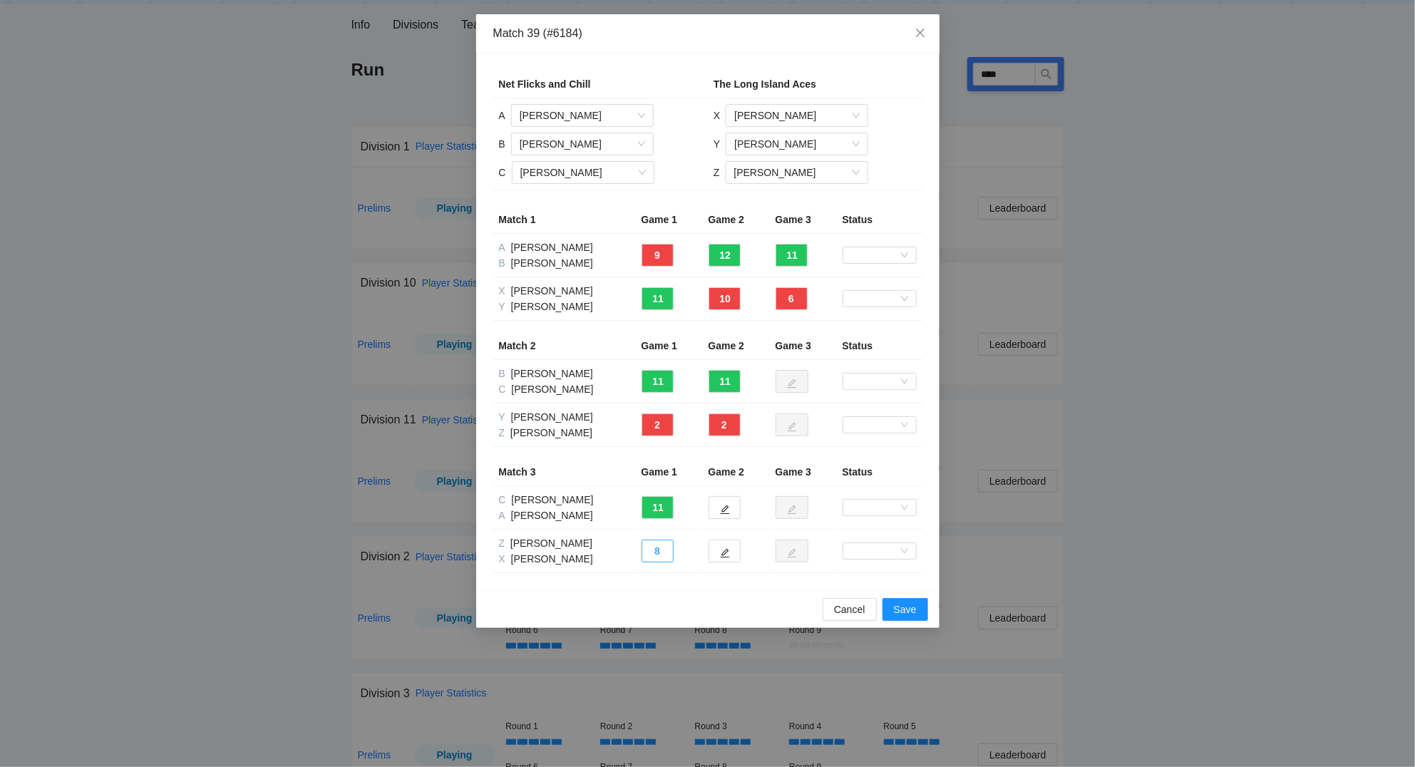
click at [659, 550] on button "8" at bounding box center [657, 550] width 32 height 23
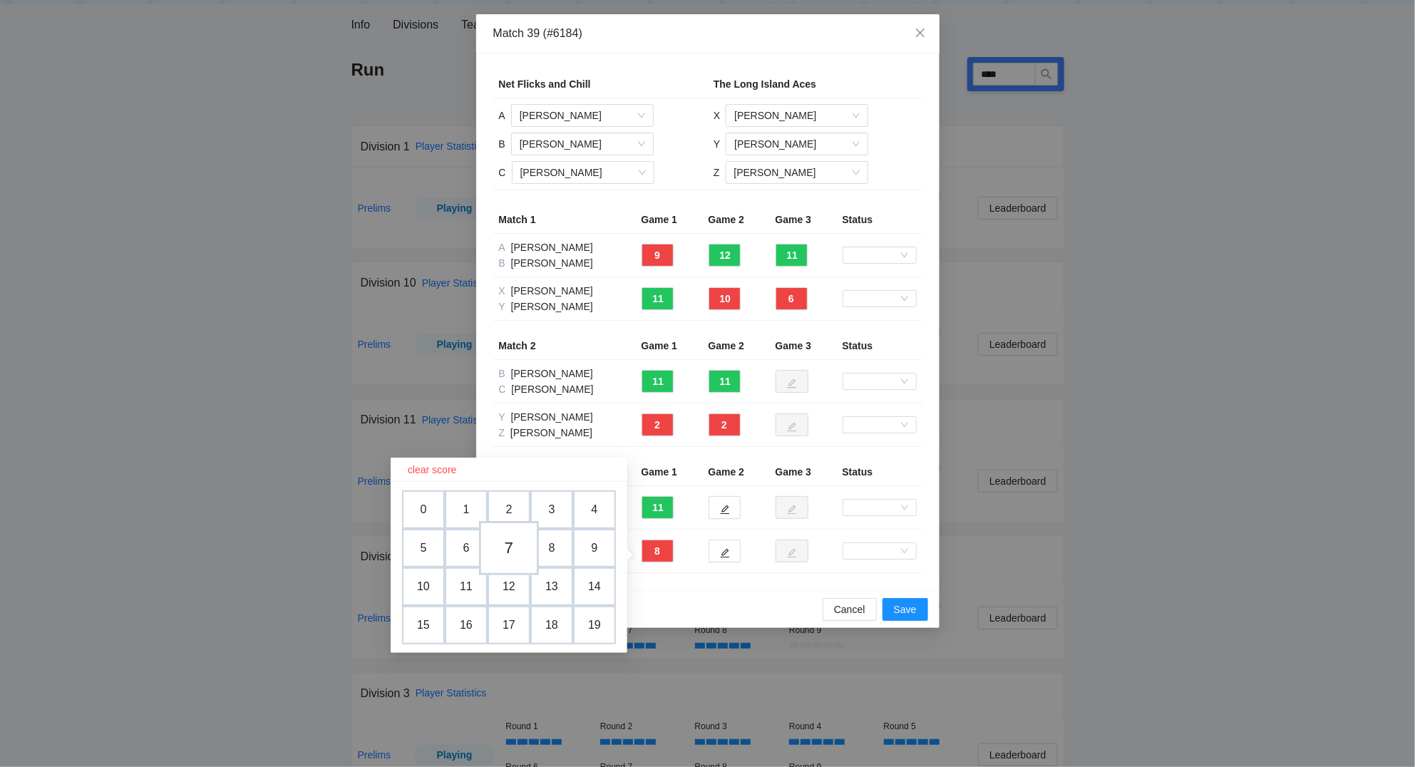
click at [505, 542] on td "7" at bounding box center [509, 548] width 60 height 54
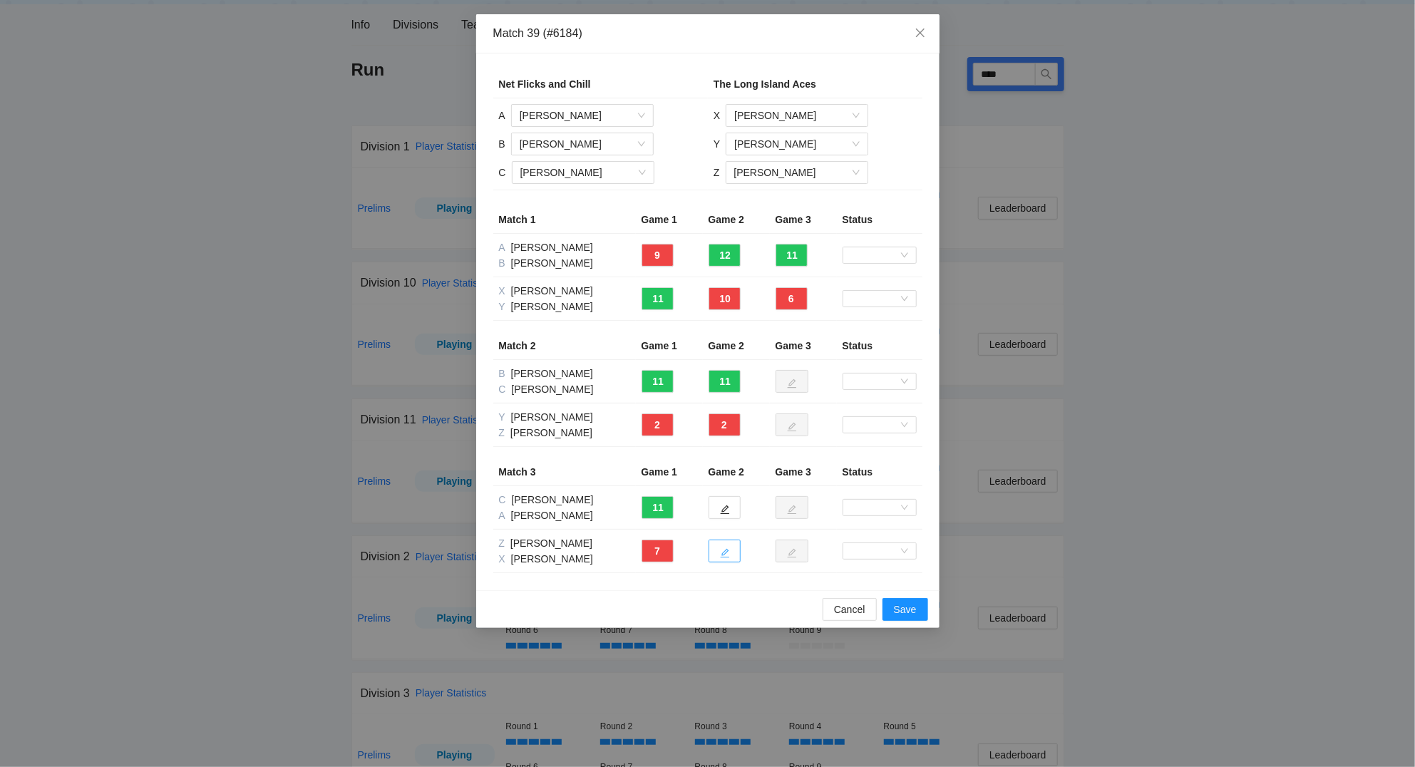
click at [729, 557] on icon "edit" at bounding box center [725, 553] width 10 height 10
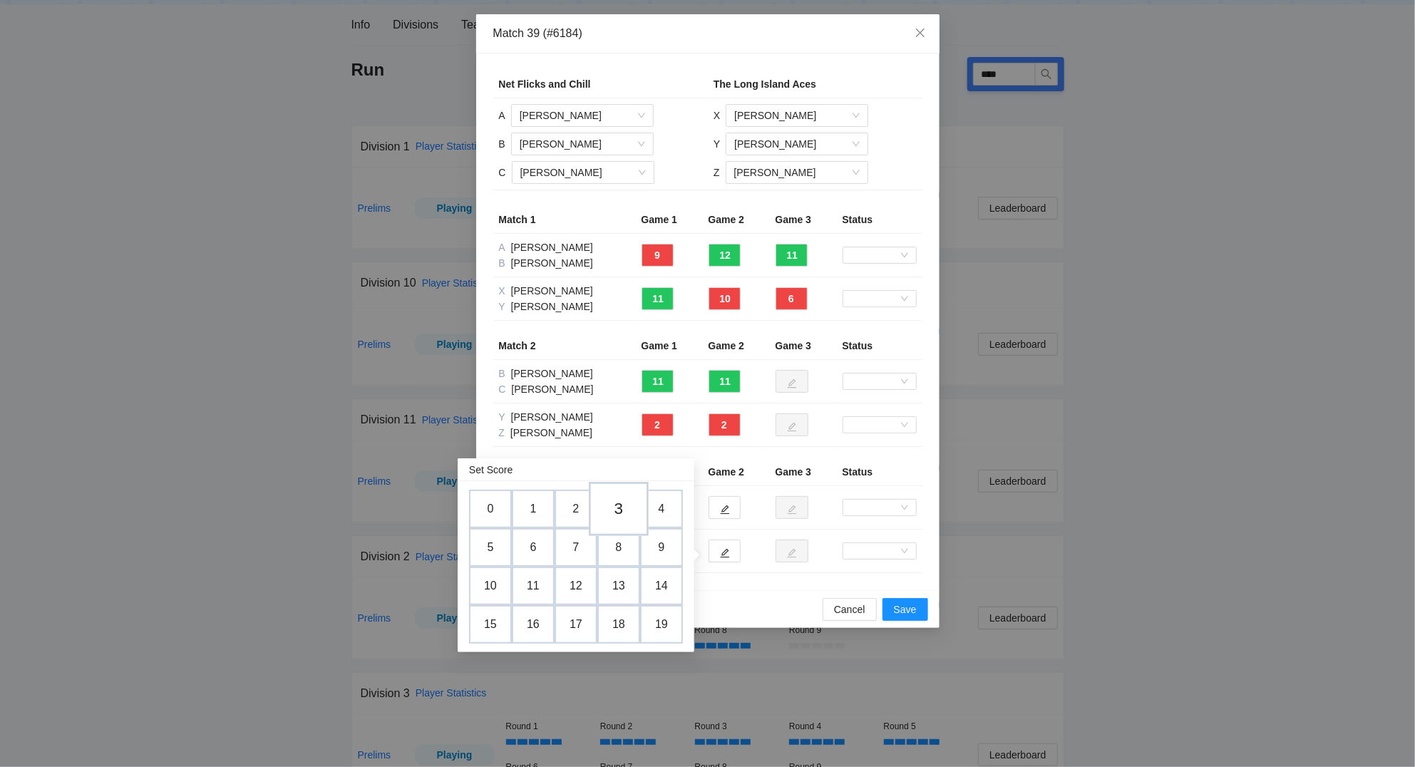
click at [620, 512] on td "3" at bounding box center [619, 509] width 60 height 54
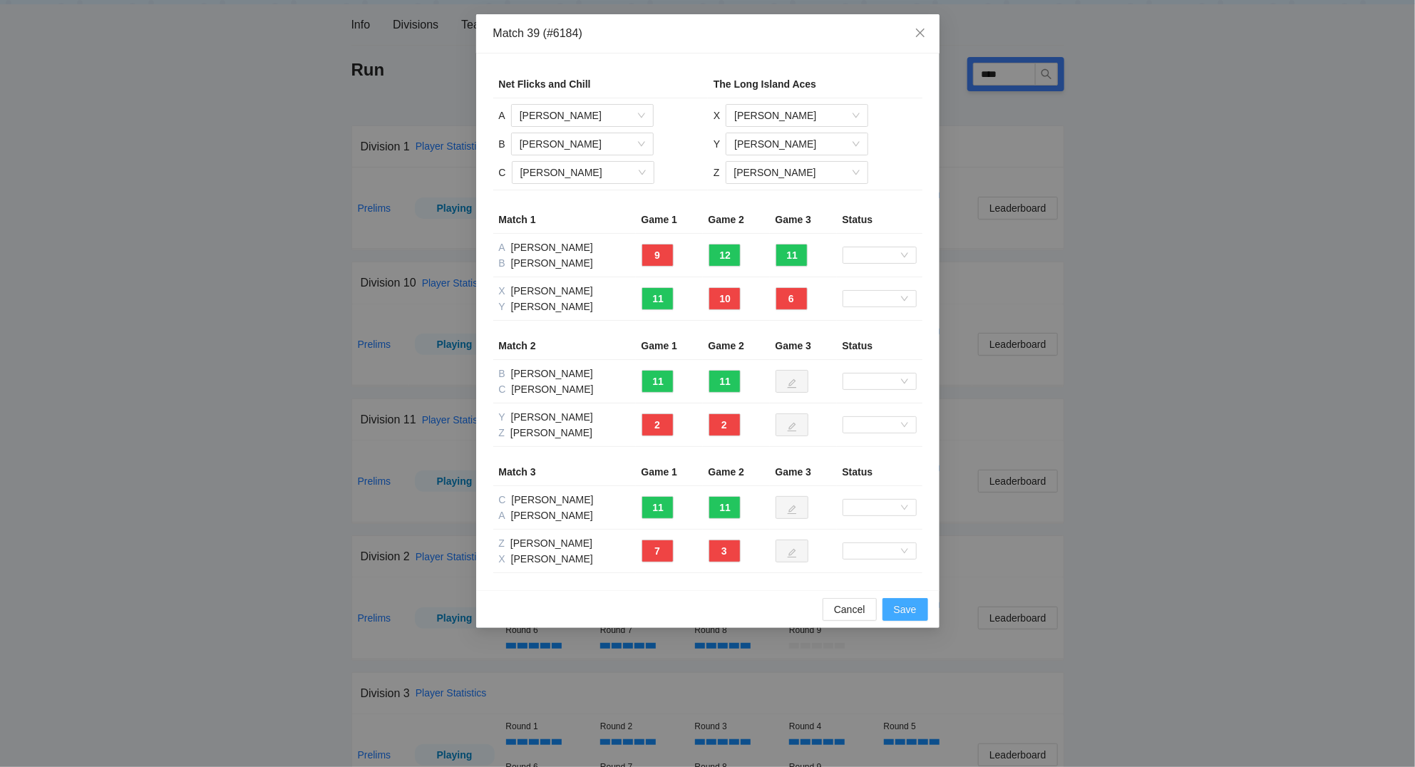
click at [910, 613] on span "Save" at bounding box center [905, 609] width 23 height 16
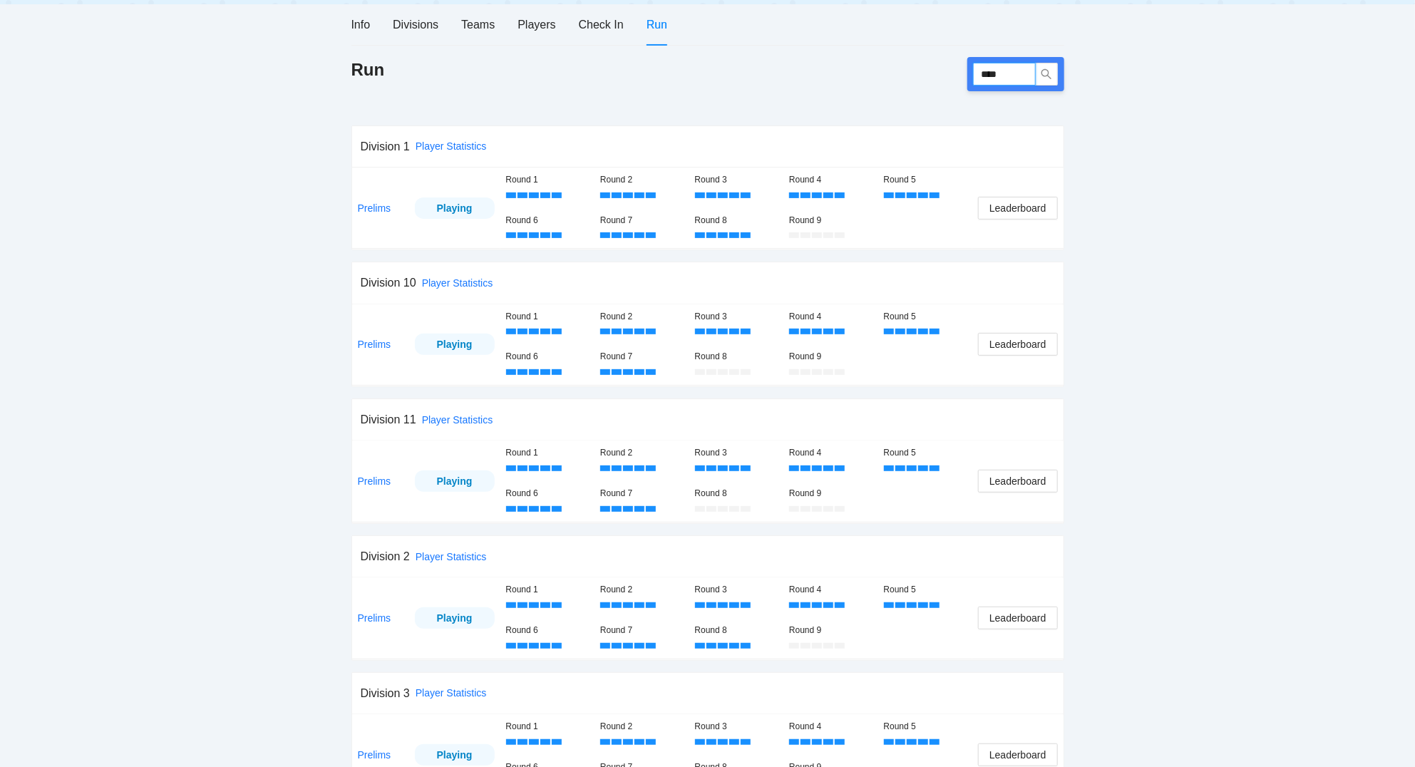
click at [1028, 66] on input "****" at bounding box center [1004, 74] width 63 height 23
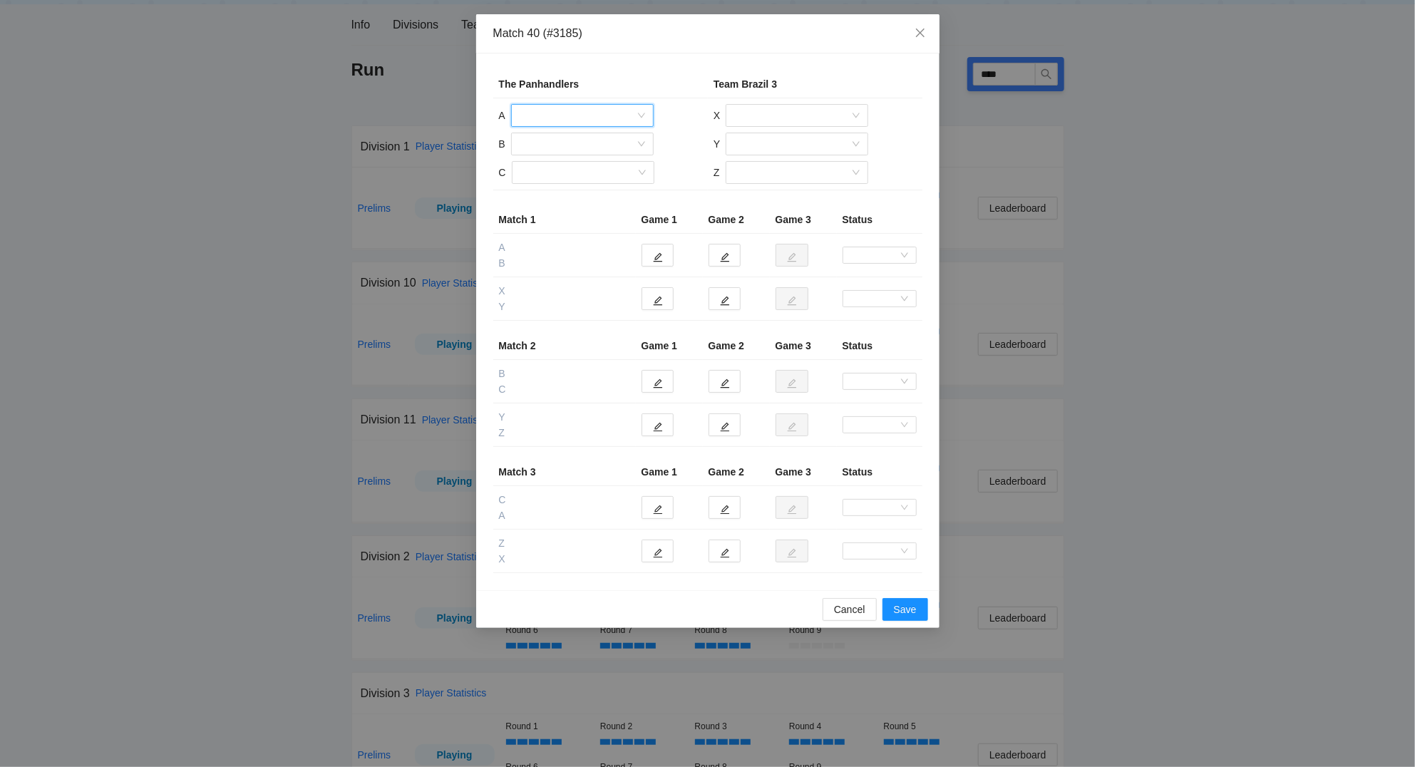
click at [587, 110] on input "search" at bounding box center [577, 115] width 115 height 21
click at [570, 234] on div "[PERSON_NAME]" at bounding box center [582, 236] width 125 height 16
click at [567, 137] on input "search" at bounding box center [577, 143] width 115 height 21
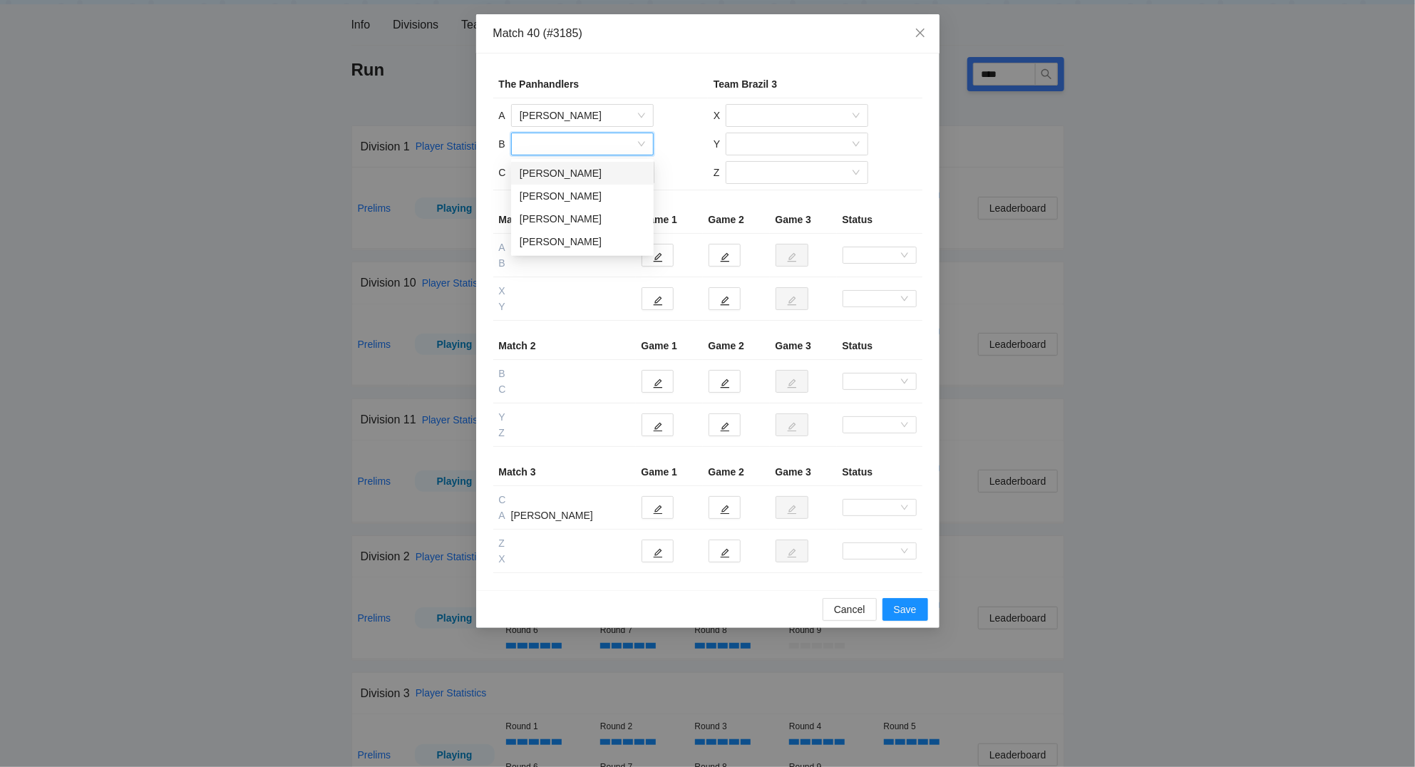
click at [564, 176] on div "[PERSON_NAME]" at bounding box center [582, 173] width 125 height 16
click at [560, 175] on input "search" at bounding box center [577, 172] width 115 height 21
click at [564, 200] on div "[PERSON_NAME]" at bounding box center [582, 202] width 125 height 16
click at [764, 116] on input "search" at bounding box center [791, 115] width 115 height 21
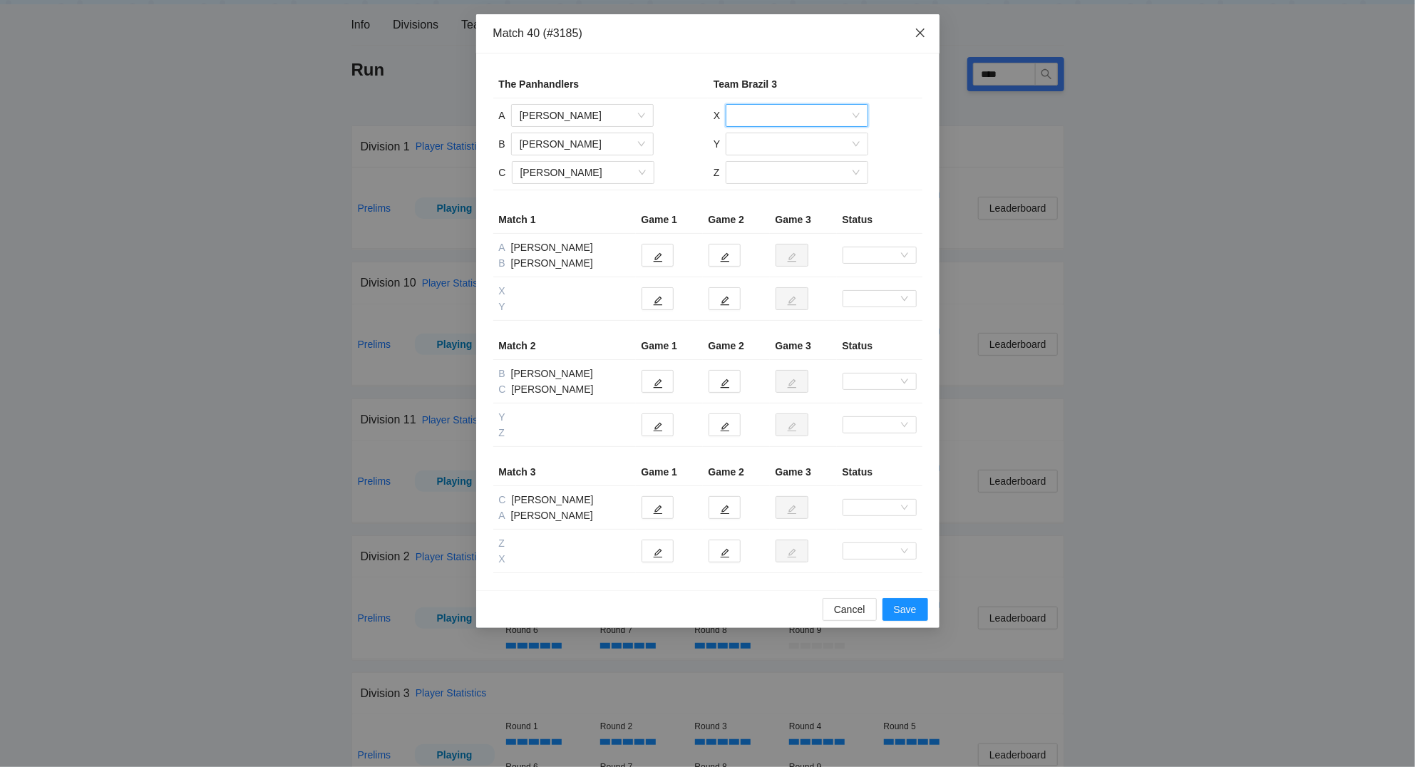
click at [921, 36] on icon "close" at bounding box center [919, 32] width 11 height 11
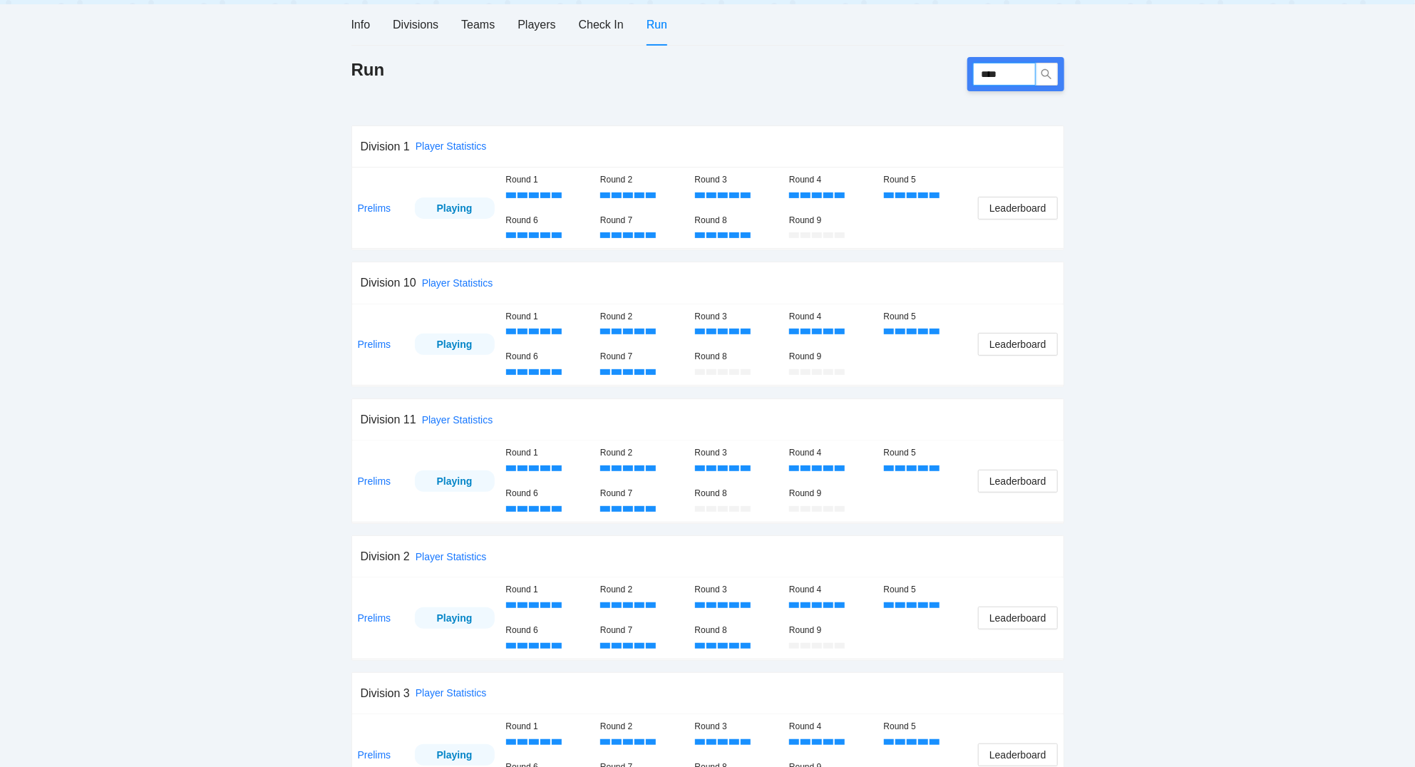
click at [1018, 72] on input "****" at bounding box center [1004, 74] width 63 height 23
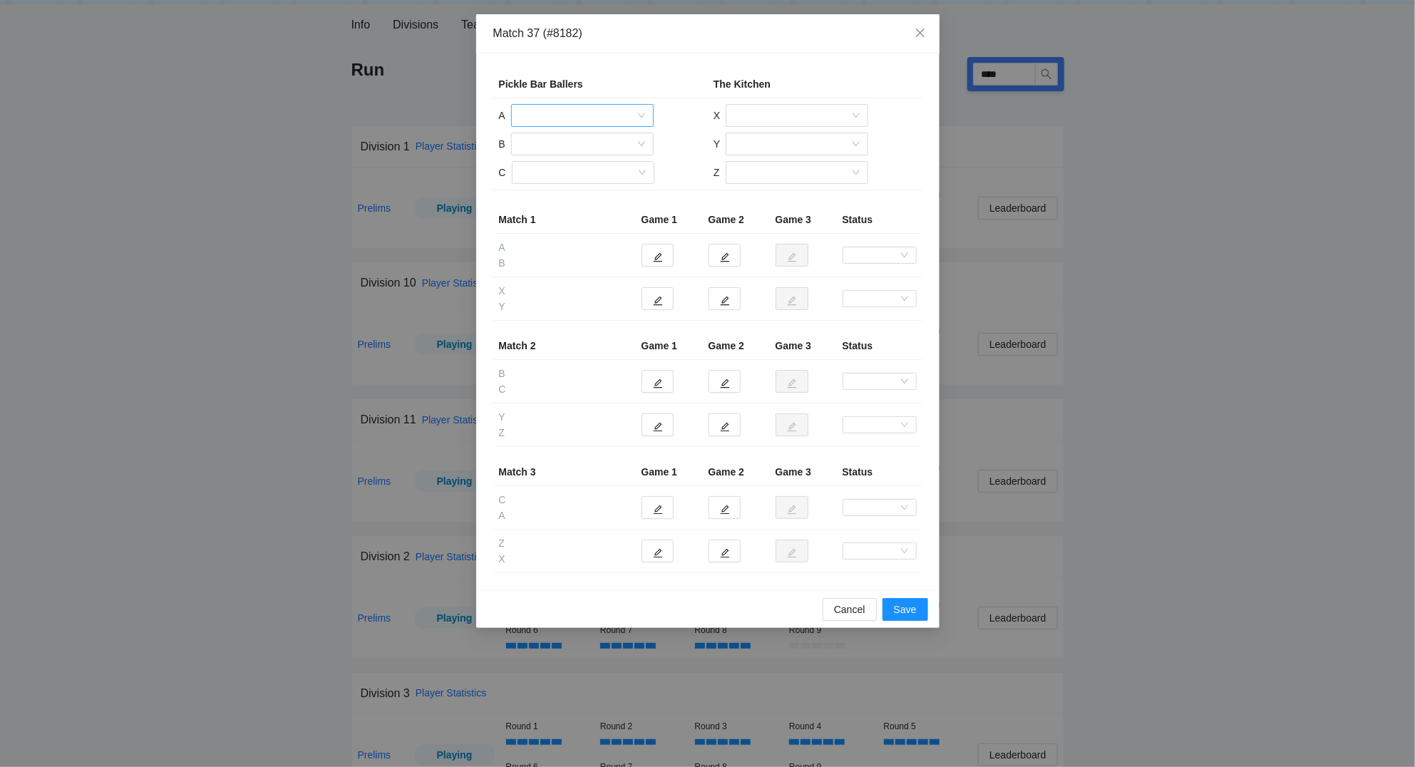
click at [570, 115] on input "search" at bounding box center [577, 115] width 115 height 21
click at [564, 209] on div "[PERSON_NAME]" at bounding box center [582, 213] width 125 height 16
click at [552, 144] on input "search" at bounding box center [577, 143] width 115 height 21
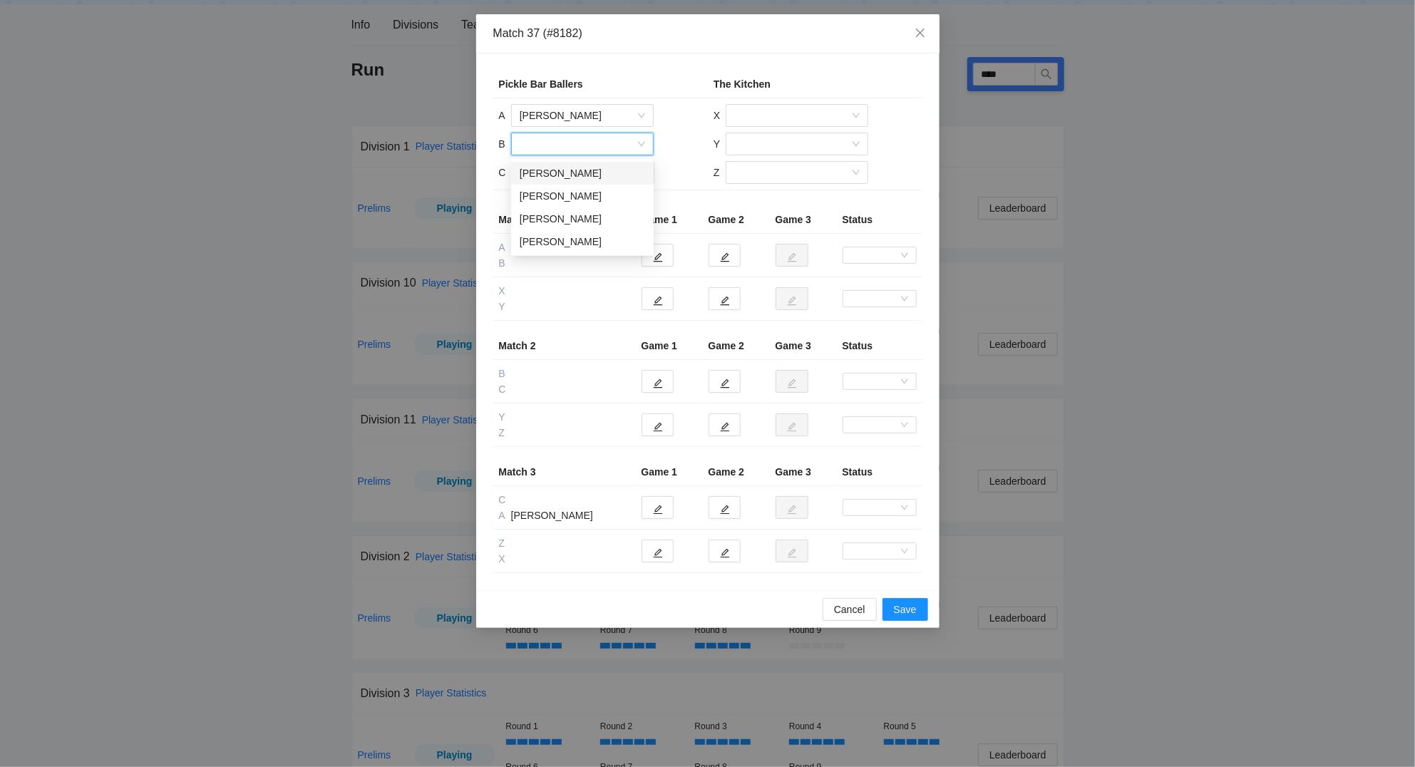
click at [547, 171] on div "[PERSON_NAME]" at bounding box center [582, 173] width 125 height 16
click at [541, 173] on input "search" at bounding box center [577, 172] width 115 height 21
click at [558, 202] on div "[PERSON_NAME]" at bounding box center [582, 202] width 125 height 16
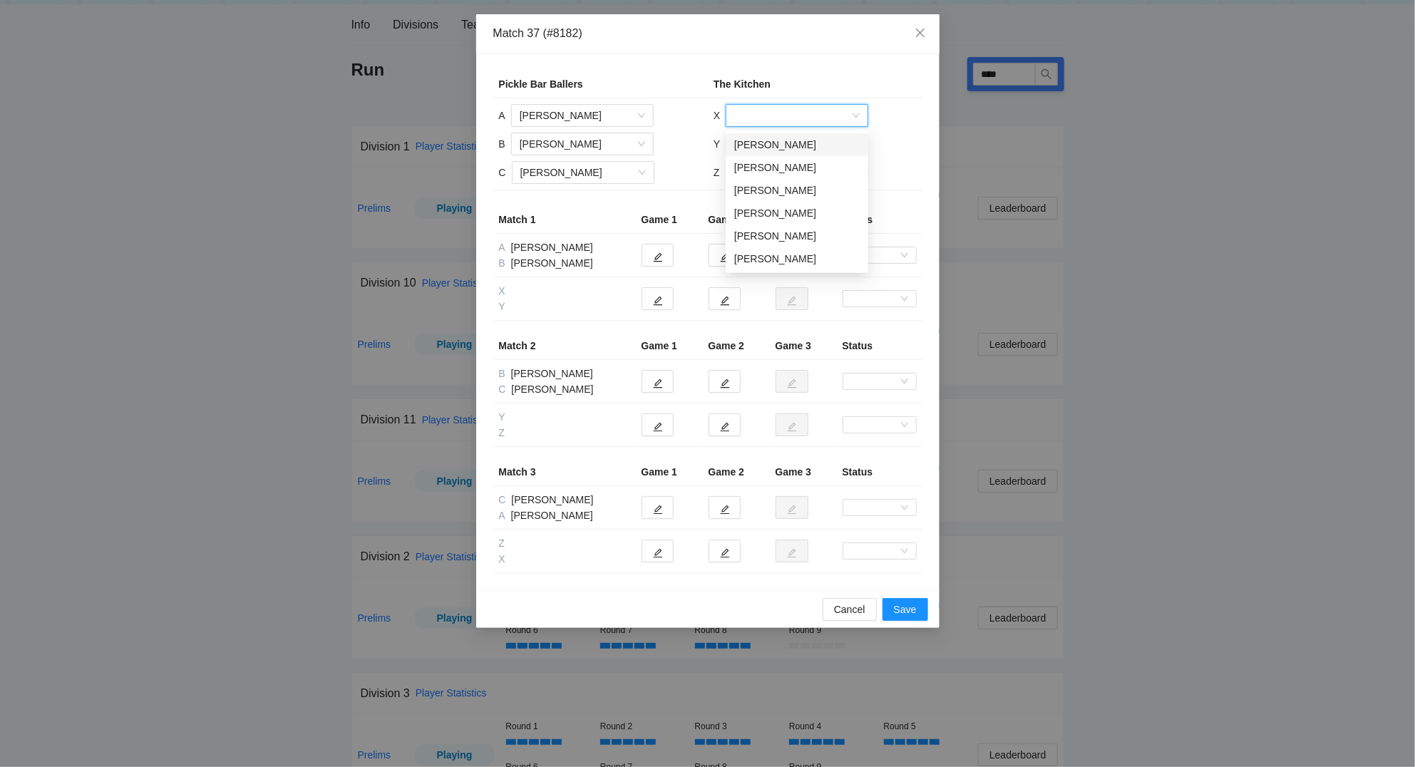
click at [765, 112] on input "search" at bounding box center [791, 115] width 115 height 21
click at [775, 257] on div "[PERSON_NAME]" at bounding box center [796, 259] width 125 height 16
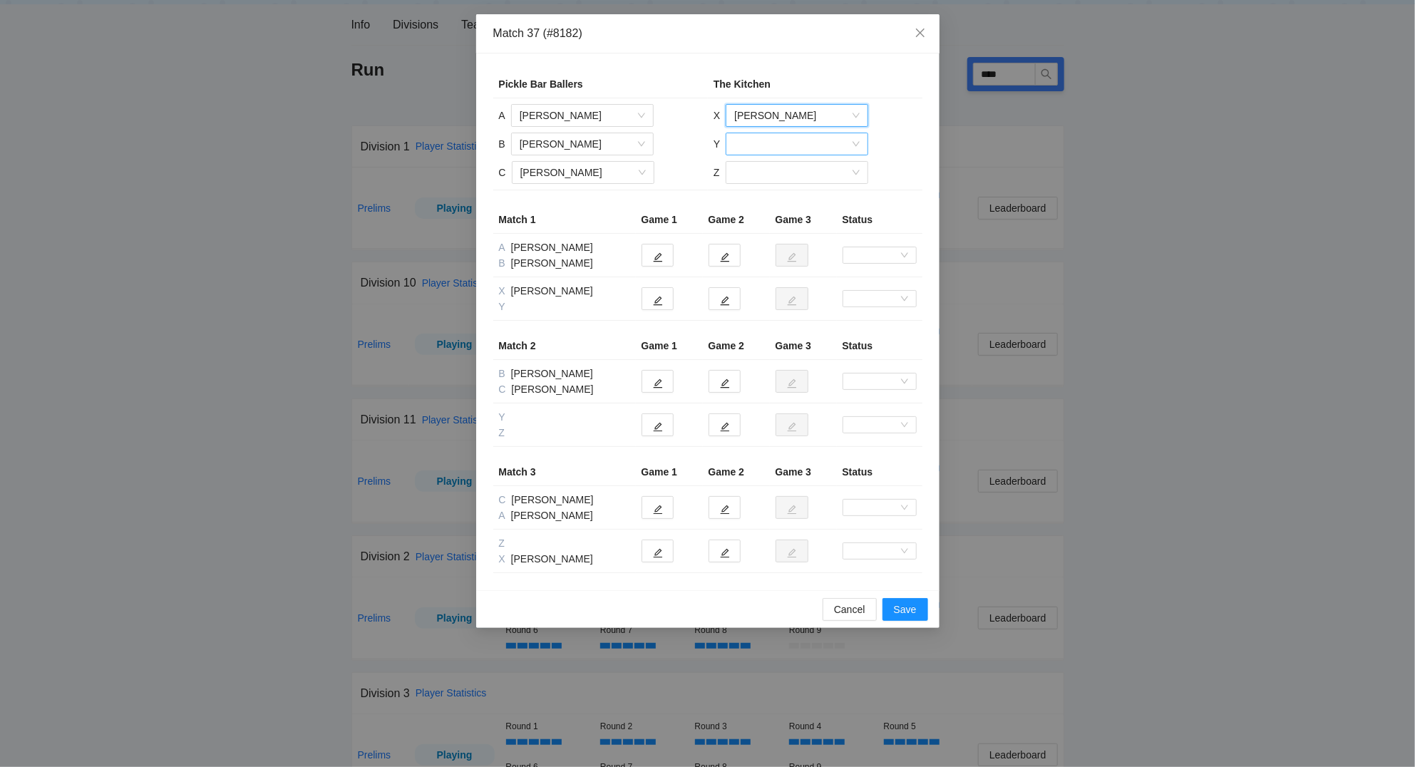
click at [772, 142] on input "search" at bounding box center [791, 143] width 115 height 21
click at [795, 244] on div "[PERSON_NAME]" at bounding box center [796, 242] width 125 height 16
click at [772, 177] on input "search" at bounding box center [791, 172] width 115 height 21
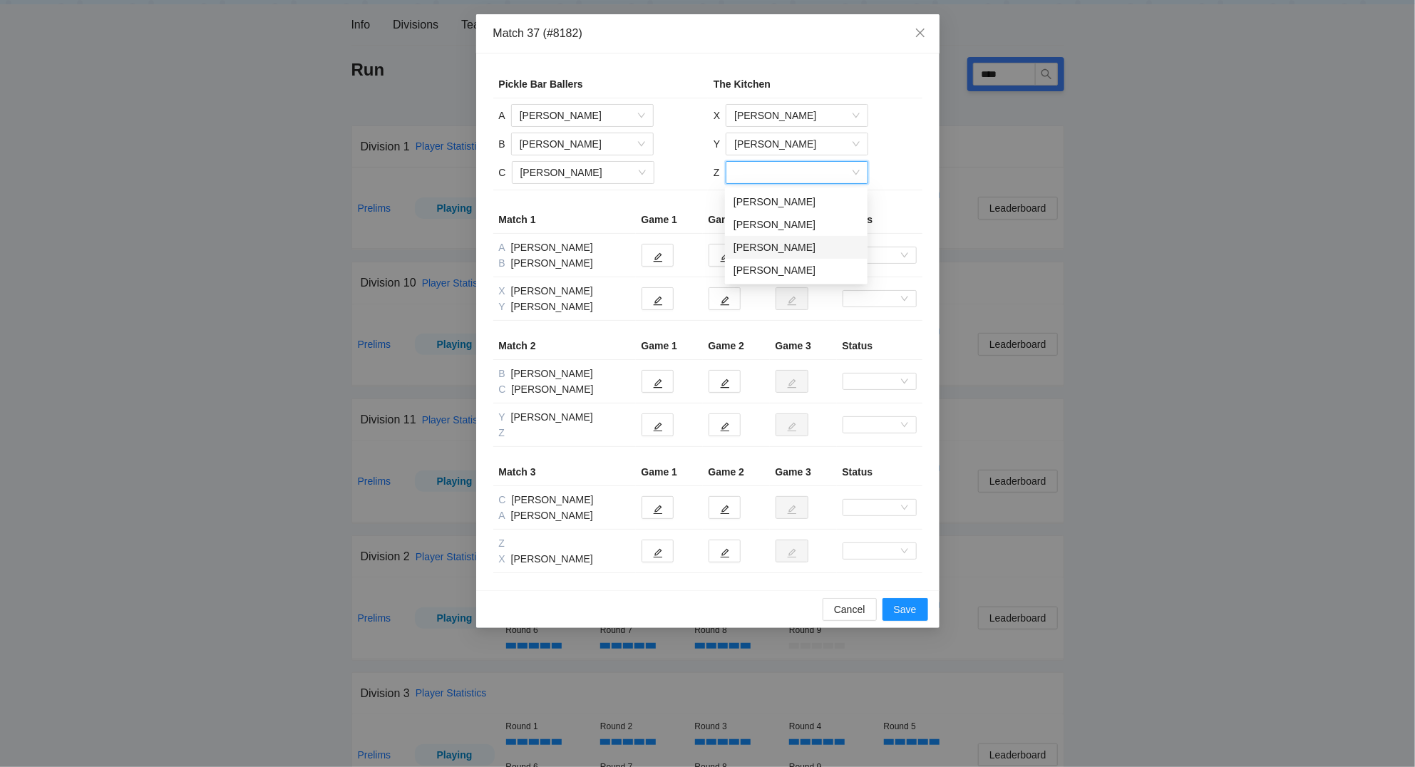
click at [790, 244] on div "[PERSON_NAME]" at bounding box center [795, 247] width 125 height 16
click at [656, 254] on icon "edit" at bounding box center [658, 257] width 10 height 10
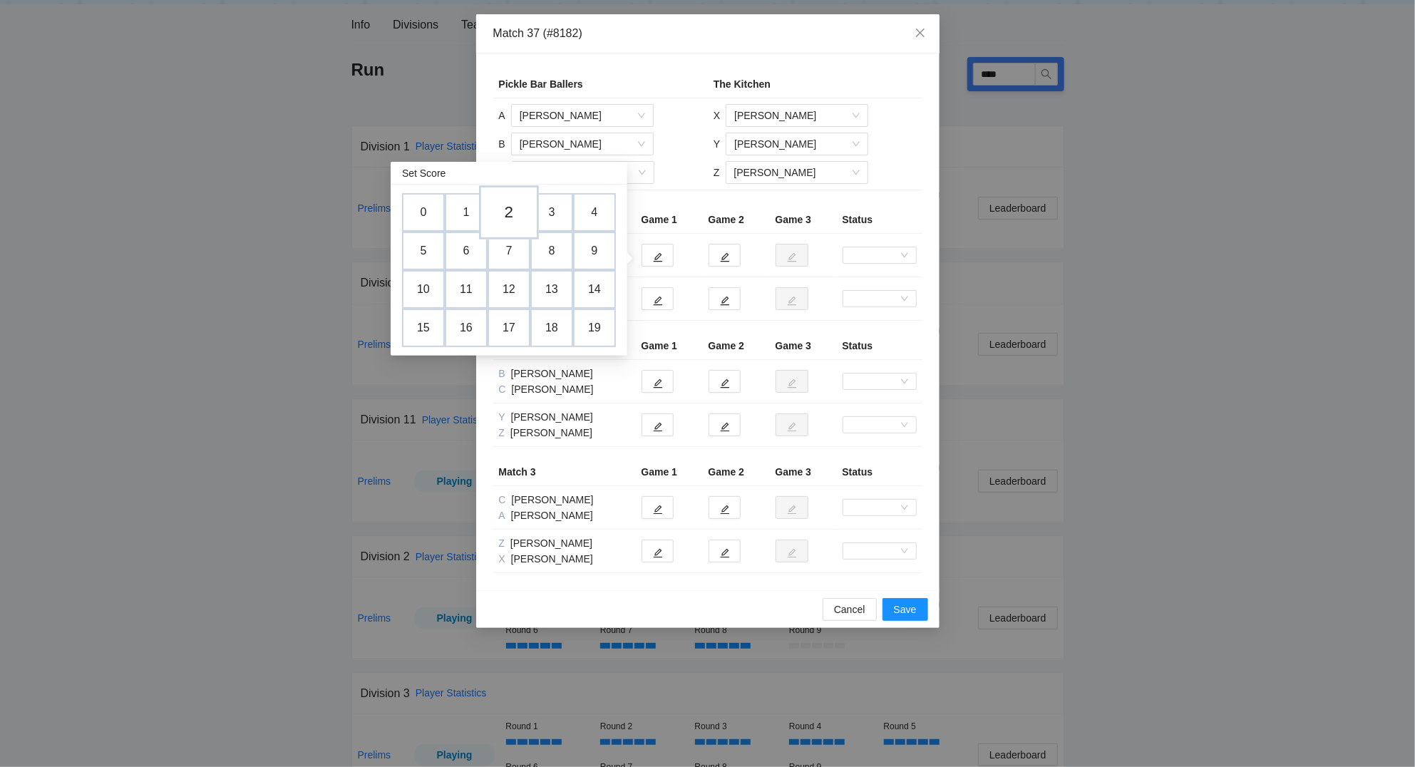
click at [507, 212] on td "2" at bounding box center [509, 212] width 60 height 54
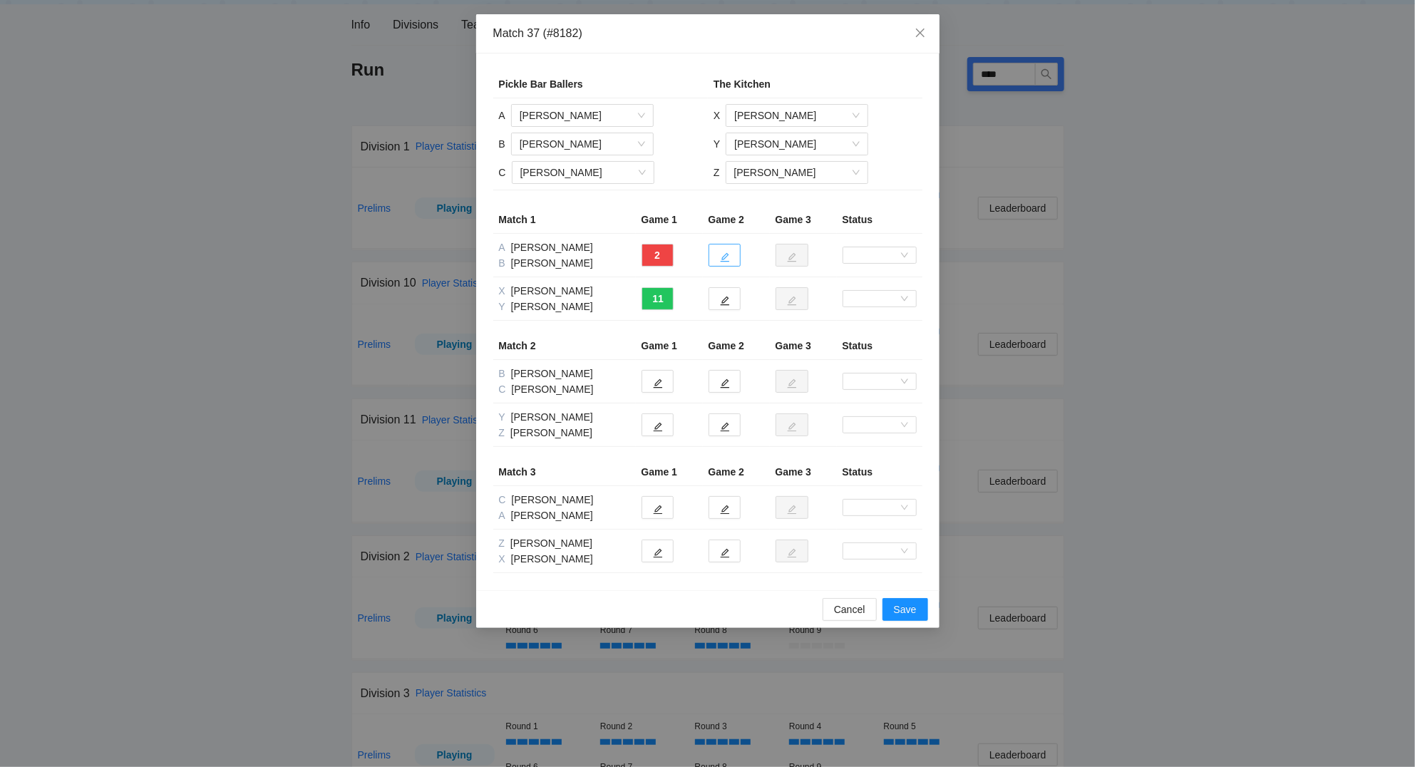
click at [730, 259] on button "button" at bounding box center [724, 255] width 32 height 23
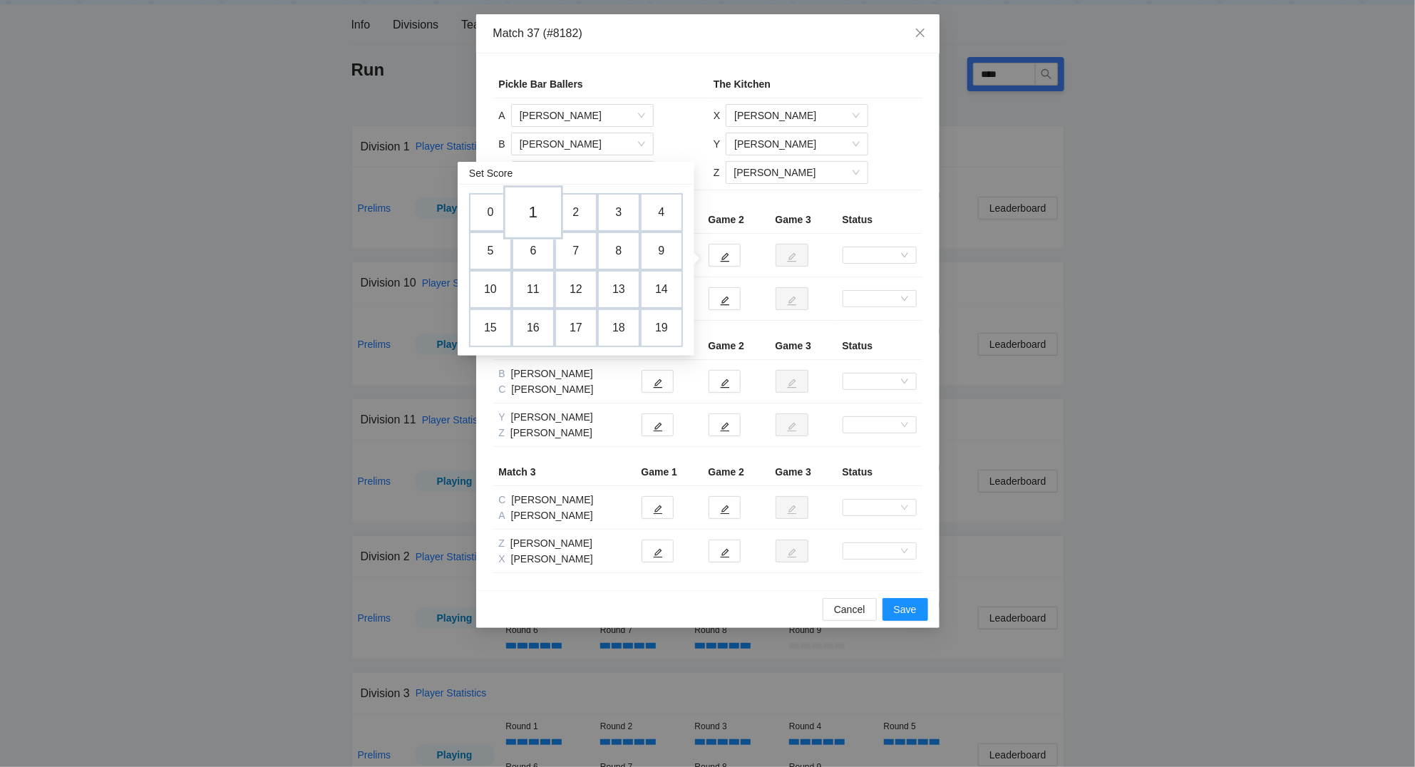
click at [527, 205] on td "1" at bounding box center [533, 212] width 60 height 54
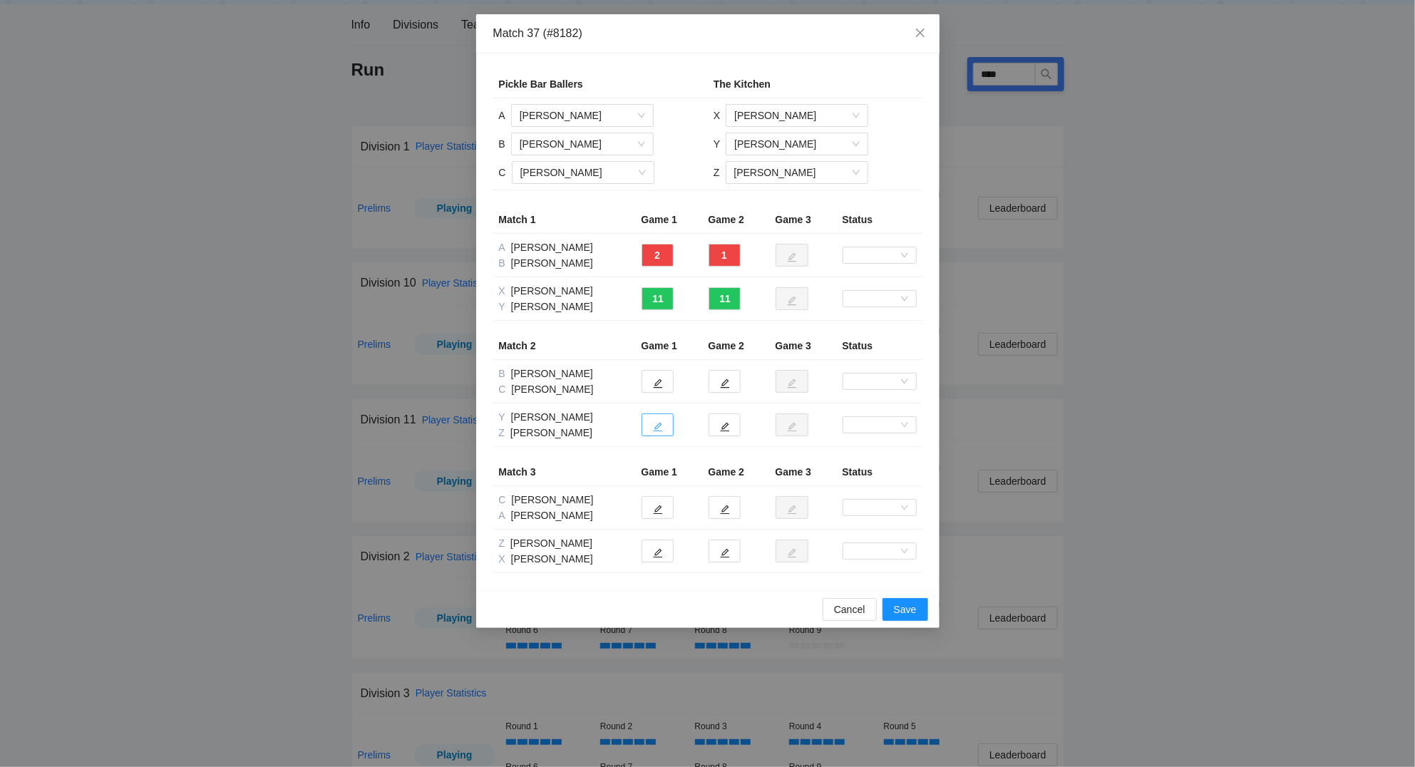
click at [663, 430] on button "button" at bounding box center [657, 424] width 32 height 23
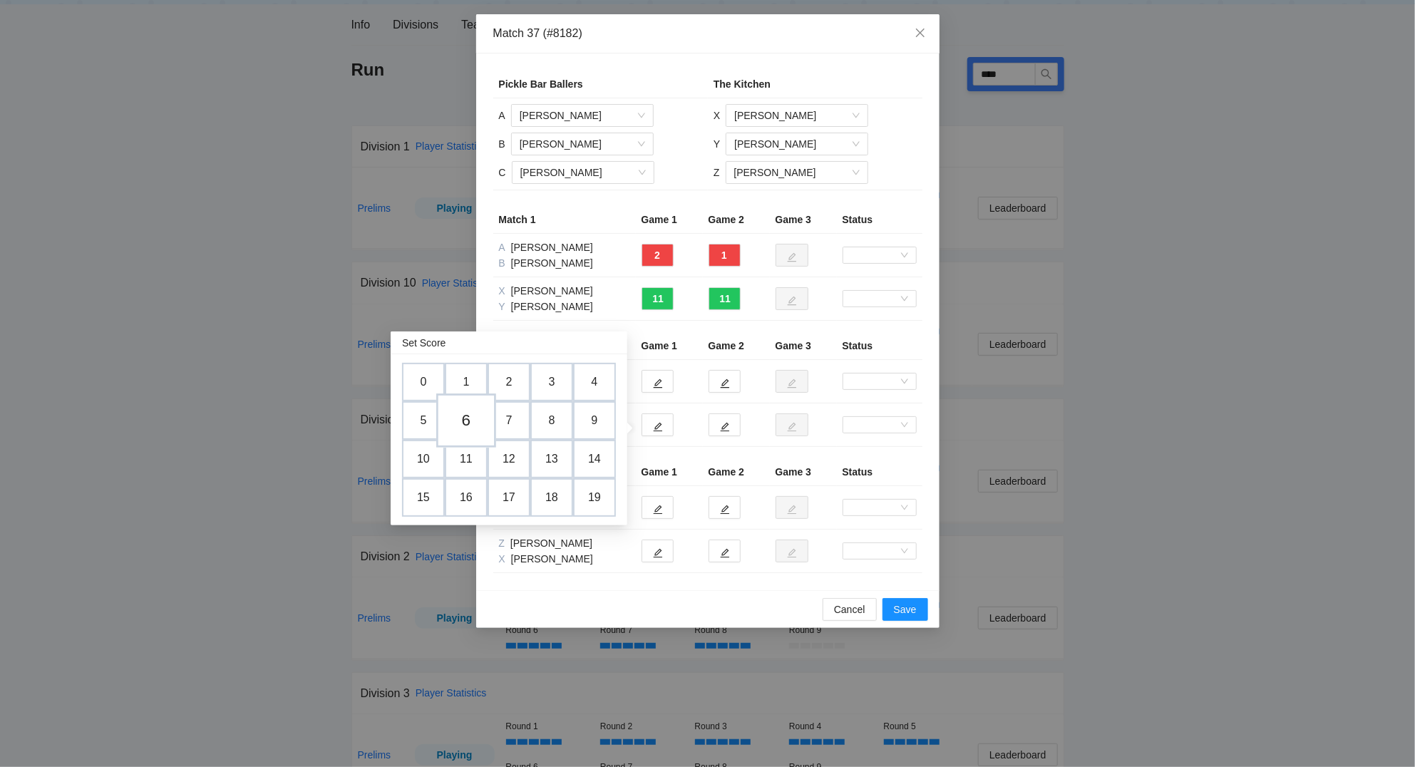
click at [460, 420] on td "6" at bounding box center [466, 420] width 60 height 54
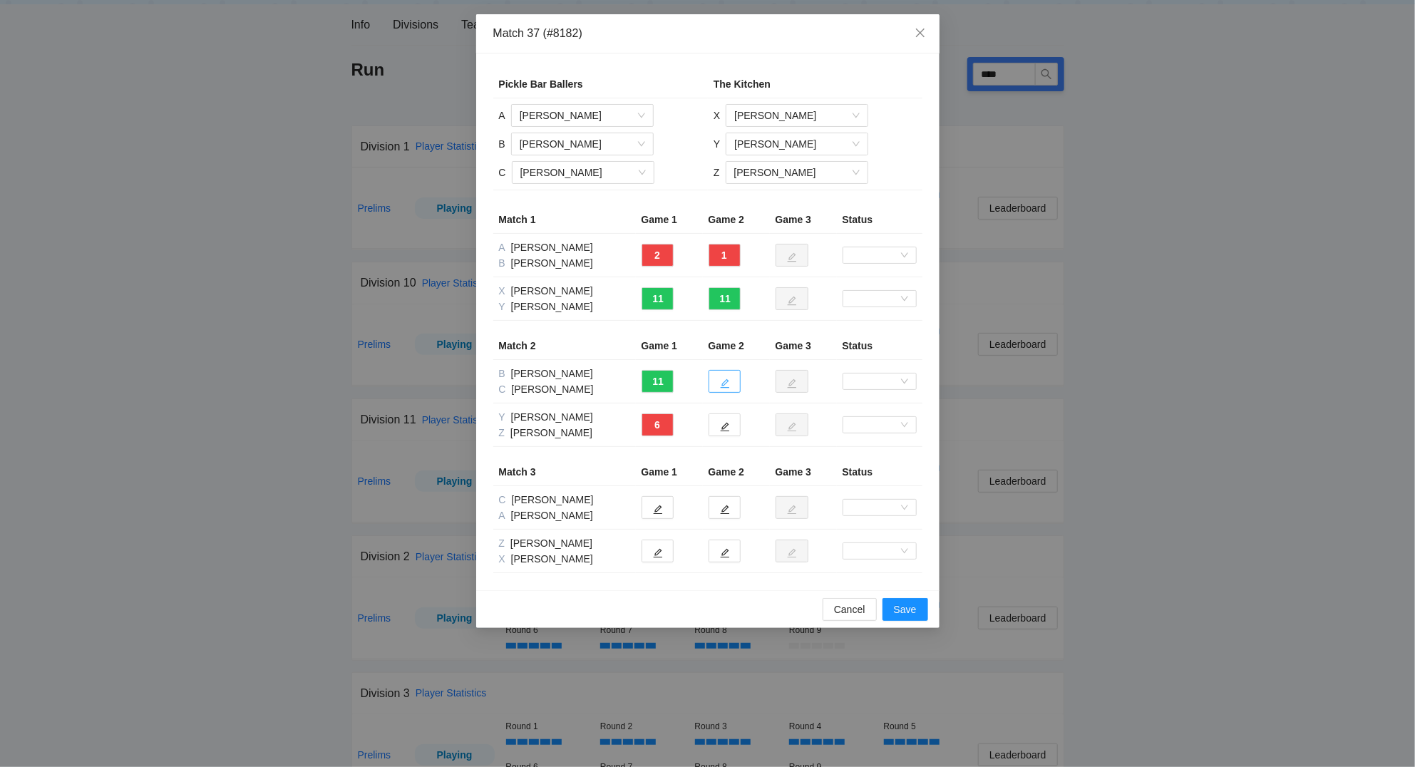
click at [729, 382] on icon "edit" at bounding box center [725, 383] width 10 height 10
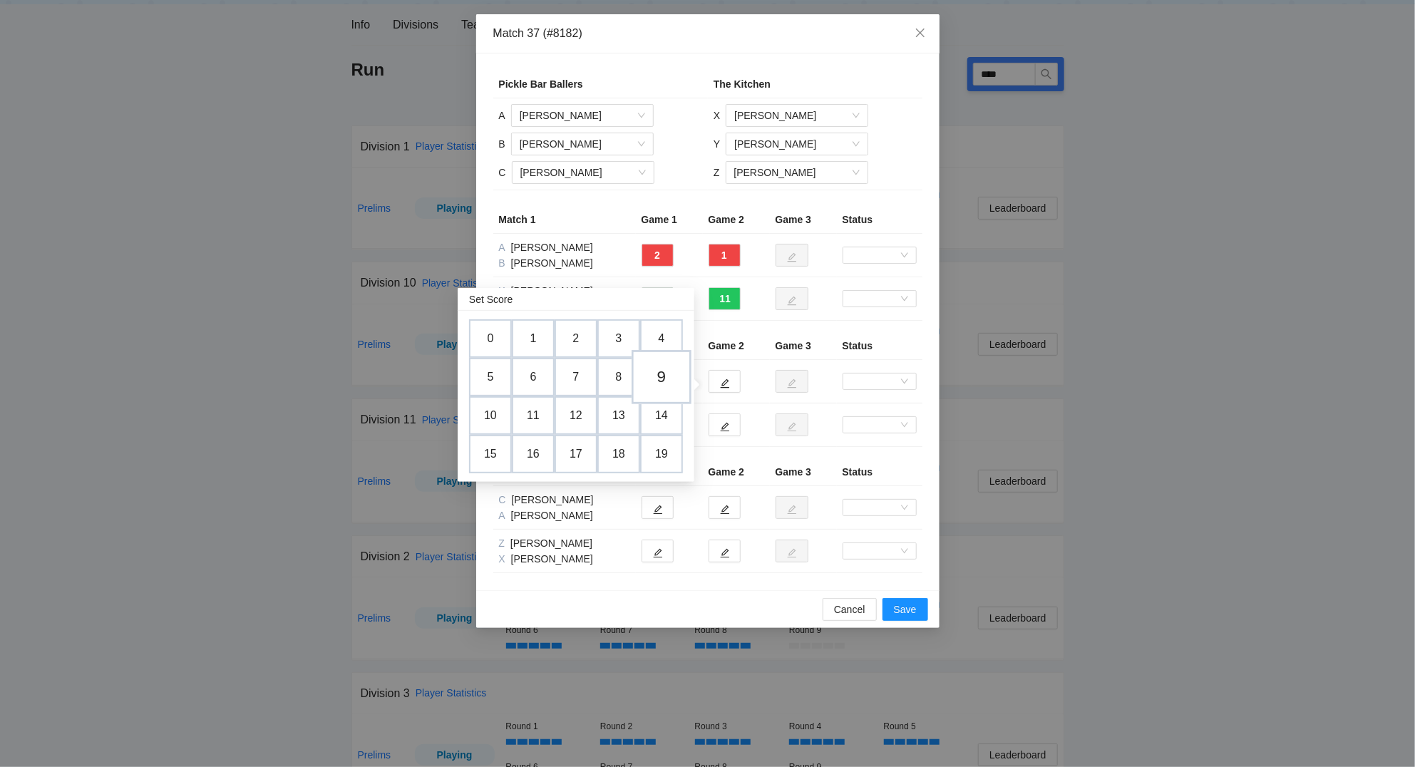
click at [659, 373] on td "9" at bounding box center [661, 377] width 60 height 54
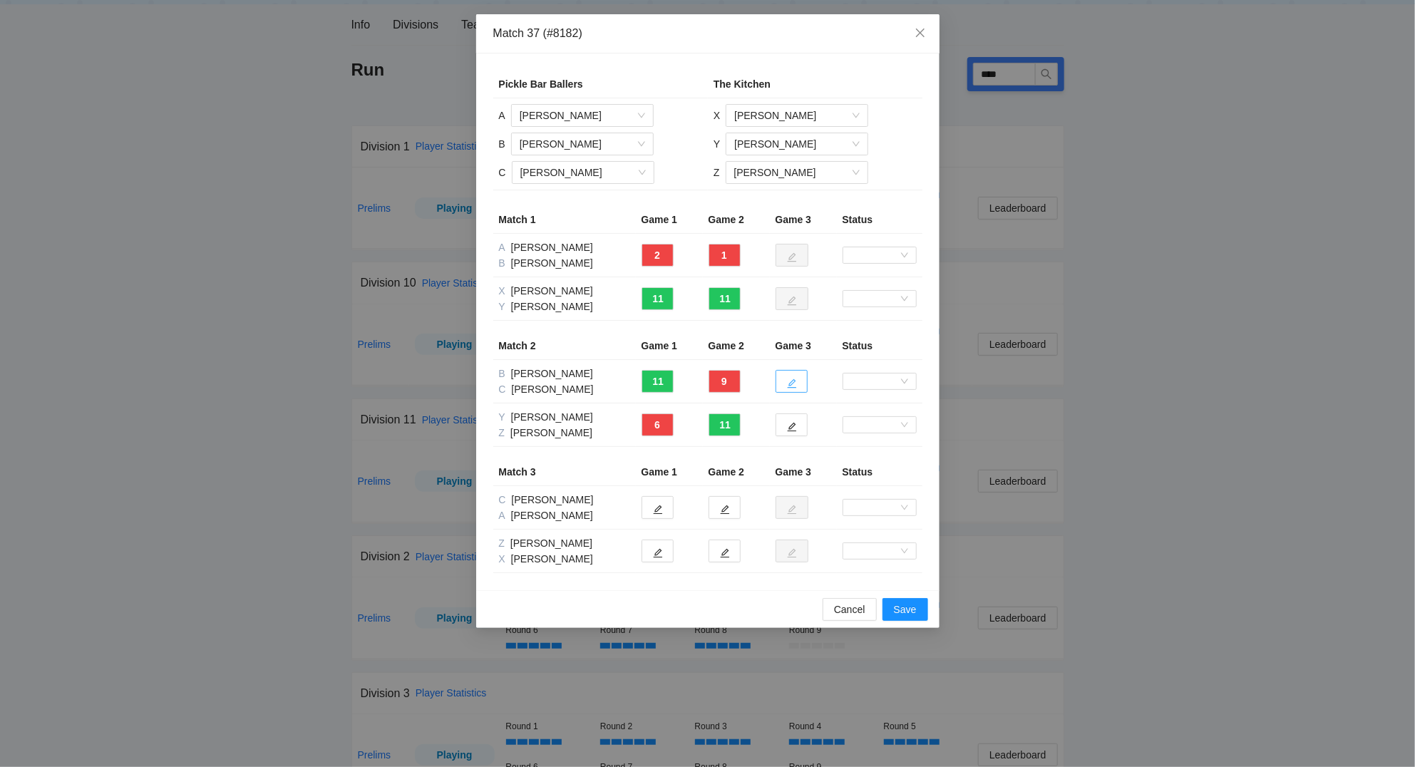
click at [796, 384] on icon "edit" at bounding box center [792, 383] width 10 height 10
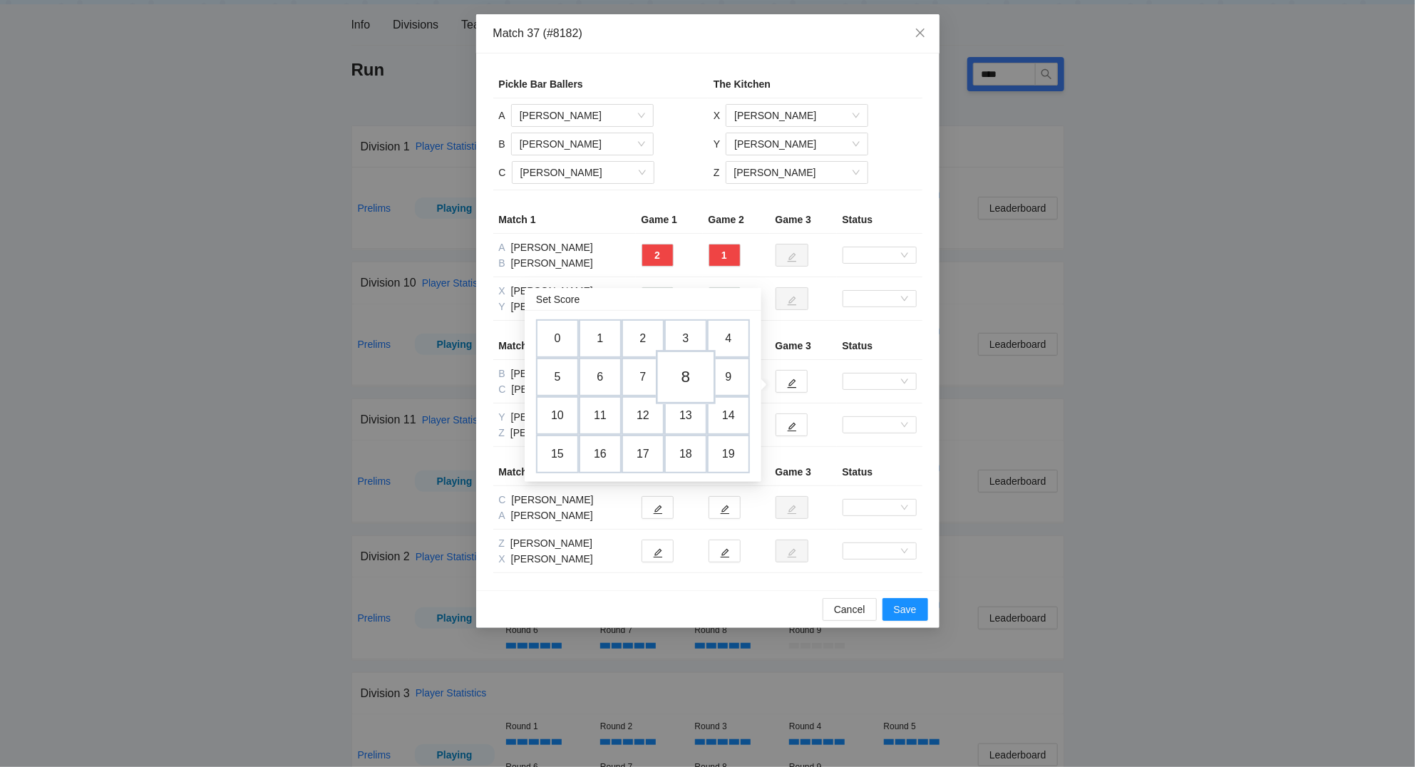
click at [684, 379] on td "8" at bounding box center [686, 377] width 60 height 54
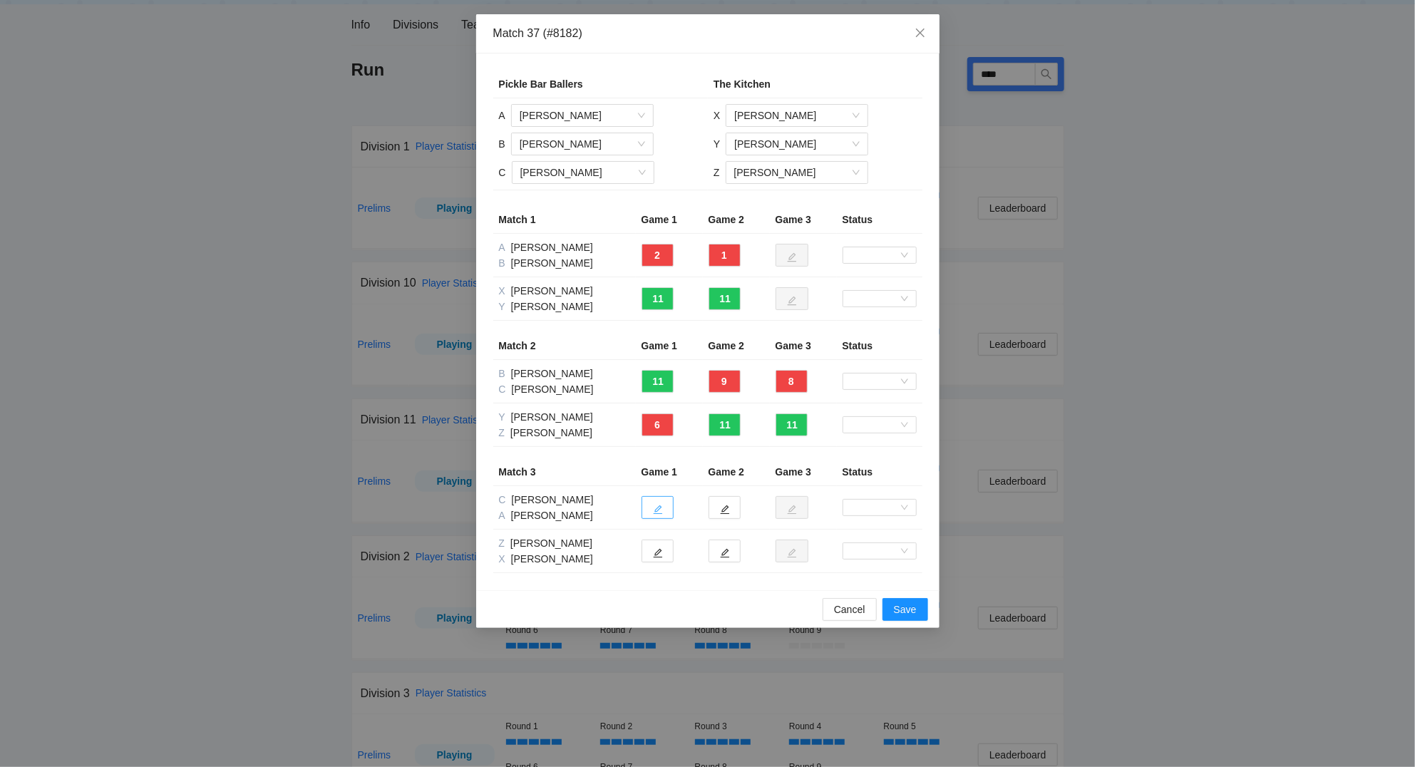
click at [654, 510] on icon "edit" at bounding box center [658, 510] width 10 height 10
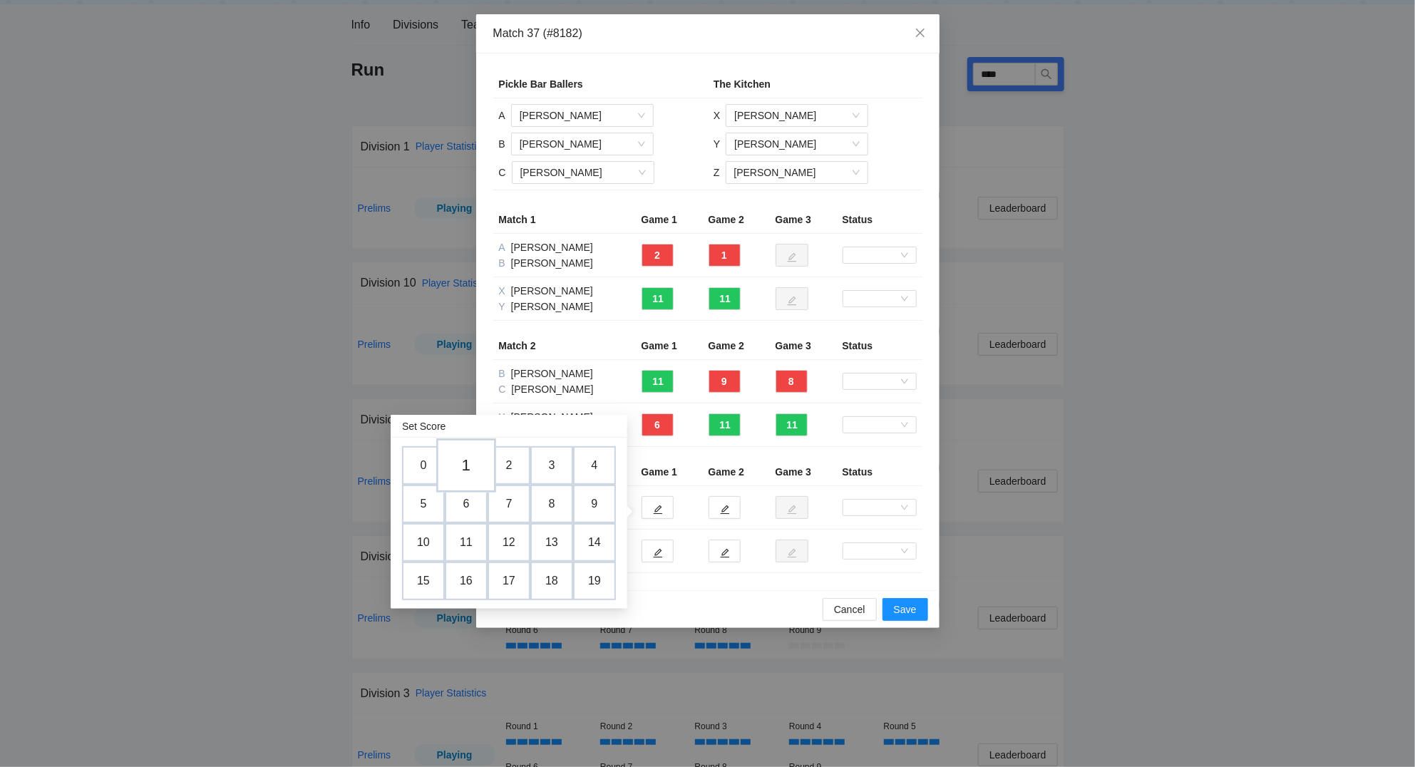
drag, startPoint x: 470, startPoint y: 462, endPoint x: 483, endPoint y: 463, distance: 13.6
click at [473, 462] on td "1" at bounding box center [466, 465] width 60 height 54
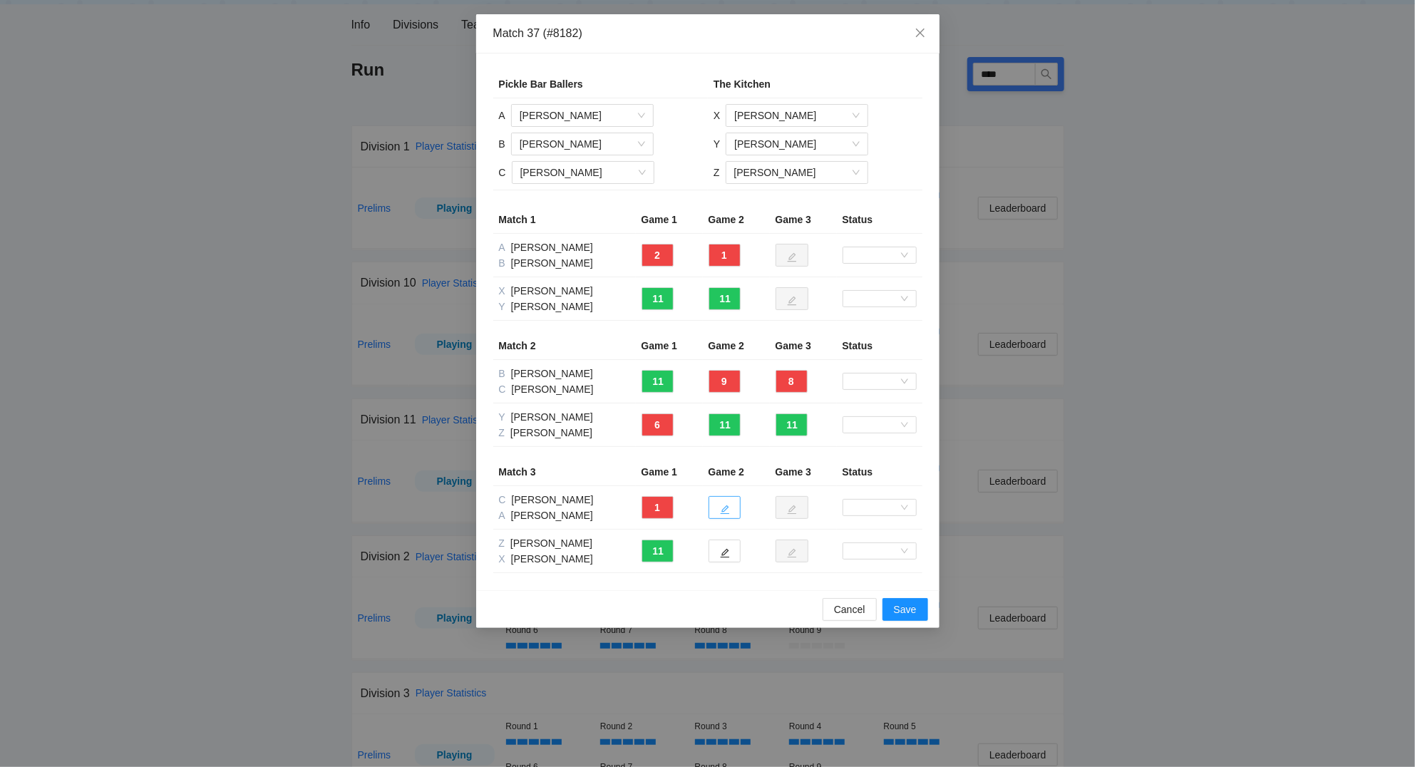
click at [728, 507] on icon "edit" at bounding box center [724, 509] width 9 height 9
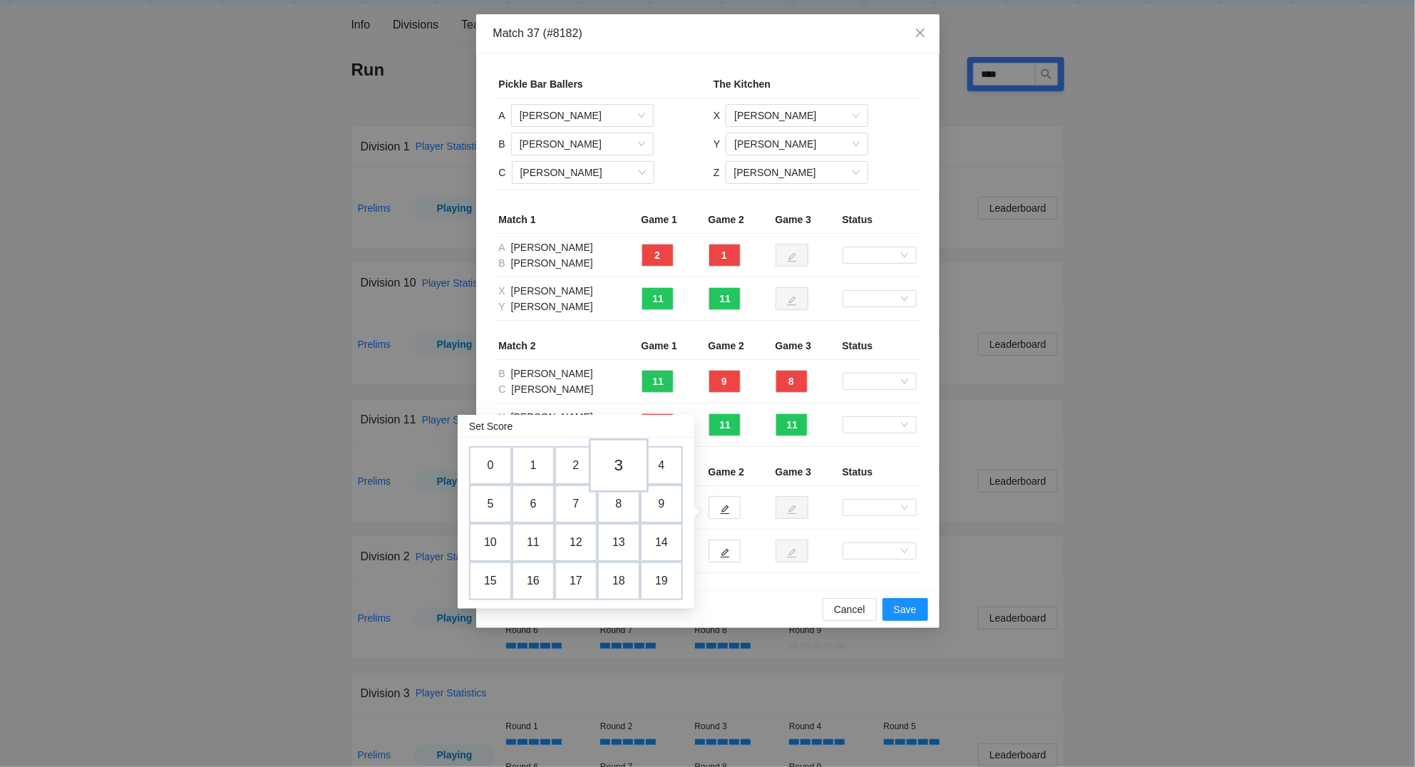
click at [625, 464] on td "3" at bounding box center [619, 465] width 60 height 54
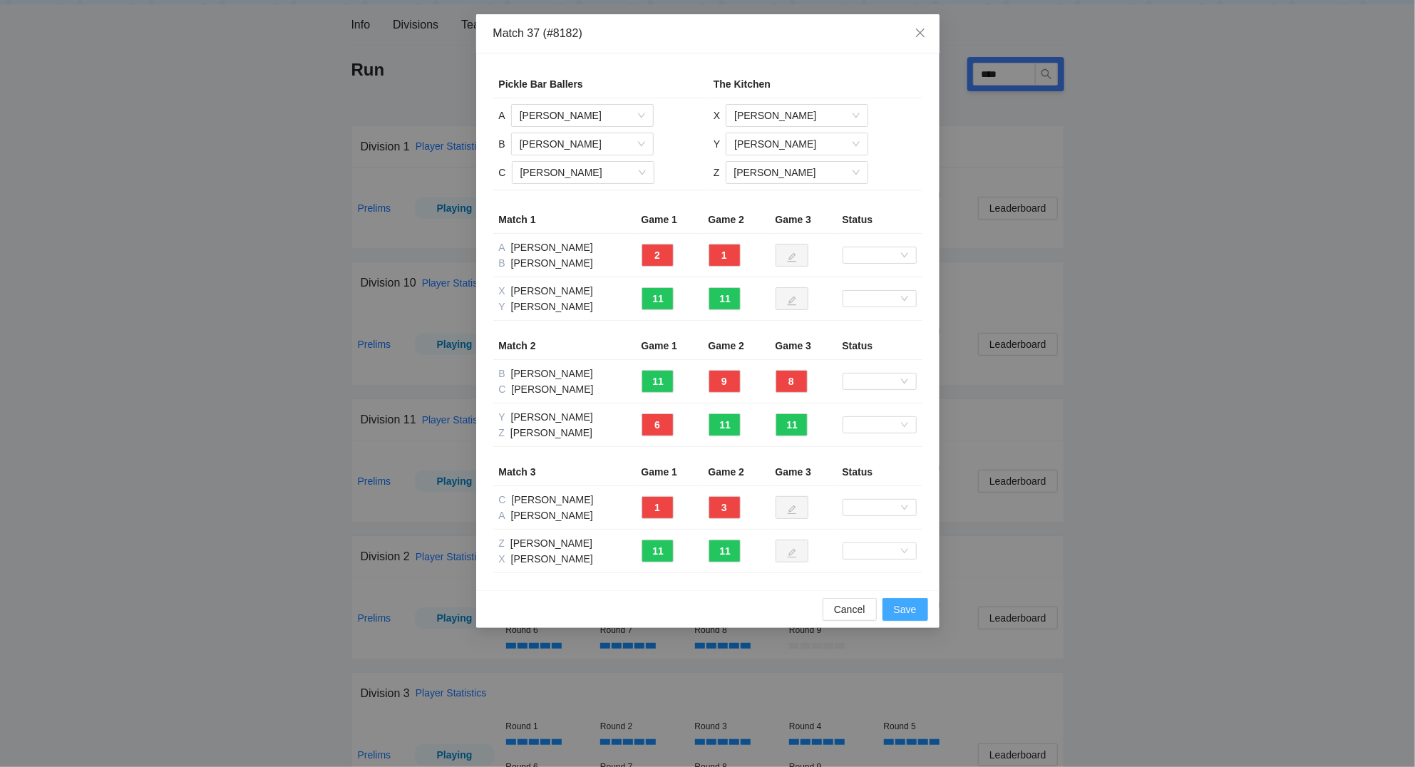
click at [919, 608] on button "Save" at bounding box center [905, 609] width 46 height 23
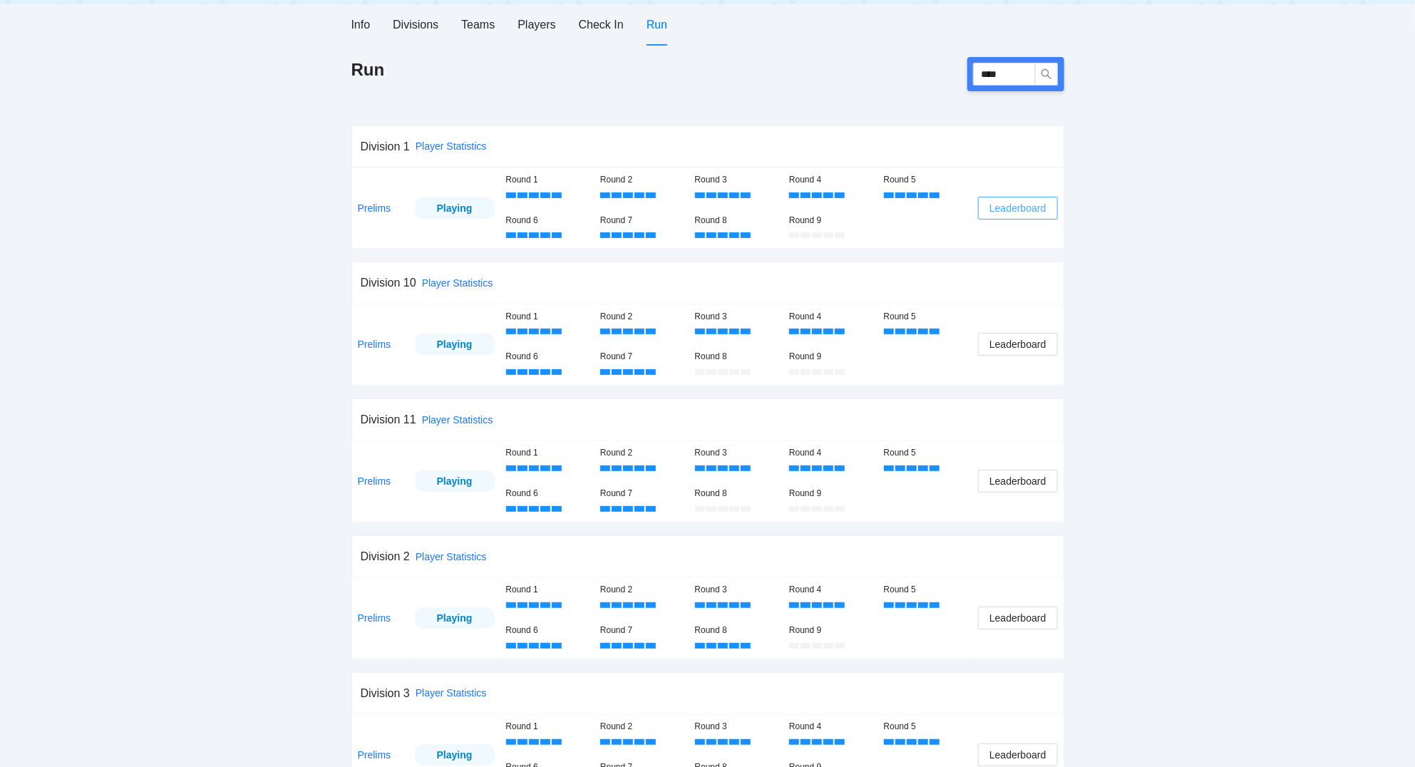
click at [1000, 209] on span "Leaderboard" at bounding box center [1017, 208] width 56 height 16
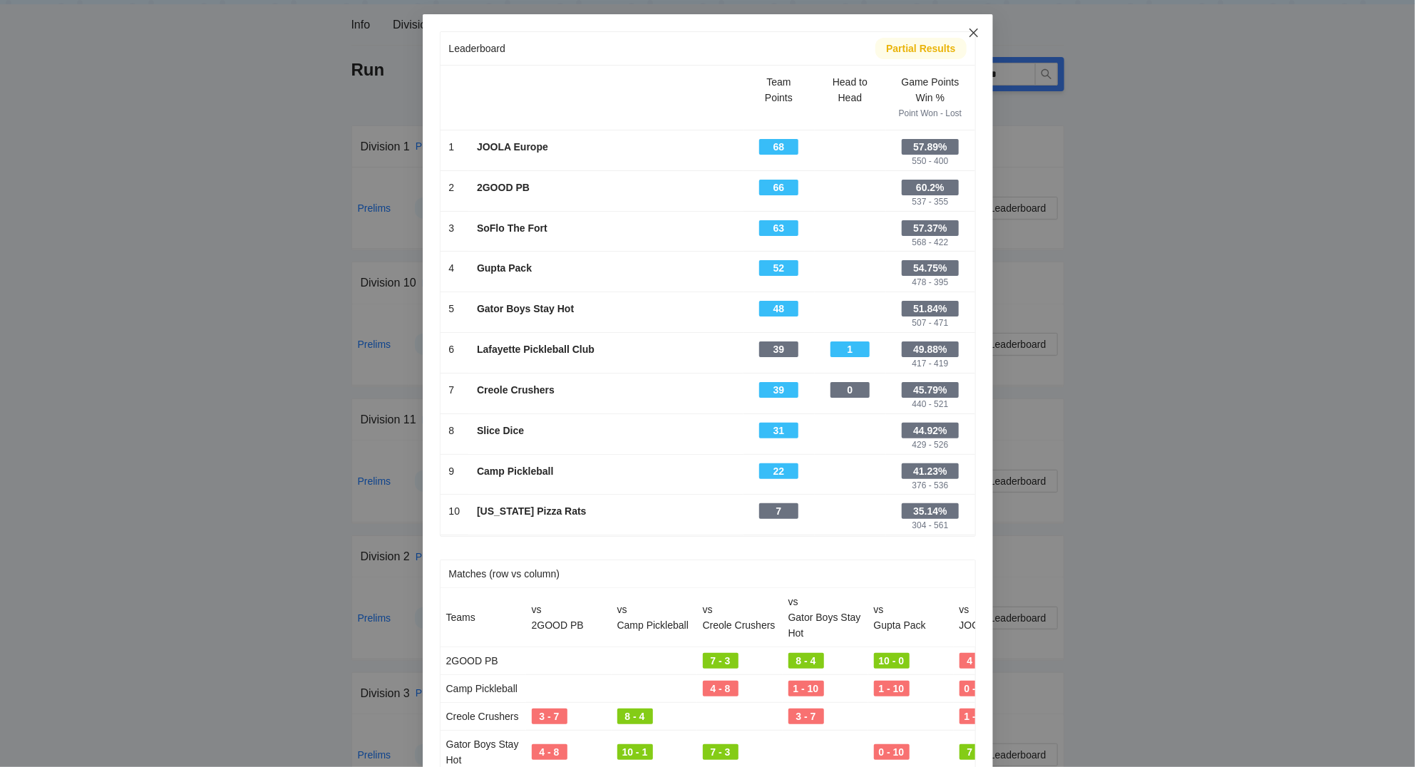
click at [975, 33] on icon "close" at bounding box center [973, 32] width 11 height 11
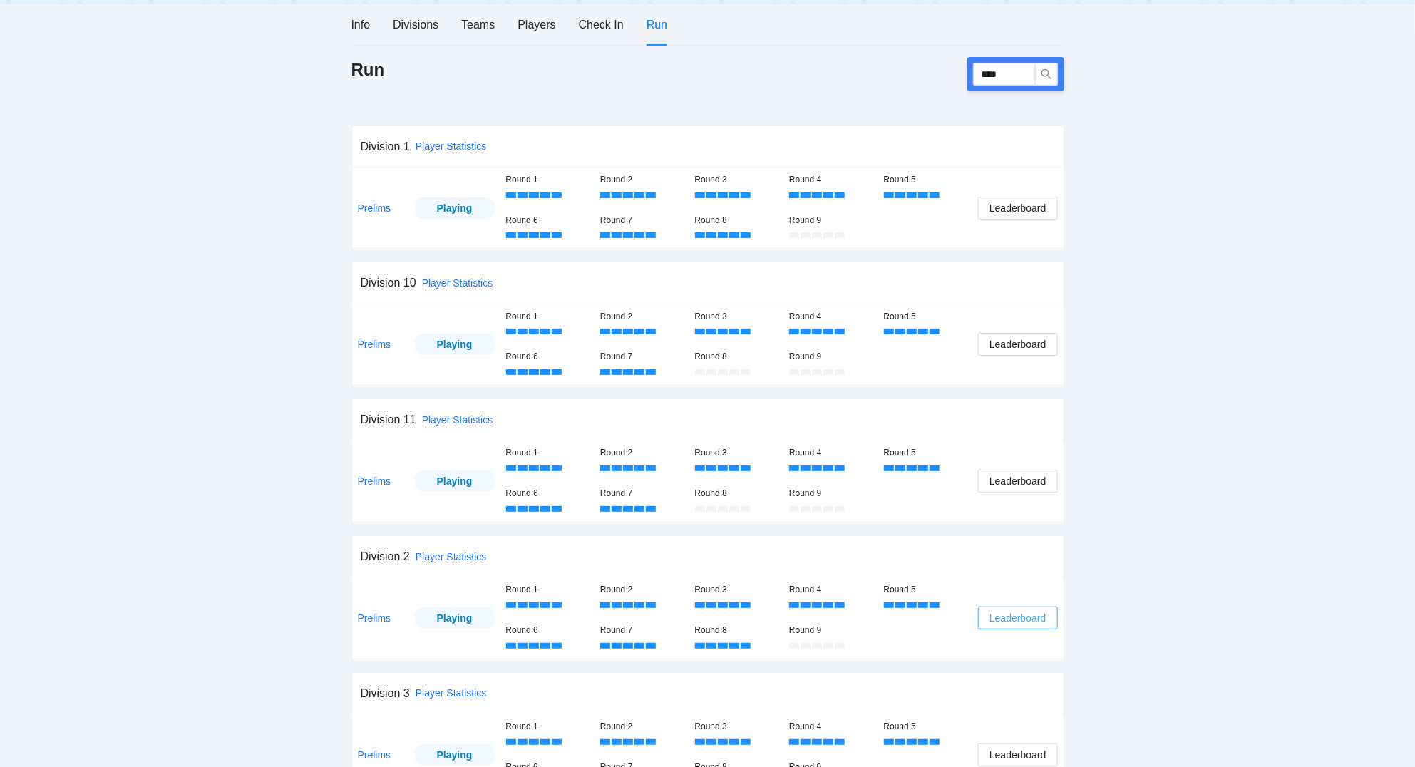
click at [1010, 623] on span "Leaderboard" at bounding box center [1017, 618] width 56 height 16
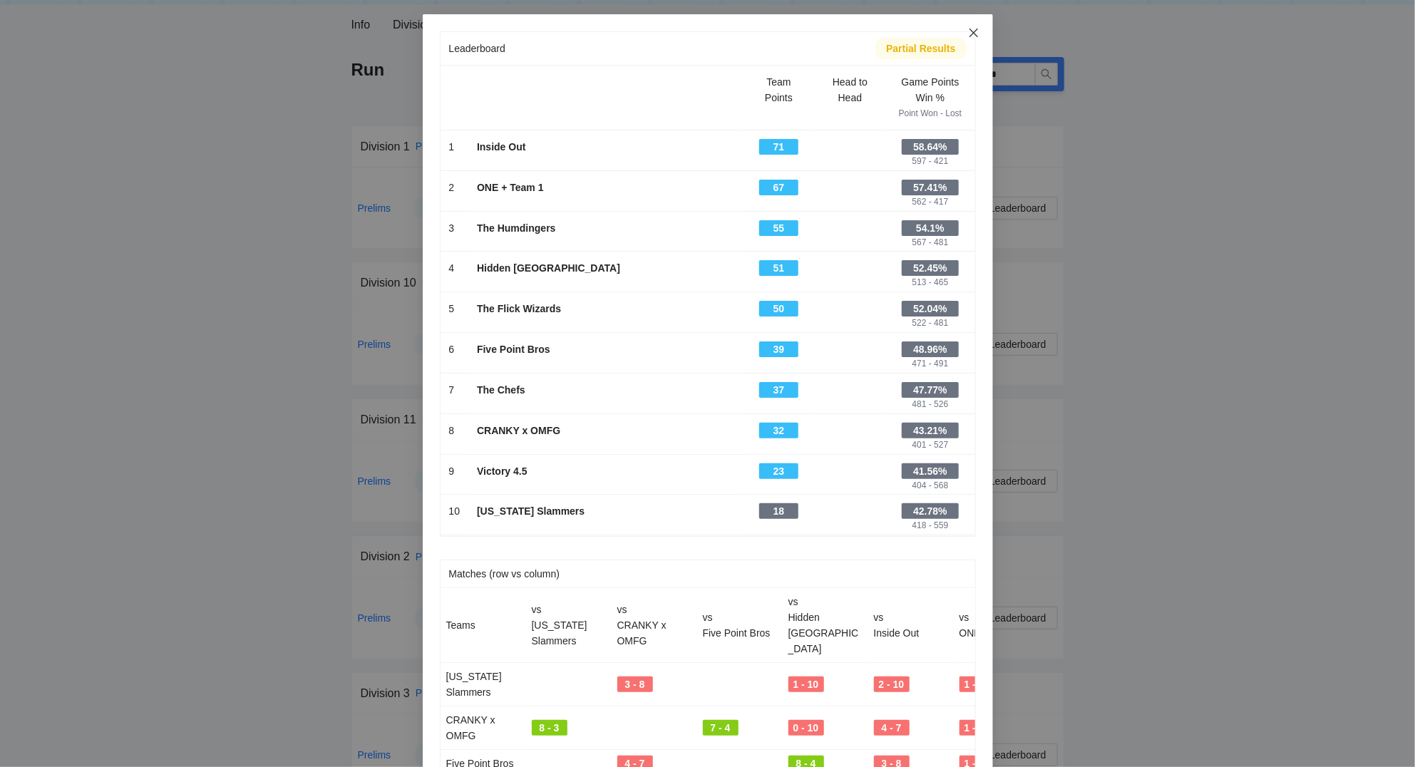
click at [971, 35] on icon "close" at bounding box center [972, 33] width 9 height 9
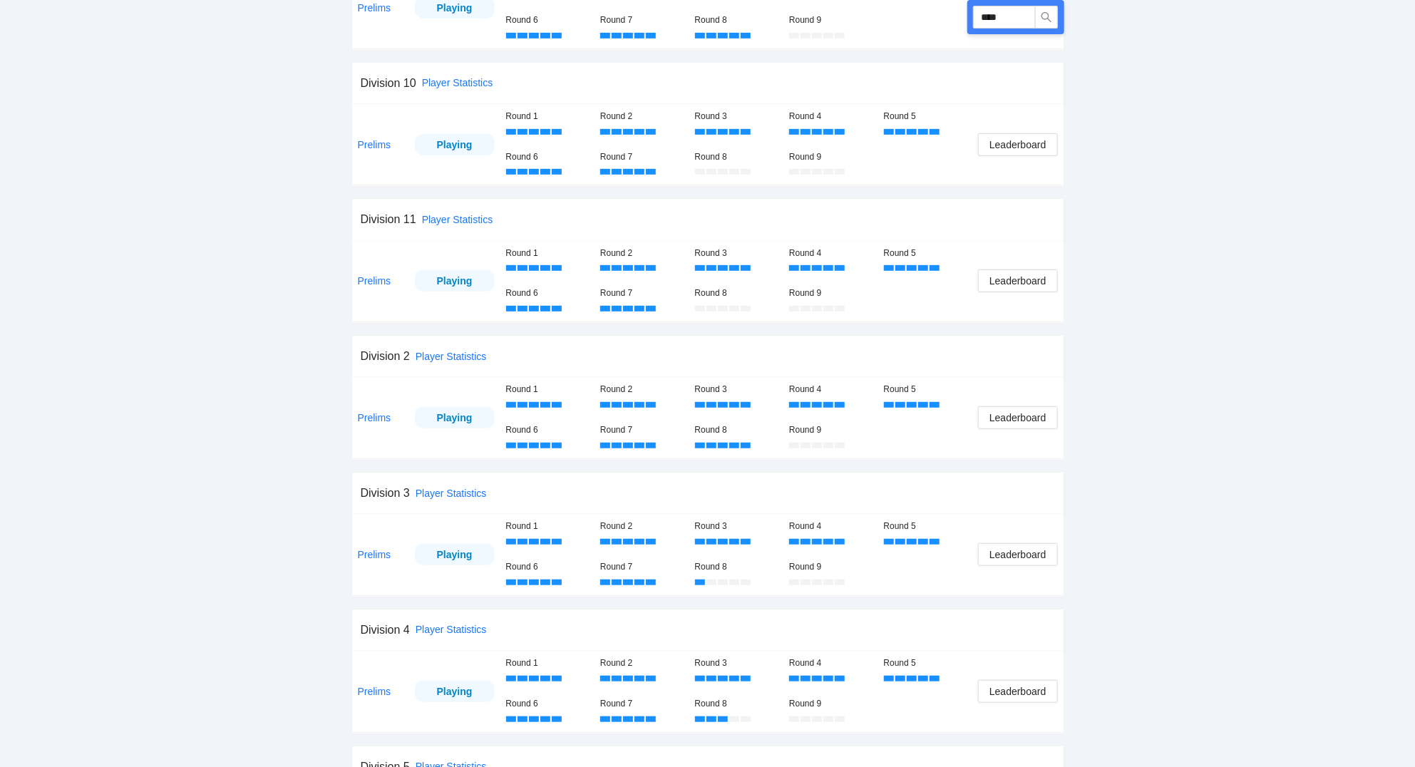
scroll to position [382, 0]
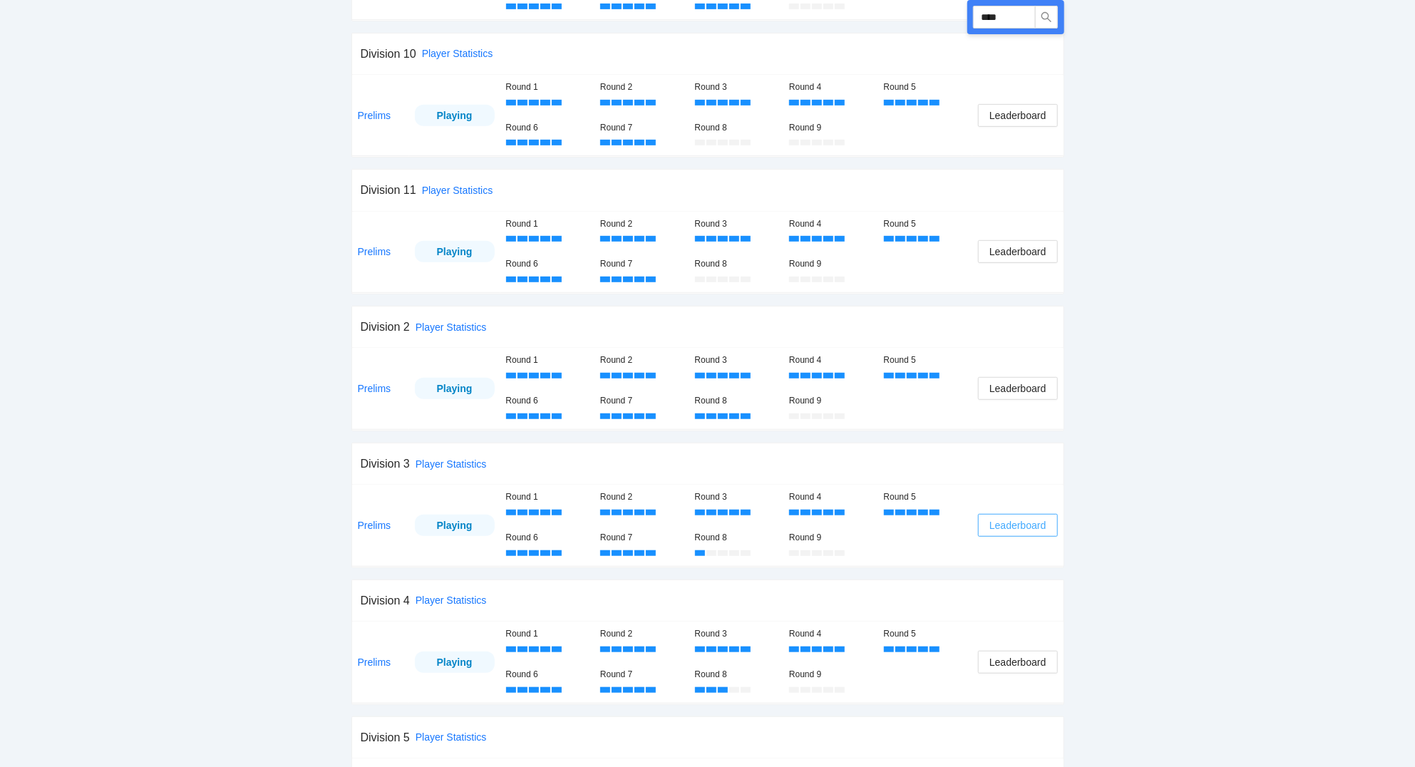
click at [1036, 527] on span "Leaderboard" at bounding box center [1017, 525] width 56 height 16
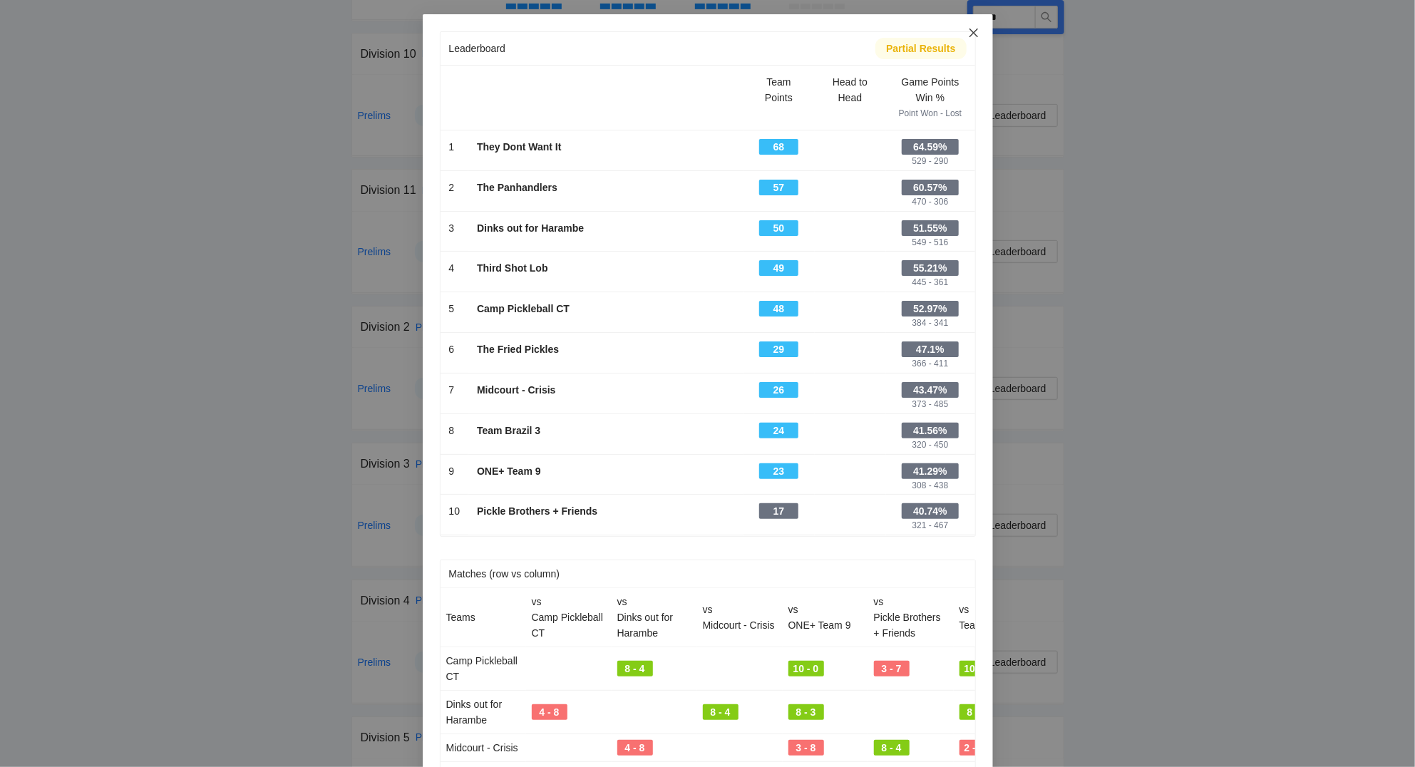
click at [975, 29] on icon "close" at bounding box center [973, 32] width 11 height 11
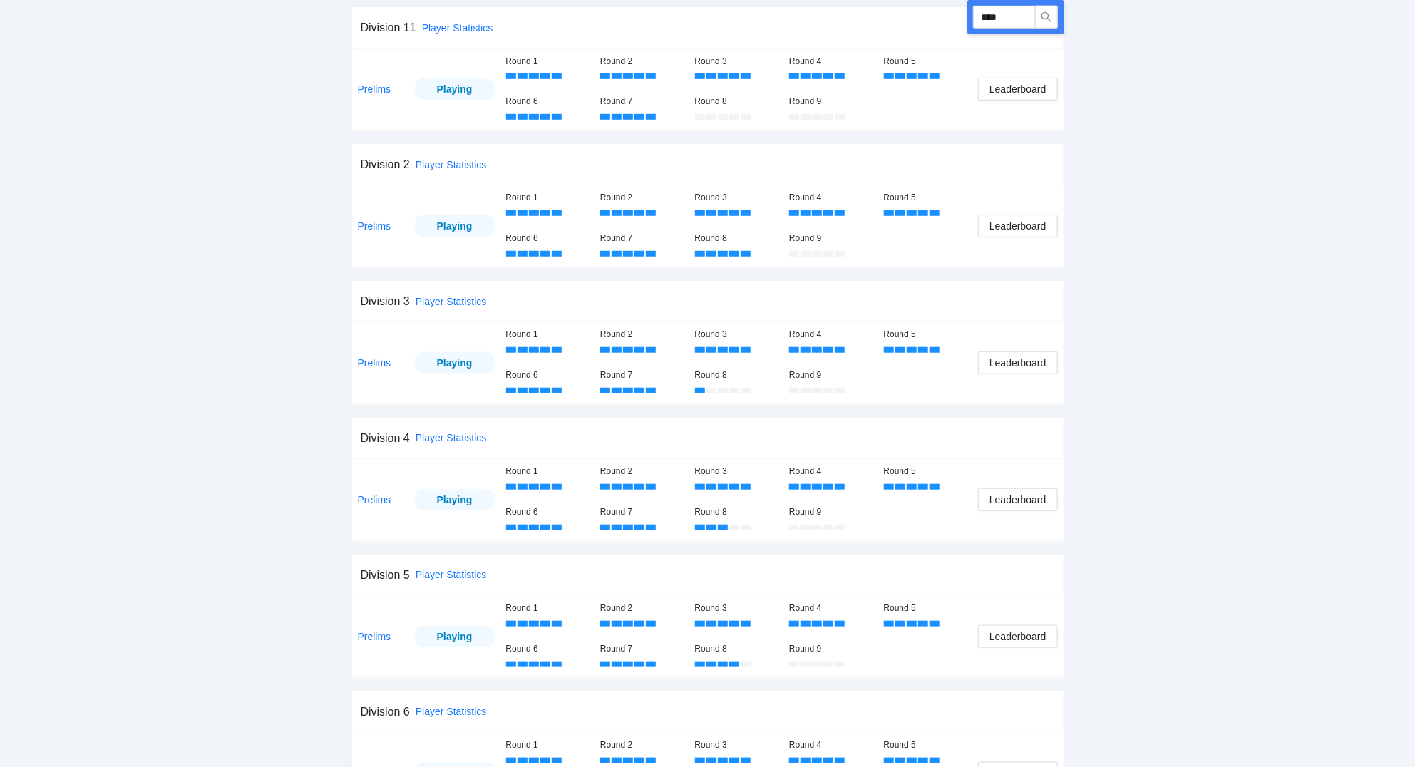
scroll to position [611, 0]
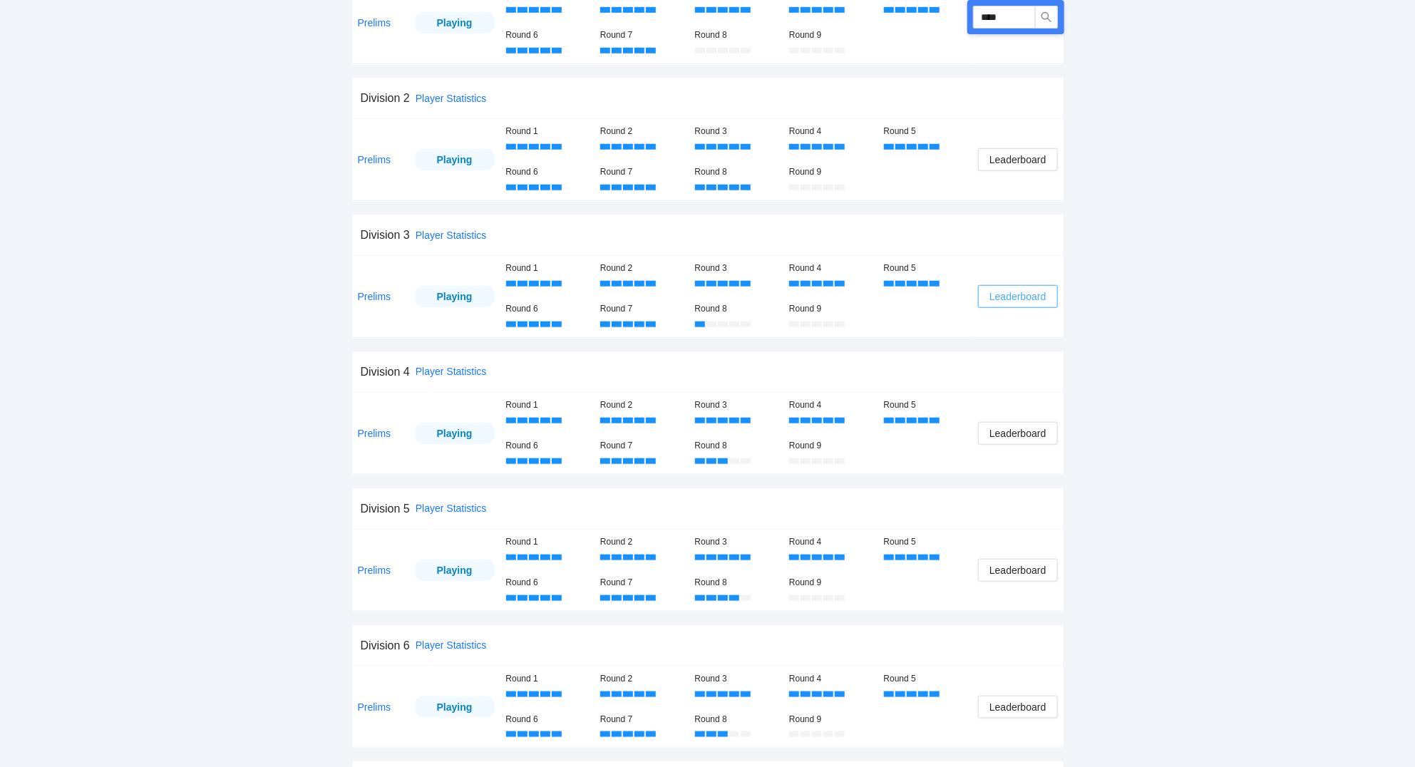
click at [1016, 295] on span "Leaderboard" at bounding box center [1017, 297] width 56 height 16
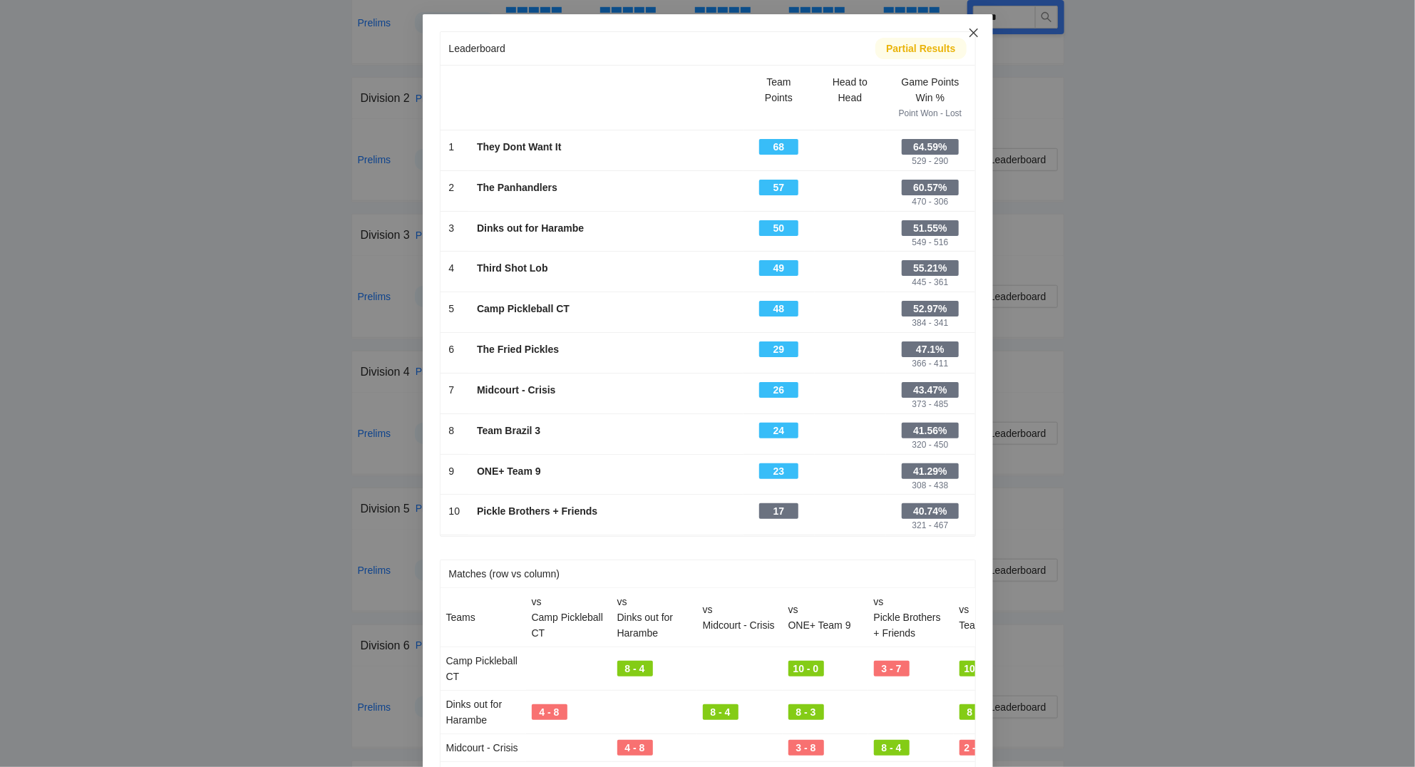
click at [976, 33] on icon "close" at bounding box center [973, 32] width 11 height 11
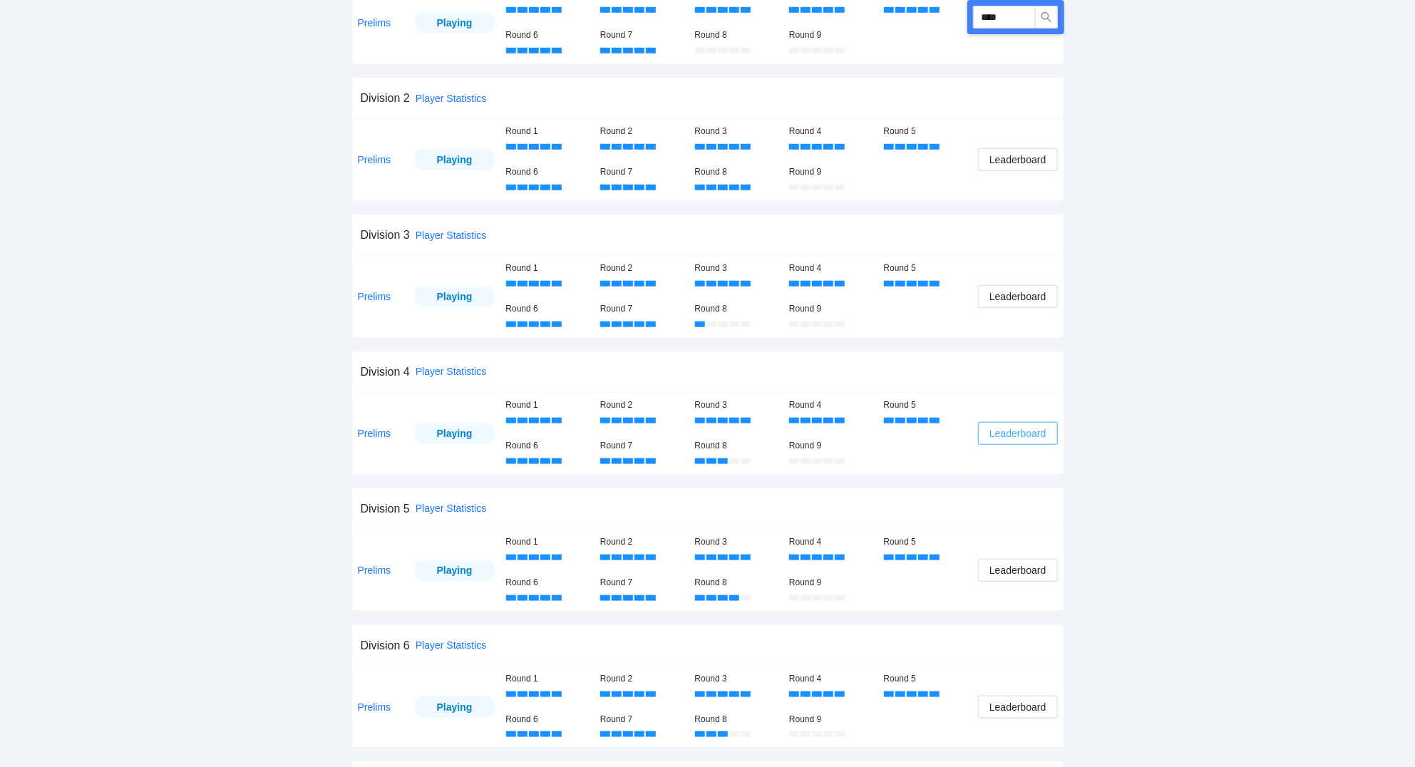
click at [1028, 430] on span "Leaderboard" at bounding box center [1017, 433] width 56 height 16
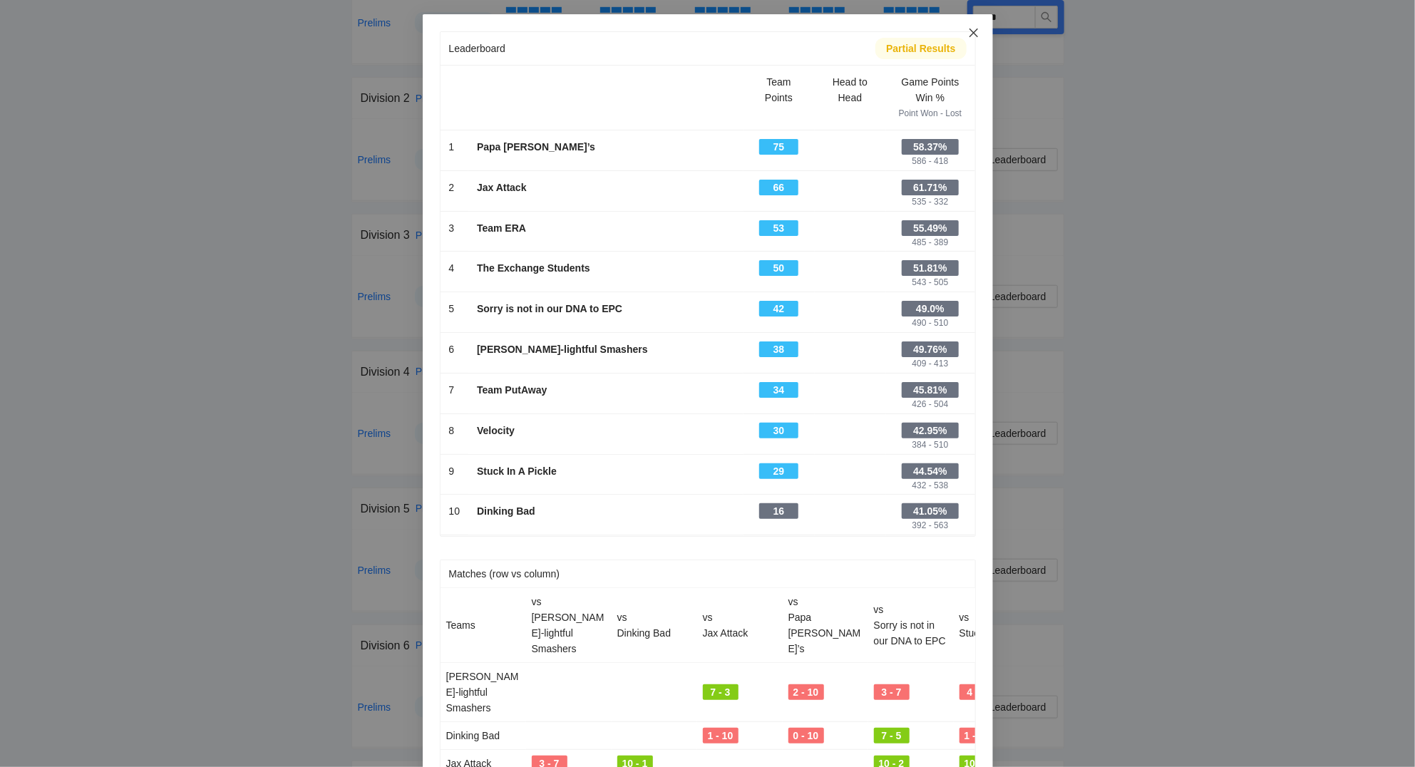
click at [975, 33] on icon "close" at bounding box center [973, 32] width 11 height 11
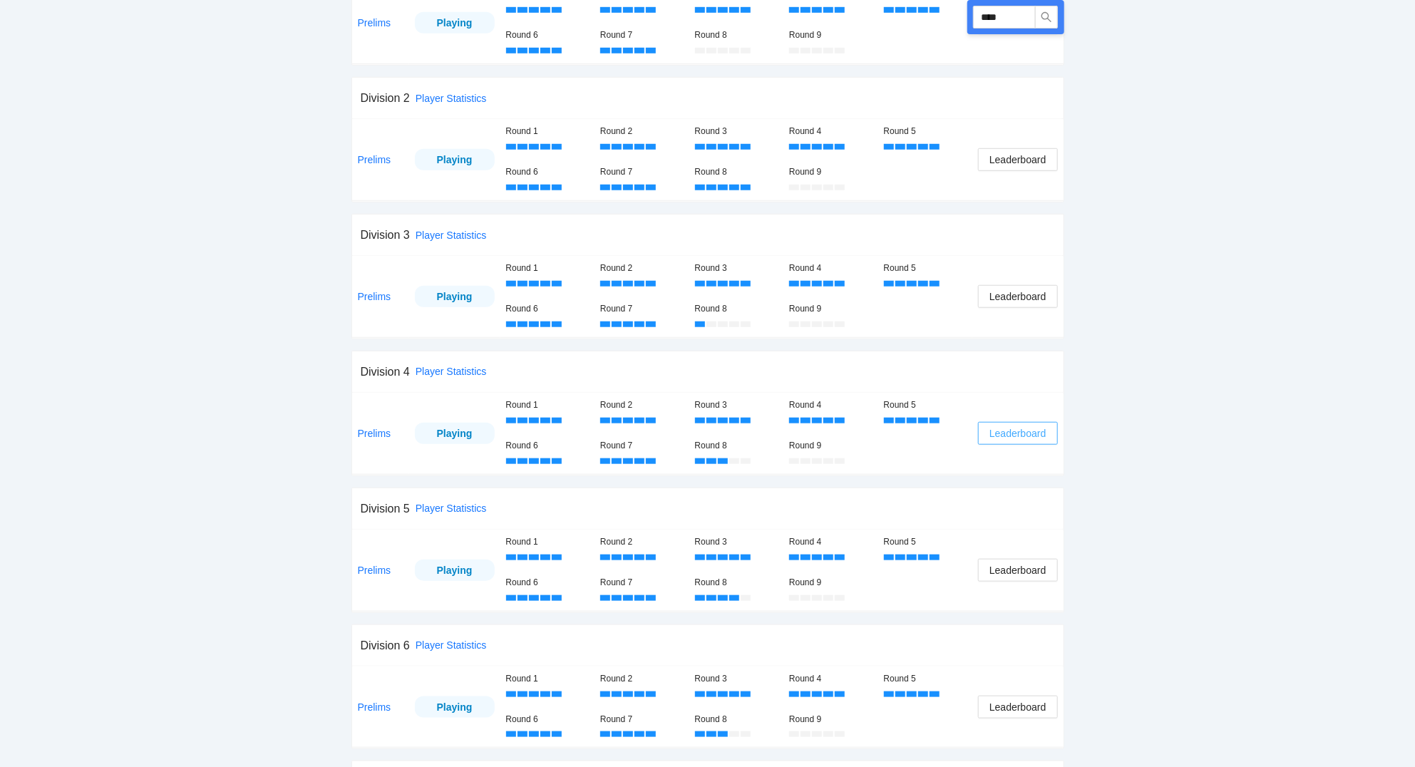
click at [1000, 435] on span "Leaderboard" at bounding box center [1017, 433] width 56 height 16
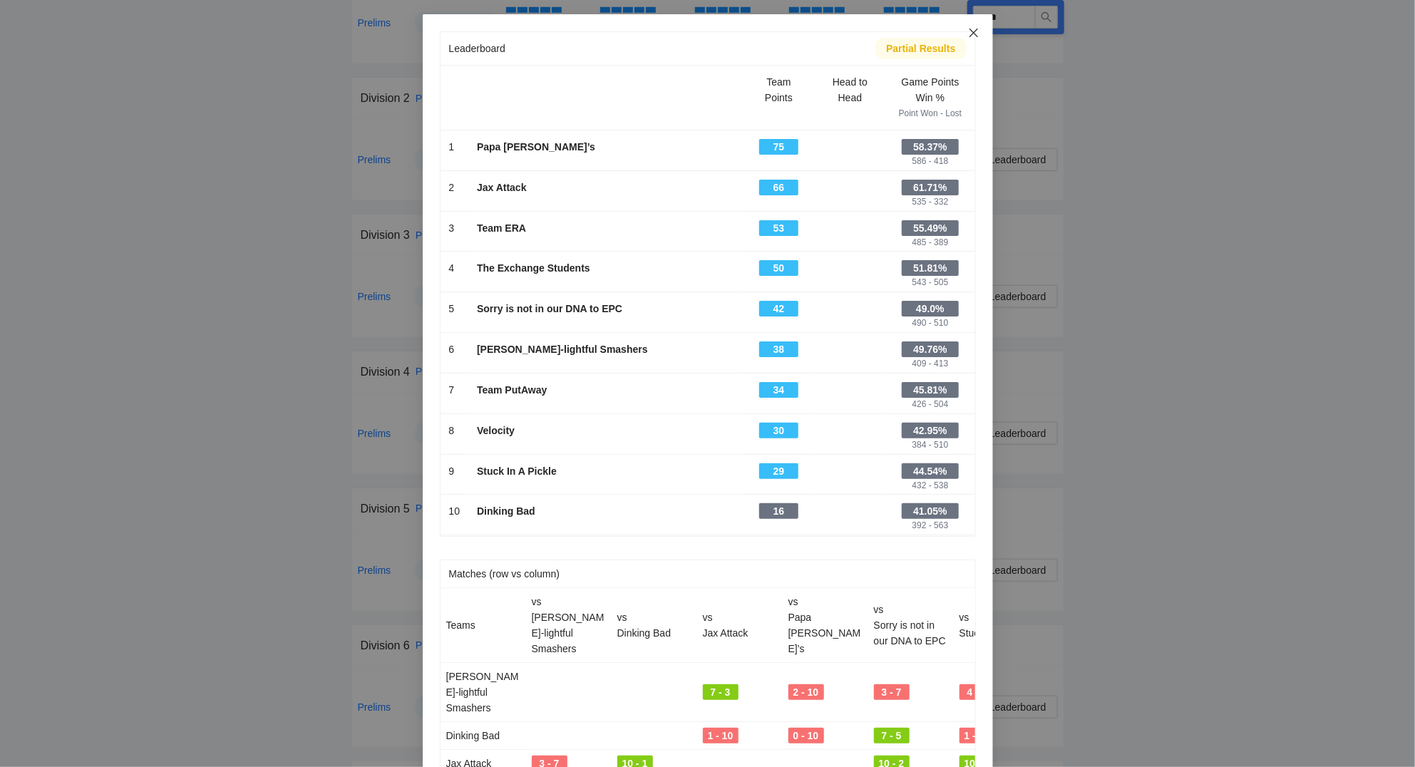
click at [976, 33] on icon "close" at bounding box center [973, 32] width 11 height 11
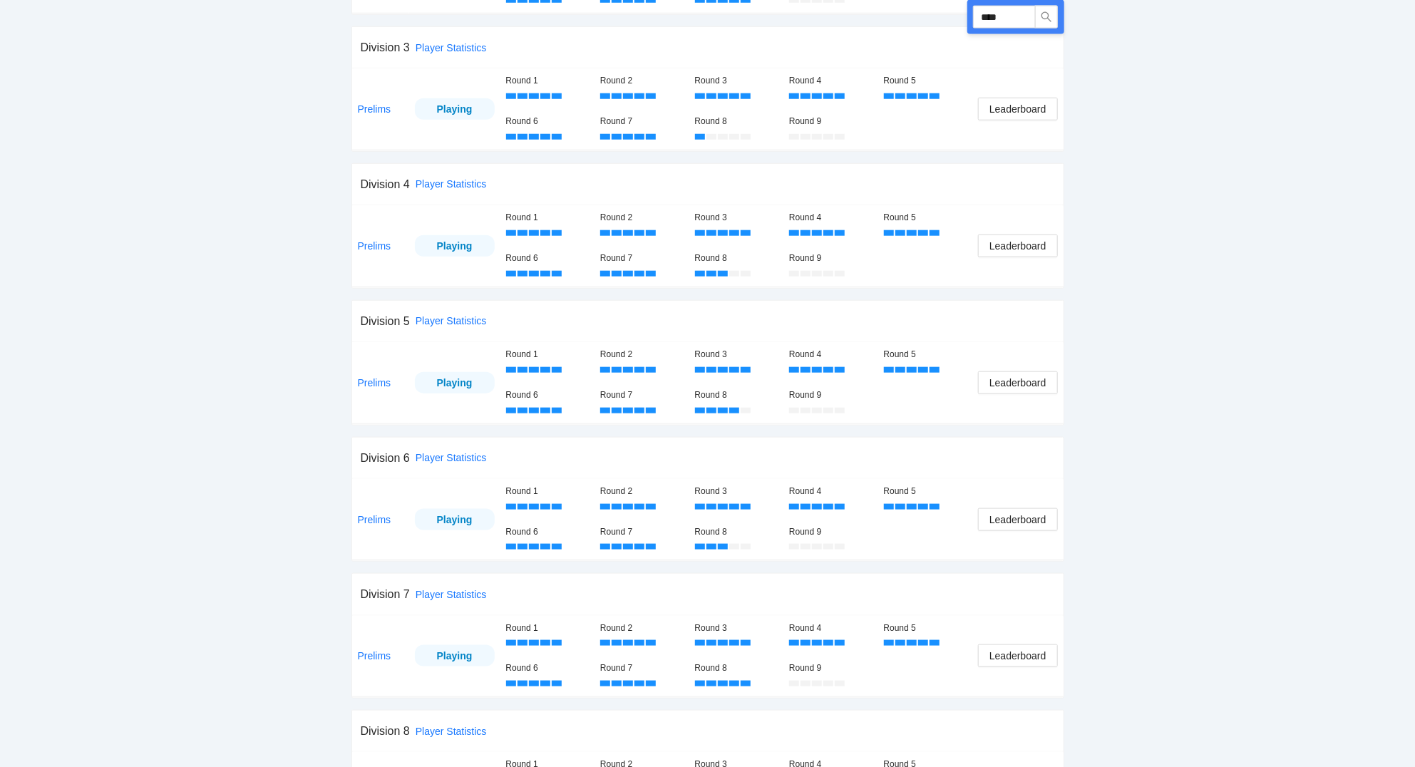
scroll to position [840, 0]
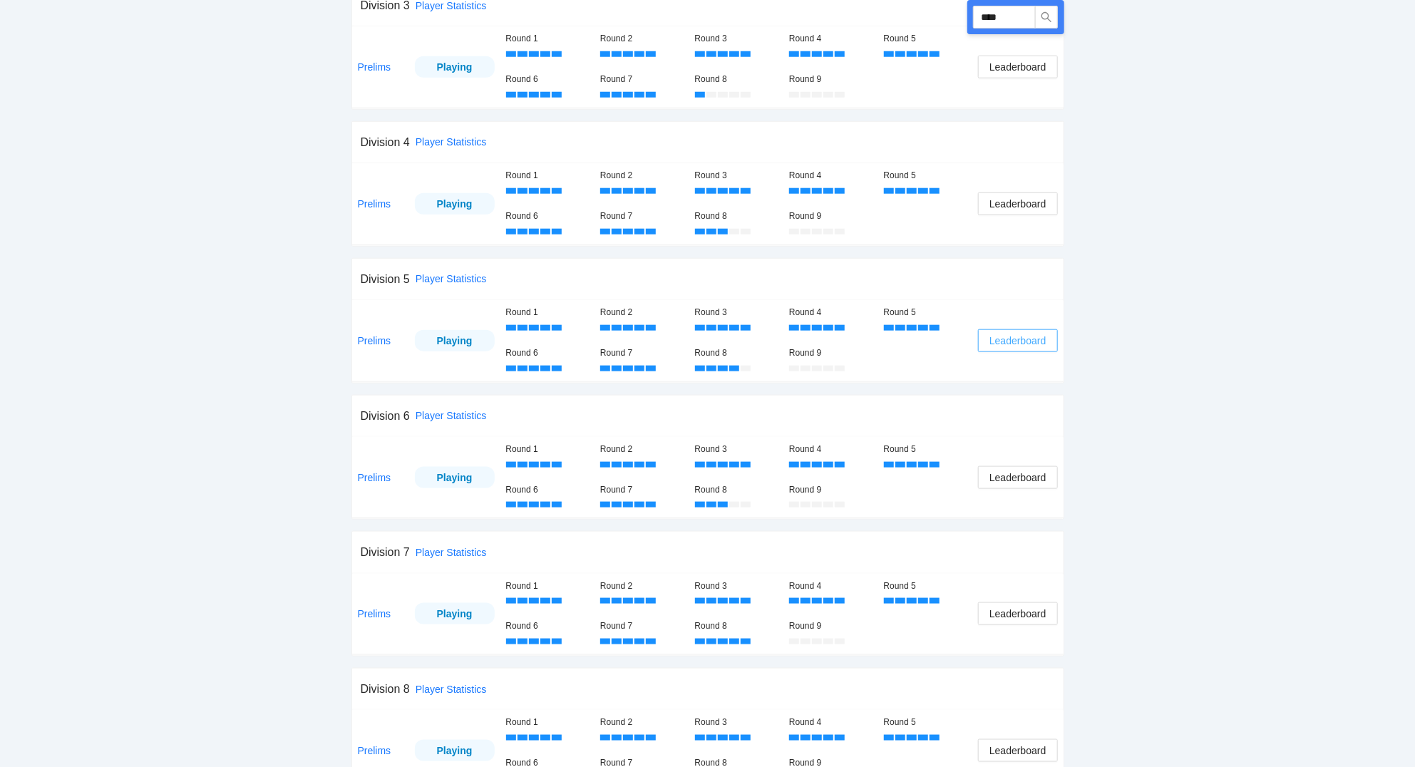
click at [1017, 341] on span "Leaderboard" at bounding box center [1017, 341] width 56 height 16
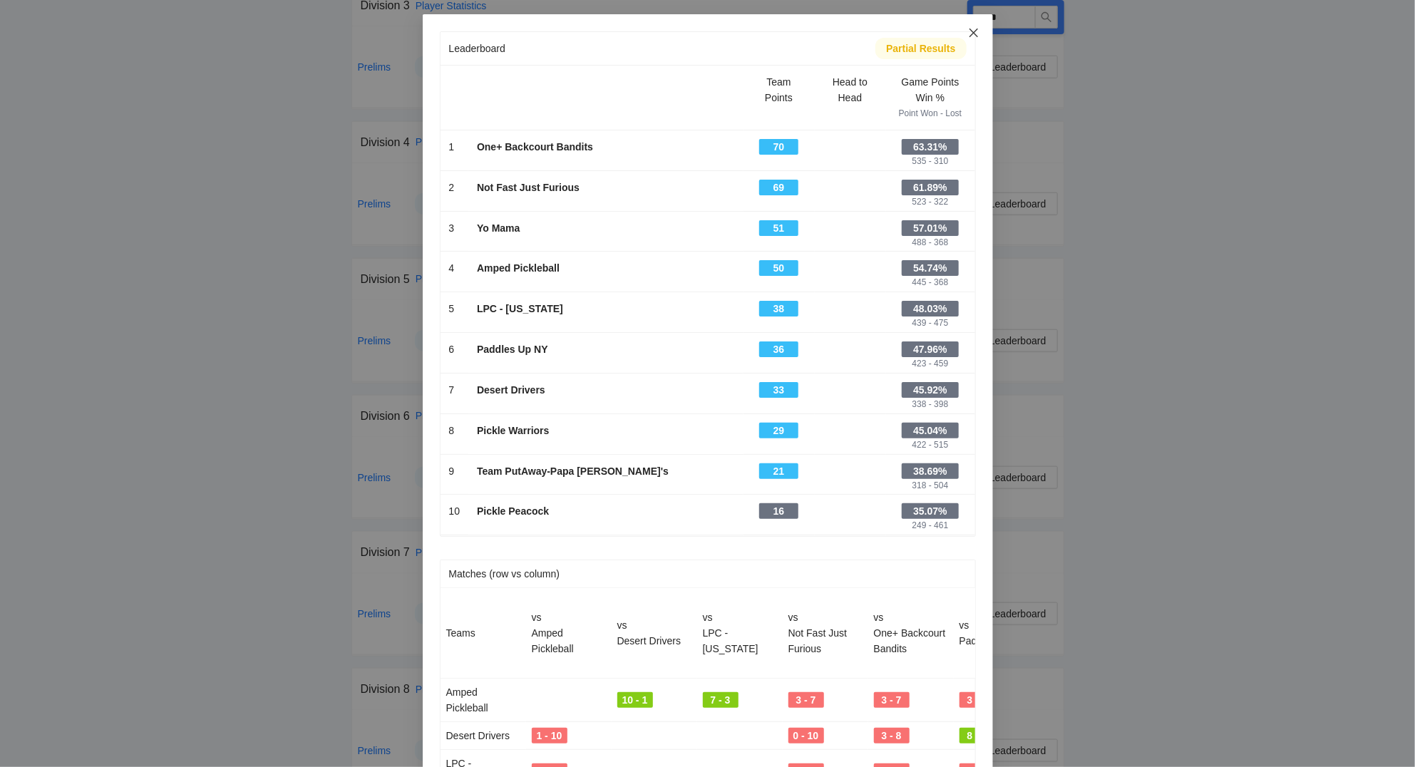
click at [974, 33] on icon "close" at bounding box center [972, 33] width 9 height 9
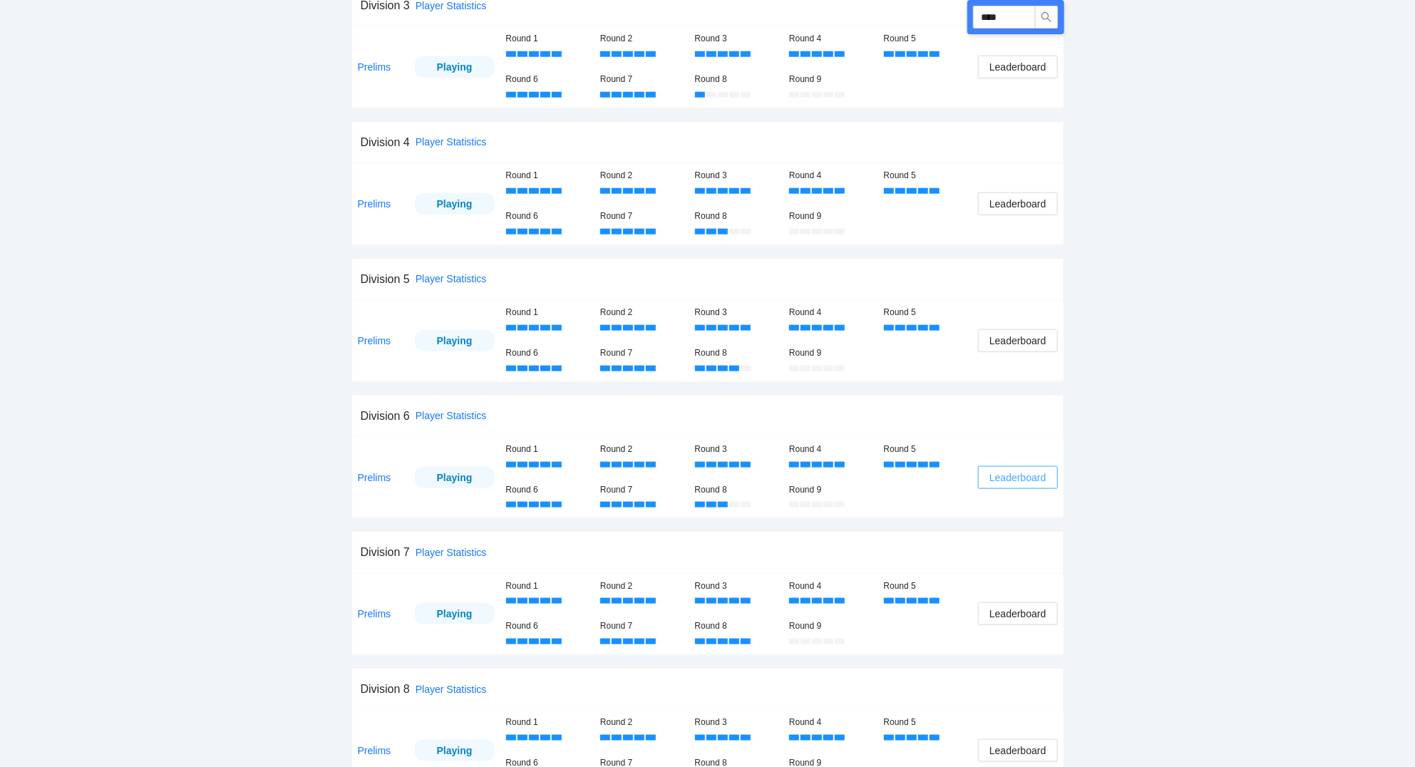
click at [1022, 482] on span "Leaderboard" at bounding box center [1017, 478] width 56 height 16
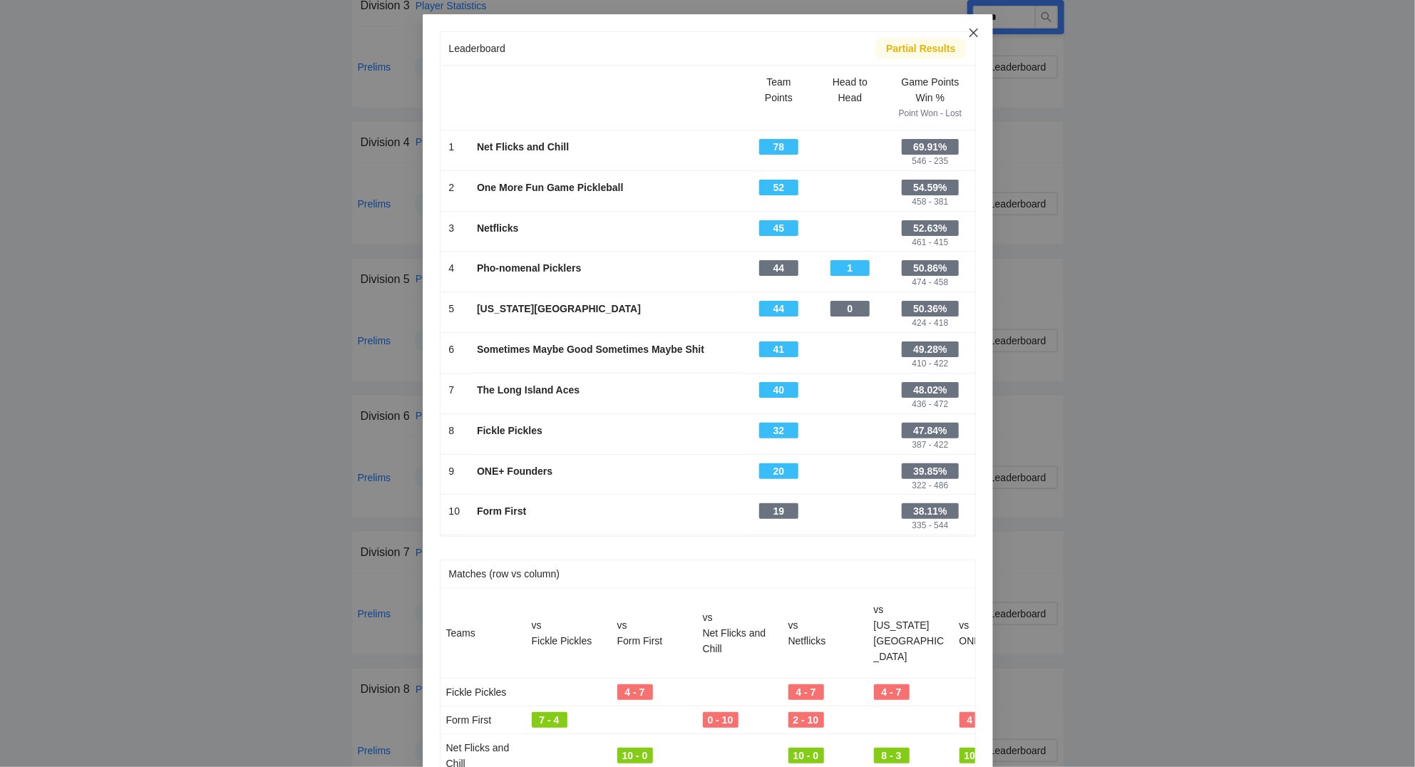
click at [975, 32] on icon "close" at bounding box center [972, 33] width 9 height 9
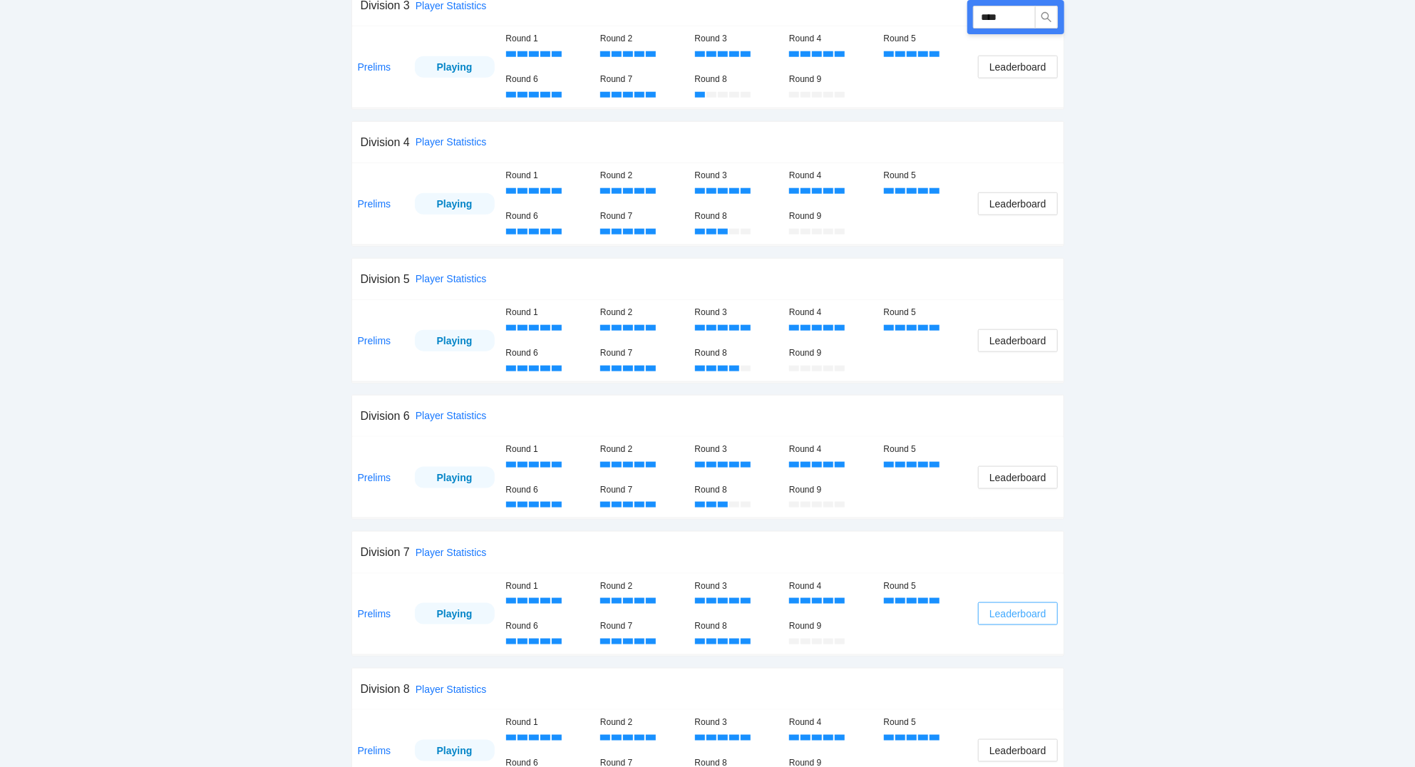
click at [1038, 621] on span "Leaderboard" at bounding box center [1017, 614] width 56 height 16
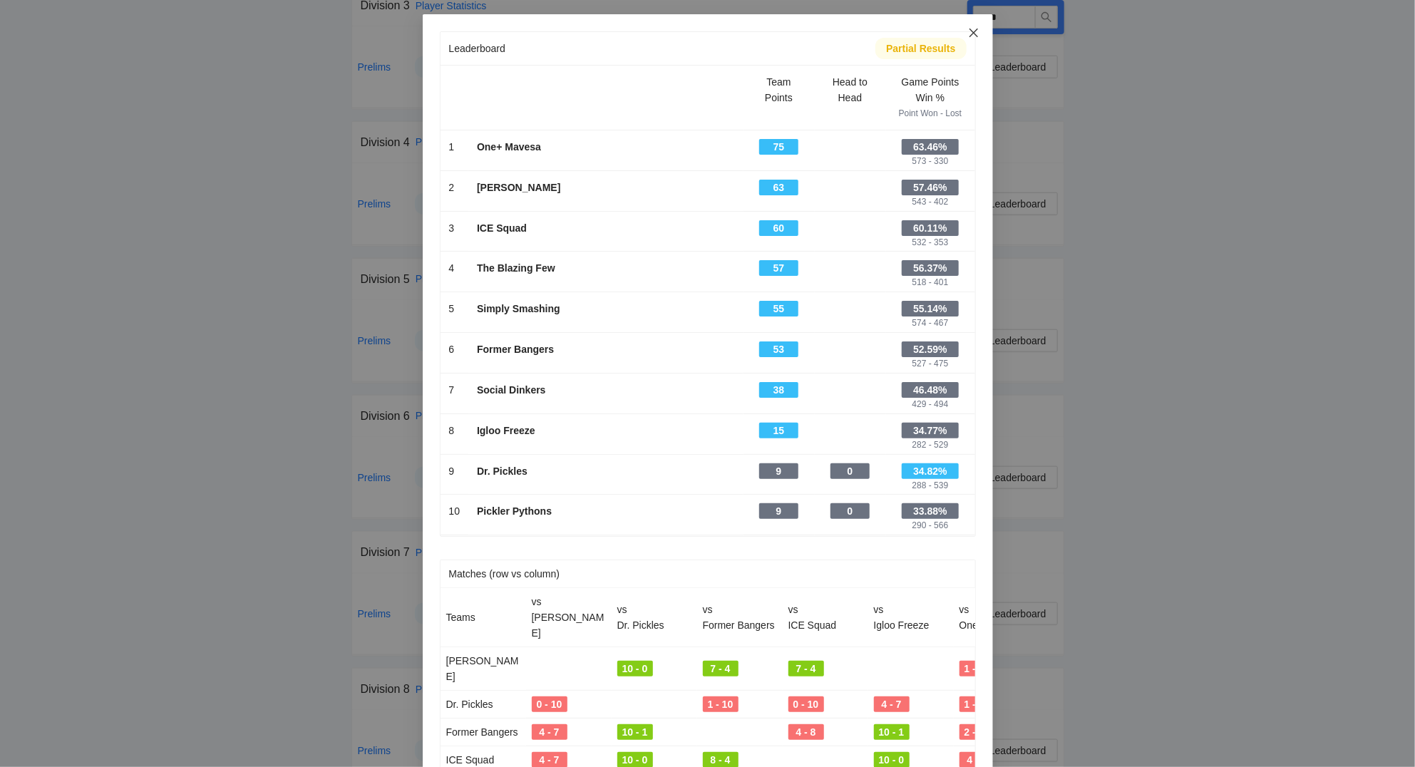
click at [976, 35] on icon "close" at bounding box center [973, 32] width 11 height 11
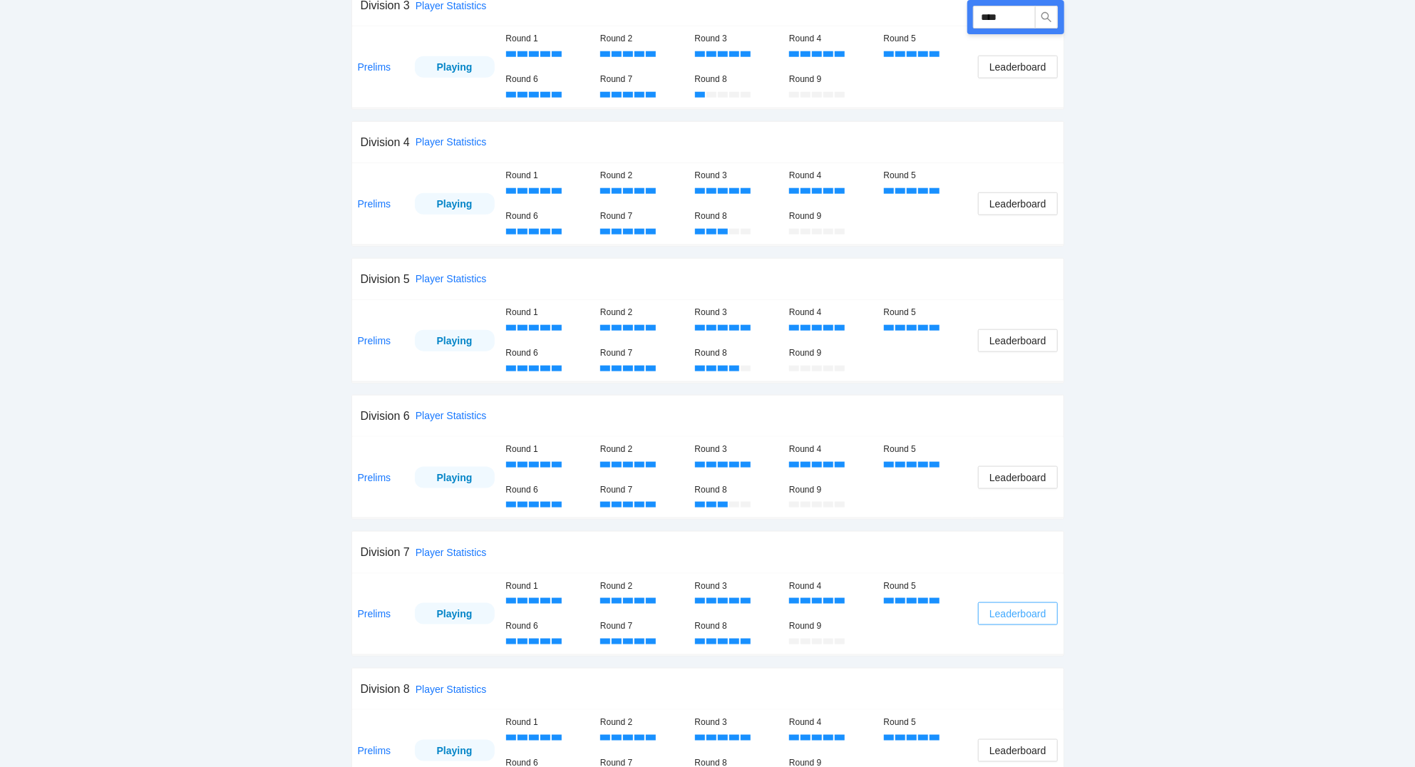
click at [1020, 616] on span "Leaderboard" at bounding box center [1017, 614] width 56 height 16
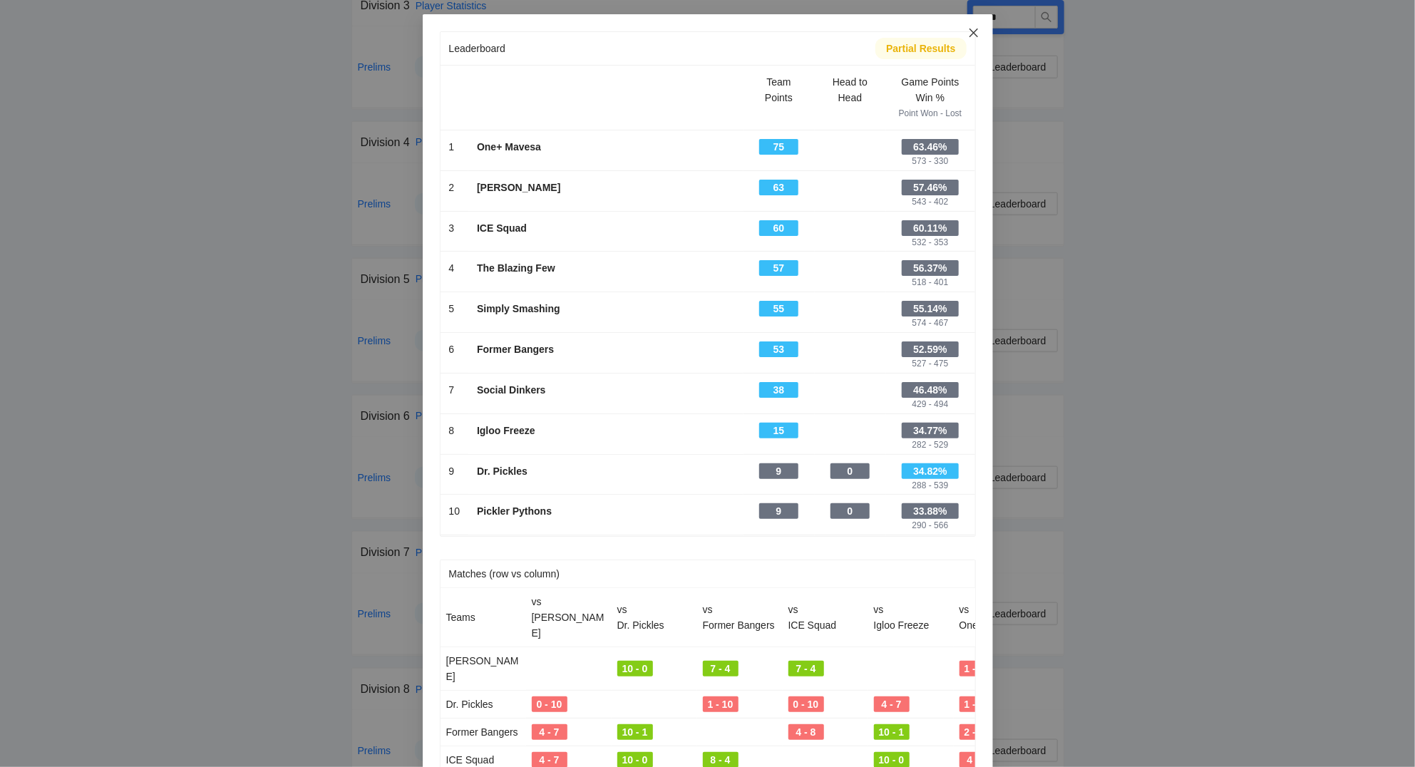
click at [973, 33] on icon "close" at bounding box center [972, 33] width 9 height 9
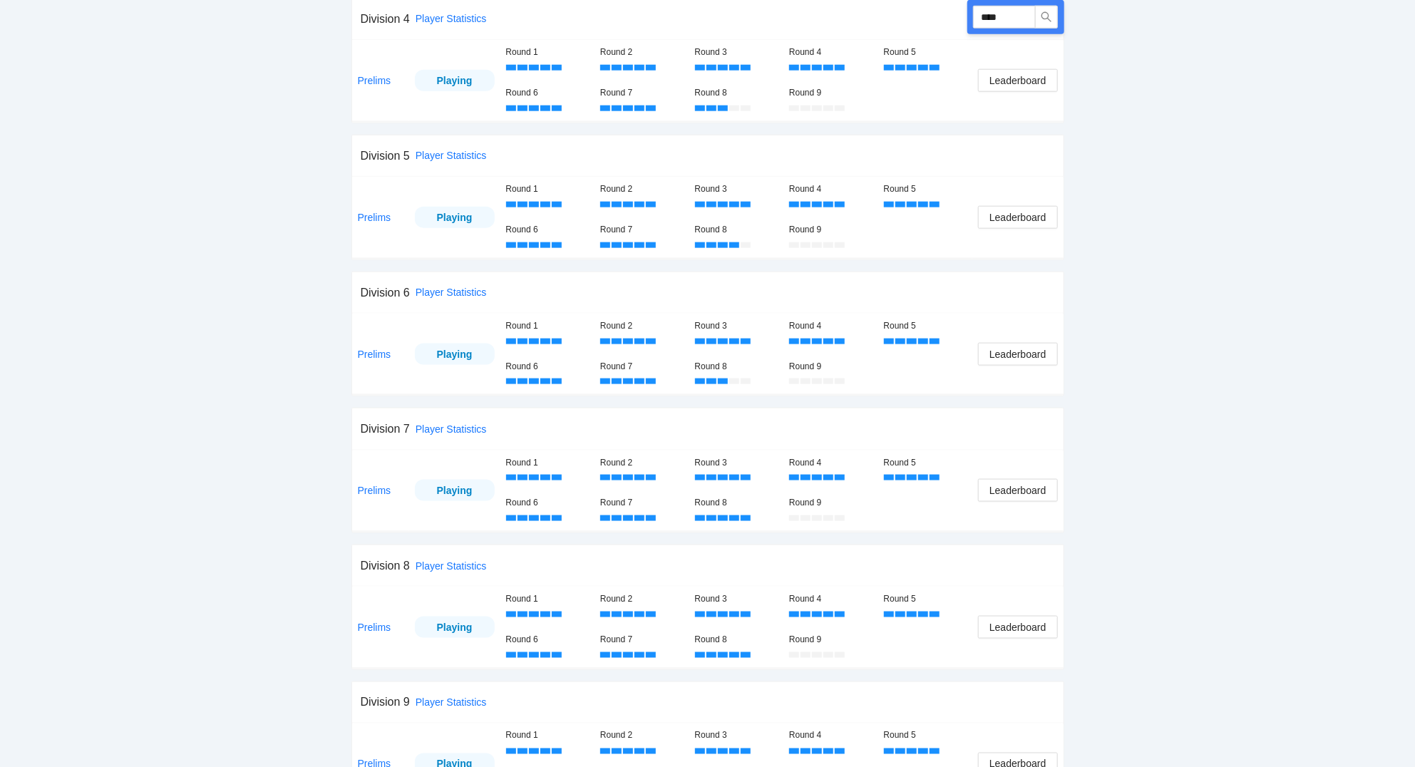
scroll to position [1029, 0]
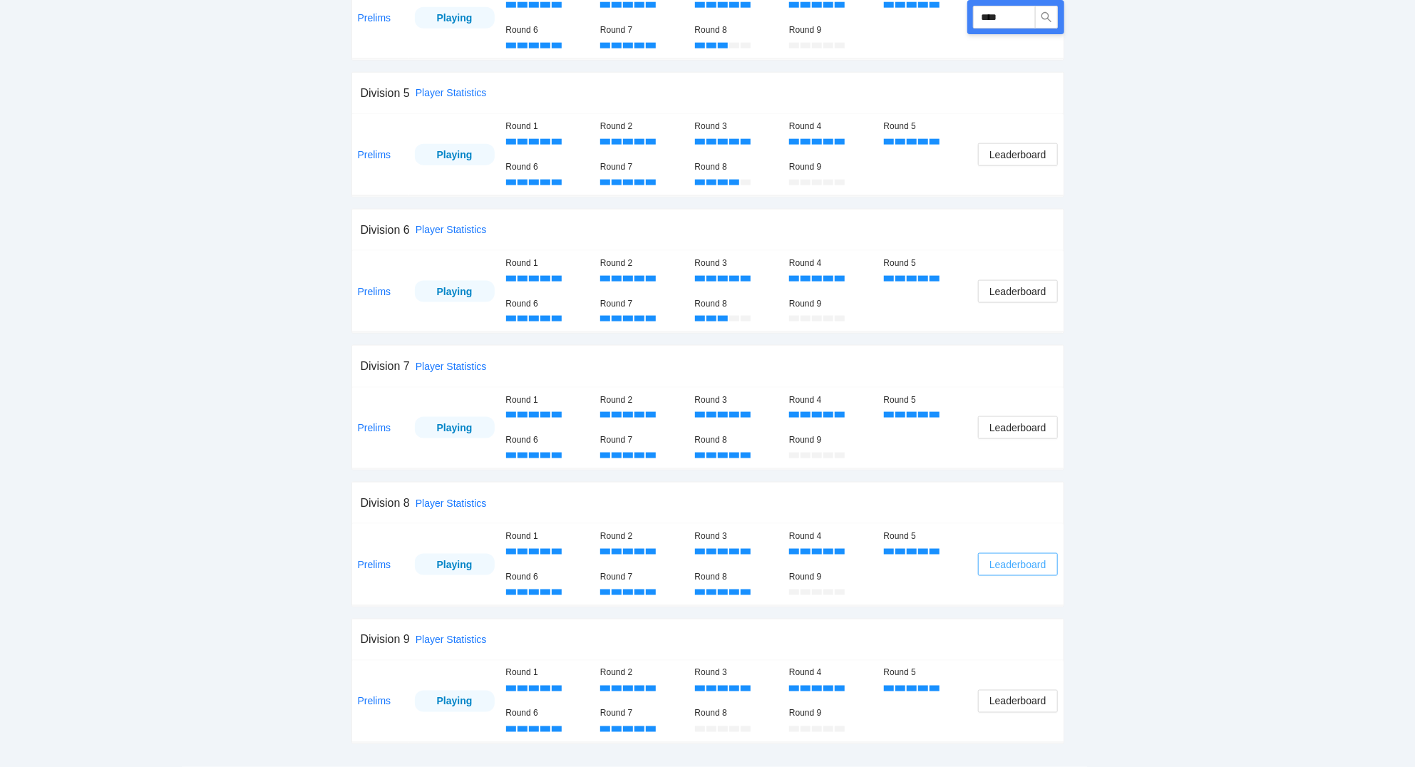
click at [1025, 567] on span "Leaderboard" at bounding box center [1017, 565] width 56 height 16
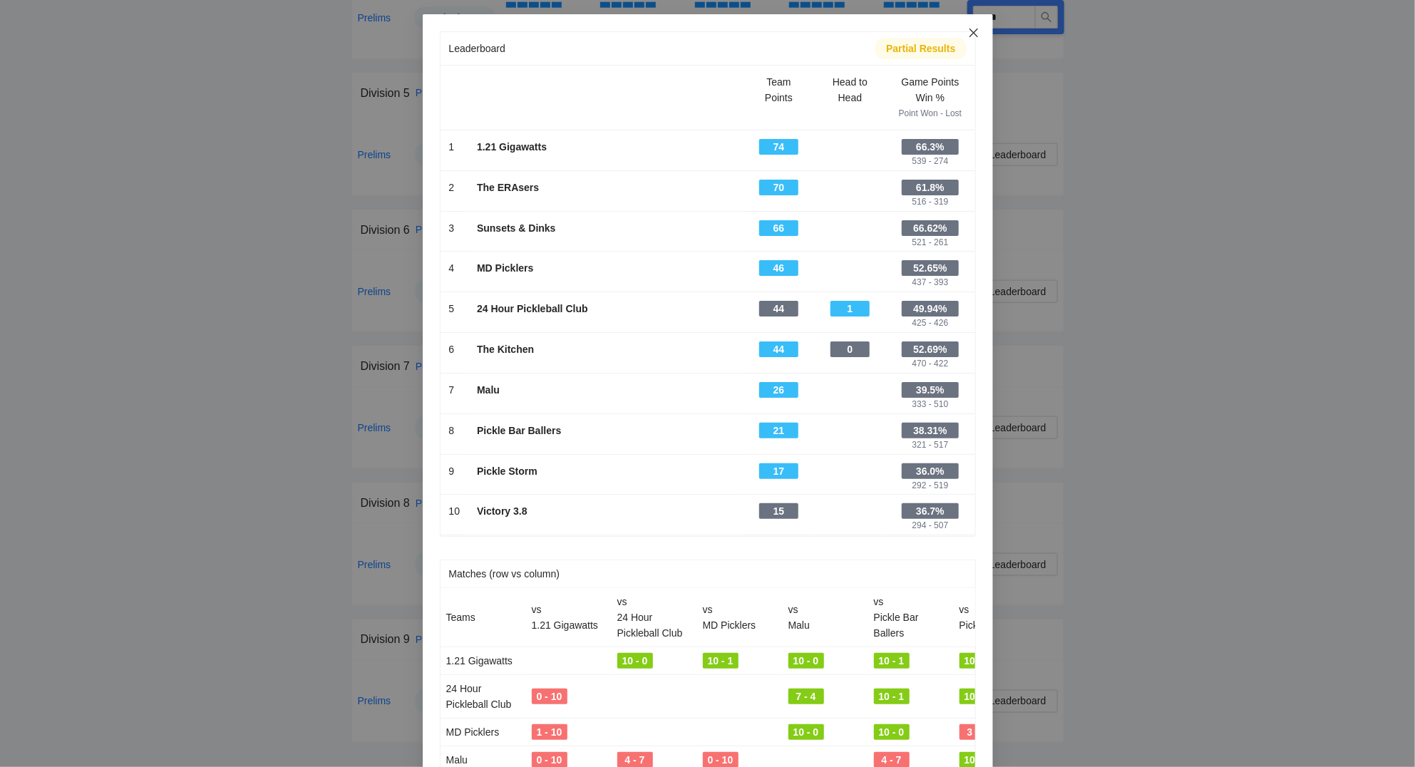
click at [978, 34] on icon "close" at bounding box center [973, 32] width 11 height 11
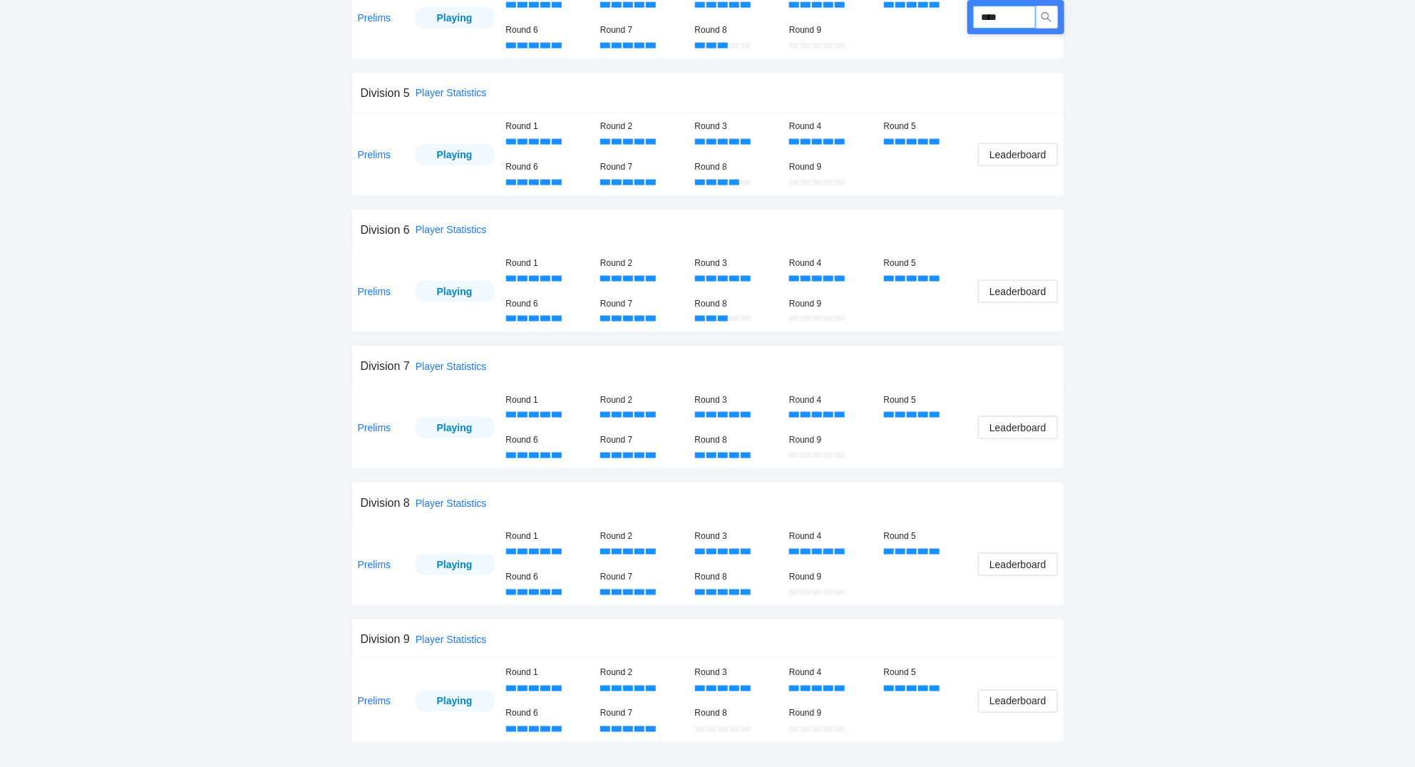
click at [1025, 14] on input "****" at bounding box center [1004, 17] width 63 height 23
type input "****"
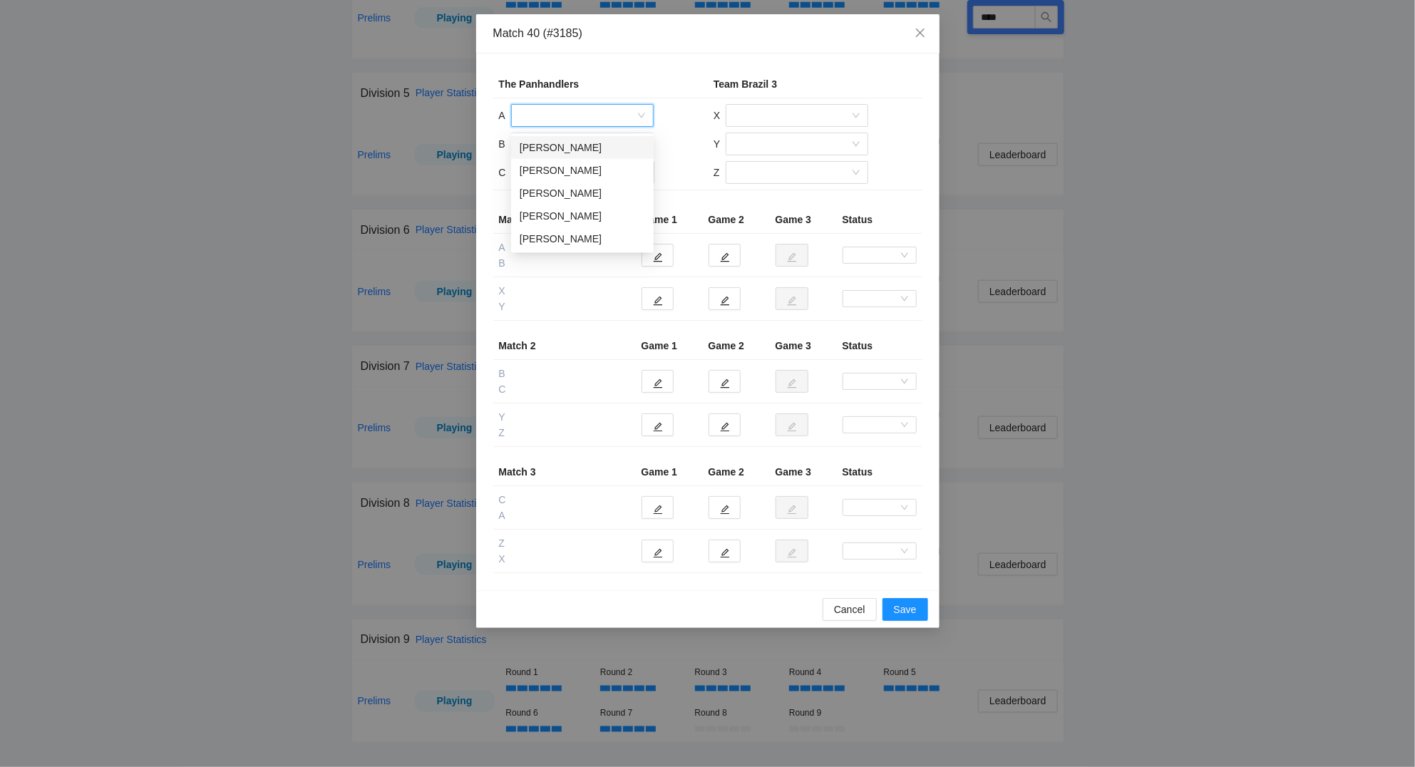
click at [584, 118] on input "search" at bounding box center [577, 115] width 115 height 21
click at [567, 238] on div "[PERSON_NAME]" at bounding box center [582, 239] width 125 height 16
click at [551, 141] on input "search" at bounding box center [577, 143] width 115 height 21
click at [565, 171] on div "[PERSON_NAME]" at bounding box center [582, 176] width 125 height 16
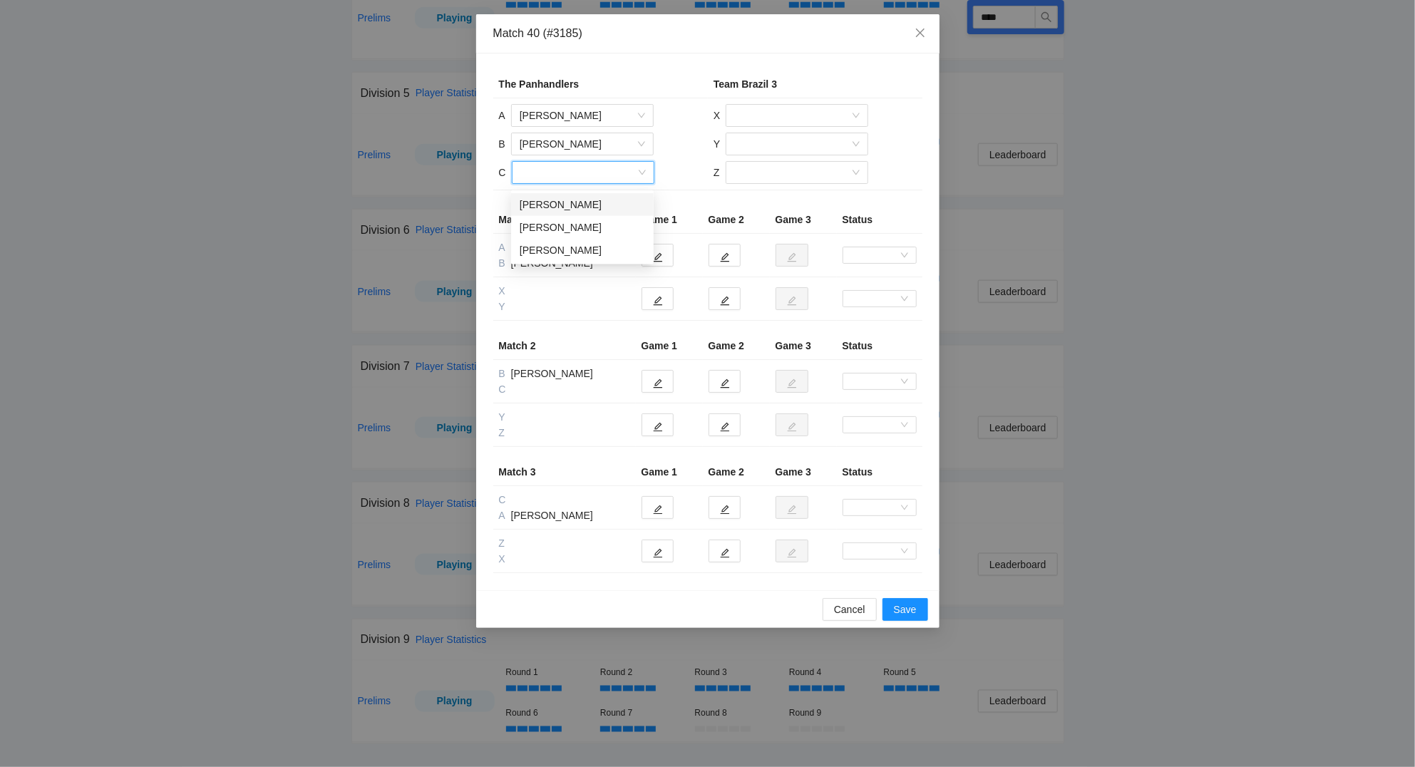
click at [565, 171] on input "search" at bounding box center [577, 172] width 115 height 21
click at [560, 199] on div "[PERSON_NAME]" at bounding box center [582, 205] width 125 height 16
click at [760, 115] on input "search" at bounding box center [791, 115] width 115 height 21
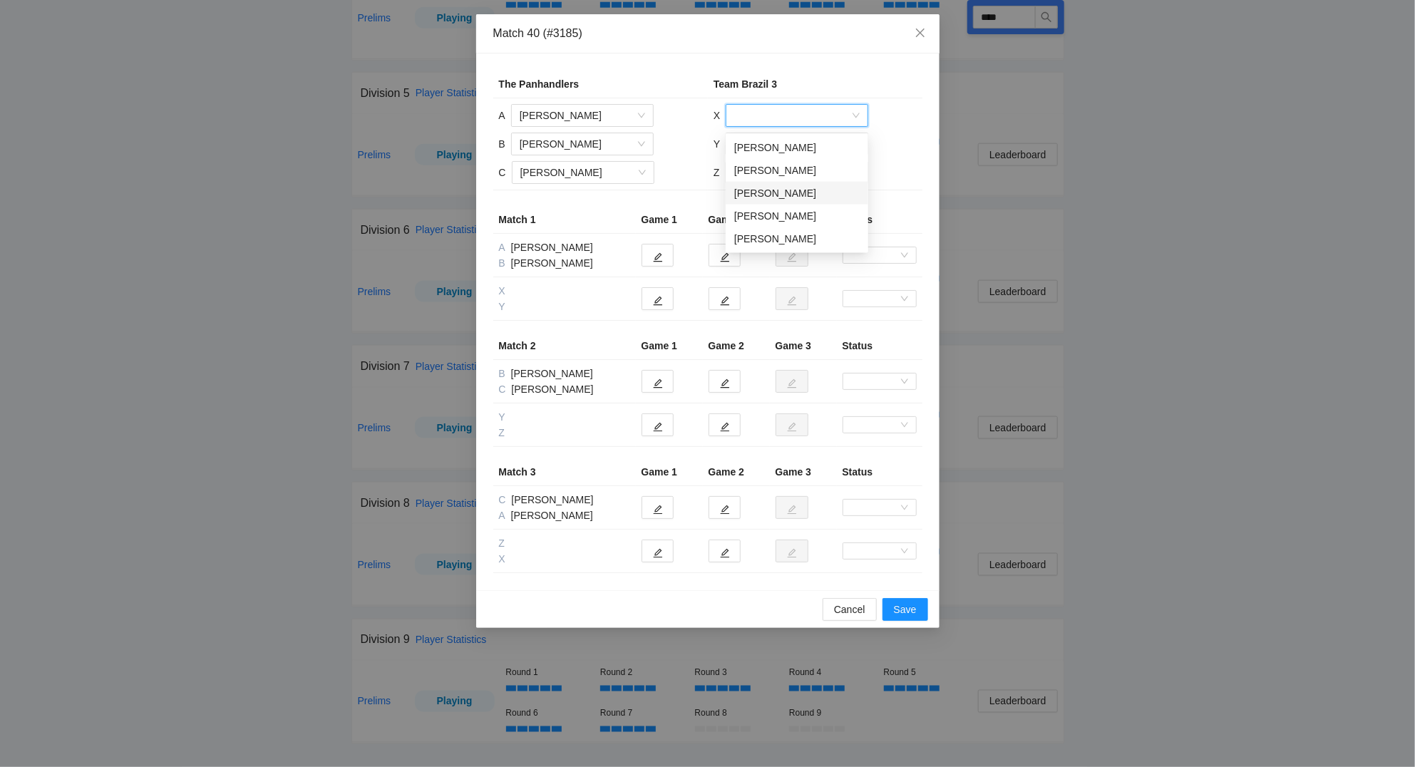
click at [780, 189] on div "[PERSON_NAME]" at bounding box center [796, 193] width 125 height 16
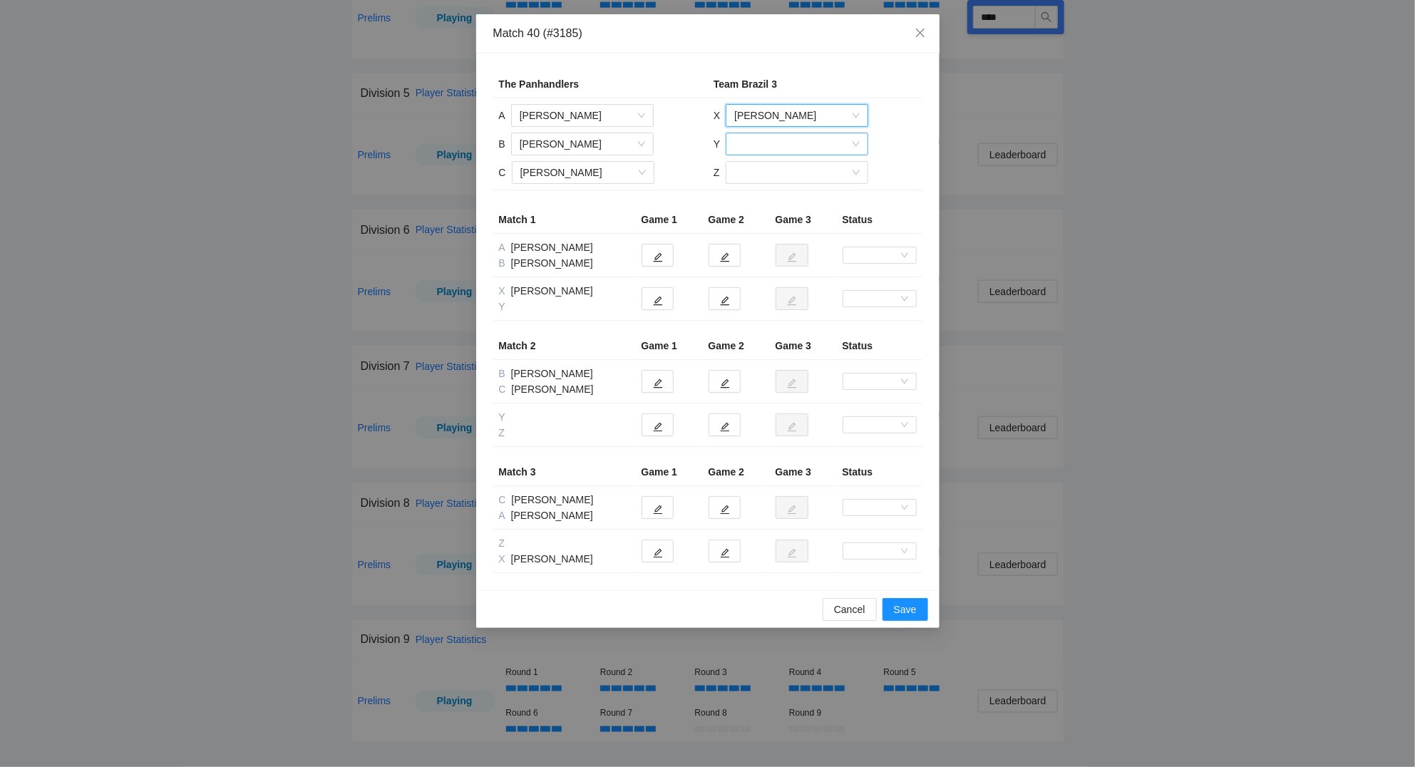
click at [762, 143] on input "search" at bounding box center [791, 143] width 115 height 21
click at [785, 172] on div "[PERSON_NAME]" at bounding box center [796, 176] width 125 height 16
click at [773, 172] on input "search" at bounding box center [791, 172] width 115 height 21
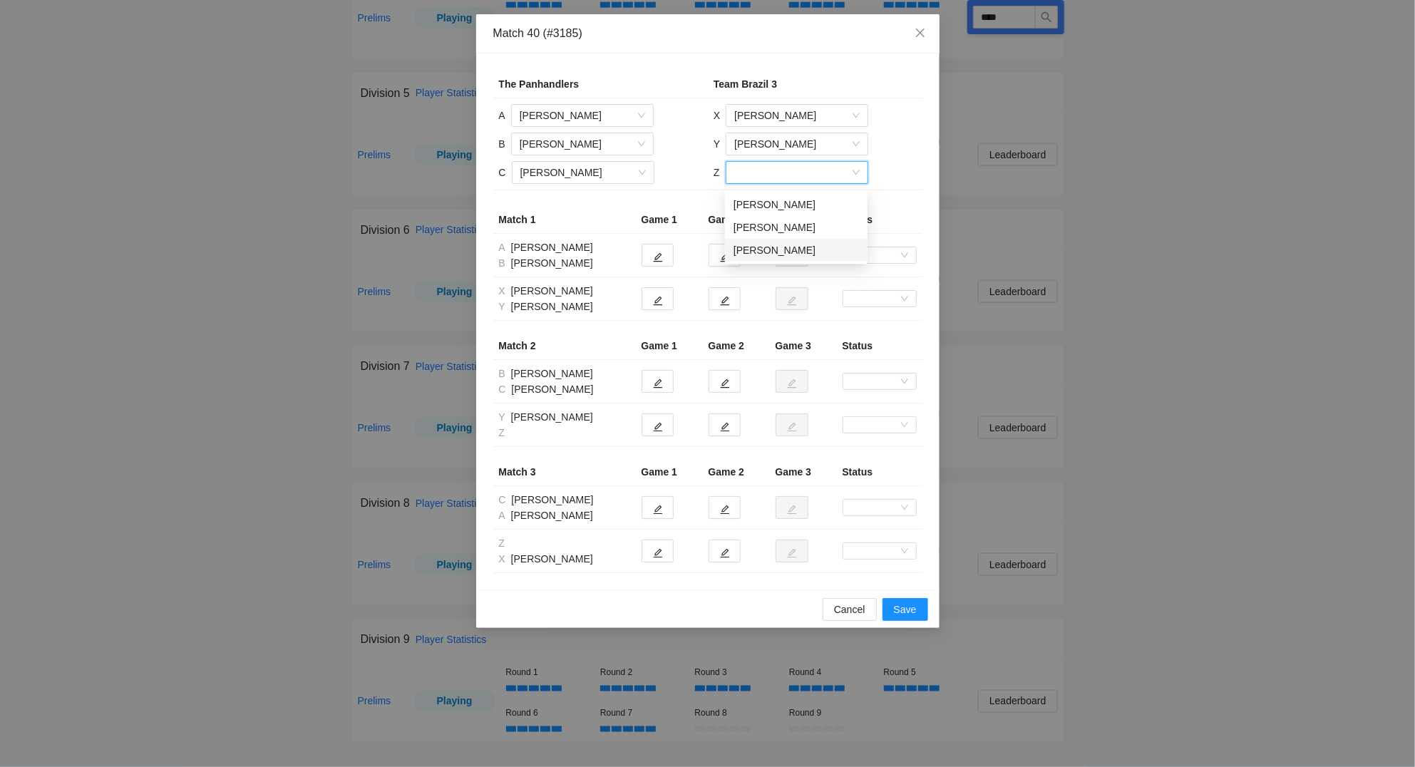
click at [772, 247] on div "[PERSON_NAME]" at bounding box center [795, 250] width 125 height 16
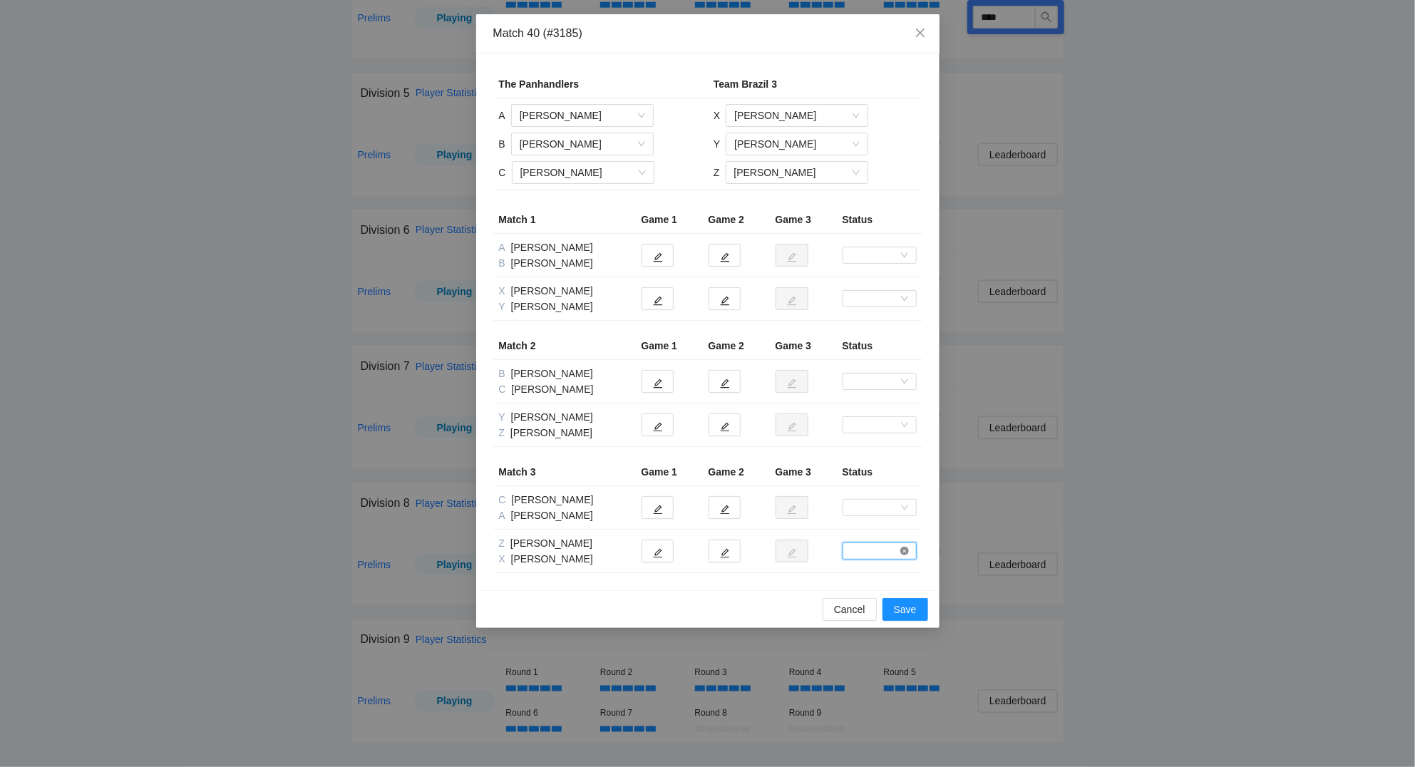
click at [906, 552] on icon "close-circle" at bounding box center [904, 551] width 9 height 9
click at [663, 552] on button "button" at bounding box center [657, 550] width 32 height 23
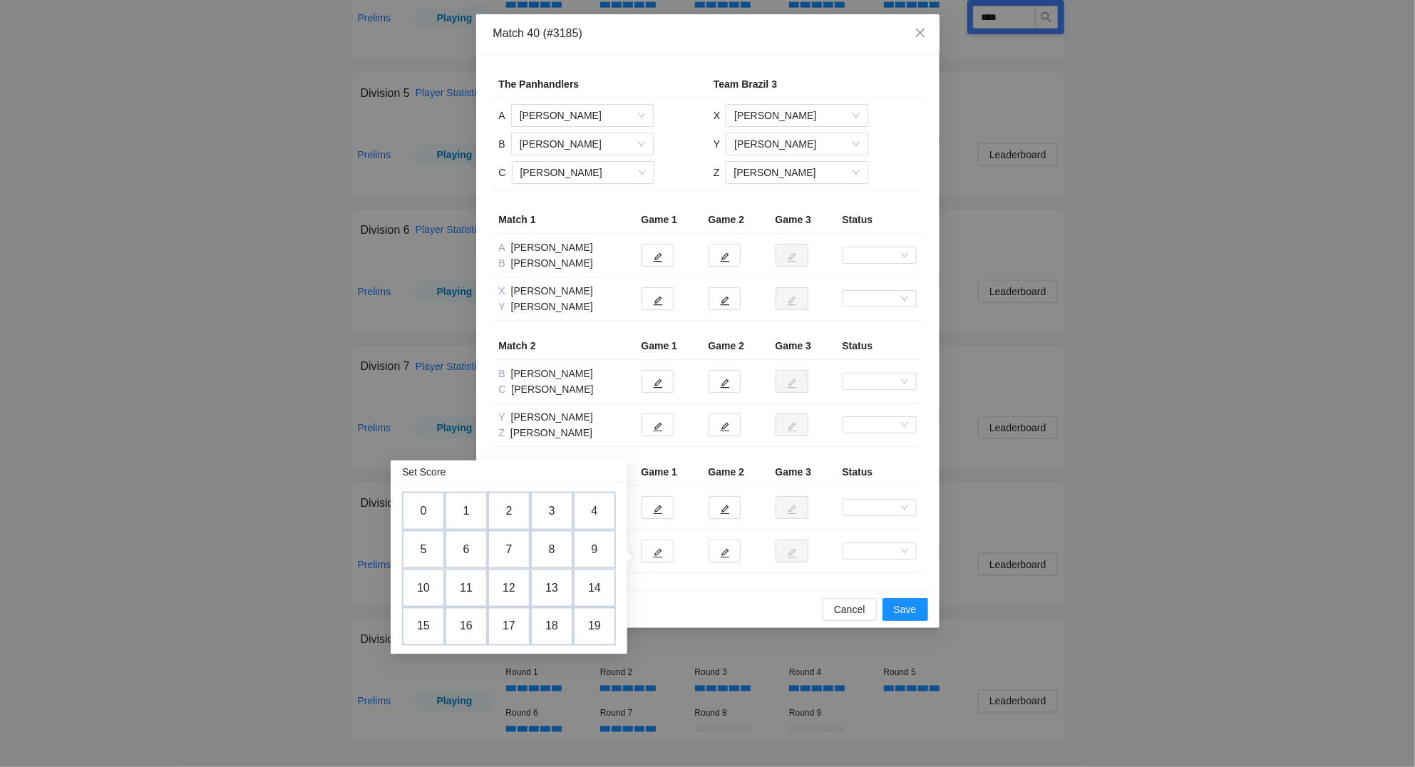
click at [850, 574] on div "The Panhandlers Team Brazil 3 A [PERSON_NAME] B [PERSON_NAME] C [PERSON_NAME] X…" at bounding box center [707, 321] width 463 height 537
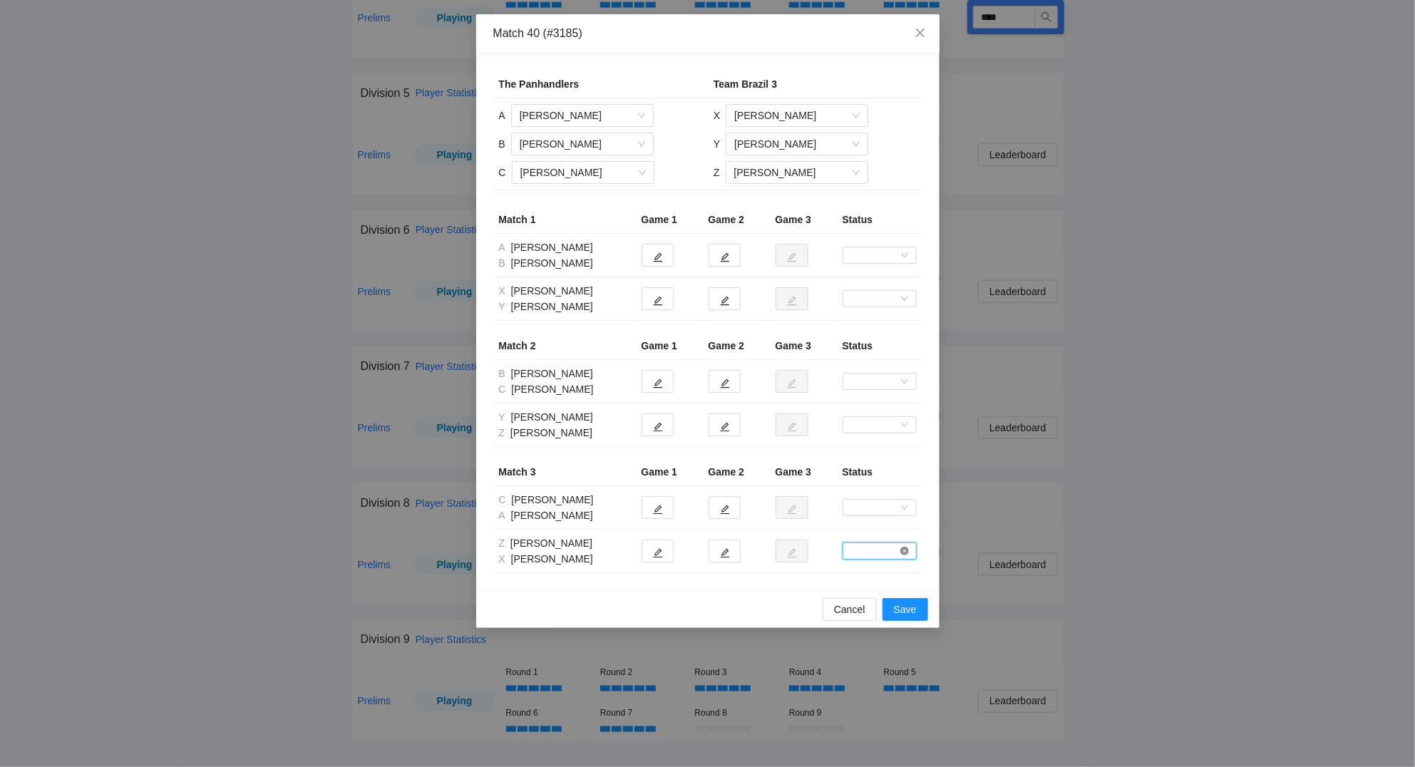
click at [902, 553] on icon "close-circle" at bounding box center [904, 551] width 9 height 9
click at [910, 553] on span at bounding box center [879, 551] width 63 height 16
click at [871, 576] on div "Forfeit" at bounding box center [878, 581] width 57 height 16
click at [662, 552] on icon "edit" at bounding box center [658, 553] width 10 height 10
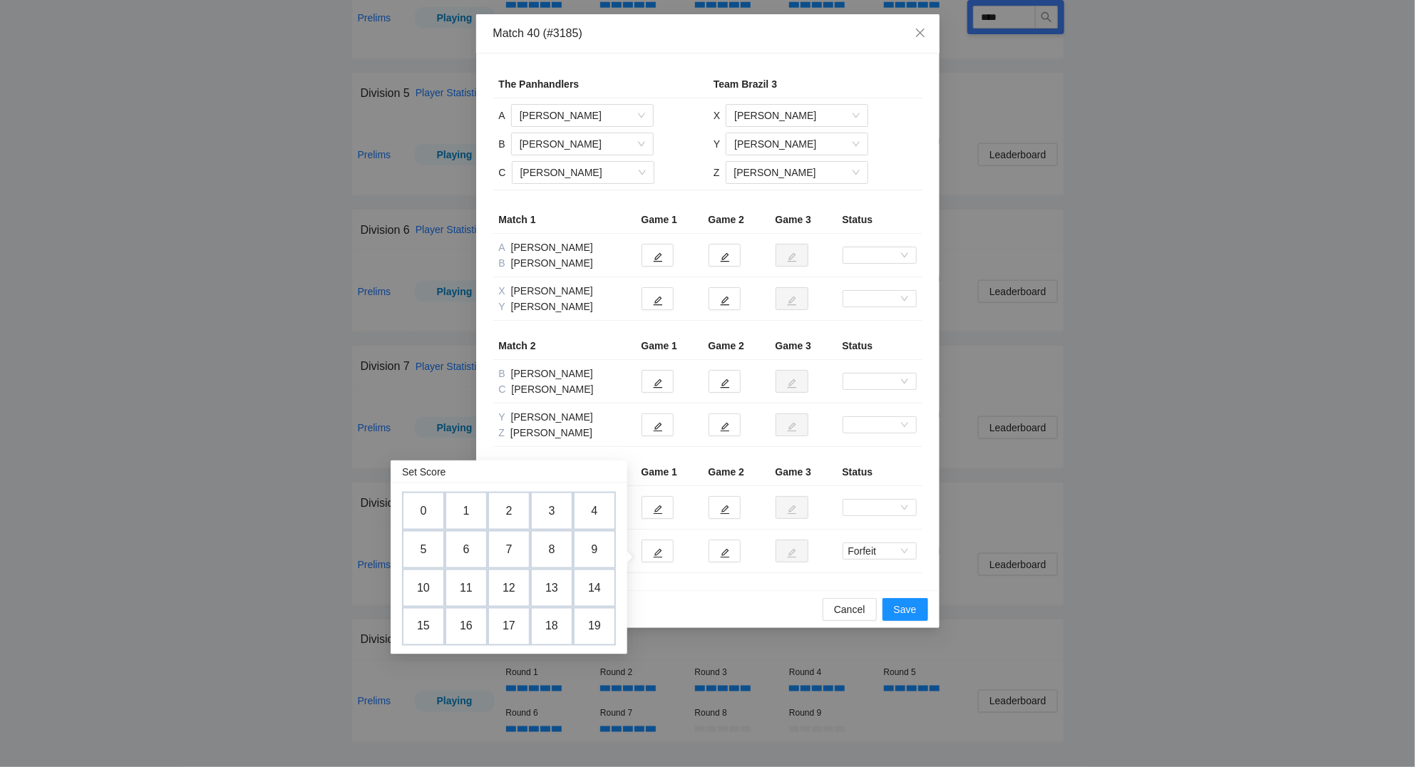
drag, startPoint x: 428, startPoint y: 510, endPoint x: 440, endPoint y: 510, distance: 12.1
click at [428, 509] on td "0" at bounding box center [423, 511] width 43 height 38
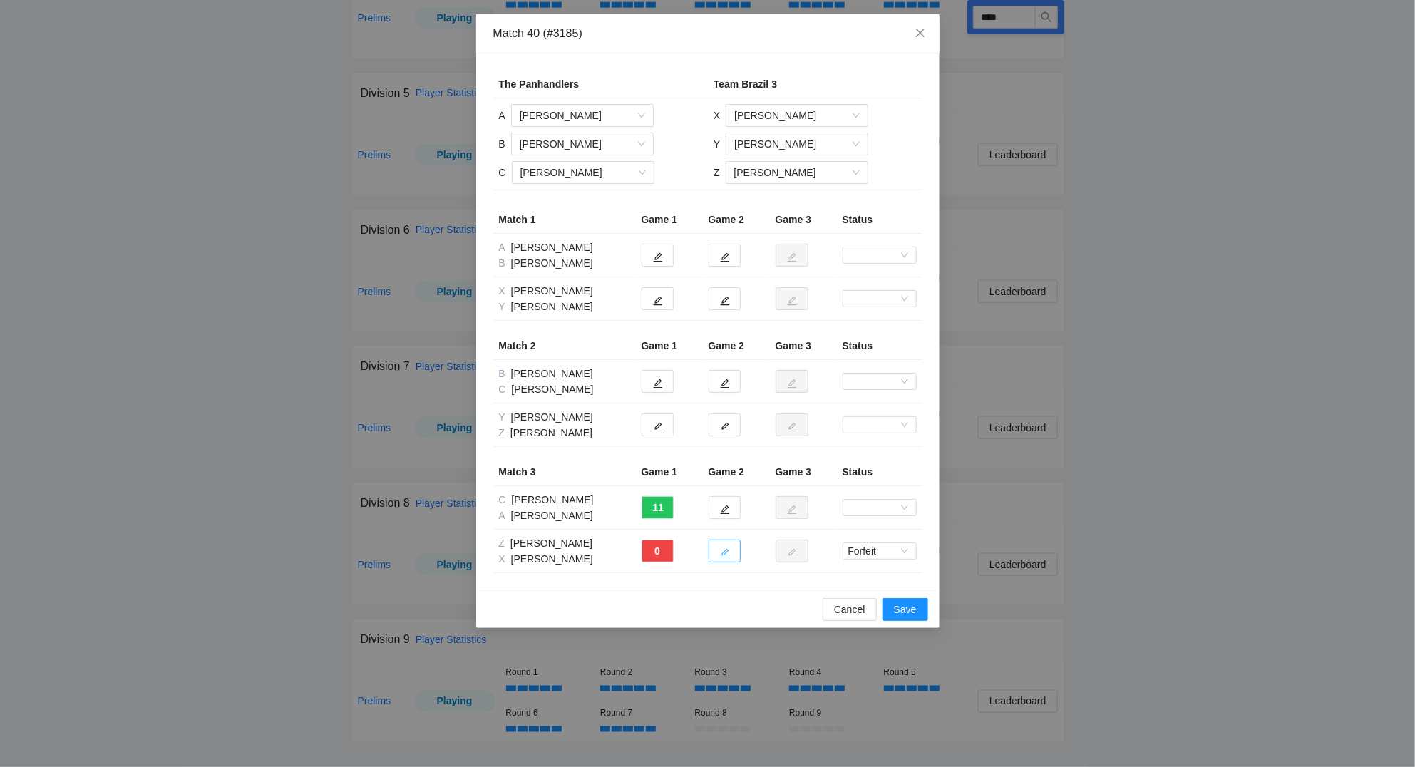
click at [735, 555] on button "button" at bounding box center [724, 550] width 32 height 23
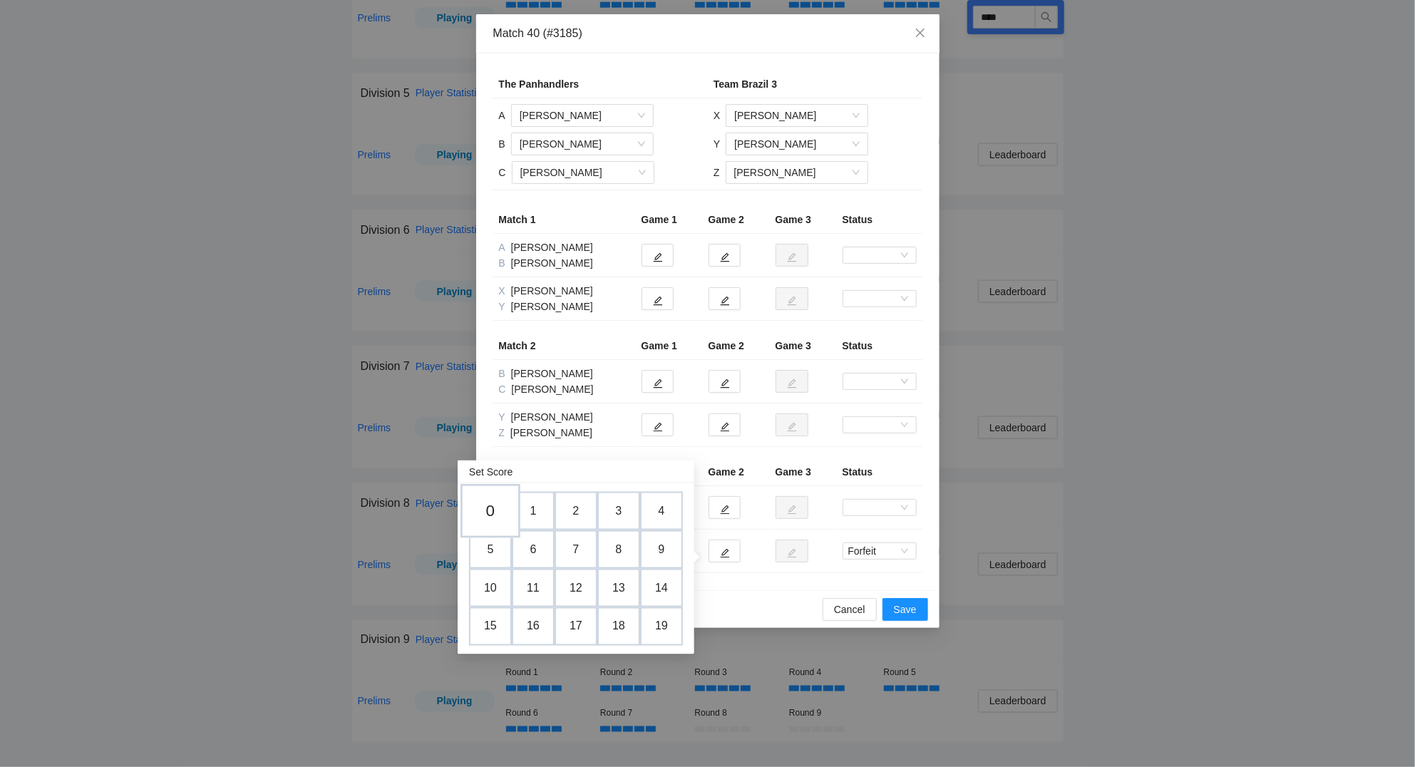
click at [487, 504] on td "0" at bounding box center [490, 511] width 60 height 54
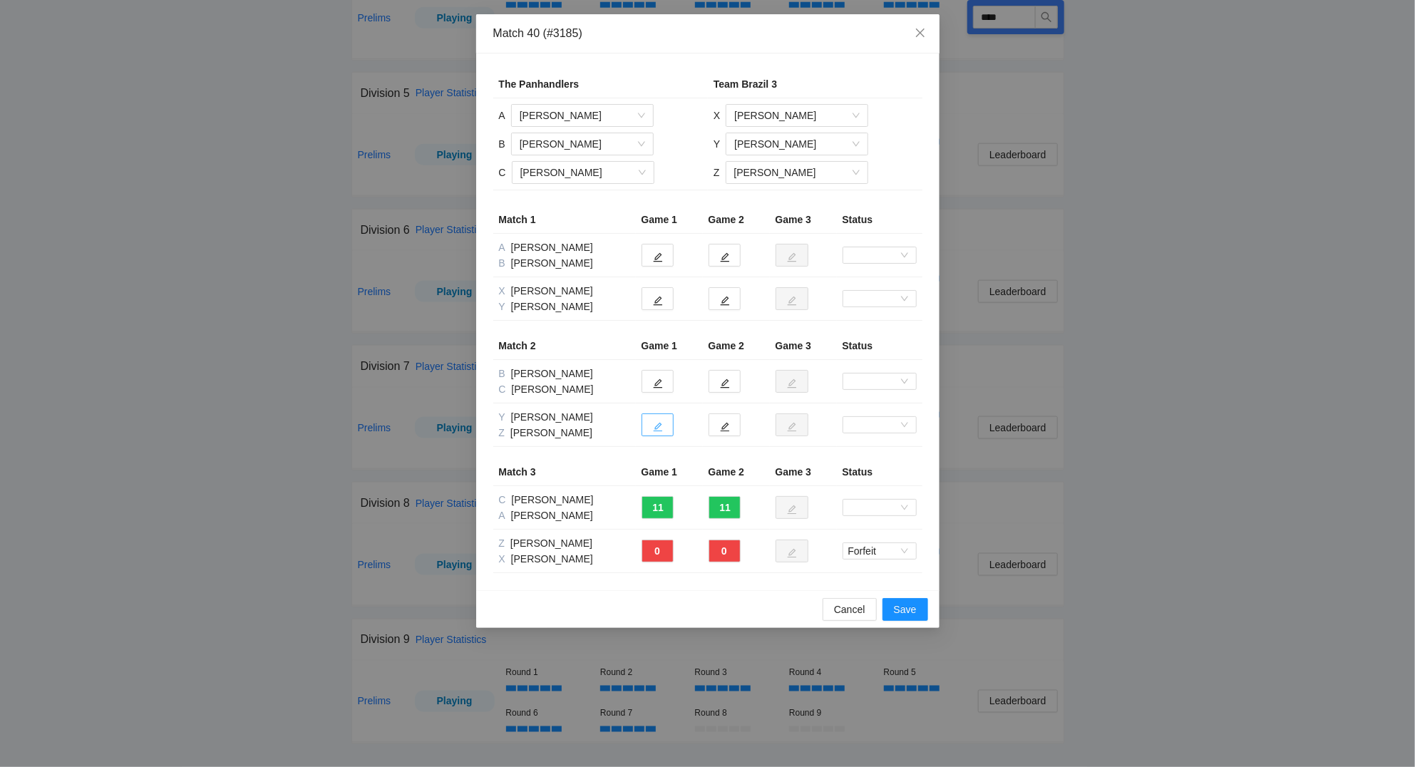
click at [671, 424] on button "button" at bounding box center [657, 424] width 32 height 23
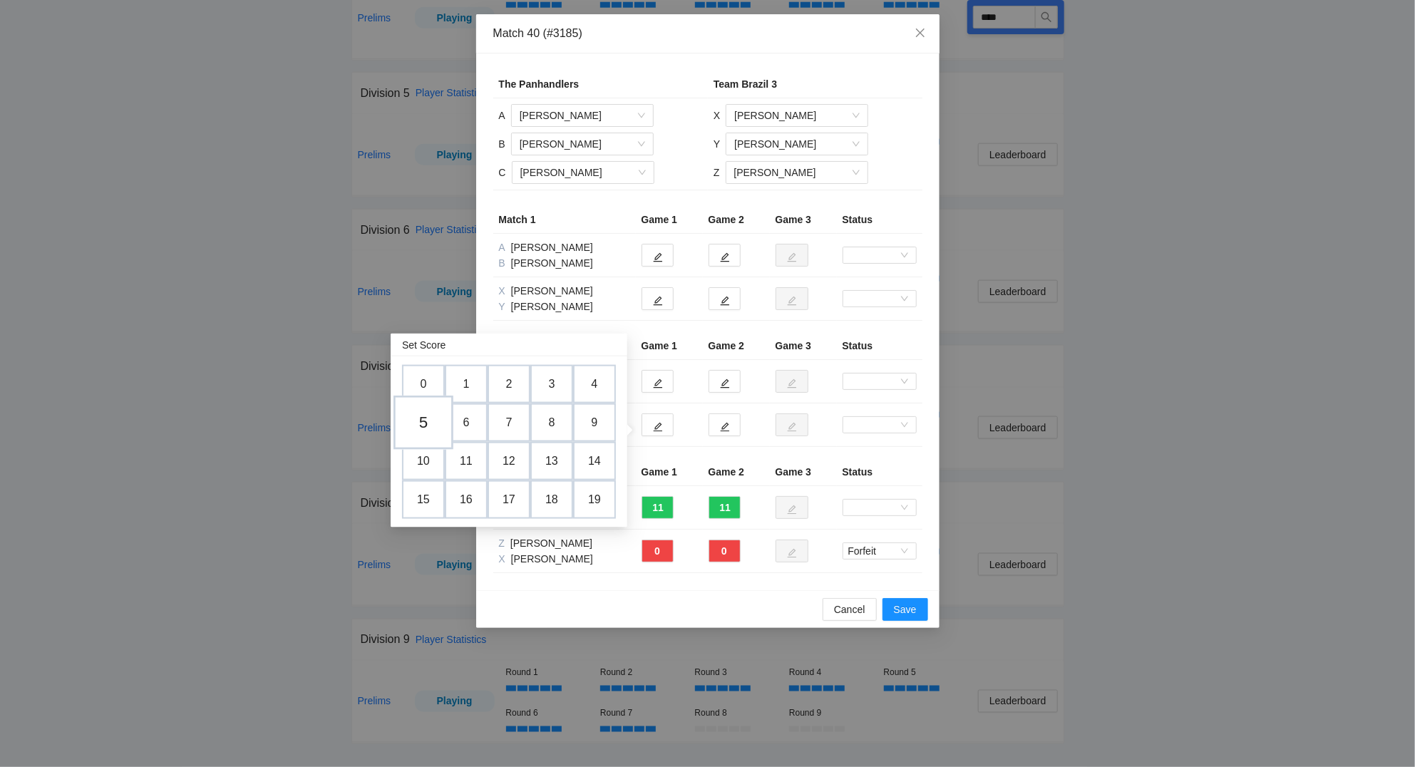
click at [428, 421] on td "5" at bounding box center [423, 423] width 60 height 54
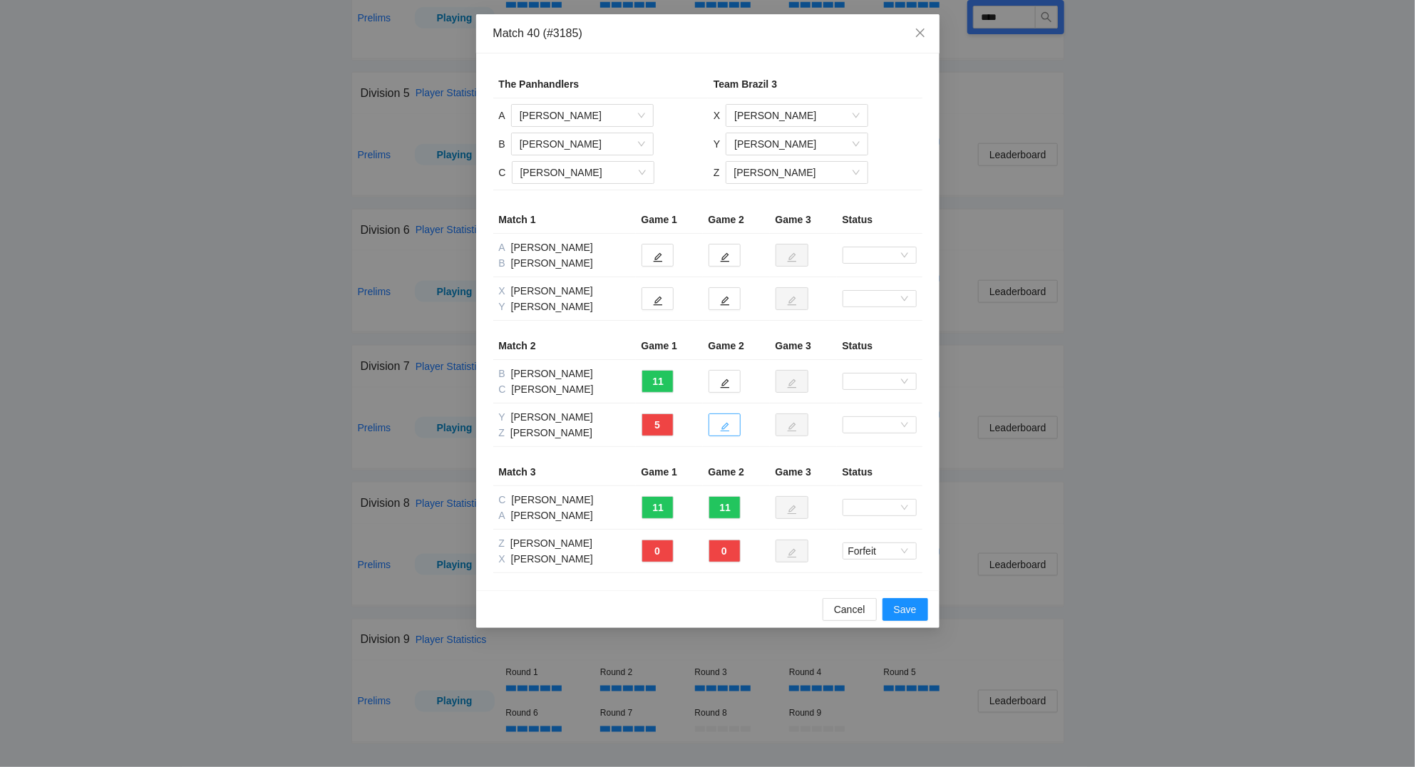
click at [730, 428] on button "button" at bounding box center [724, 424] width 32 height 23
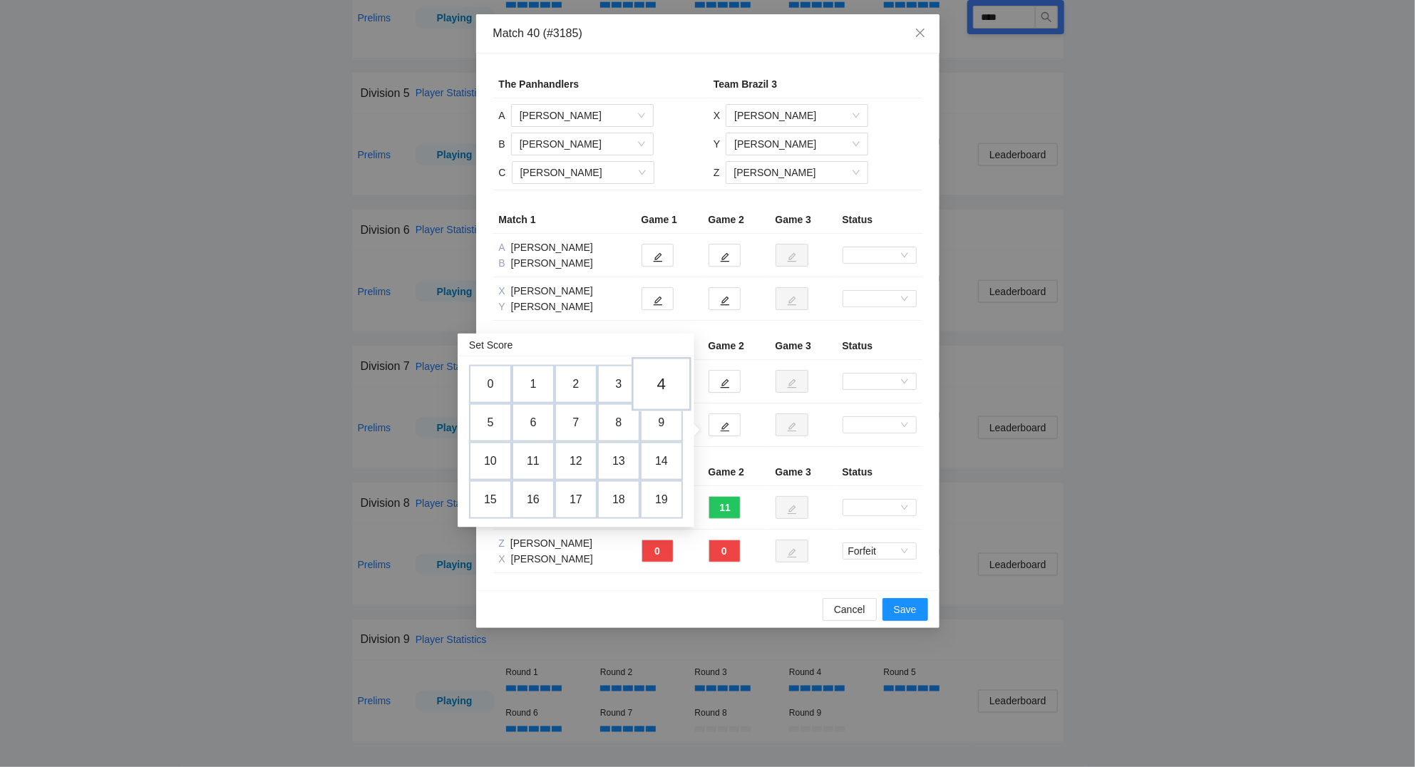
click at [662, 378] on td "4" at bounding box center [661, 384] width 60 height 54
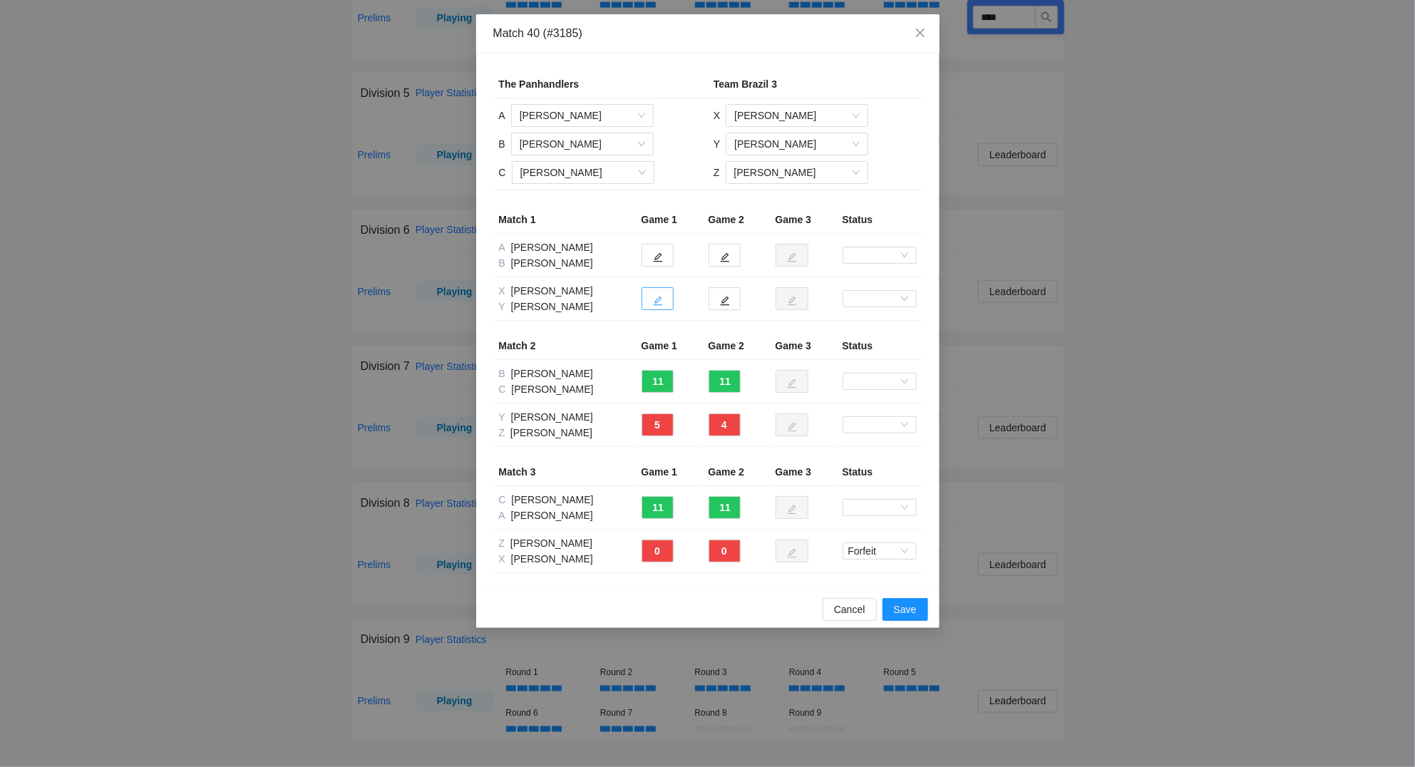
click at [654, 296] on icon "edit" at bounding box center [658, 301] width 10 height 10
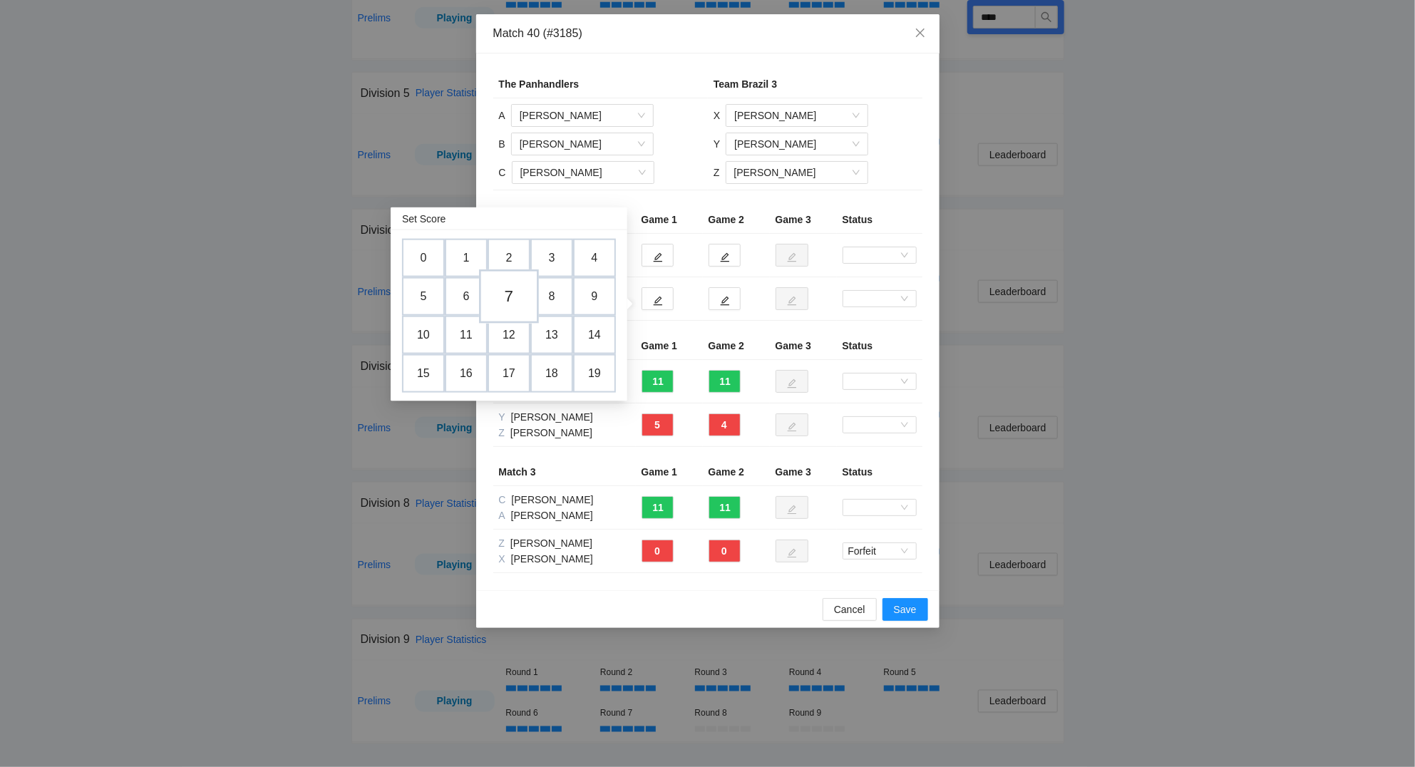
click at [514, 289] on td "7" at bounding box center [509, 296] width 60 height 54
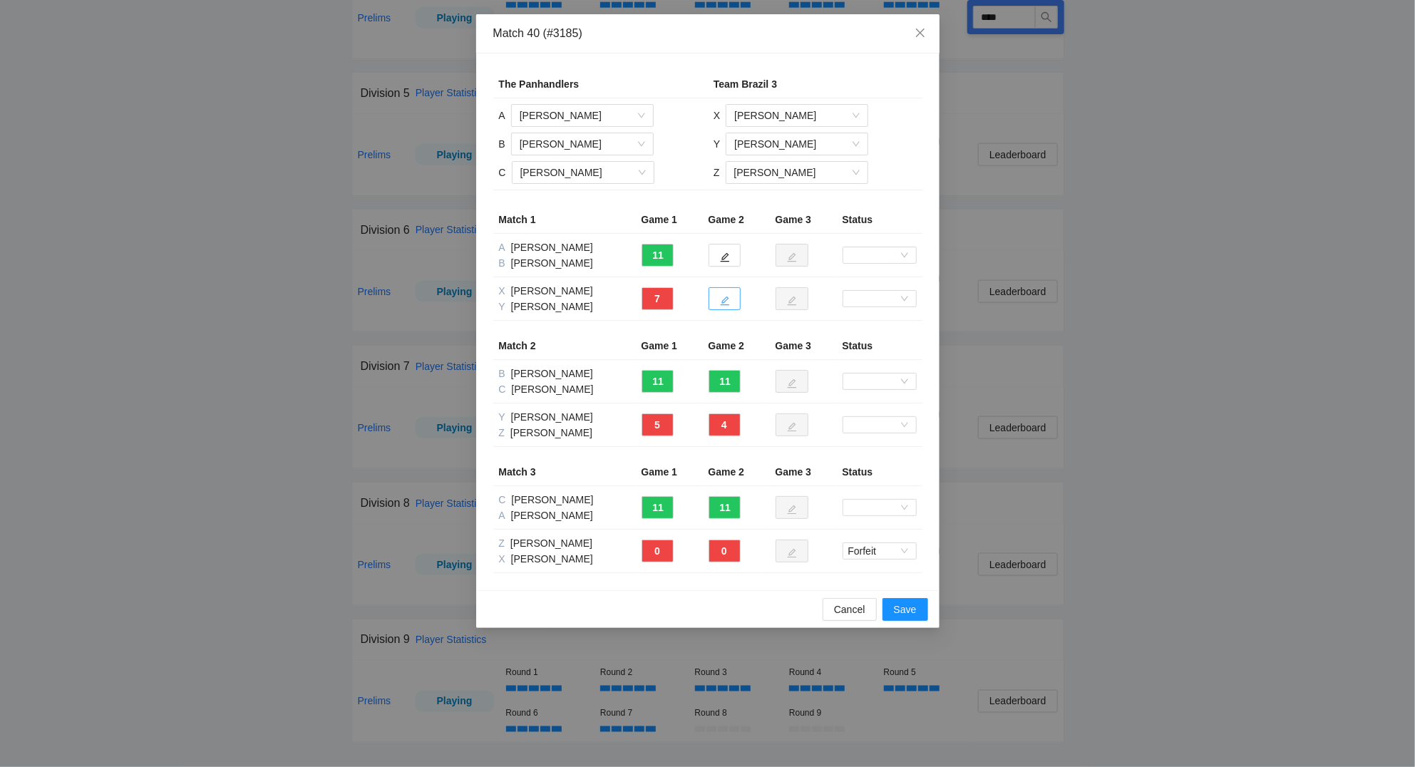
click at [728, 299] on icon "edit" at bounding box center [724, 300] width 9 height 9
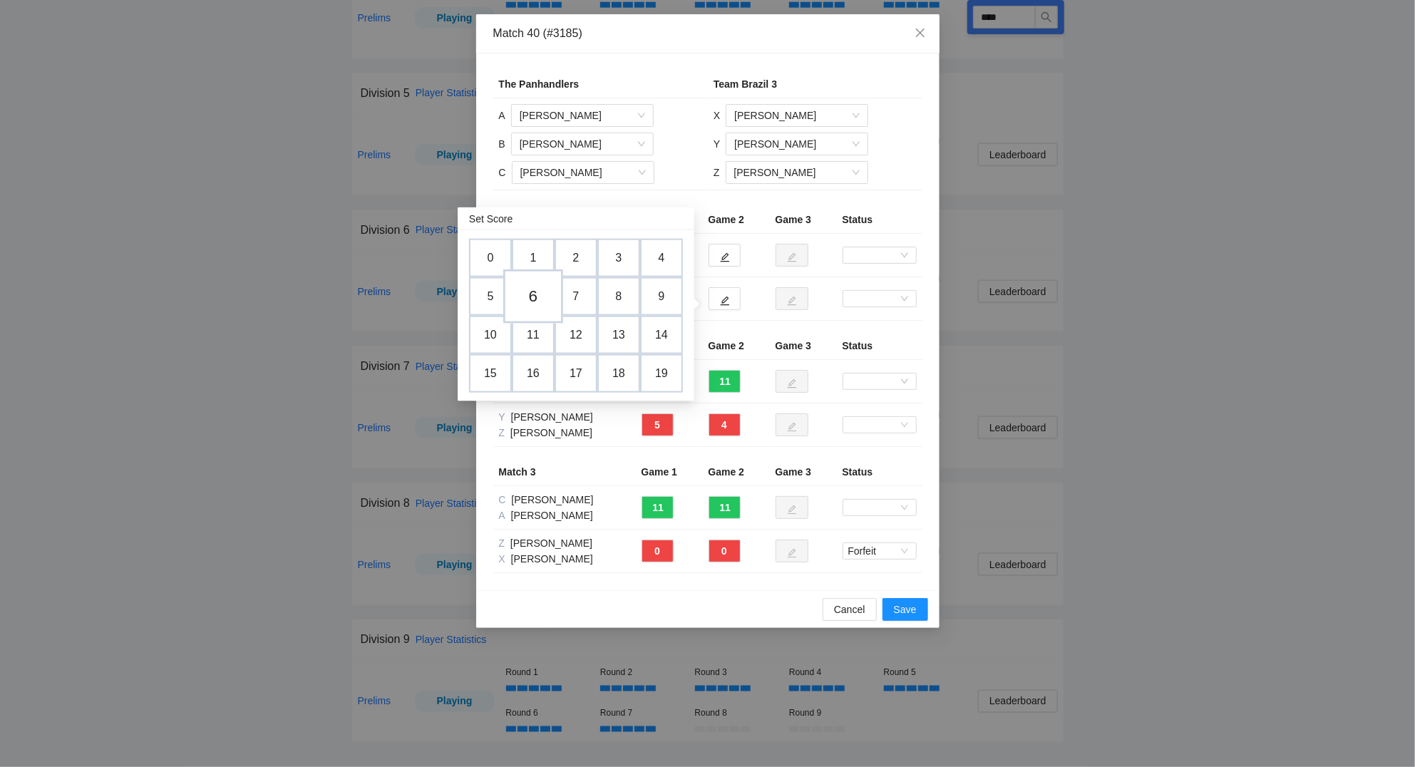
click at [539, 296] on td "6" at bounding box center [533, 296] width 60 height 54
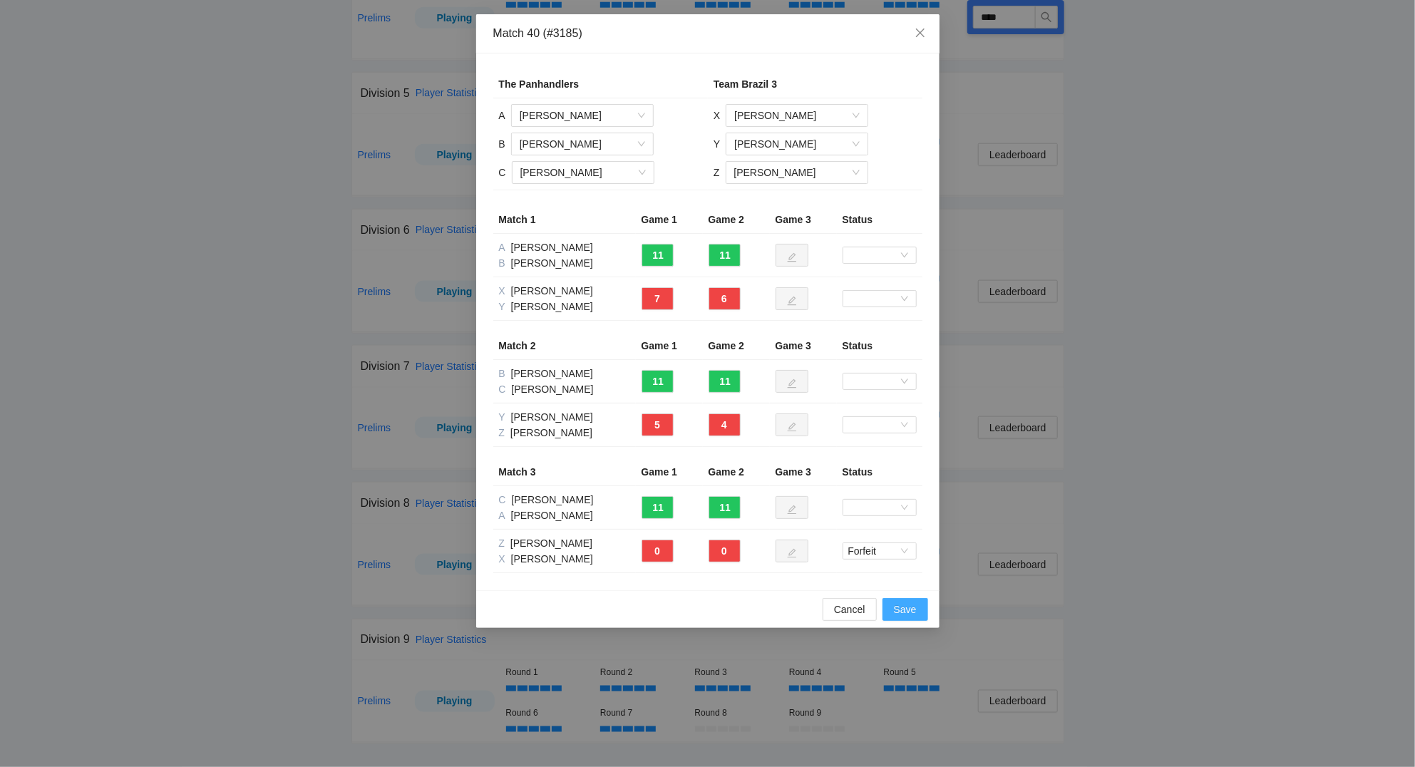
click at [906, 610] on span "Save" at bounding box center [905, 609] width 23 height 16
